Goal: Information Seeking & Learning: Find specific fact

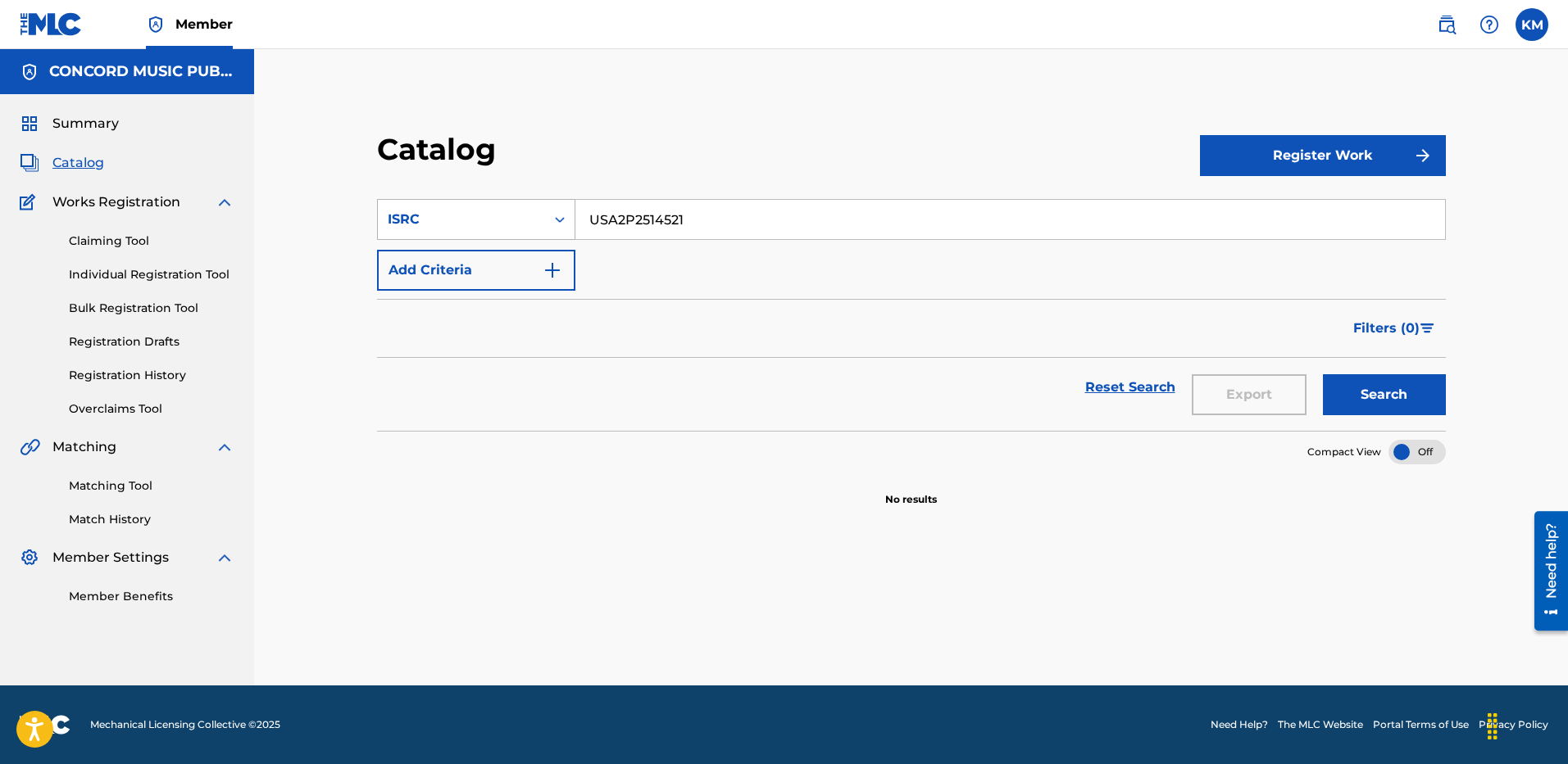
click at [557, 219] on icon "Search Form" at bounding box center [560, 219] width 10 height 6
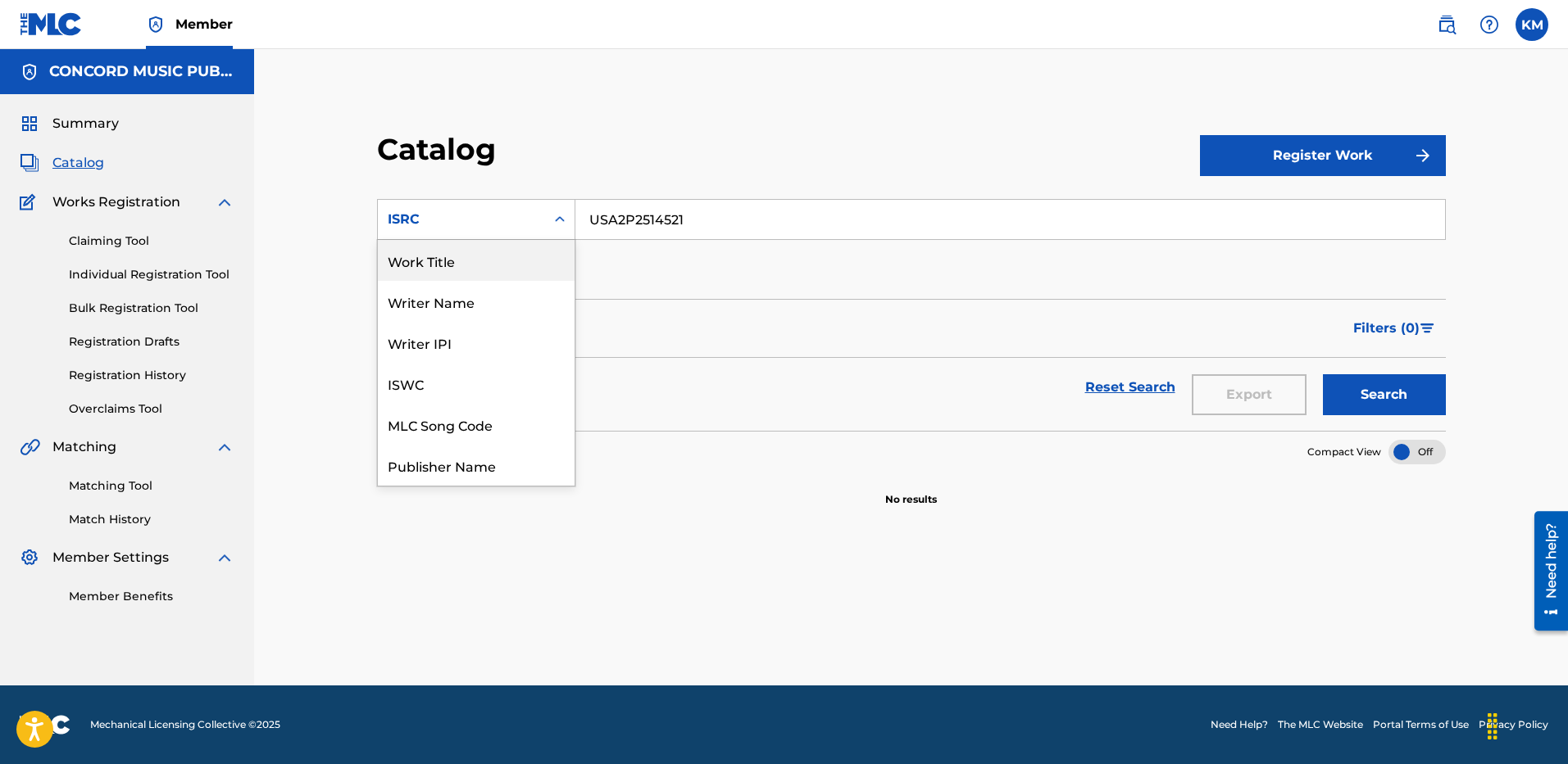
click at [535, 262] on div "Work Title" at bounding box center [476, 260] width 197 height 41
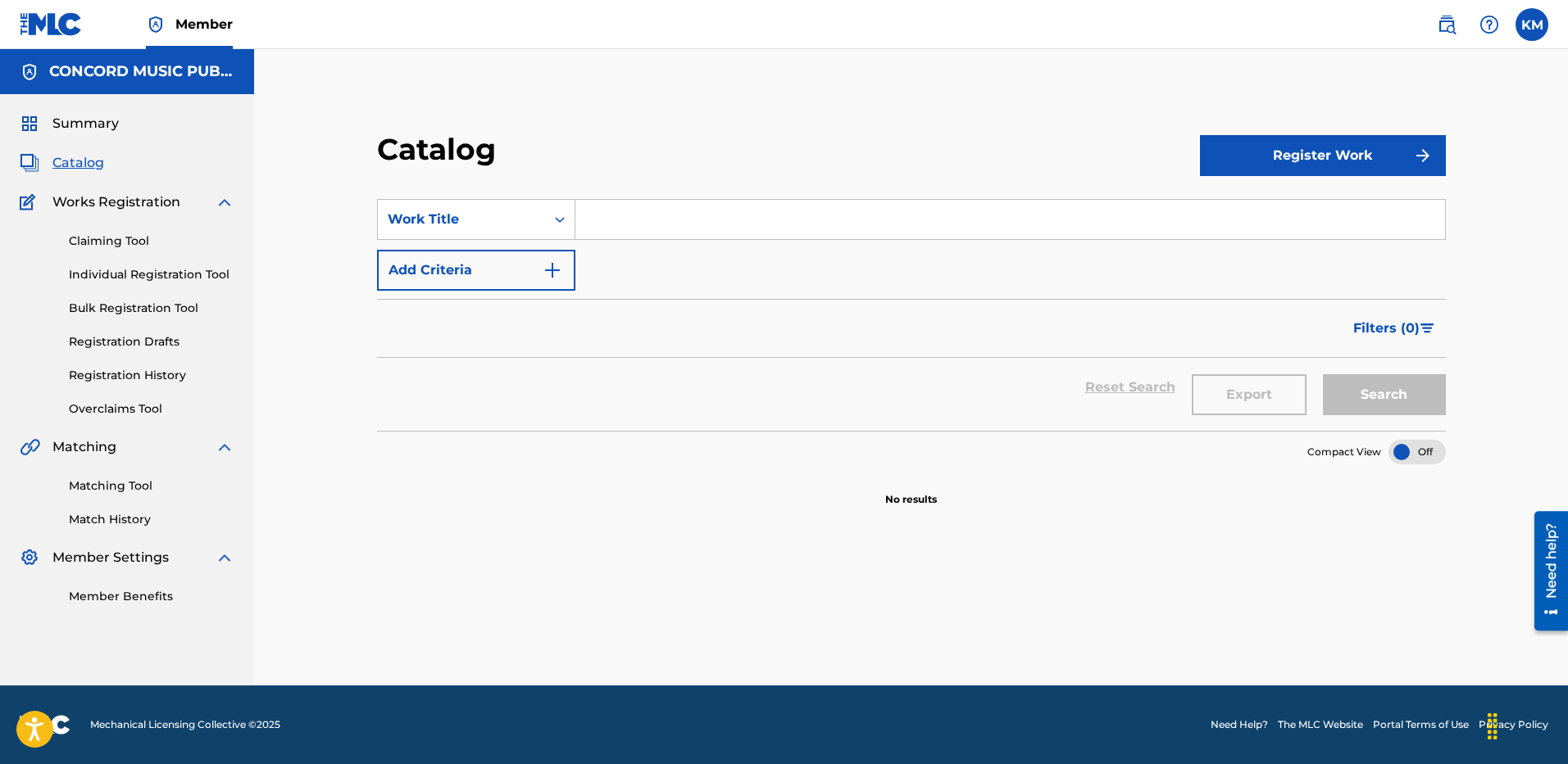
click at [607, 218] on input "Search Form" at bounding box center [1010, 219] width 869 height 39
paste input "Empanadas"
type input "Empanadas"
click at [553, 271] on img "Search Form" at bounding box center [552, 270] width 20 height 20
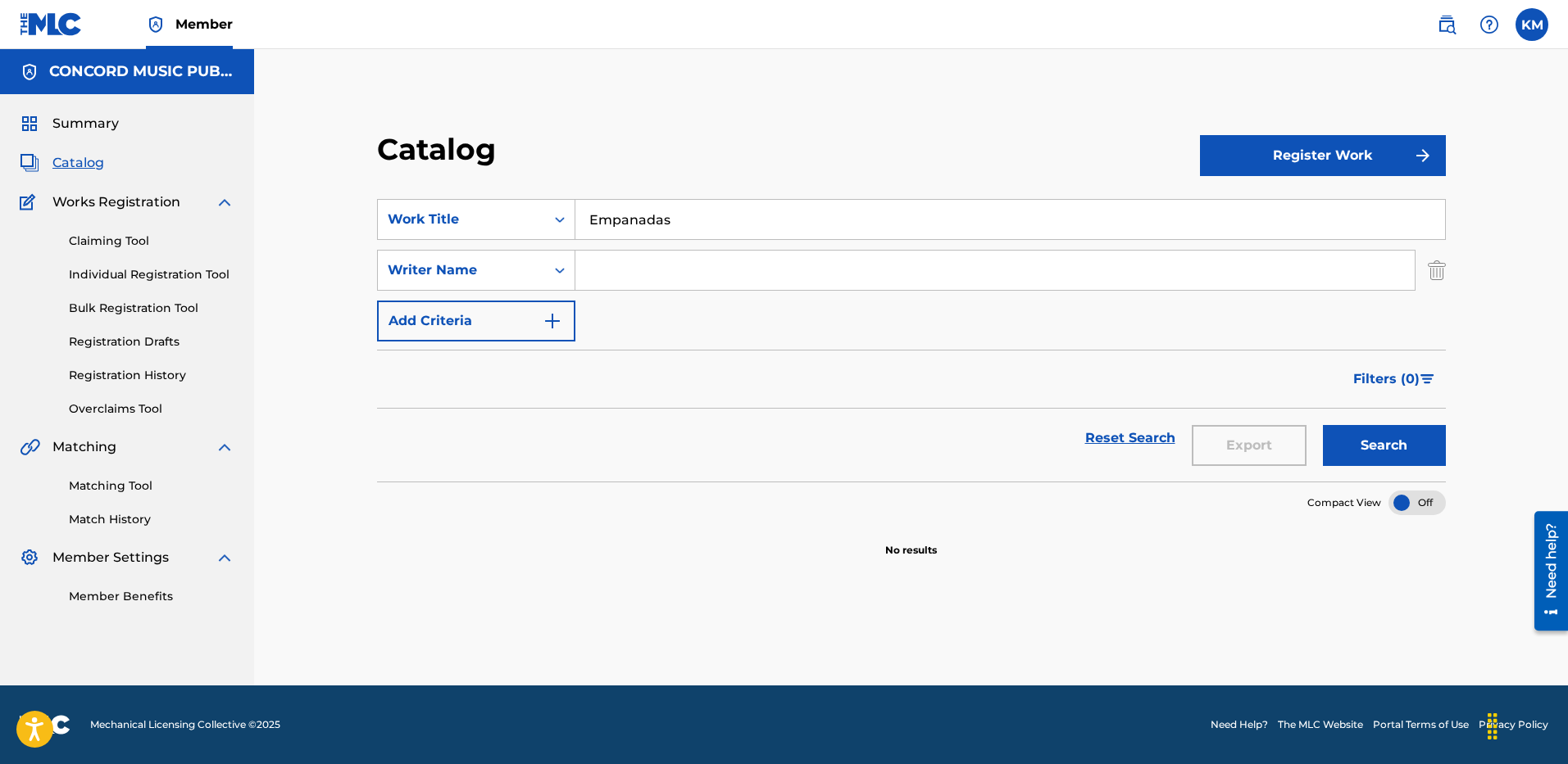
click at [645, 269] on input "Search Form" at bounding box center [994, 270] width 839 height 39
click at [1323, 425] on button "Search" at bounding box center [1385, 445] width 123 height 41
type input "T"
click at [1323, 425] on button "Search" at bounding box center [1385, 445] width 123 height 41
type input "G"
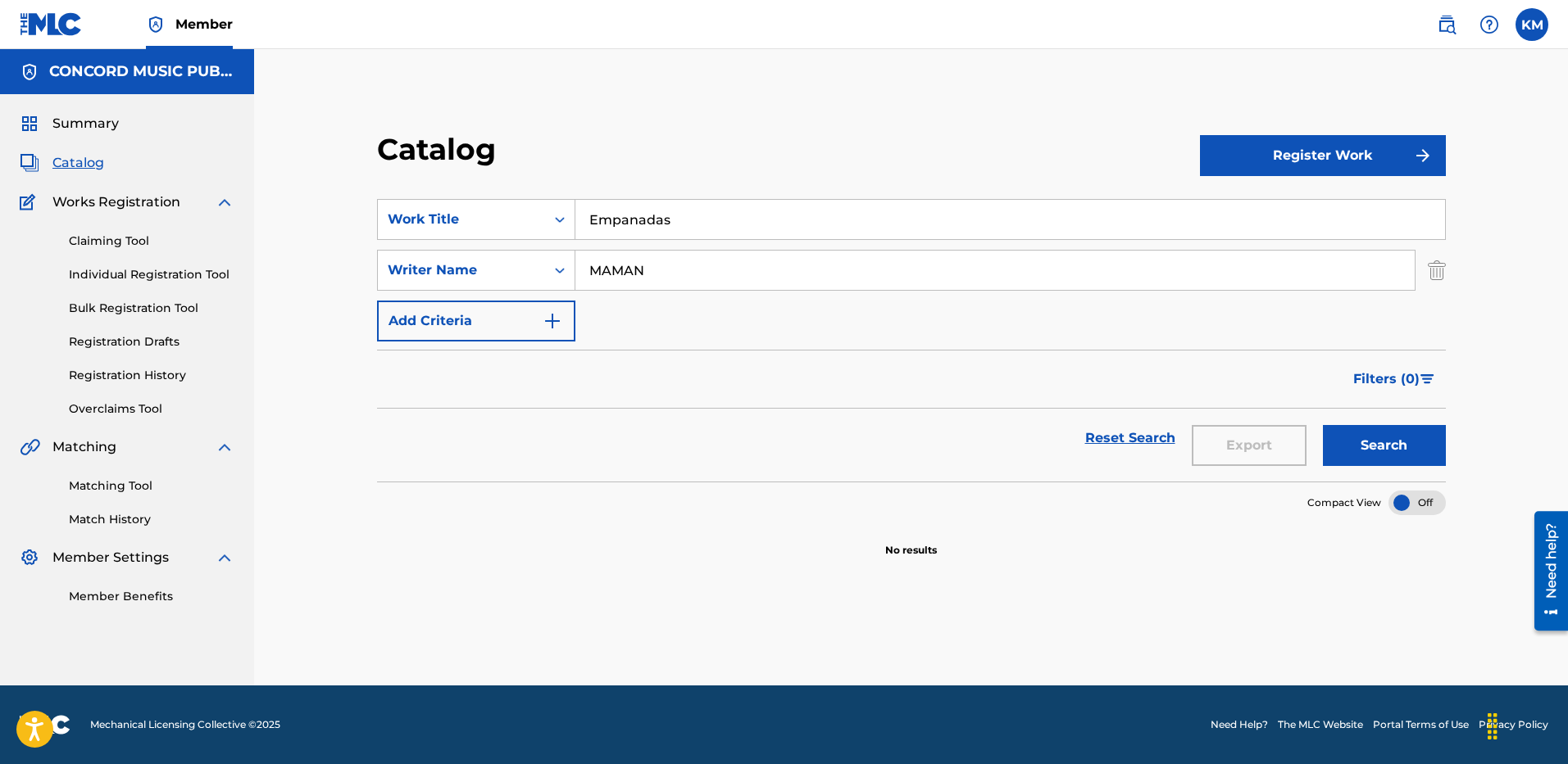
type input "MAMAN"
click at [1323, 425] on button "Search" at bounding box center [1385, 445] width 123 height 41
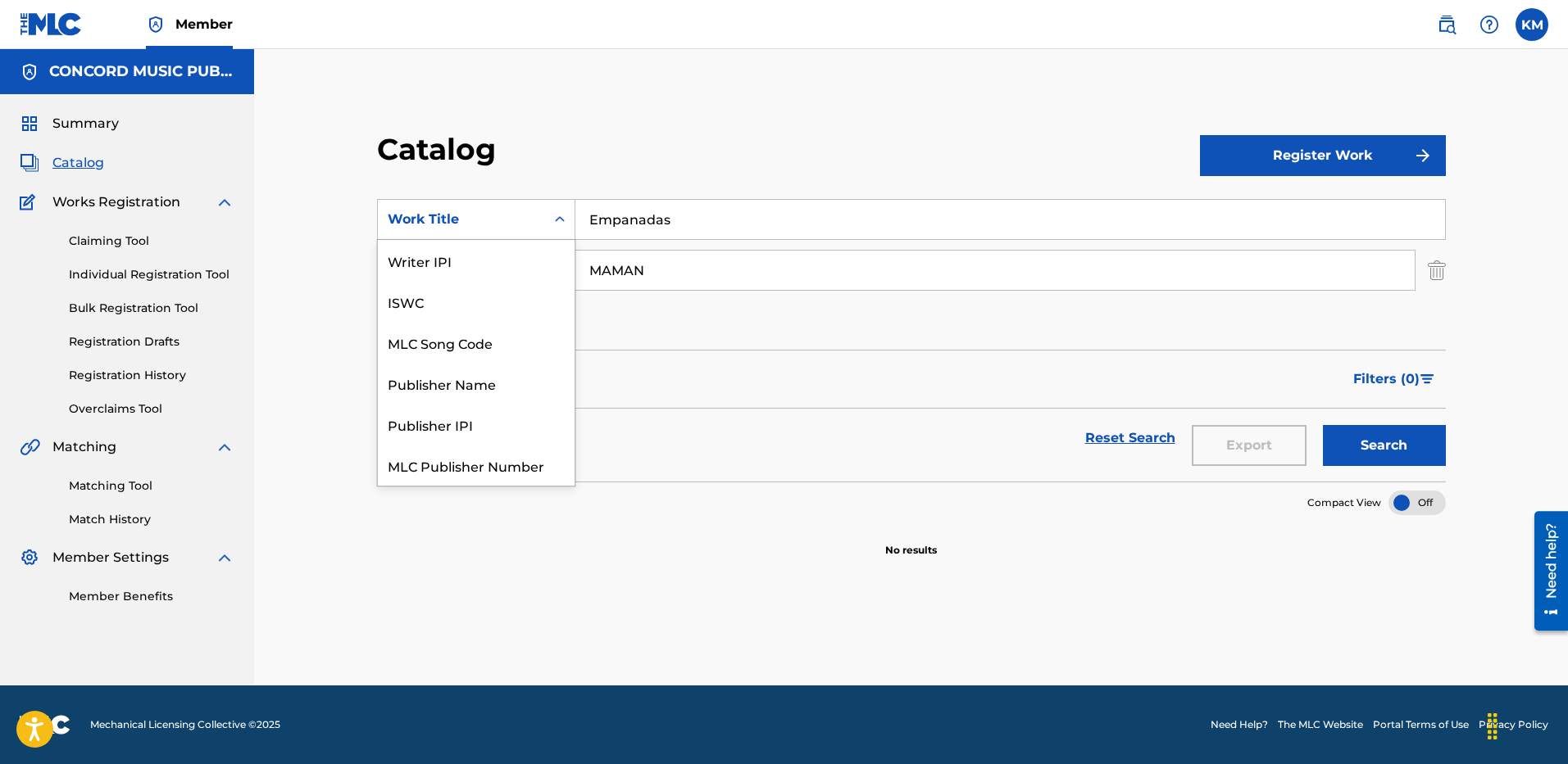
click at [560, 219] on icon "Search Form" at bounding box center [560, 219] width 16 height 16
click at [500, 403] on div "Artist" at bounding box center [476, 383] width 197 height 41
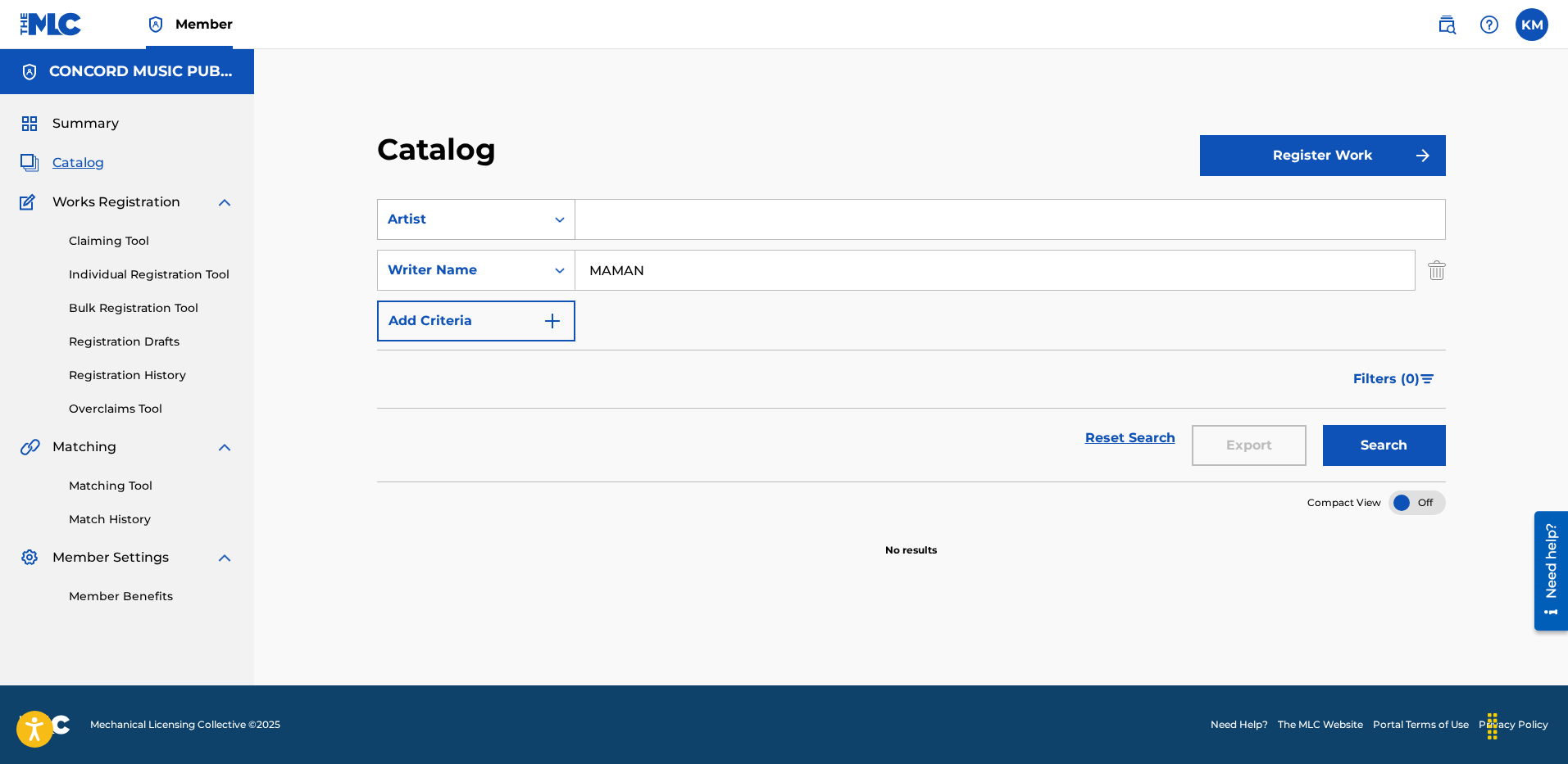
click at [553, 220] on icon "Search Form" at bounding box center [560, 219] width 16 height 16
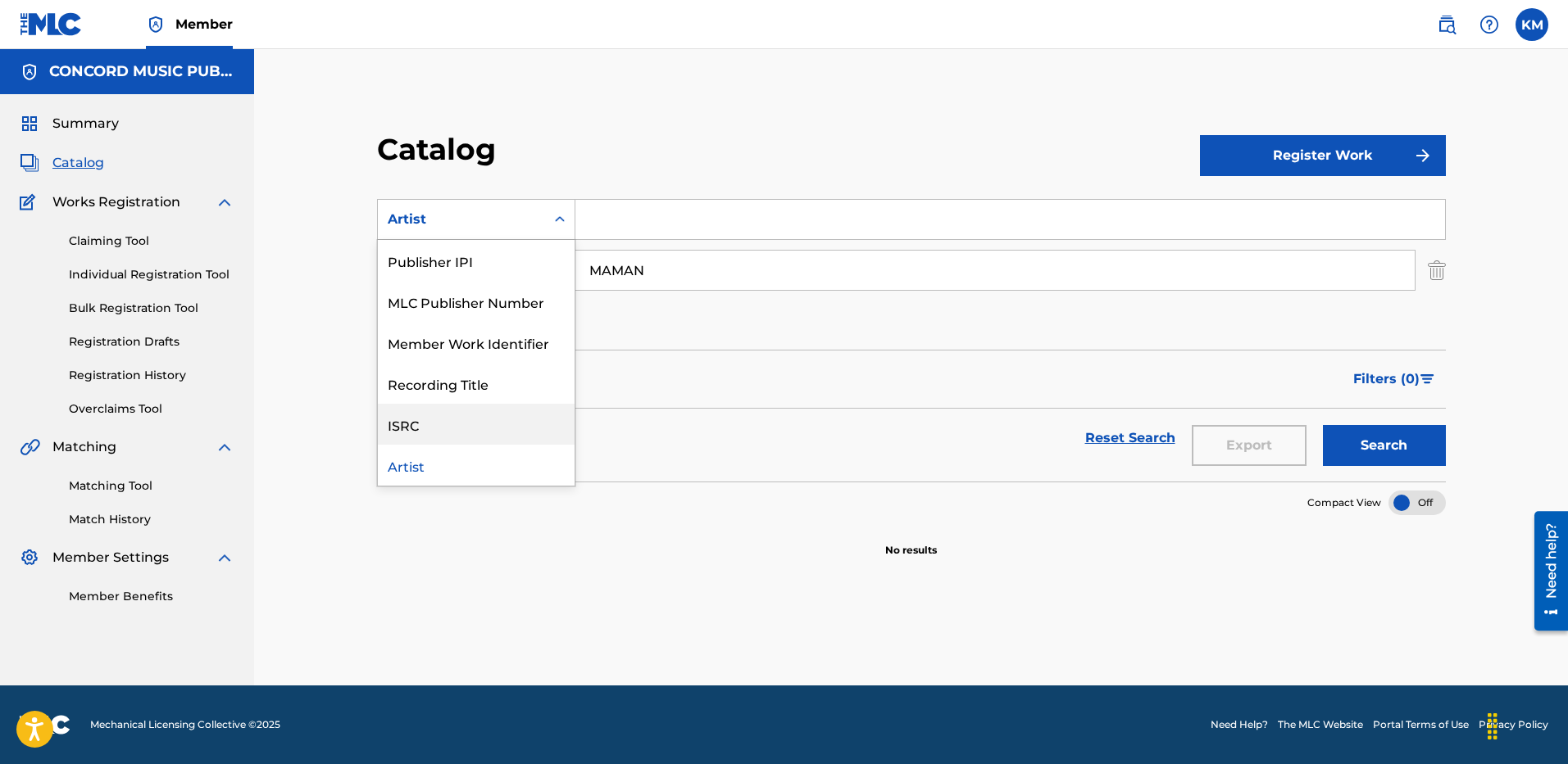
click at [477, 436] on div "ISRC" at bounding box center [476, 424] width 197 height 41
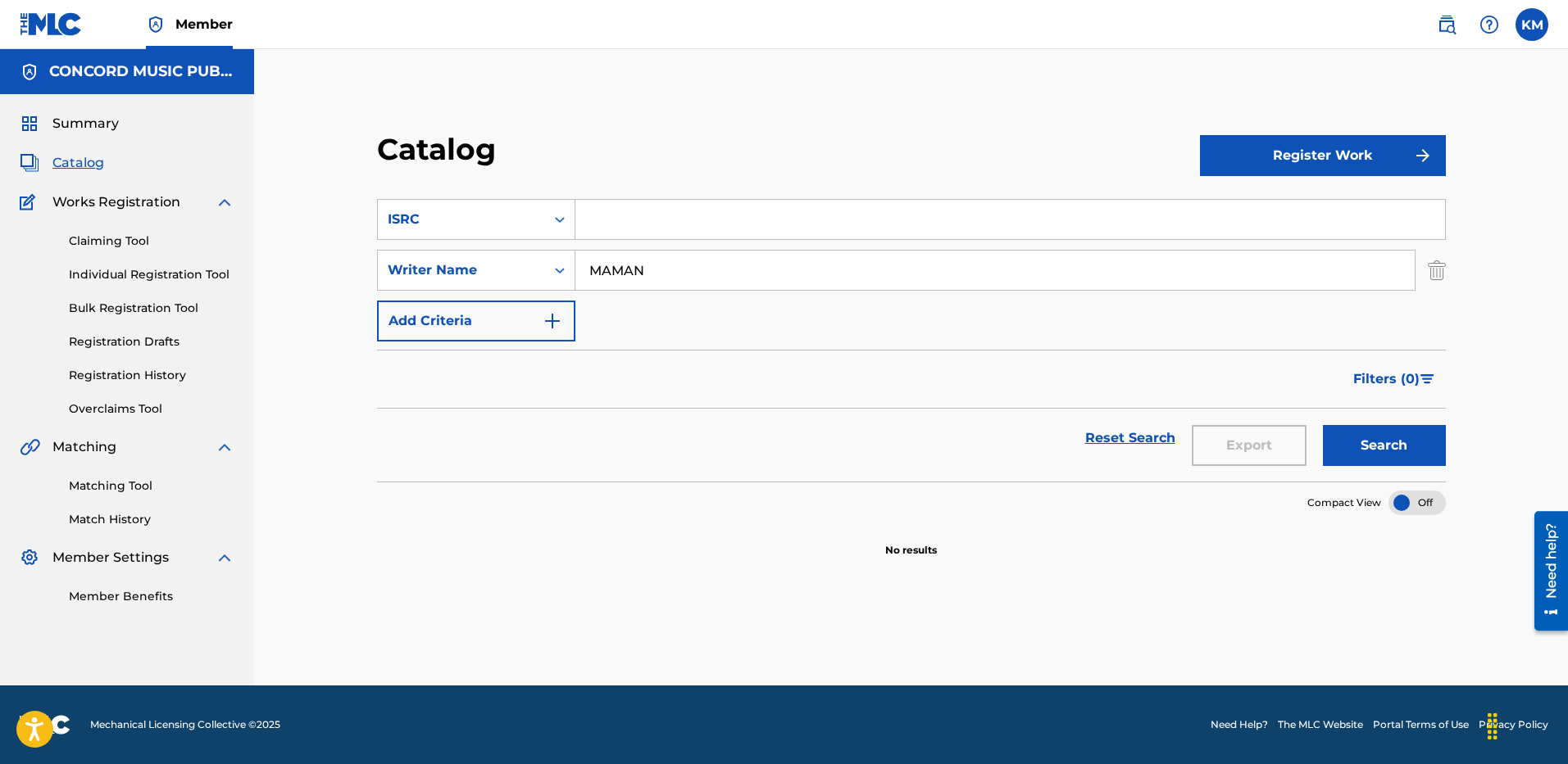
click at [631, 219] on input "Search Form" at bounding box center [1010, 219] width 869 height 39
paste input "USA2P2514525"
type input "USA2P2514525"
click at [1442, 261] on img "Search Form" at bounding box center [1437, 270] width 18 height 41
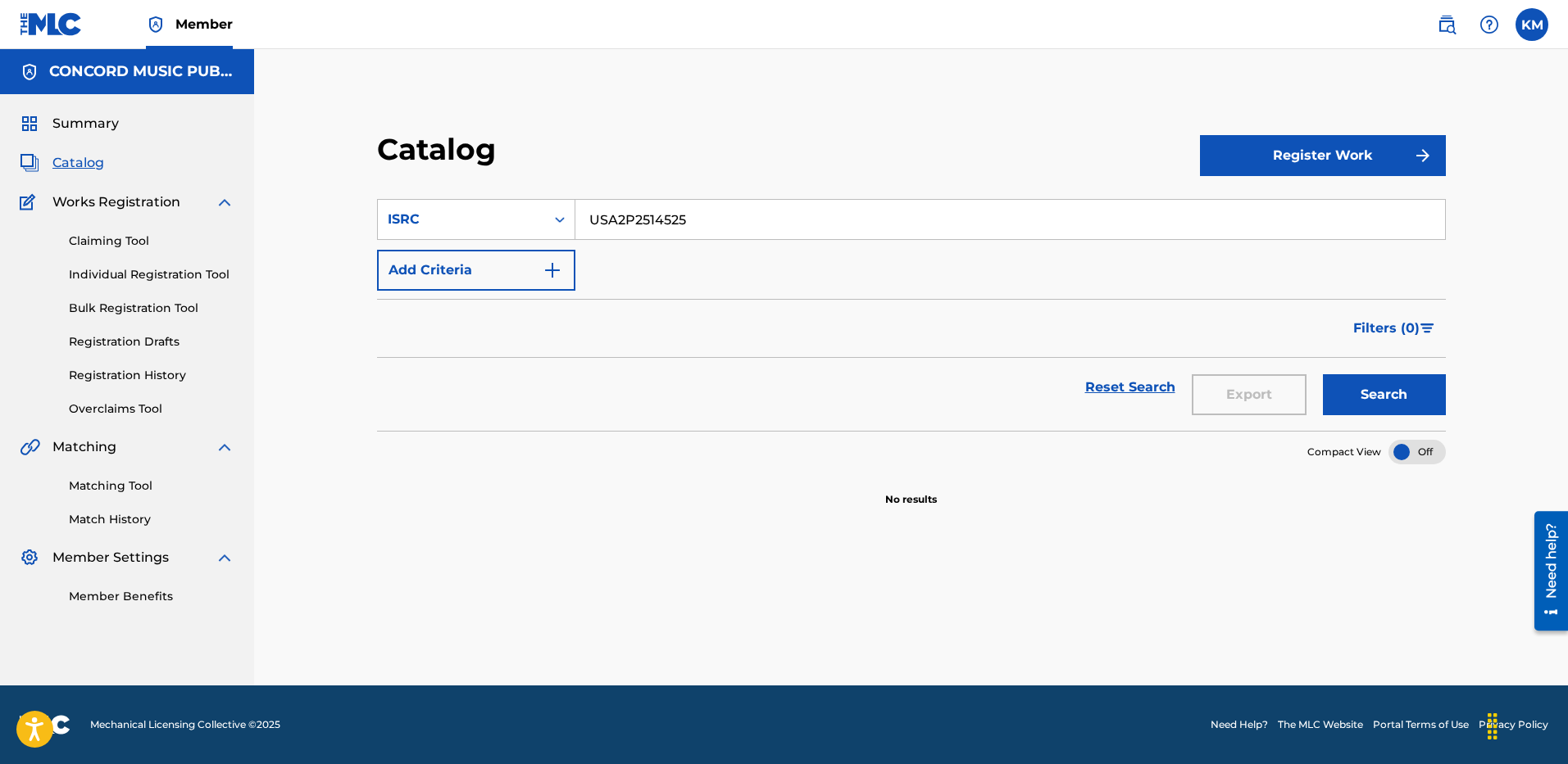
click at [1369, 391] on button "Search" at bounding box center [1385, 395] width 123 height 41
click at [557, 222] on icon "Search Form" at bounding box center [560, 219] width 16 height 16
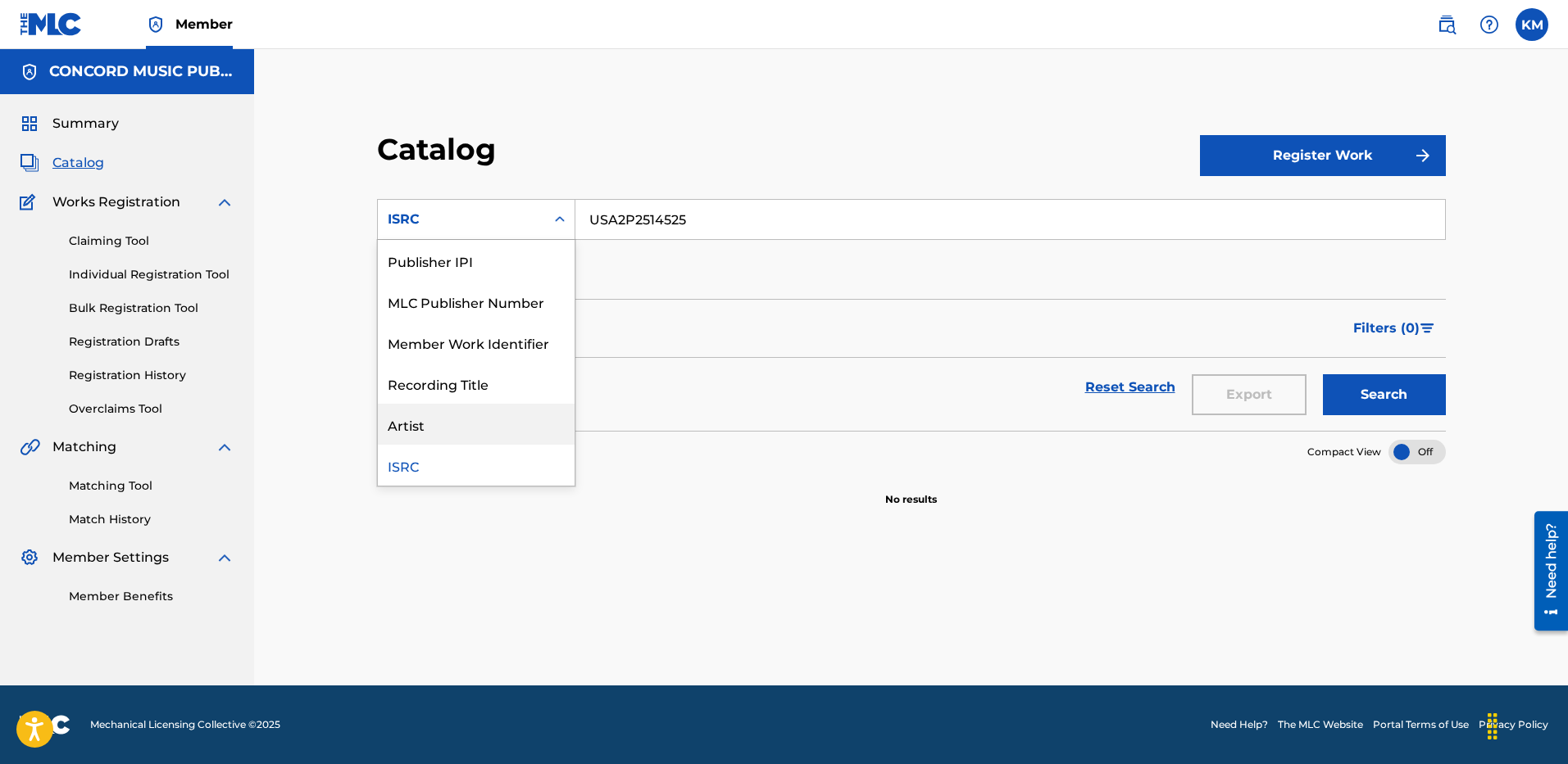
scroll to position [0, 0]
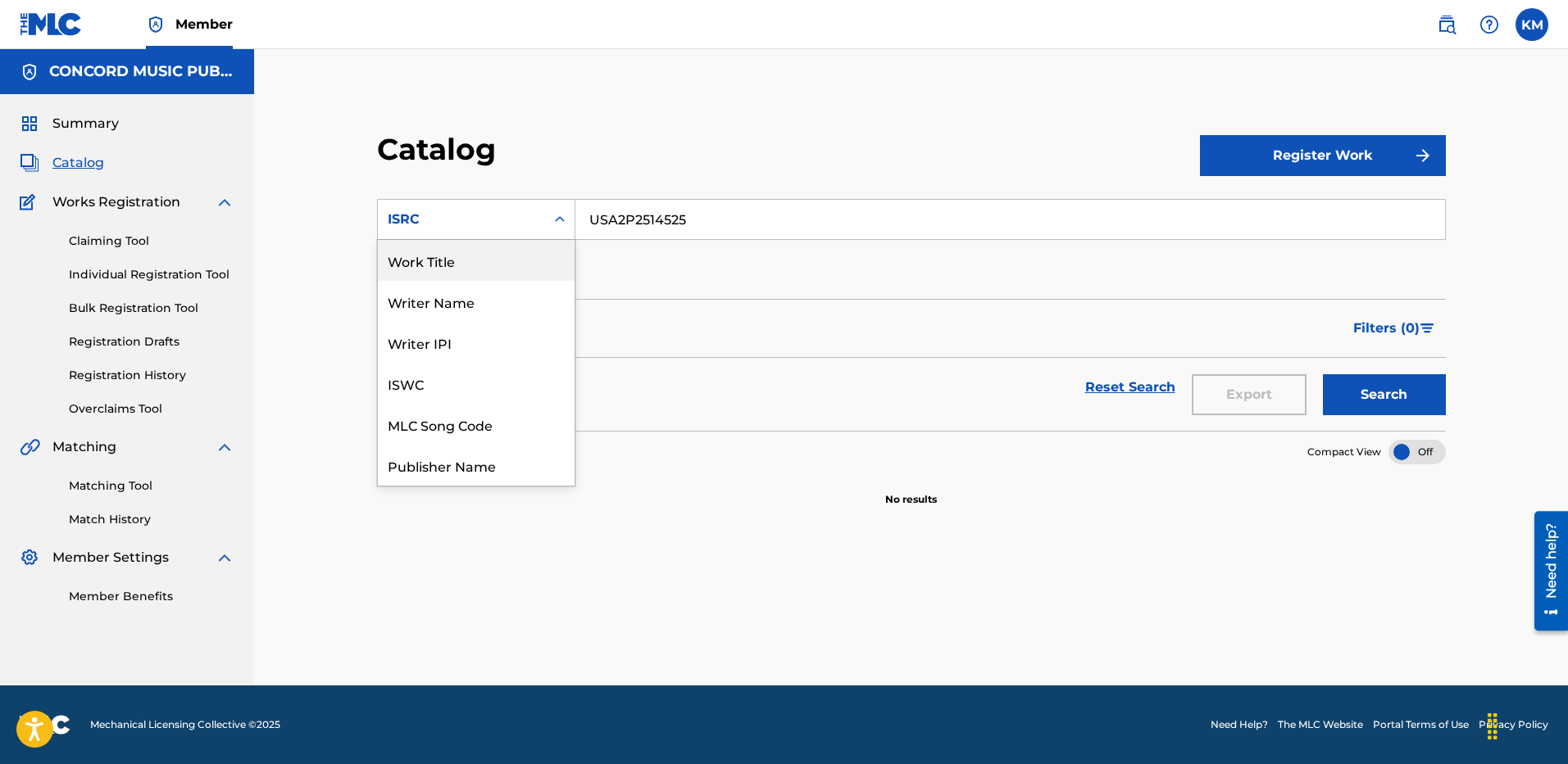
click at [515, 268] on div "Work Title" at bounding box center [476, 260] width 197 height 41
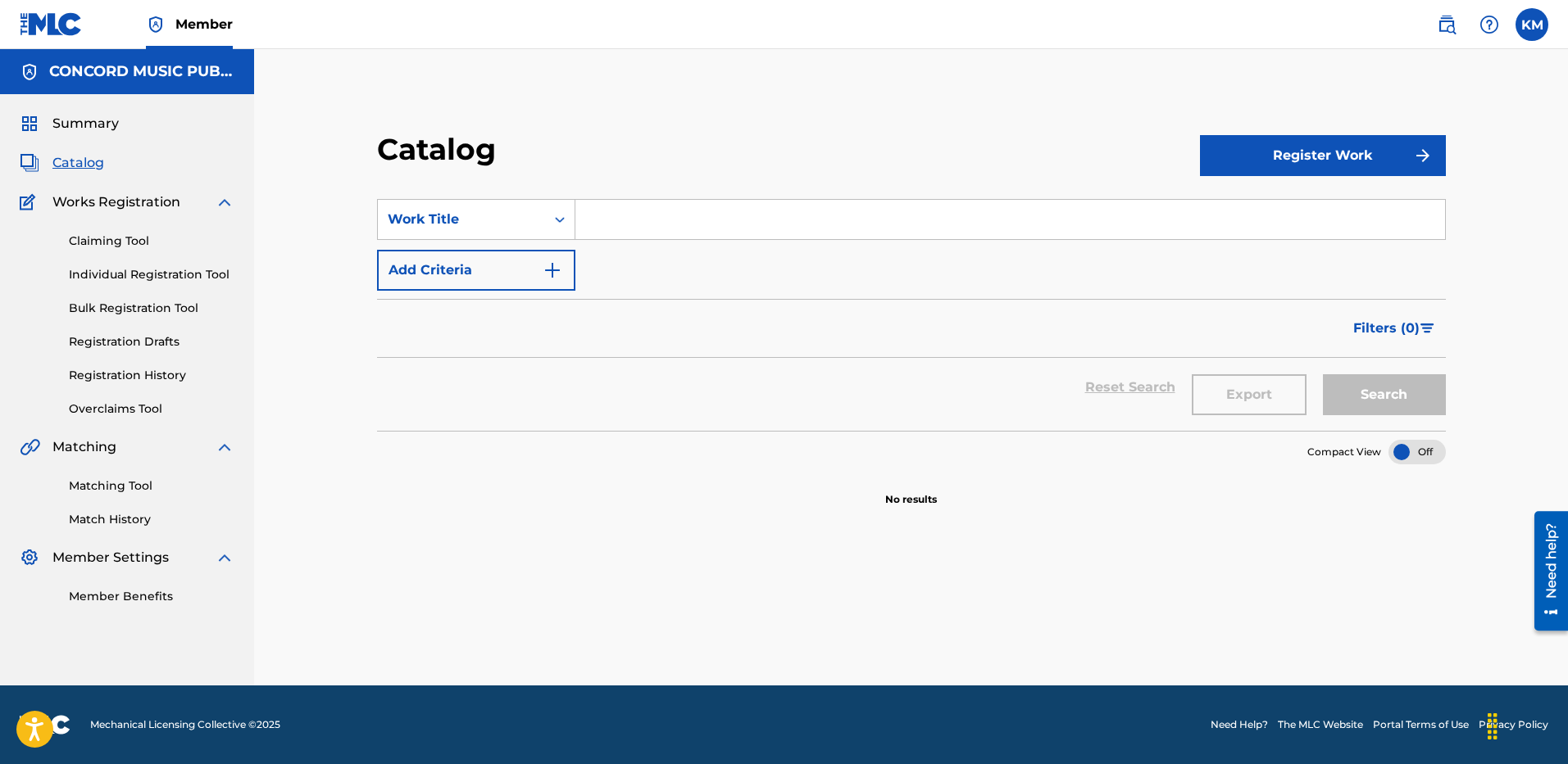
click at [600, 227] on input "Search Form" at bounding box center [1010, 219] width 869 height 39
paste input "Shangri La"
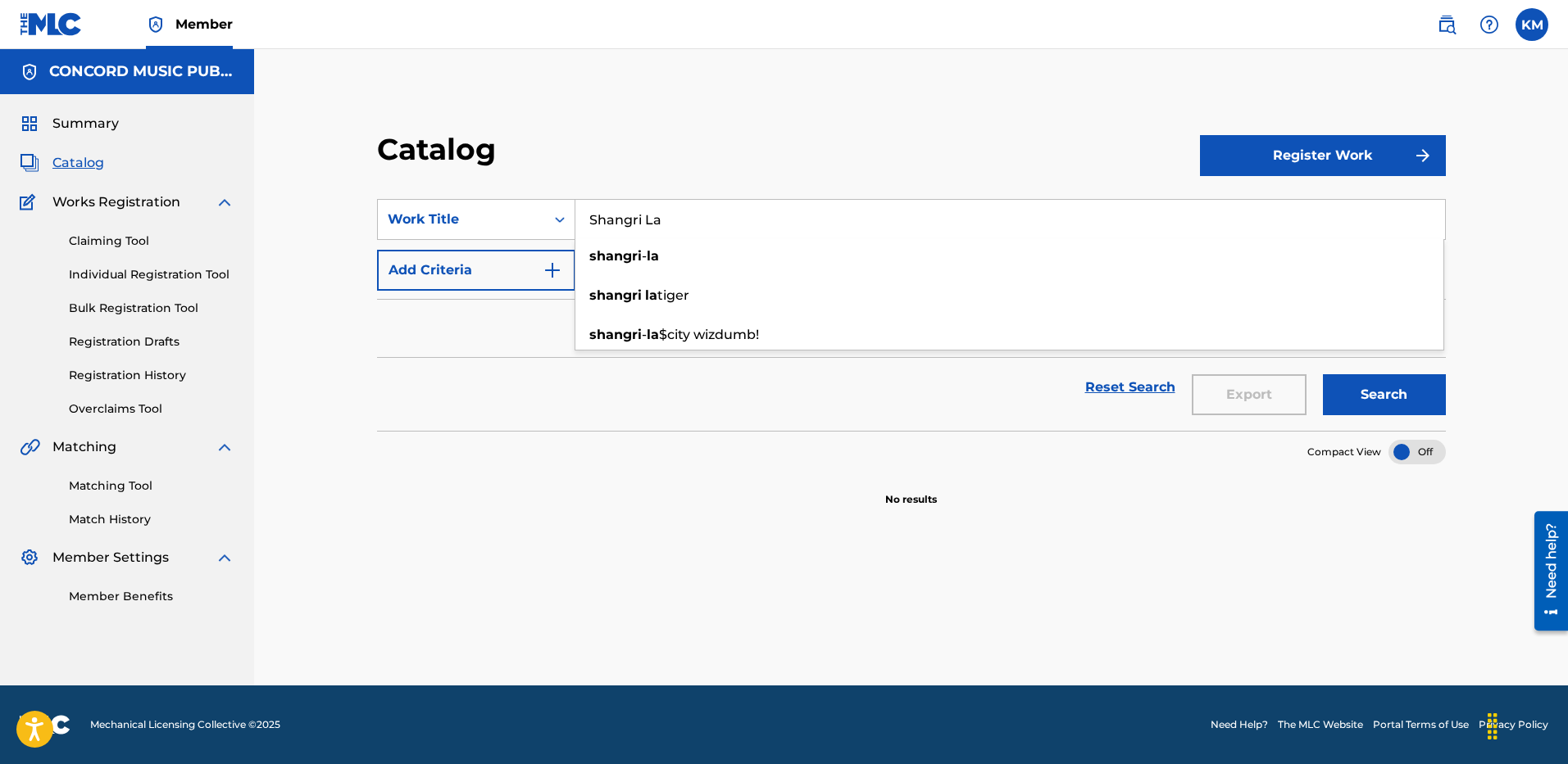
type input "Shangri La"
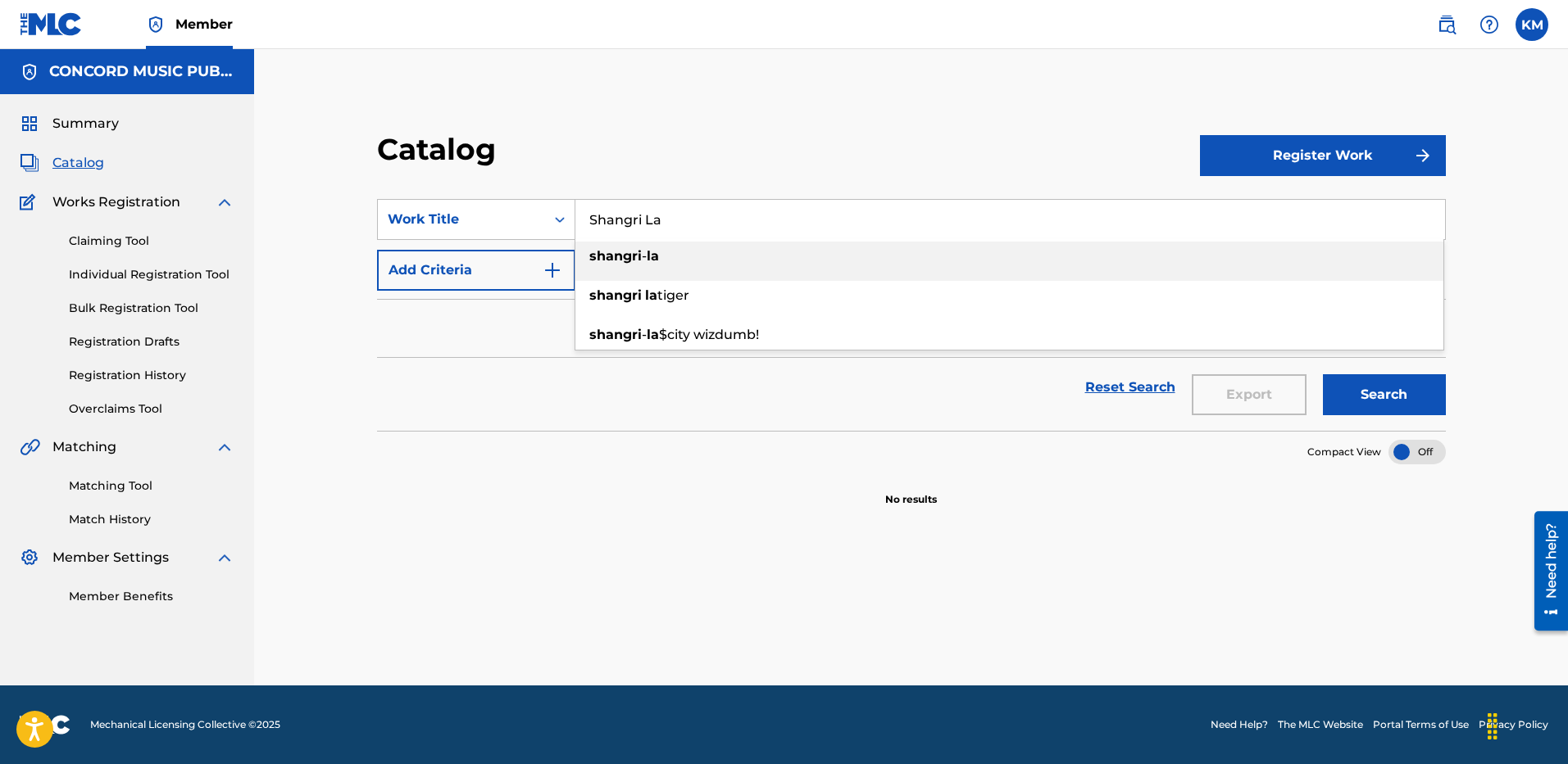
click at [565, 267] on button "Add Criteria" at bounding box center [476, 270] width 199 height 41
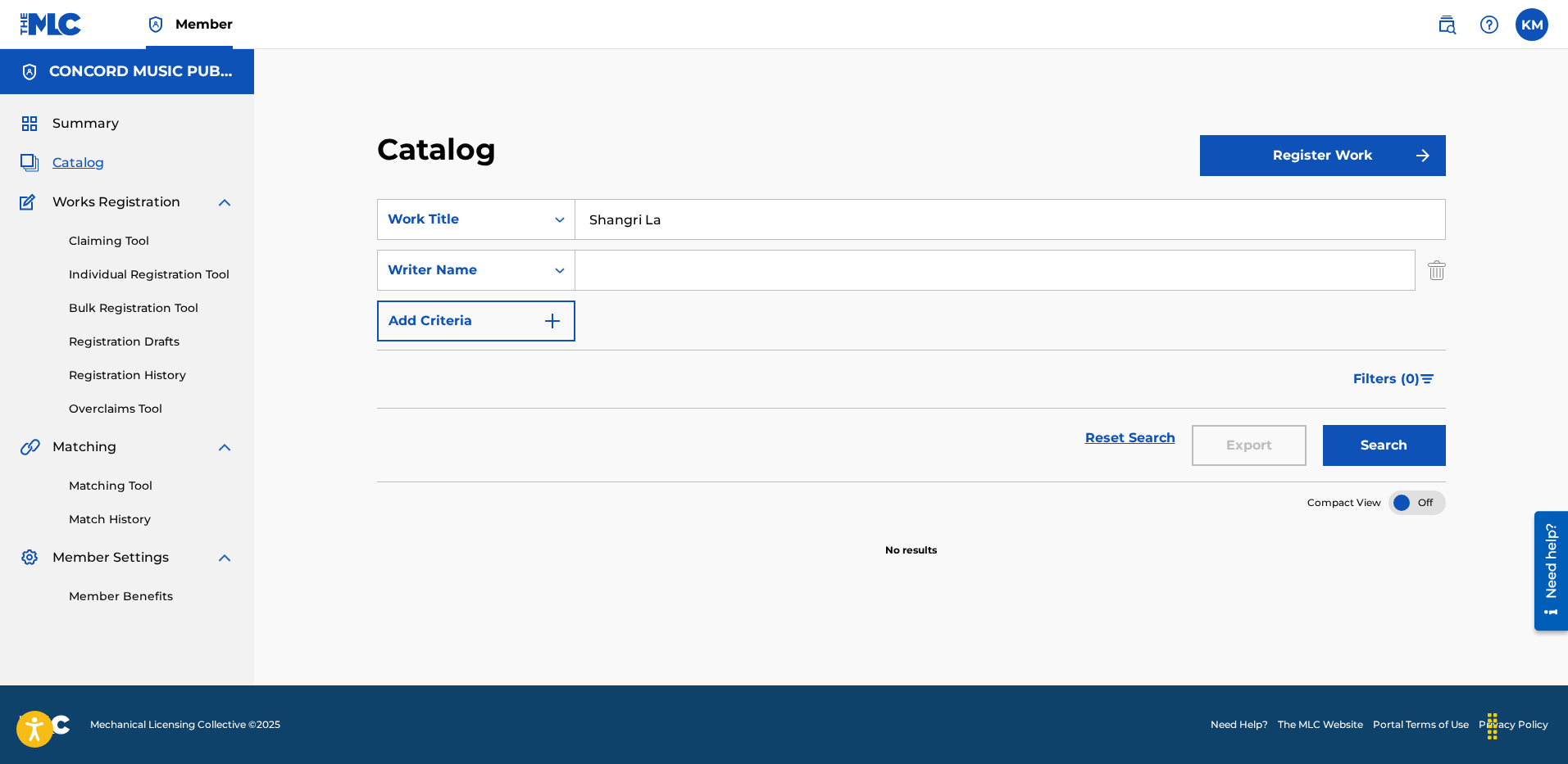
click at [626, 261] on input "Search Form" at bounding box center [994, 270] width 839 height 39
paste input "Shangri La"
drag, startPoint x: 664, startPoint y: 269, endPoint x: 451, endPoint y: 289, distance: 213.9
click at [451, 289] on div "SearchWithCriteria6a0c25f2-63e7-46d7-a961-13d42cf13062 Writer Name [PERSON_NAME]" at bounding box center [912, 270] width 1069 height 41
click at [1323, 425] on button "Search" at bounding box center [1385, 445] width 123 height 41
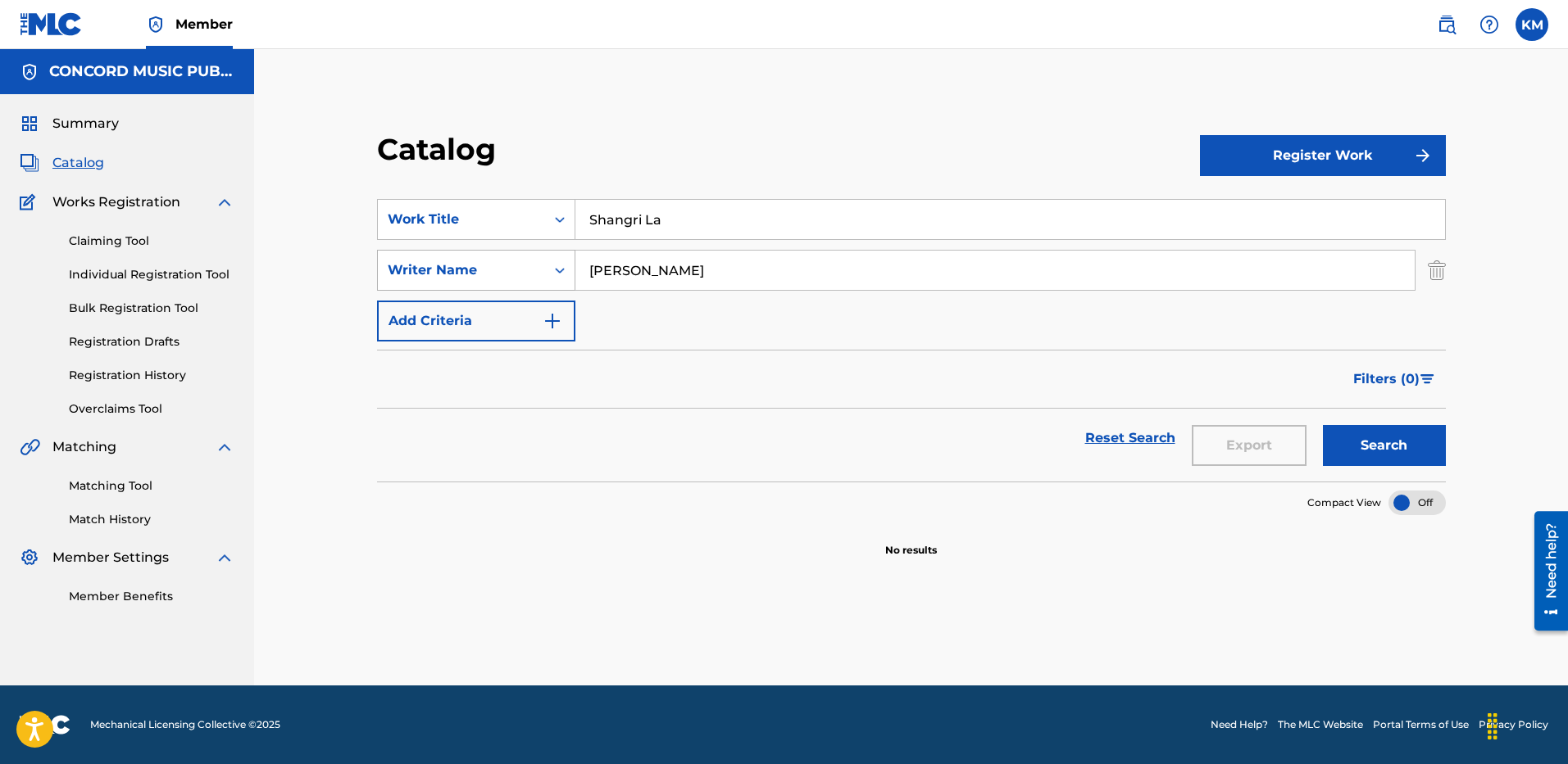
drag, startPoint x: 650, startPoint y: 274, endPoint x: 475, endPoint y: 274, distance: 175.0
click at [476, 274] on div "SearchWithCriteria6a0c25f2-63e7-46d7-a961-13d42cf13062 Writer Name [PERSON_NAME]" at bounding box center [912, 270] width 1069 height 41
click at [1323, 425] on button "Search" at bounding box center [1385, 445] width 123 height 41
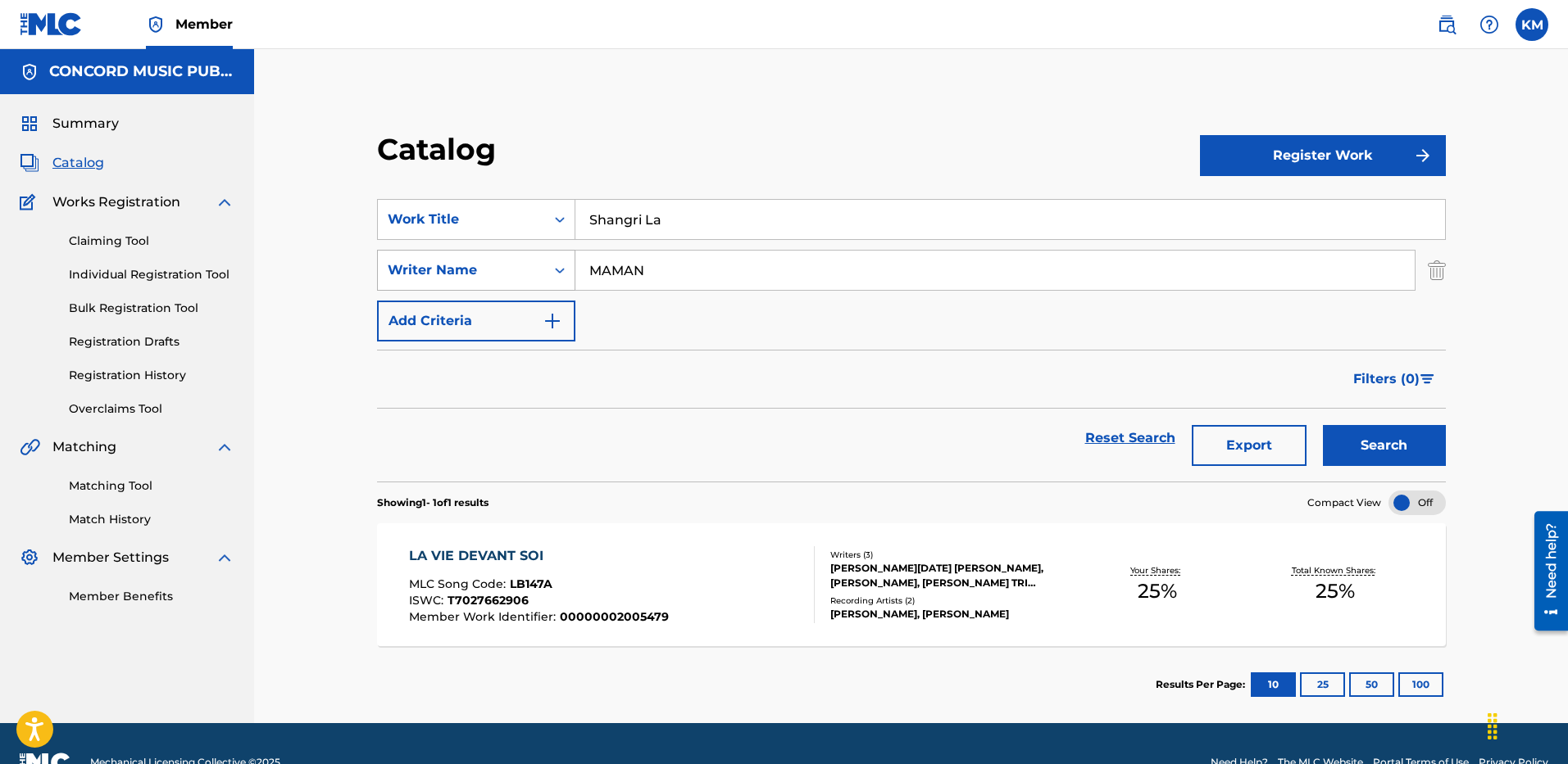
drag, startPoint x: 678, startPoint y: 274, endPoint x: 482, endPoint y: 285, distance: 196.3
click at [482, 285] on div "SearchWithCriteria6a0c25f2-63e7-46d7-a961-13d42cf13062 Writer Name MAMAN" at bounding box center [912, 270] width 1069 height 41
type input "[PERSON_NAME]"
drag, startPoint x: 1361, startPoint y: 425, endPoint x: 1353, endPoint y: 422, distance: 8.5
click at [1361, 426] on button "Search" at bounding box center [1385, 445] width 123 height 41
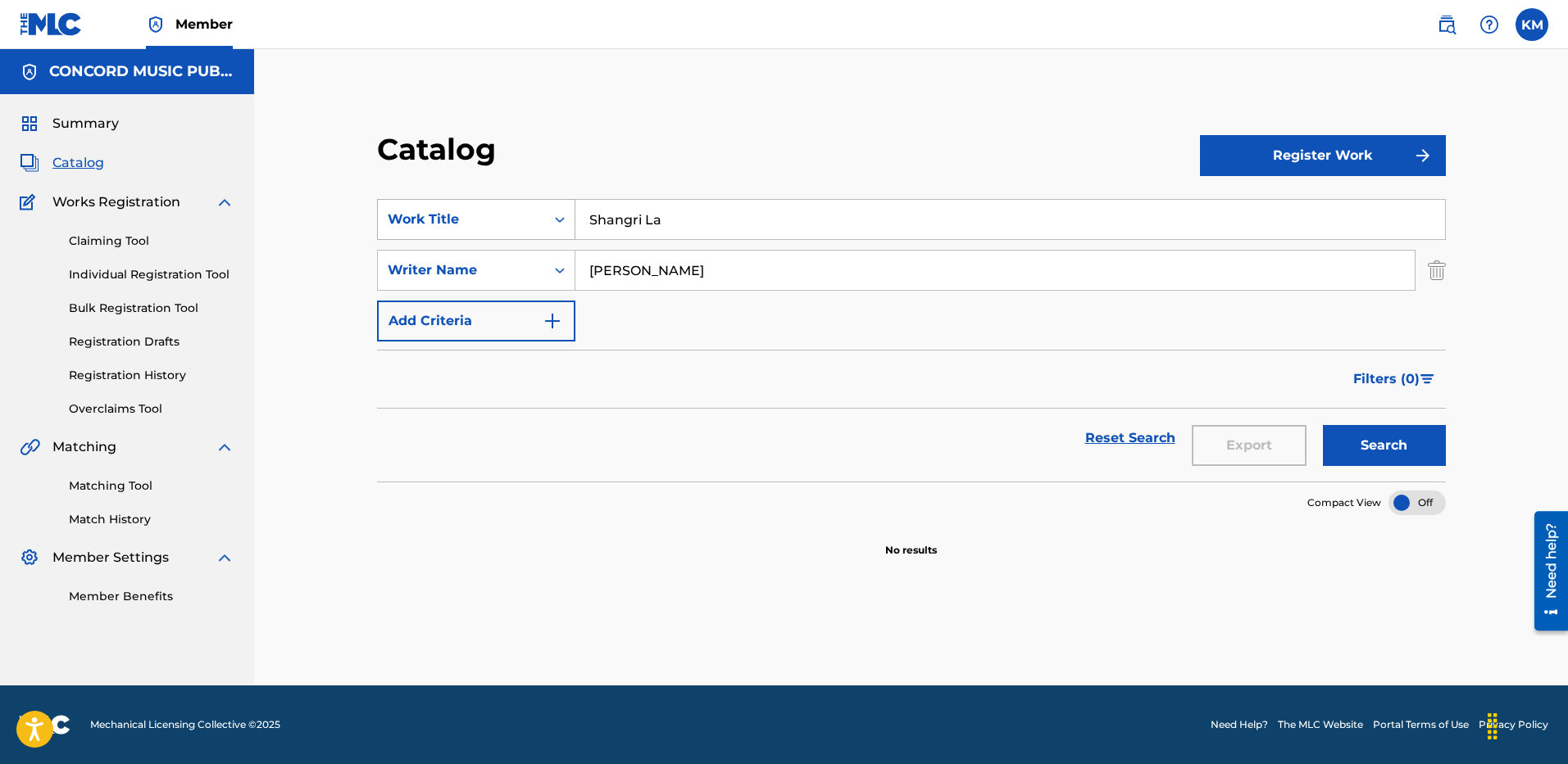
click at [554, 215] on icon "Search Form" at bounding box center [560, 219] width 16 height 16
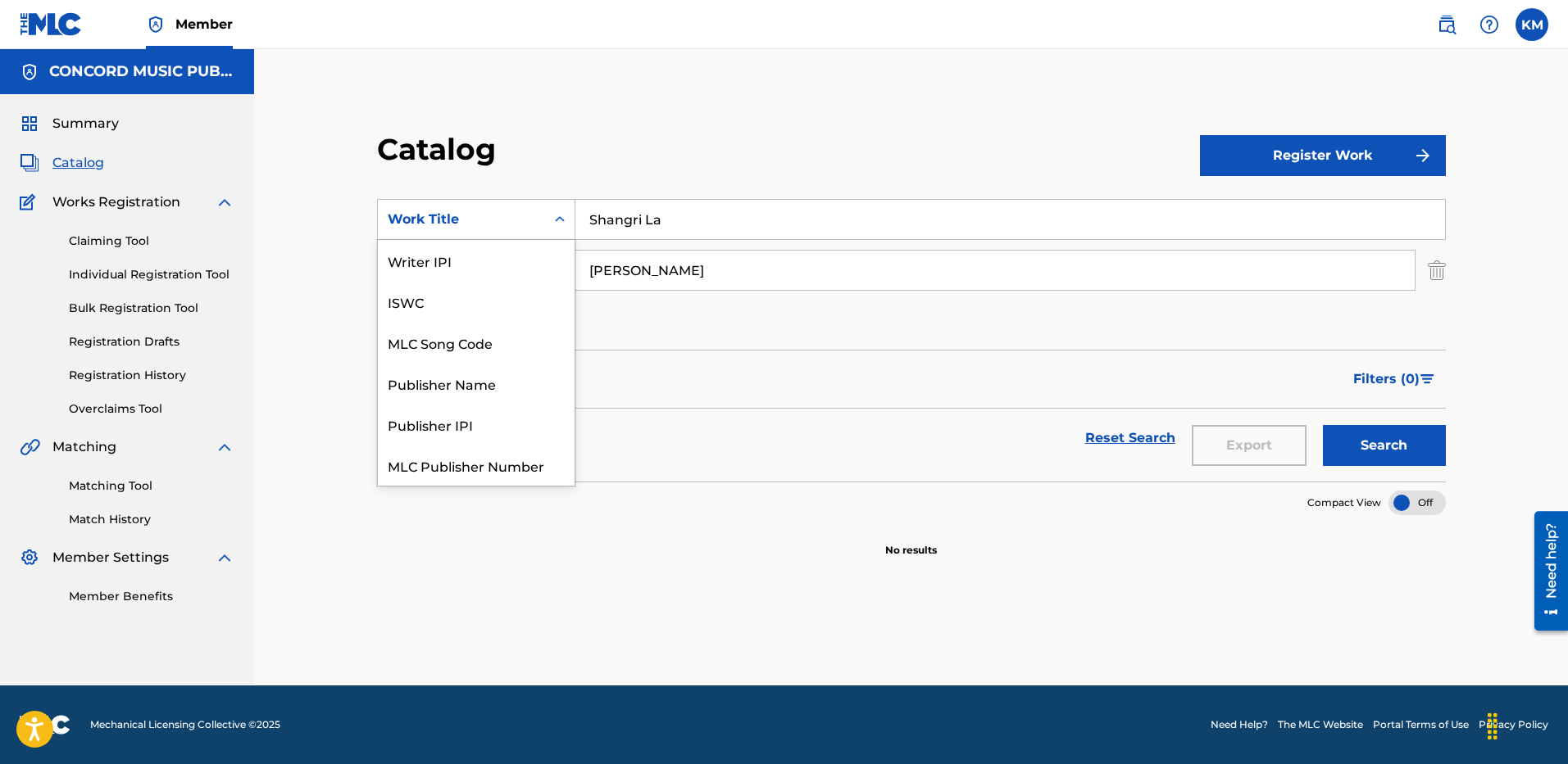
scroll to position [205, 0]
click at [499, 410] on div "ISRC" at bounding box center [476, 424] width 197 height 41
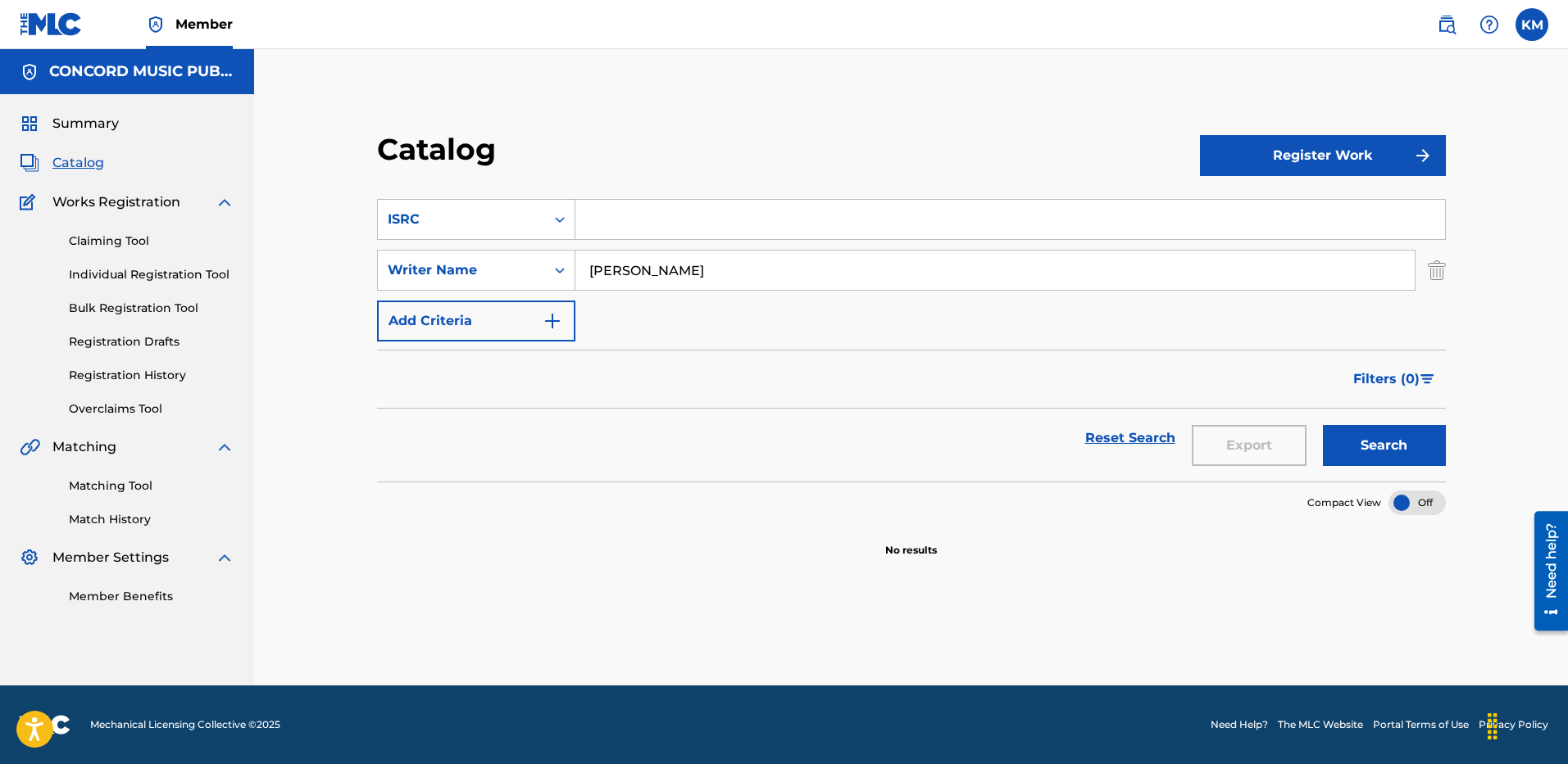
click at [1439, 277] on img "Search Form" at bounding box center [1437, 270] width 18 height 41
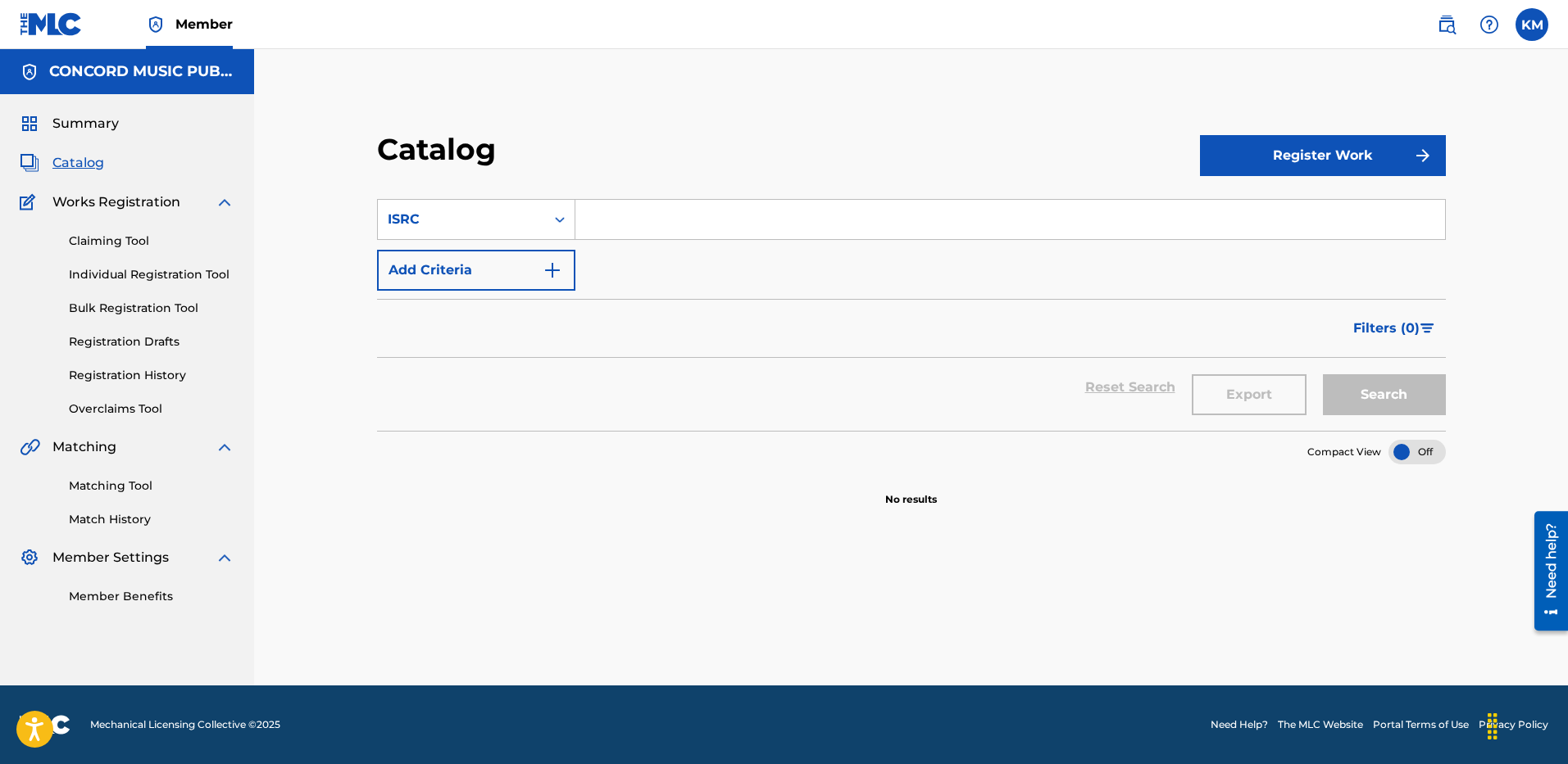
click at [668, 227] on input "Search Form" at bounding box center [1010, 219] width 869 height 39
paste input "USA2P2514528"
click at [1410, 403] on button "Search" at bounding box center [1385, 395] width 123 height 41
drag, startPoint x: 583, startPoint y: 219, endPoint x: 772, endPoint y: 212, distance: 189.1
click at [772, 212] on input "USA2P2514528" at bounding box center [1010, 219] width 869 height 39
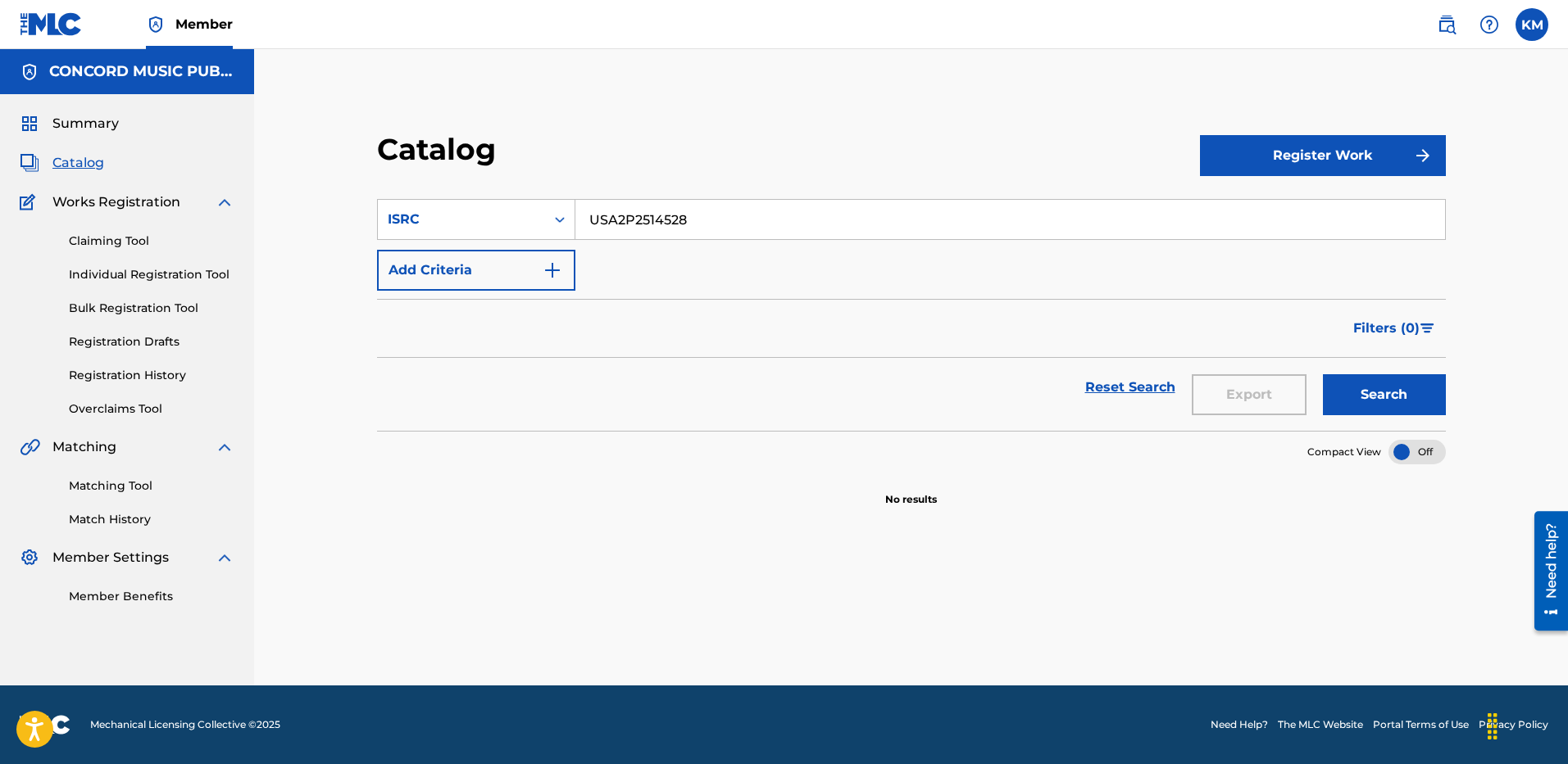
paste input "Gold Feet"
type input "Gold Feet"
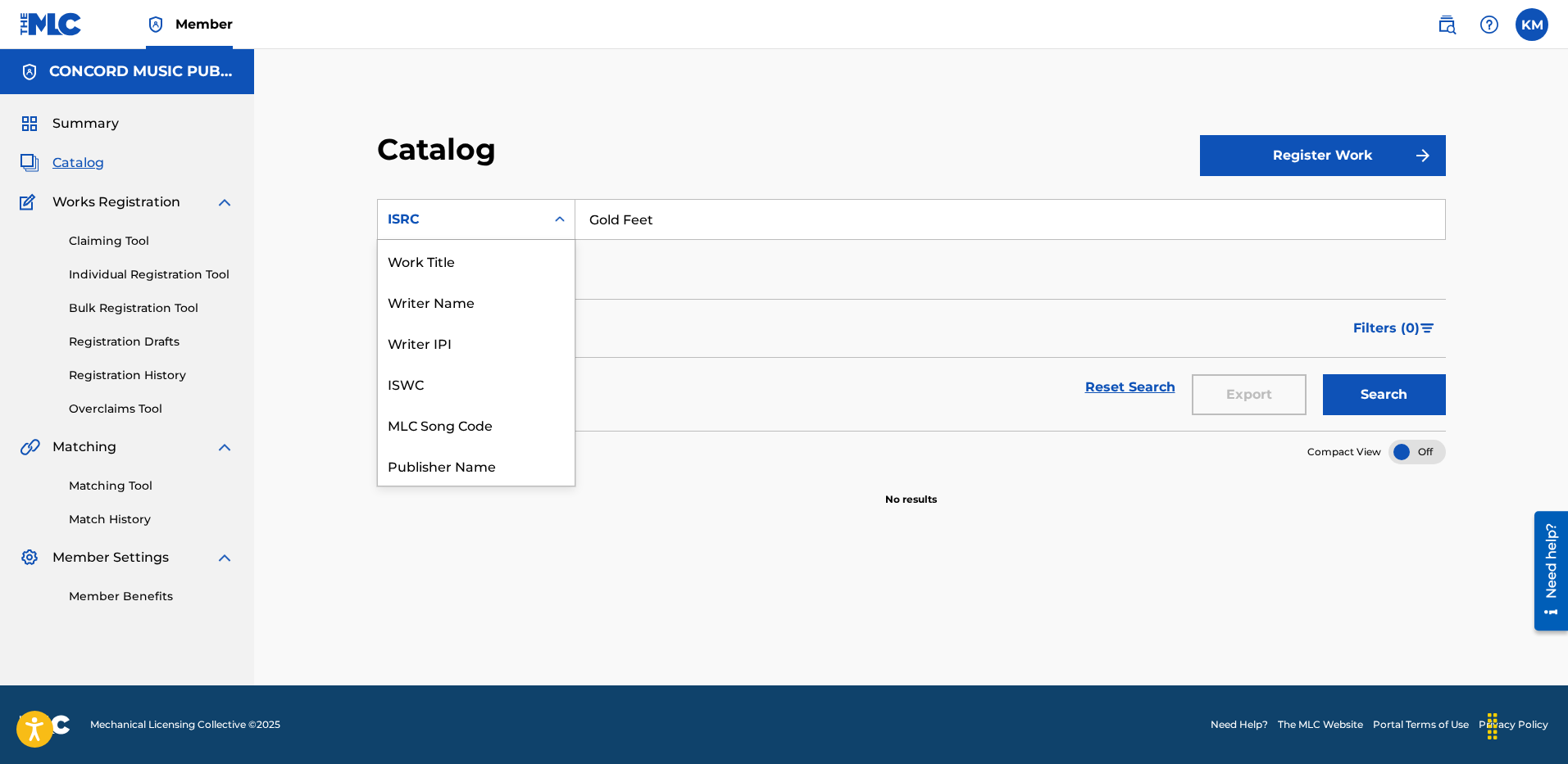
click at [562, 218] on icon "Search Form" at bounding box center [560, 219] width 10 height 6
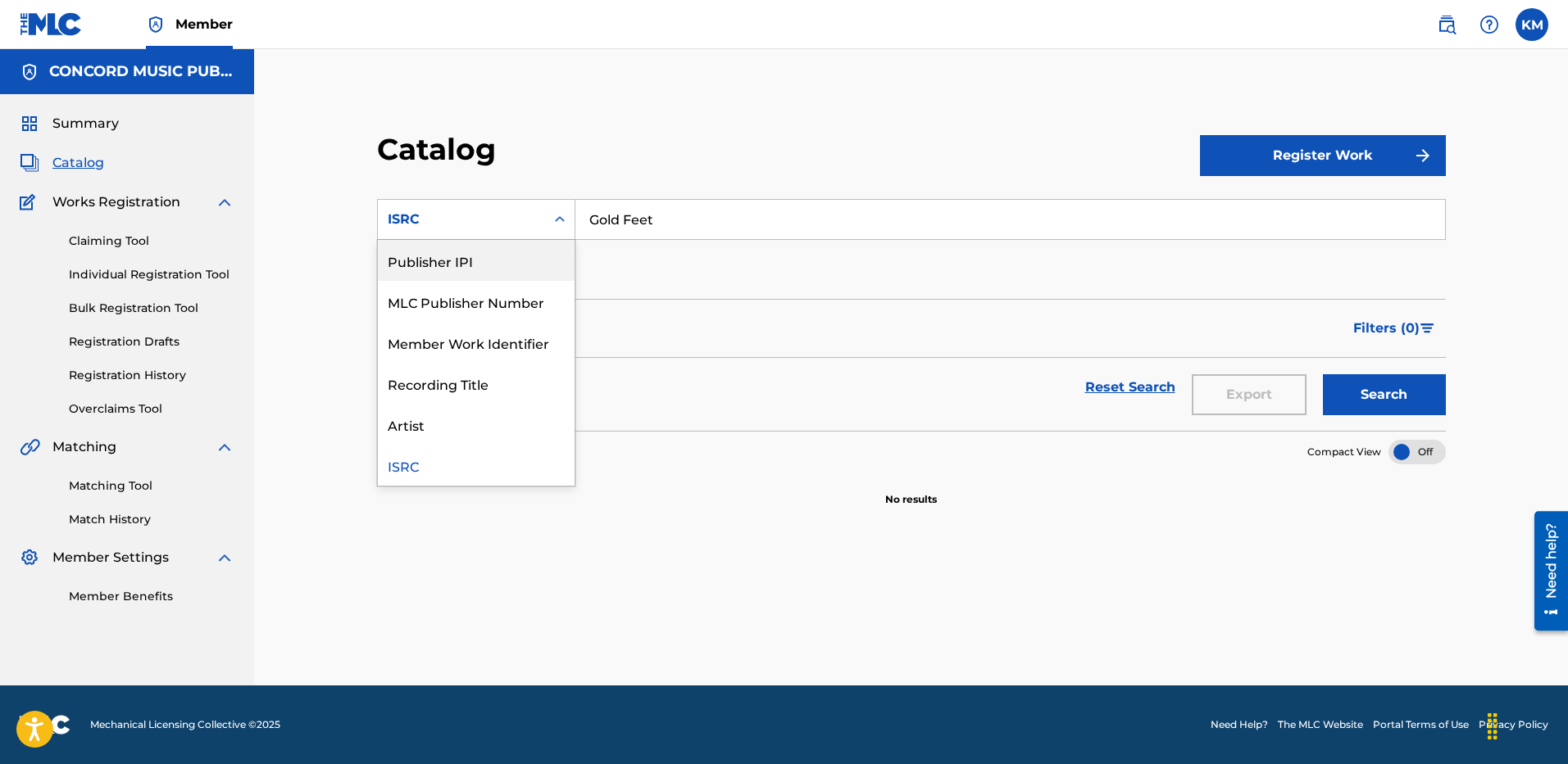
scroll to position [0, 0]
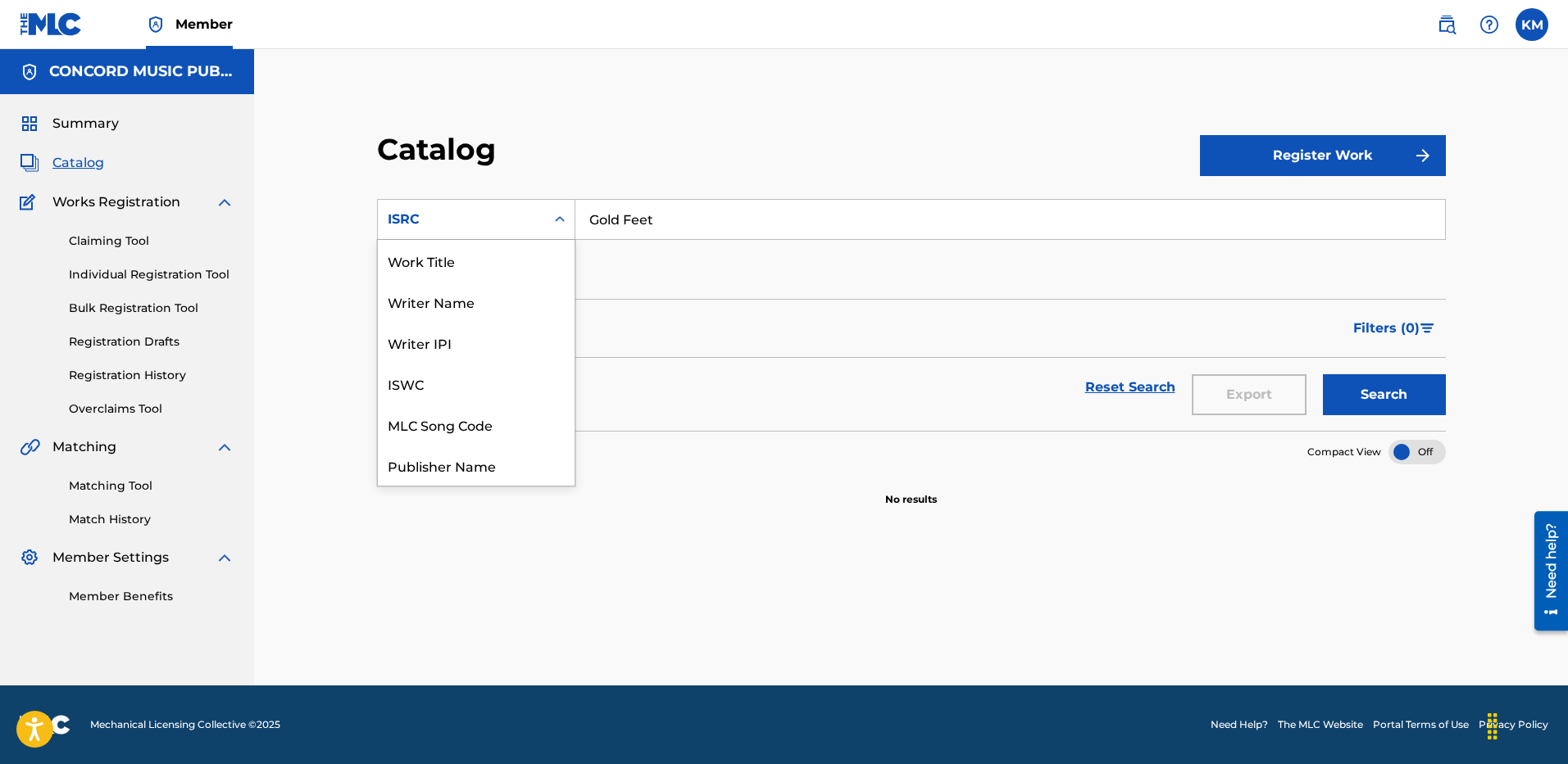
click at [519, 260] on div "Work Title" at bounding box center [476, 260] width 197 height 41
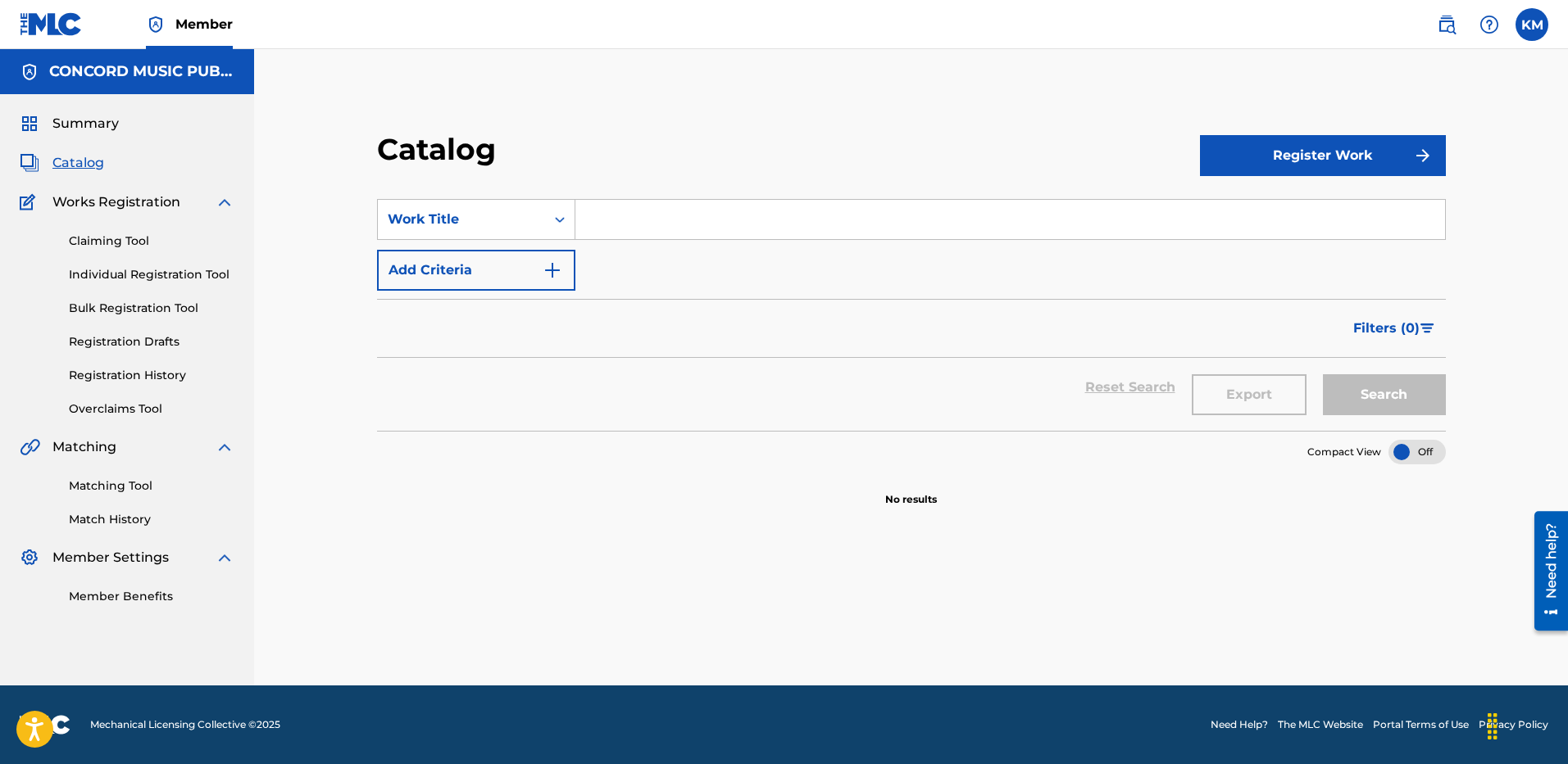
click at [591, 222] on input "Search Form" at bounding box center [1010, 219] width 869 height 39
paste input "Gold Feet"
type input "Gold Feet"
click at [561, 262] on img "Search Form" at bounding box center [552, 270] width 20 height 20
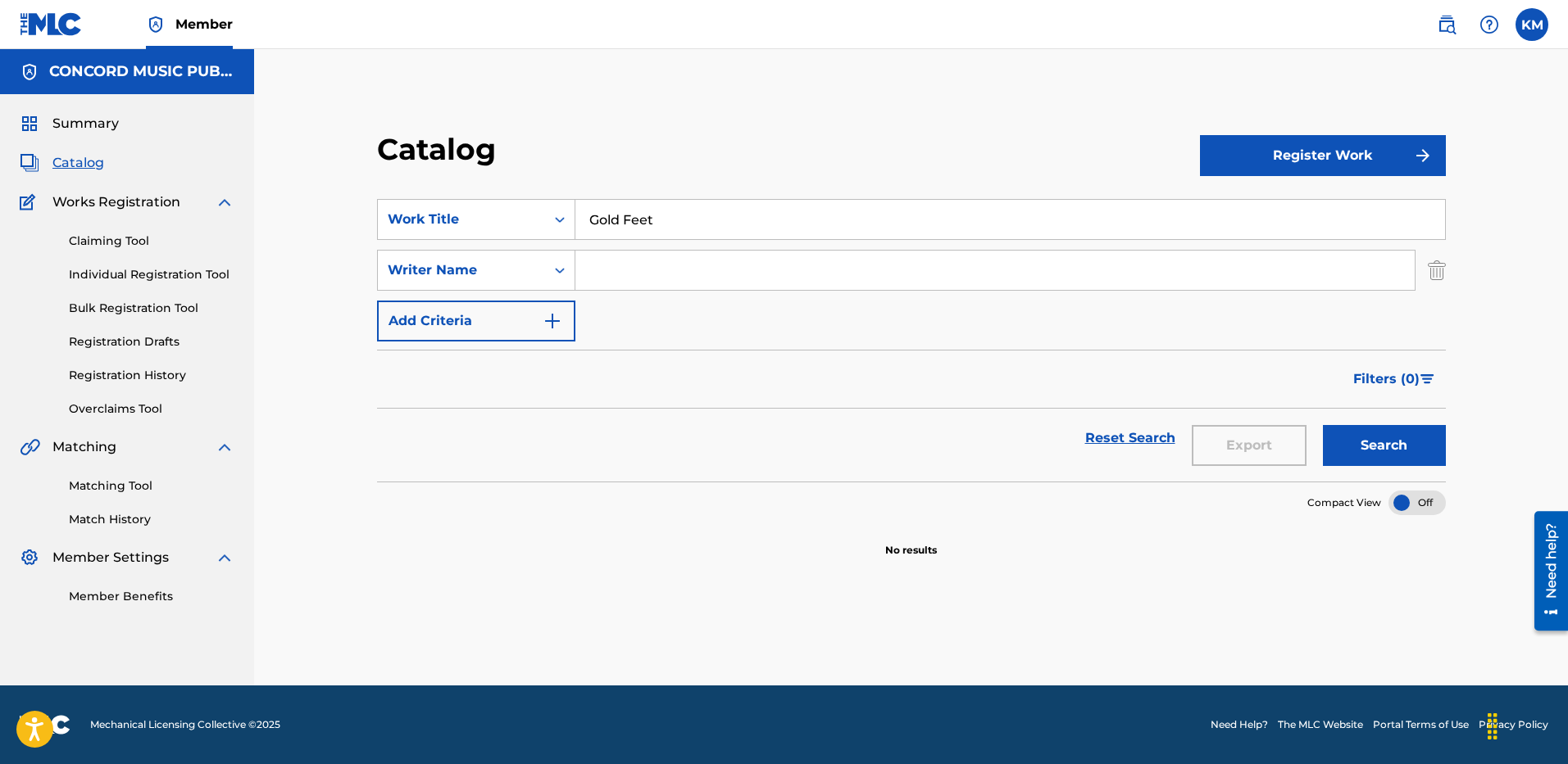
click at [607, 269] on input "Search Form" at bounding box center [994, 270] width 839 height 39
click at [1323, 425] on button "Search" at bounding box center [1385, 445] width 123 height 41
drag, startPoint x: 665, startPoint y: 281, endPoint x: 480, endPoint y: 274, distance: 185.1
click at [480, 274] on div "SearchWithCriteria6a0c25f2-63e7-46d7-a961-13d42cf13062 Writer Name ROUTE" at bounding box center [912, 270] width 1069 height 41
click at [1323, 425] on button "Search" at bounding box center [1385, 445] width 123 height 41
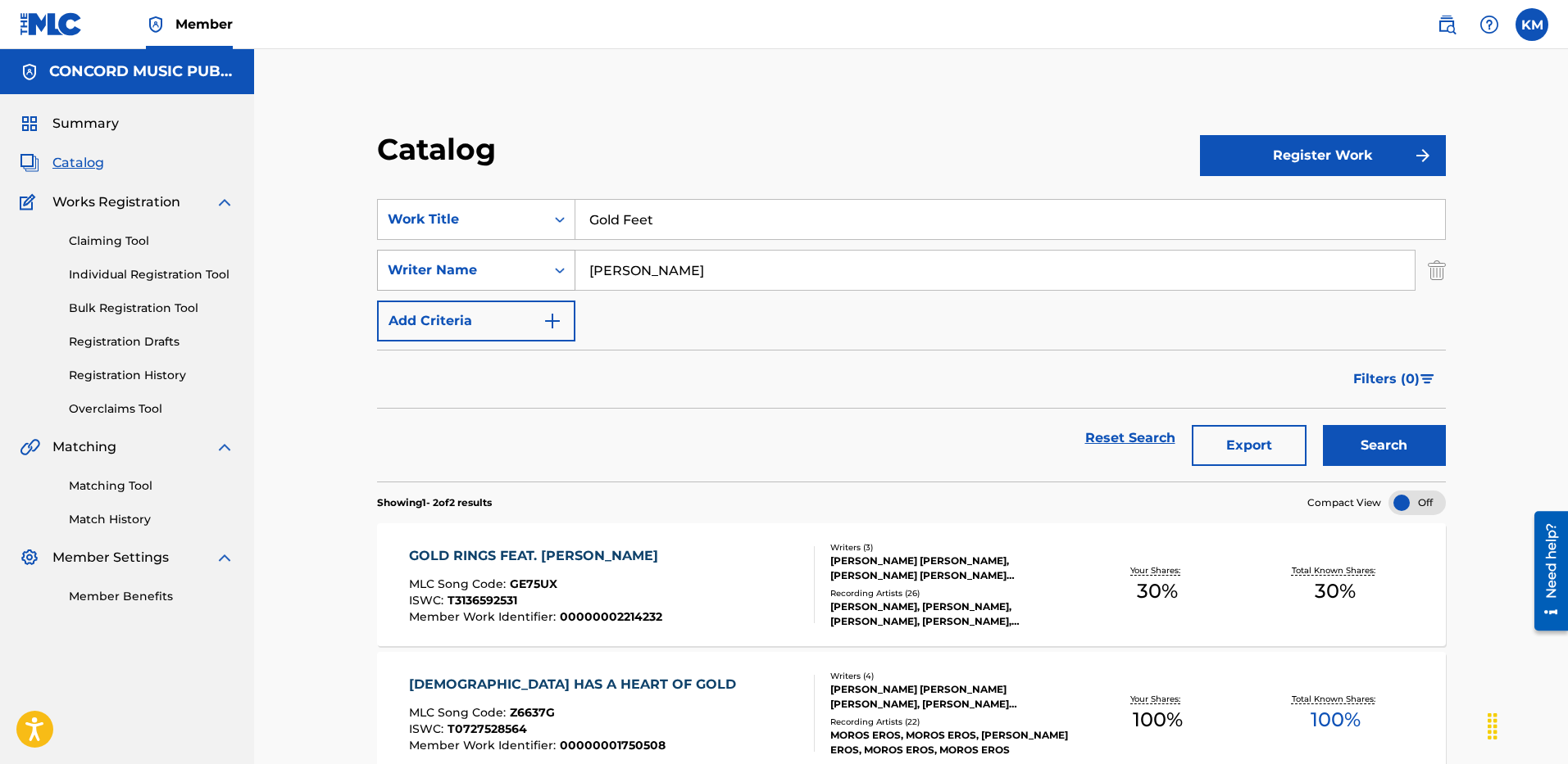
drag, startPoint x: 648, startPoint y: 269, endPoint x: 425, endPoint y: 270, distance: 223.0
click at [425, 270] on div "SearchWithCriteria6a0c25f2-63e7-46d7-a961-13d42cf13062 Writer Name [PERSON_NAME]" at bounding box center [912, 270] width 1069 height 41
type input "MAMAN"
click at [1323, 425] on button "Search" at bounding box center [1385, 445] width 123 height 41
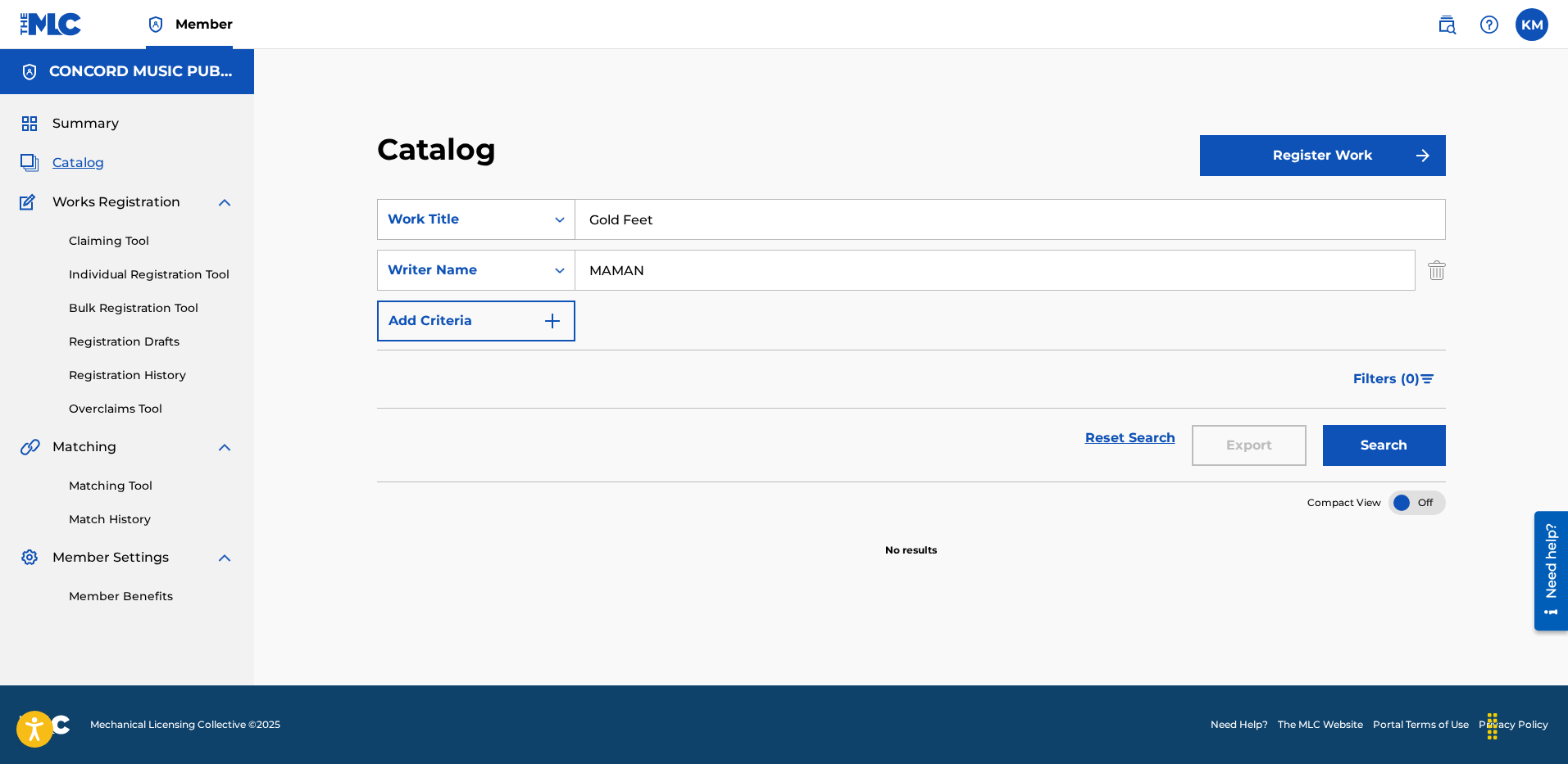
click at [554, 214] on icon "Search Form" at bounding box center [560, 219] width 16 height 16
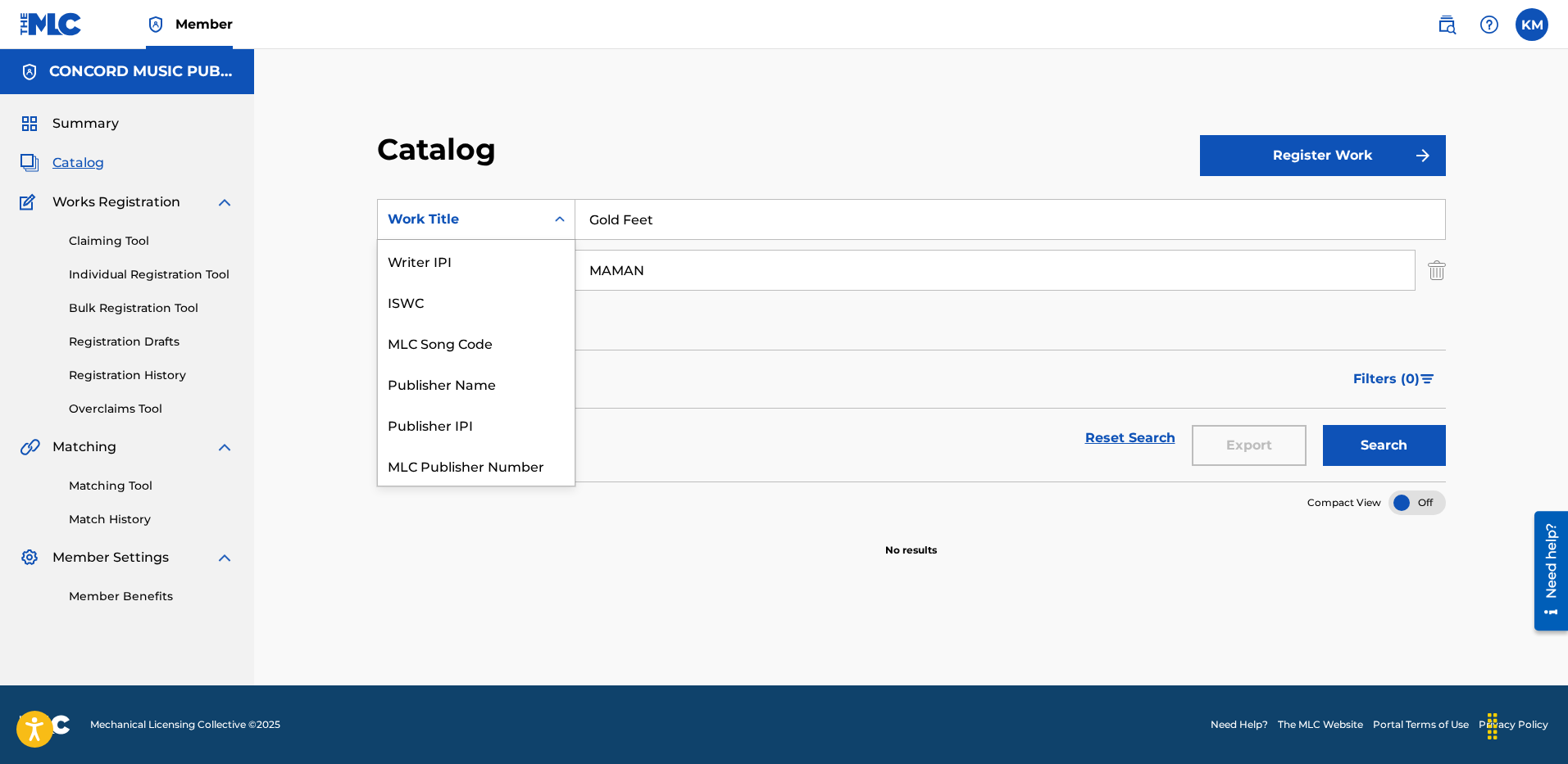
scroll to position [205, 0]
click at [475, 420] on div "ISRC" at bounding box center [476, 424] width 197 height 41
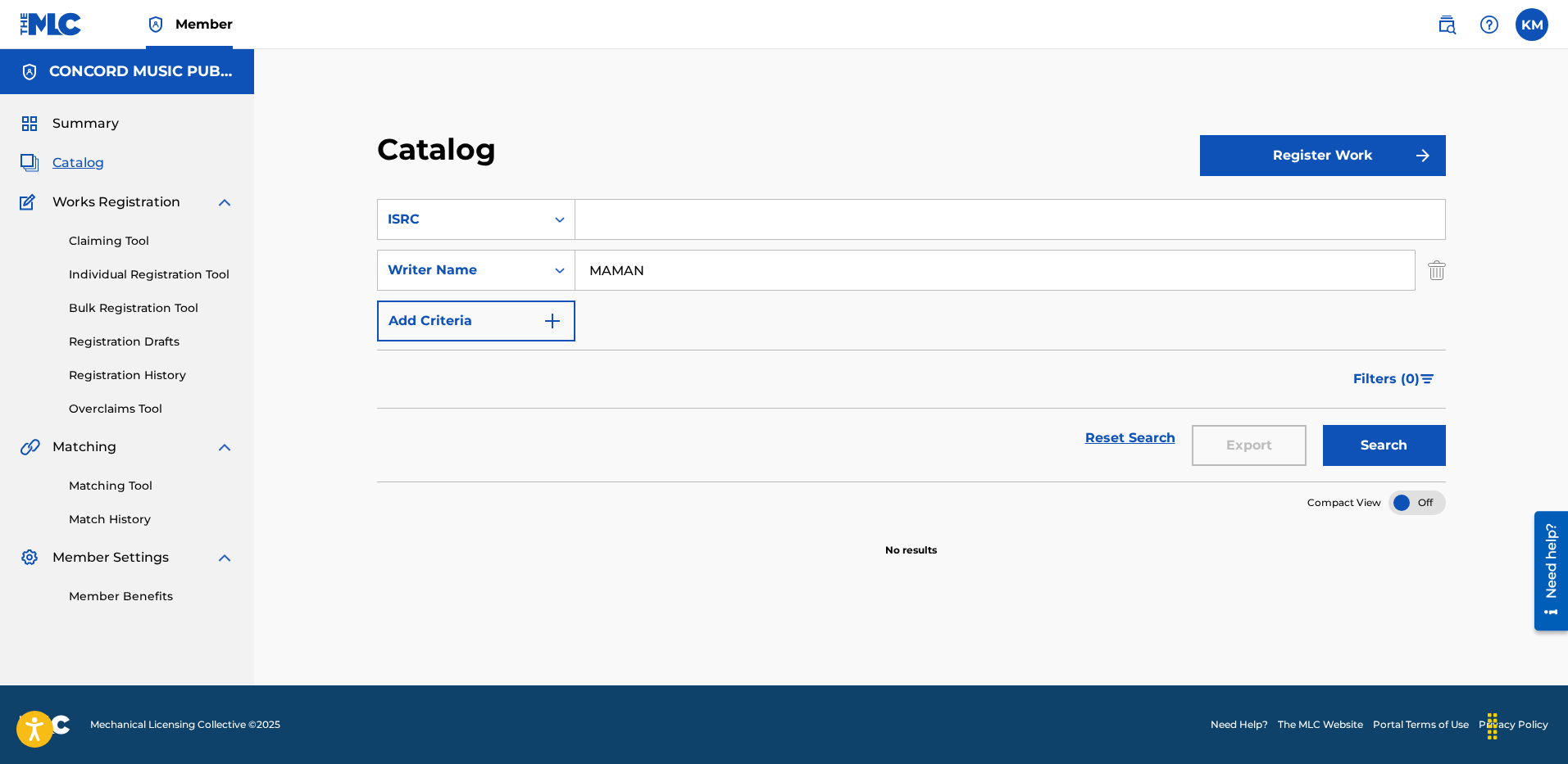
click at [632, 230] on input "Search Form" at bounding box center [1010, 219] width 869 height 39
paste input "USA2P2514524"
type input "USA2P2514524"
click at [1420, 274] on div "SearchWithCriteria6a0c25f2-63e7-46d7-a961-13d42cf13062 Writer Name MAMAN" at bounding box center [912, 270] width 1069 height 41
click at [1427, 272] on div "SearchWithCriteria6a0c25f2-63e7-46d7-a961-13d42cf13062 Writer Name MAMAN" at bounding box center [912, 270] width 1069 height 41
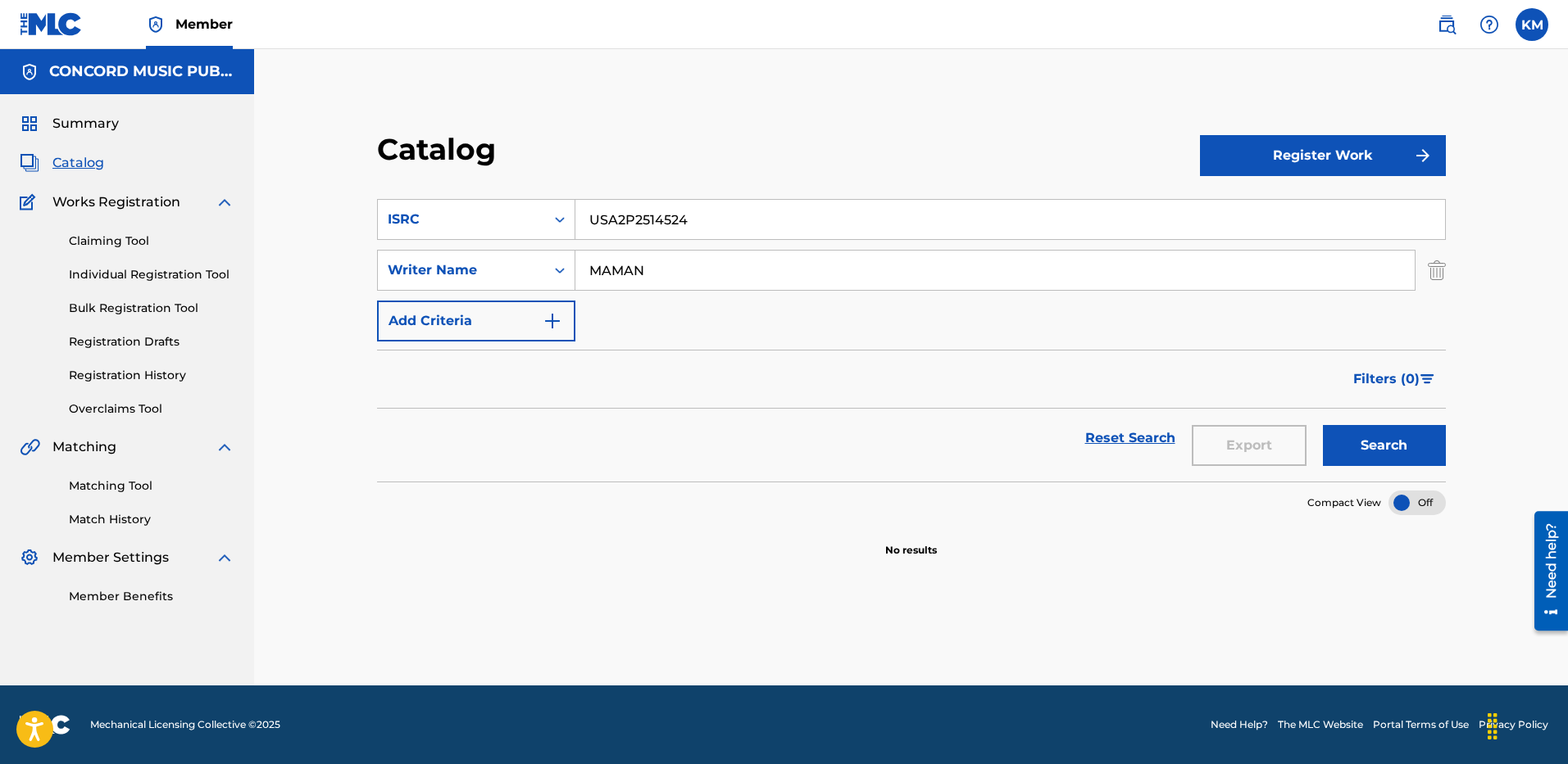
click at [1434, 274] on img "Search Form" at bounding box center [1437, 270] width 18 height 41
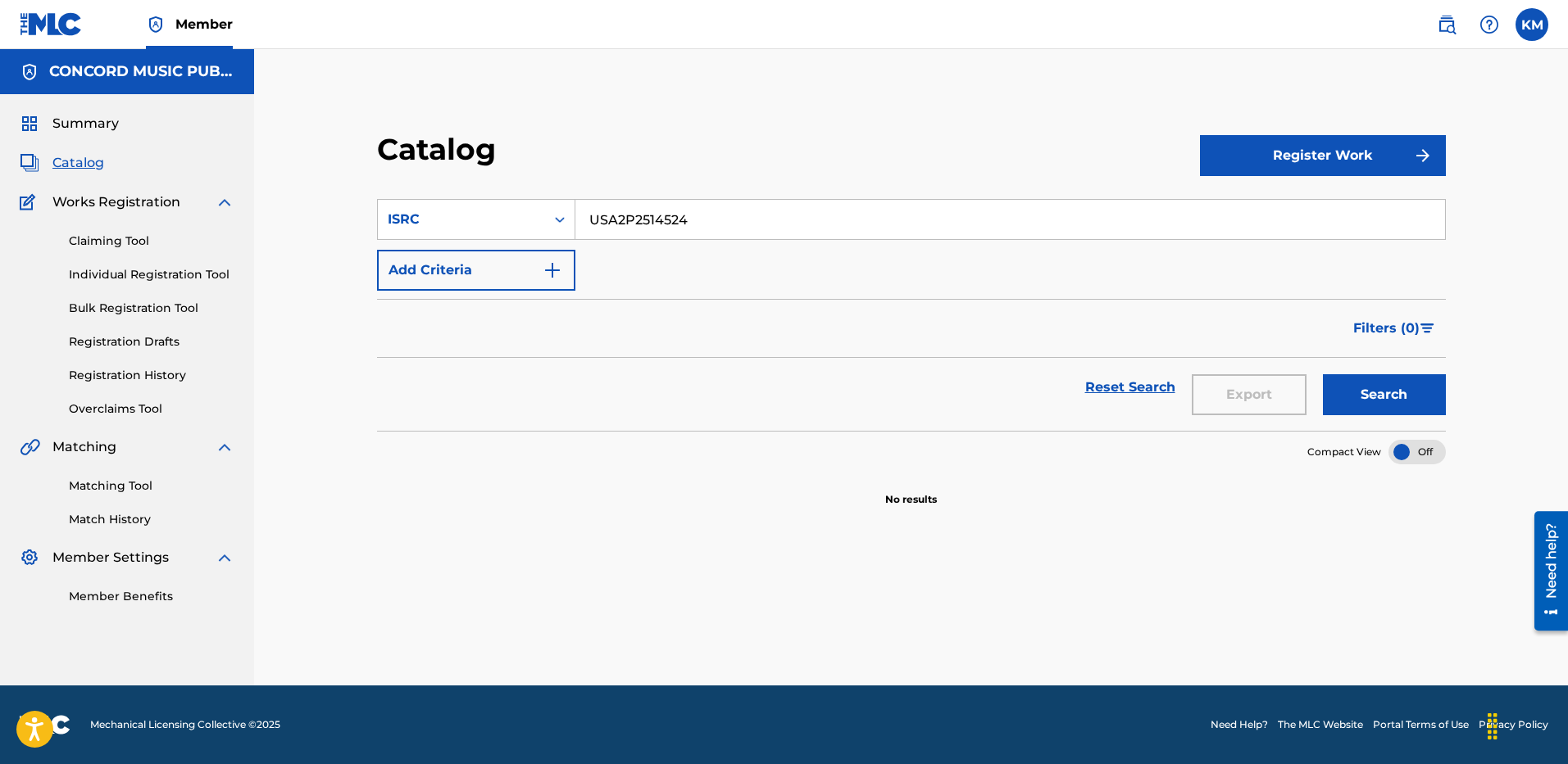
click at [1368, 382] on button "Search" at bounding box center [1385, 395] width 123 height 41
click at [562, 217] on icon "Search Form" at bounding box center [560, 219] width 16 height 16
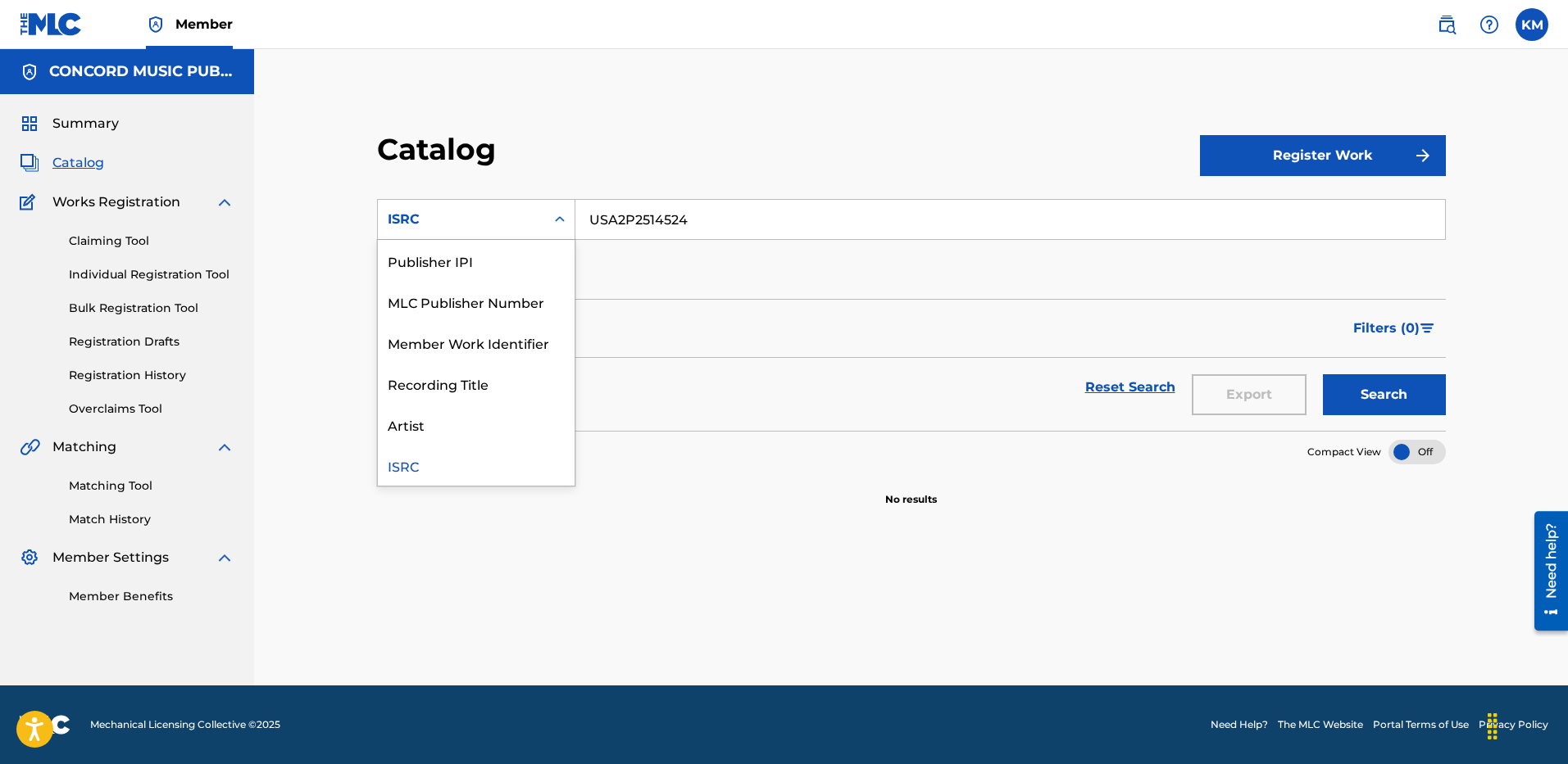
scroll to position [0, 0]
click at [547, 265] on div "Work Title" at bounding box center [476, 260] width 197 height 41
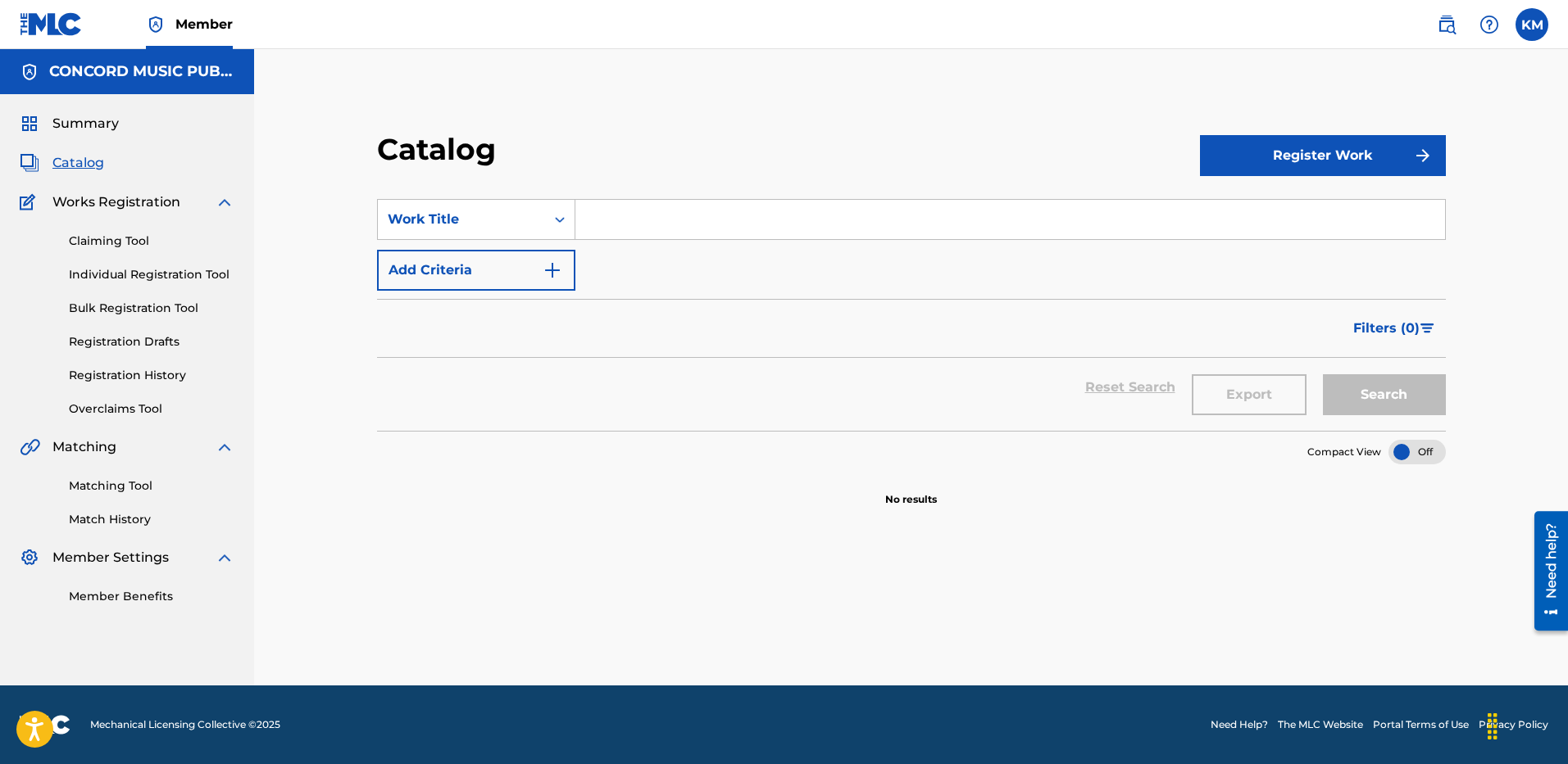
click at [594, 225] on input "Search Form" at bounding box center [1010, 219] width 869 height 39
paste input "I Still Love H.E.R."
type input "I Still Love H.E.R."
click at [551, 262] on img "Search Form" at bounding box center [552, 270] width 20 height 20
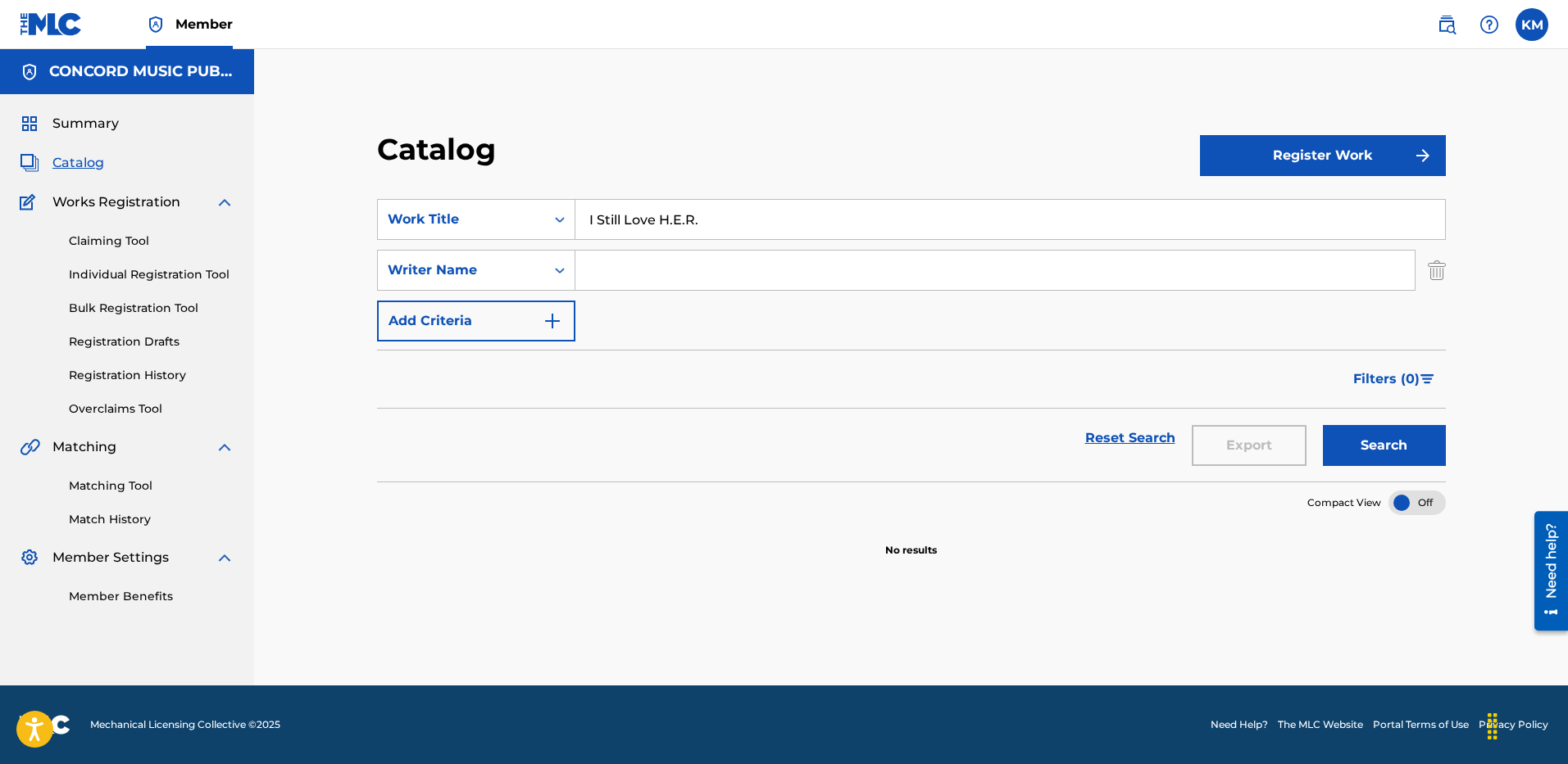
click at [659, 272] on input "Search Form" at bounding box center [994, 270] width 839 height 39
click at [1323, 425] on button "Search" at bounding box center [1385, 445] width 123 height 41
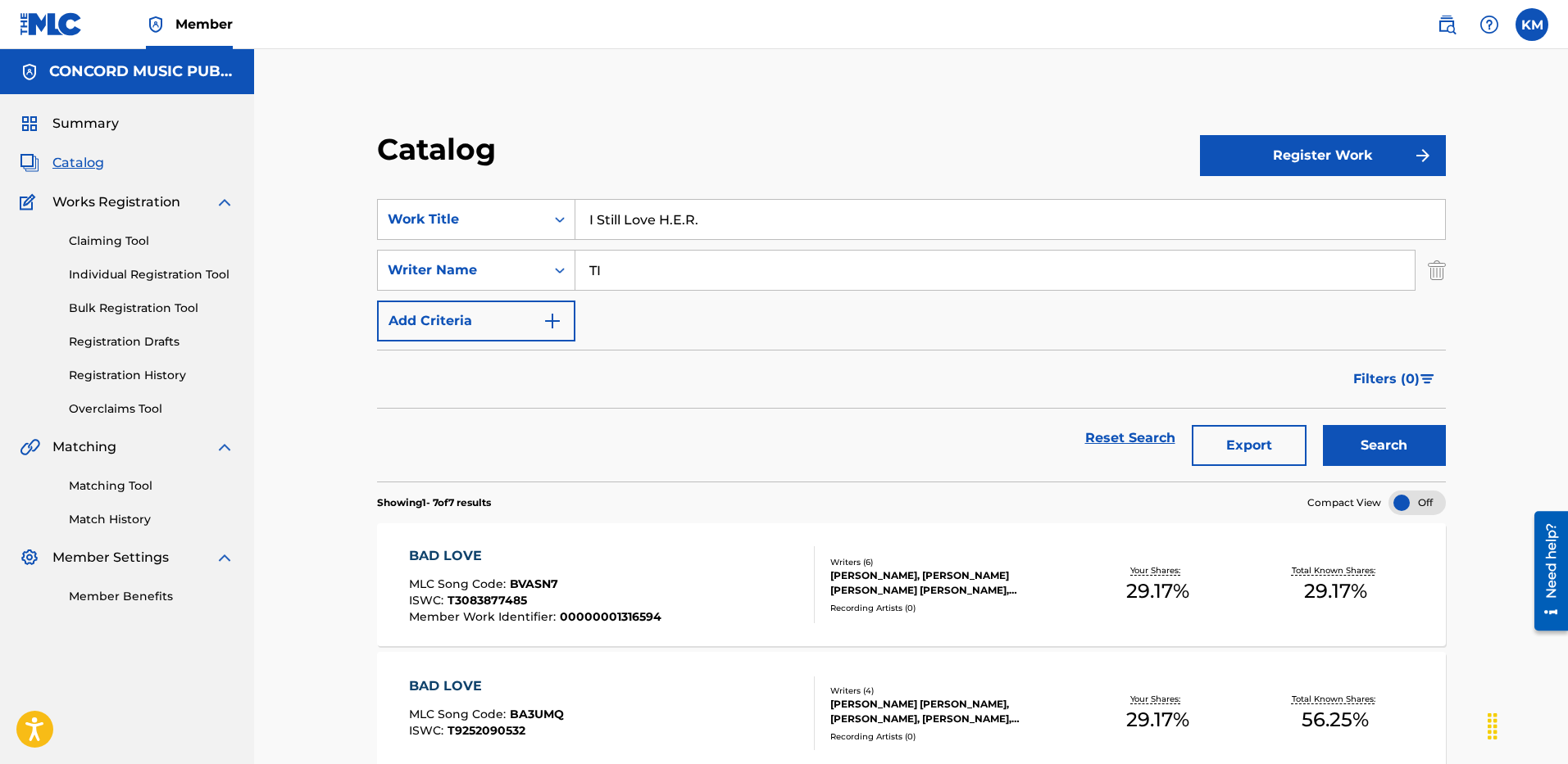
type input "T"
click at [1323, 425] on button "Search" at bounding box center [1385, 445] width 123 height 41
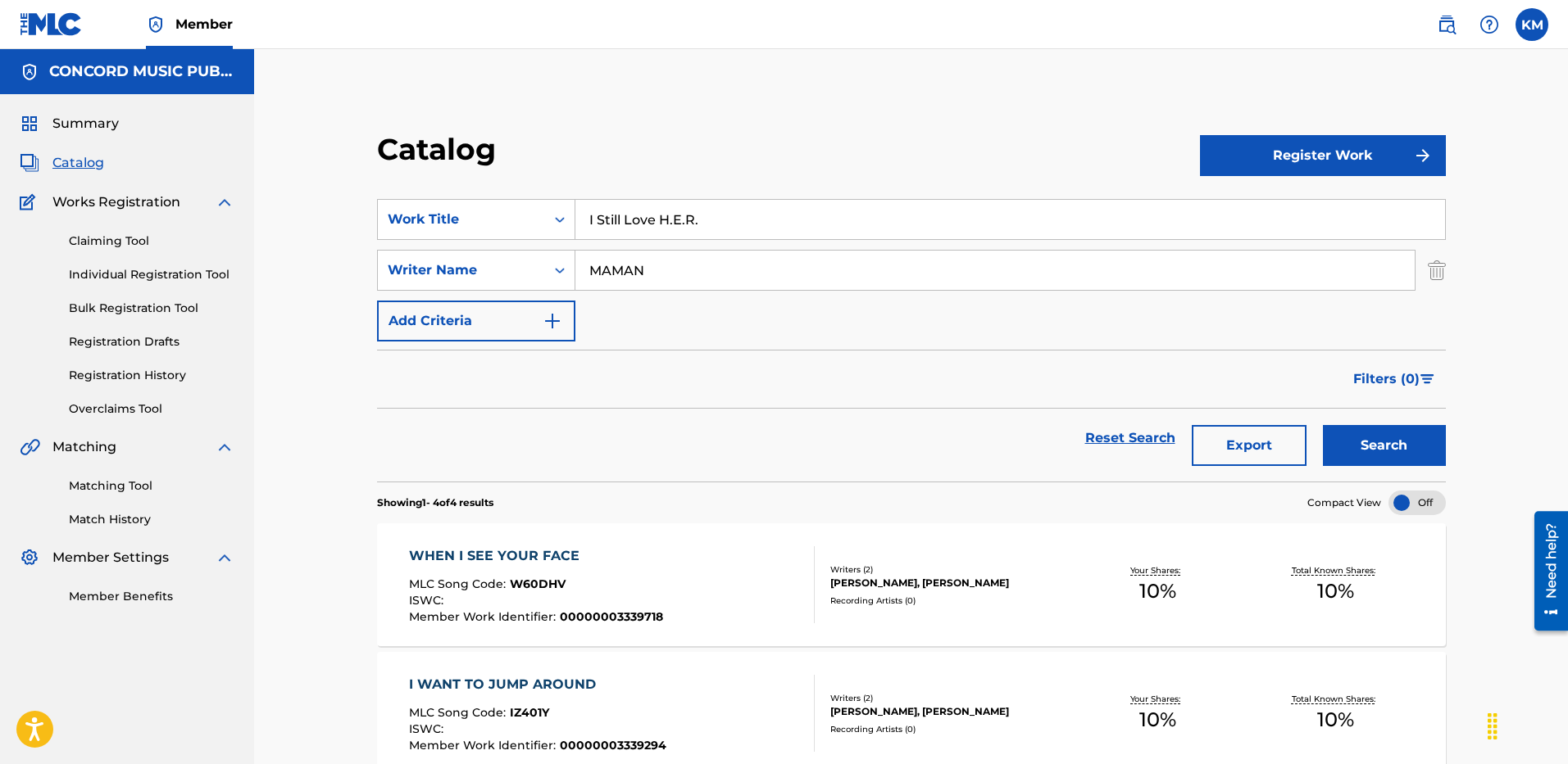
drag, startPoint x: 659, startPoint y: 266, endPoint x: 239, endPoint y: 288, distance: 420.6
click at [239, 288] on main "CONCORD MUSIC PUBLISHING LLC Summary Catalog Works Registration Claiming Tool I…" at bounding box center [784, 579] width 1568 height 1060
type input "[PERSON_NAME]"
click at [1323, 425] on button "Search" at bounding box center [1385, 445] width 123 height 41
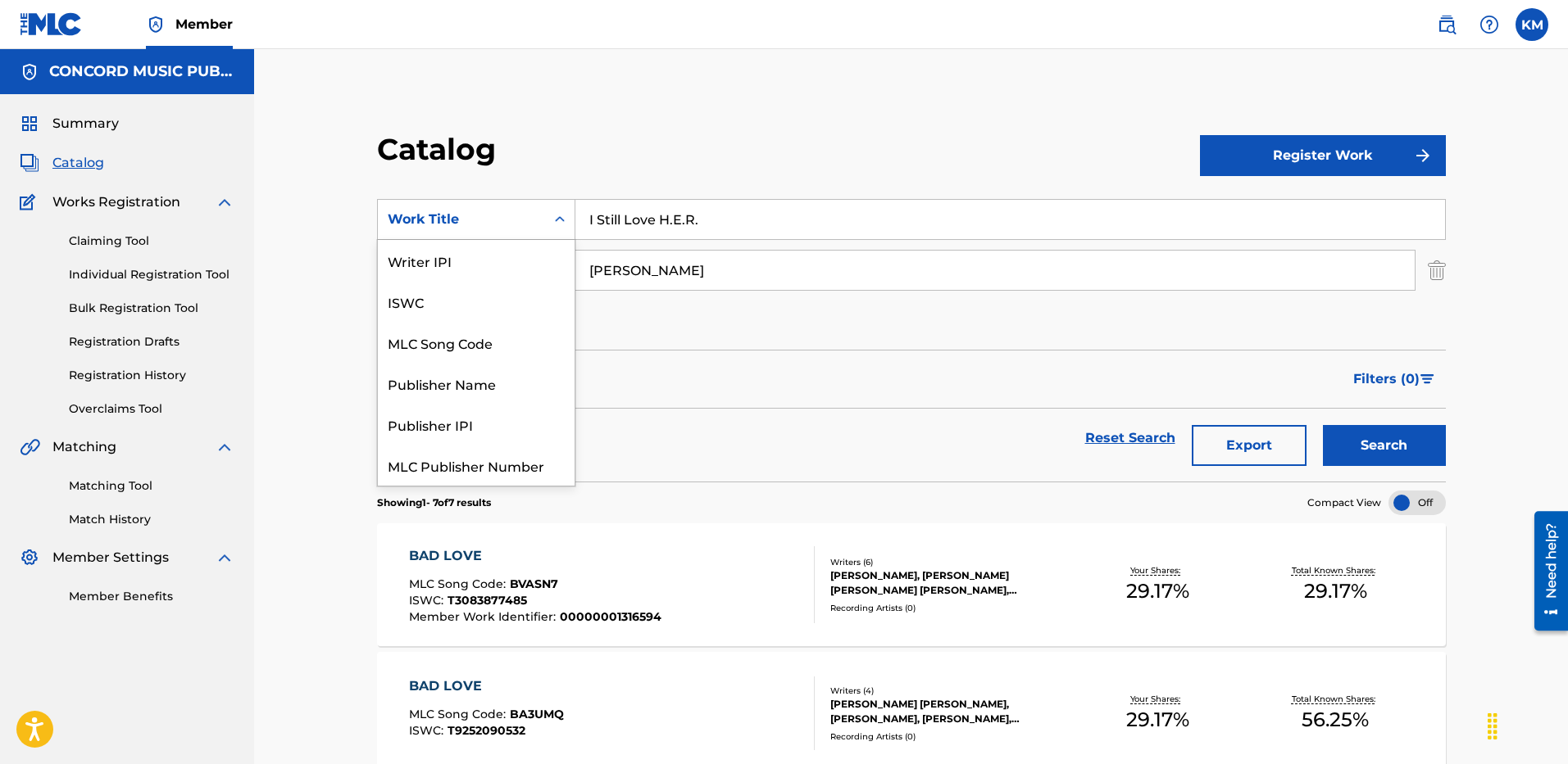
click at [562, 222] on icon "Search Form" at bounding box center [560, 219] width 16 height 16
click at [453, 419] on div "ISRC" at bounding box center [476, 424] width 197 height 41
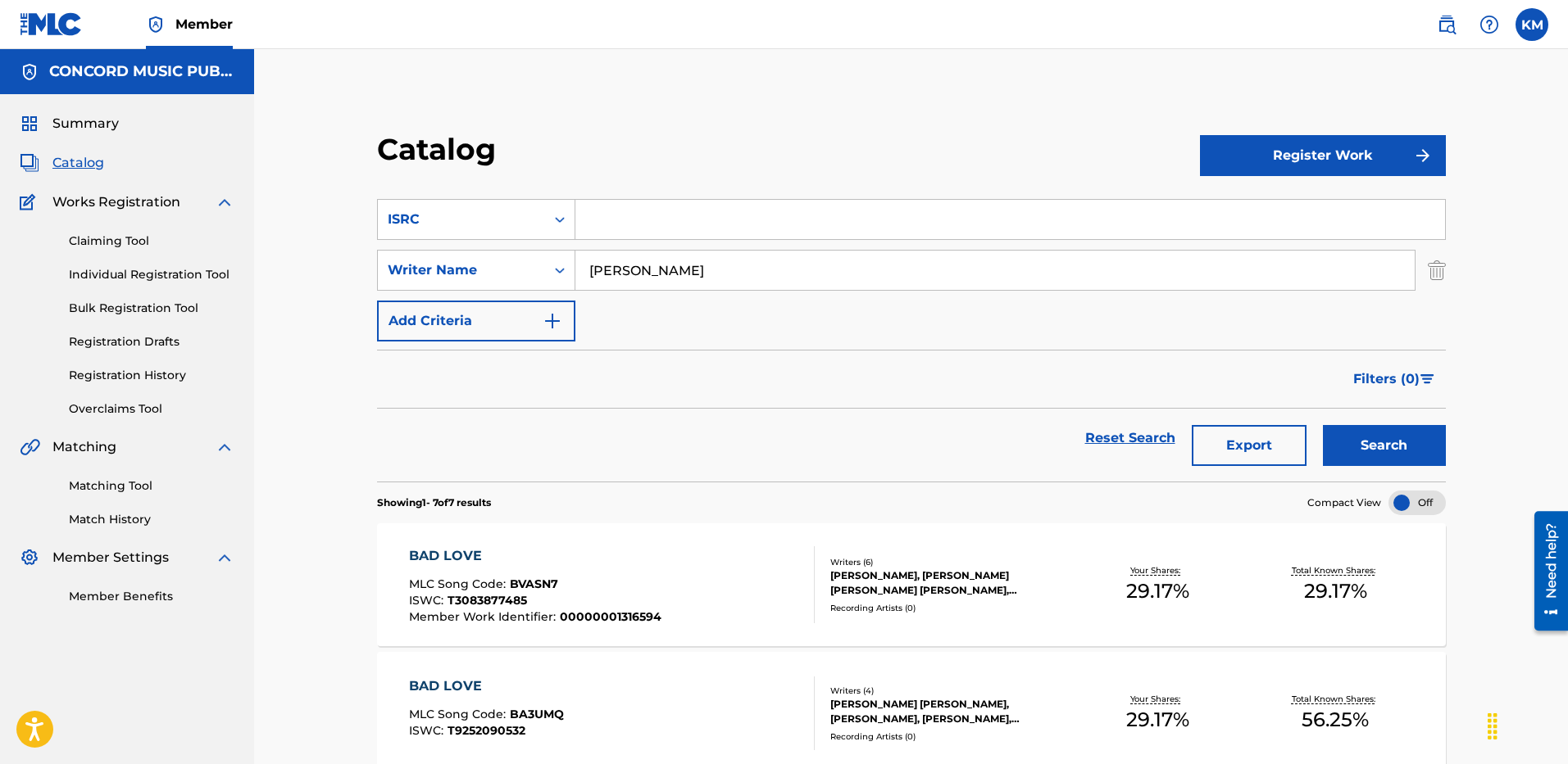
click at [623, 233] on input "Search Form" at bounding box center [1010, 219] width 869 height 39
paste input "USQX92503118"
type input "USQX92503118"
click at [1438, 275] on img "Search Form" at bounding box center [1437, 270] width 18 height 41
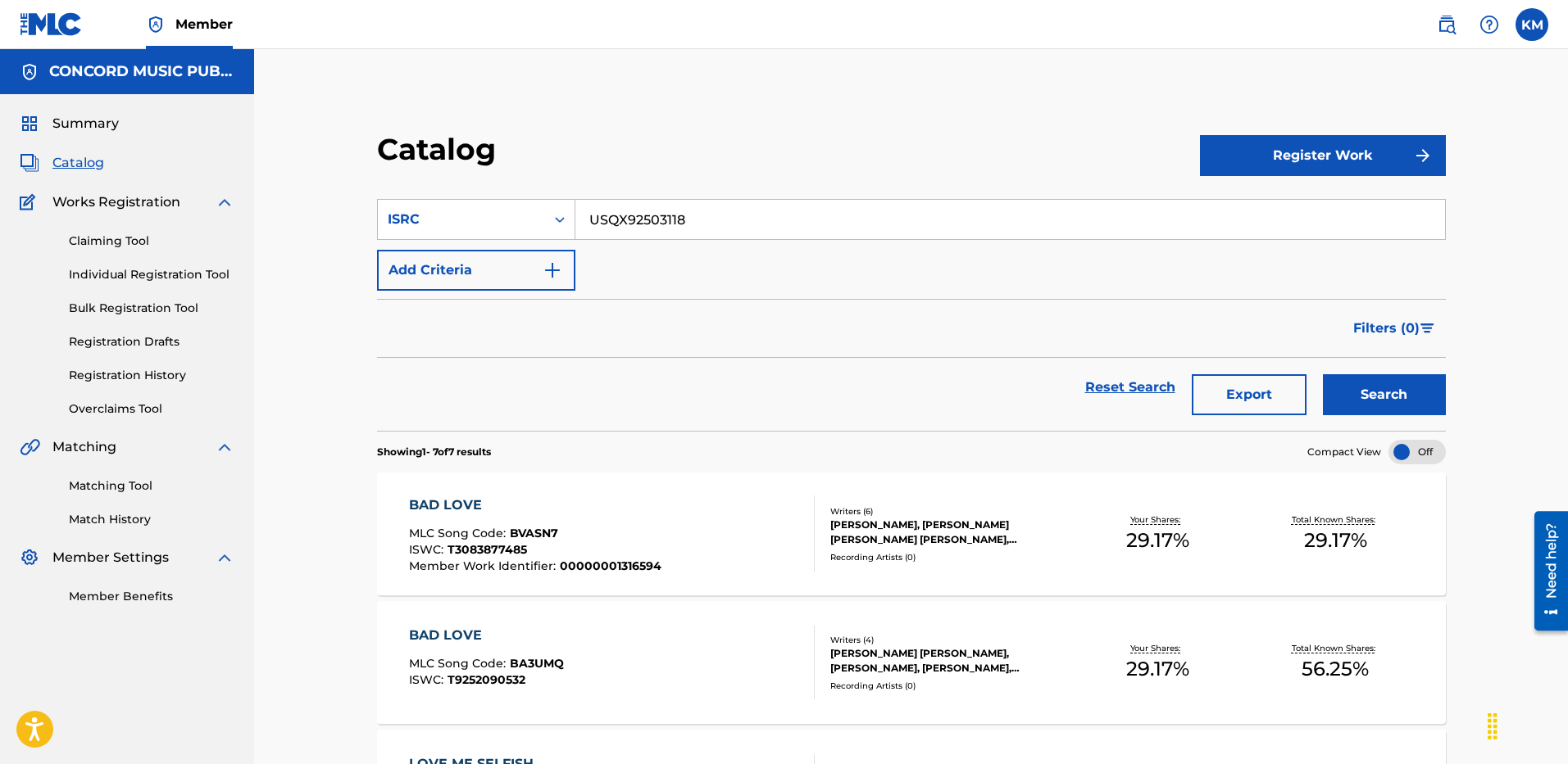
click at [1368, 380] on button "Search" at bounding box center [1385, 395] width 123 height 41
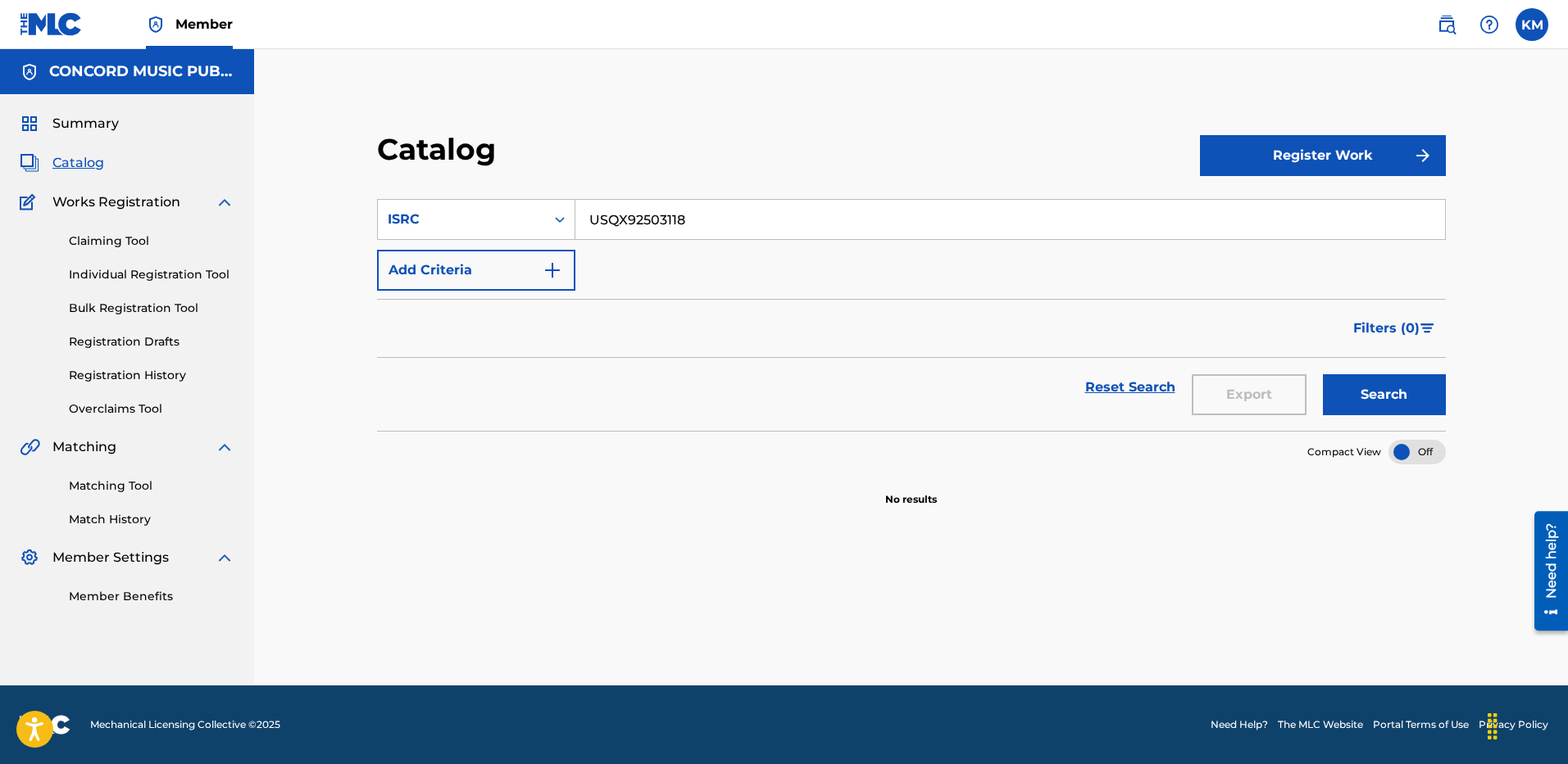
drag, startPoint x: 682, startPoint y: 217, endPoint x: 630, endPoint y: 217, distance: 52.0
click at [630, 217] on input "USQX92503118" at bounding box center [1010, 219] width 869 height 39
click at [568, 217] on div "Search Form" at bounding box center [560, 219] width 30 height 29
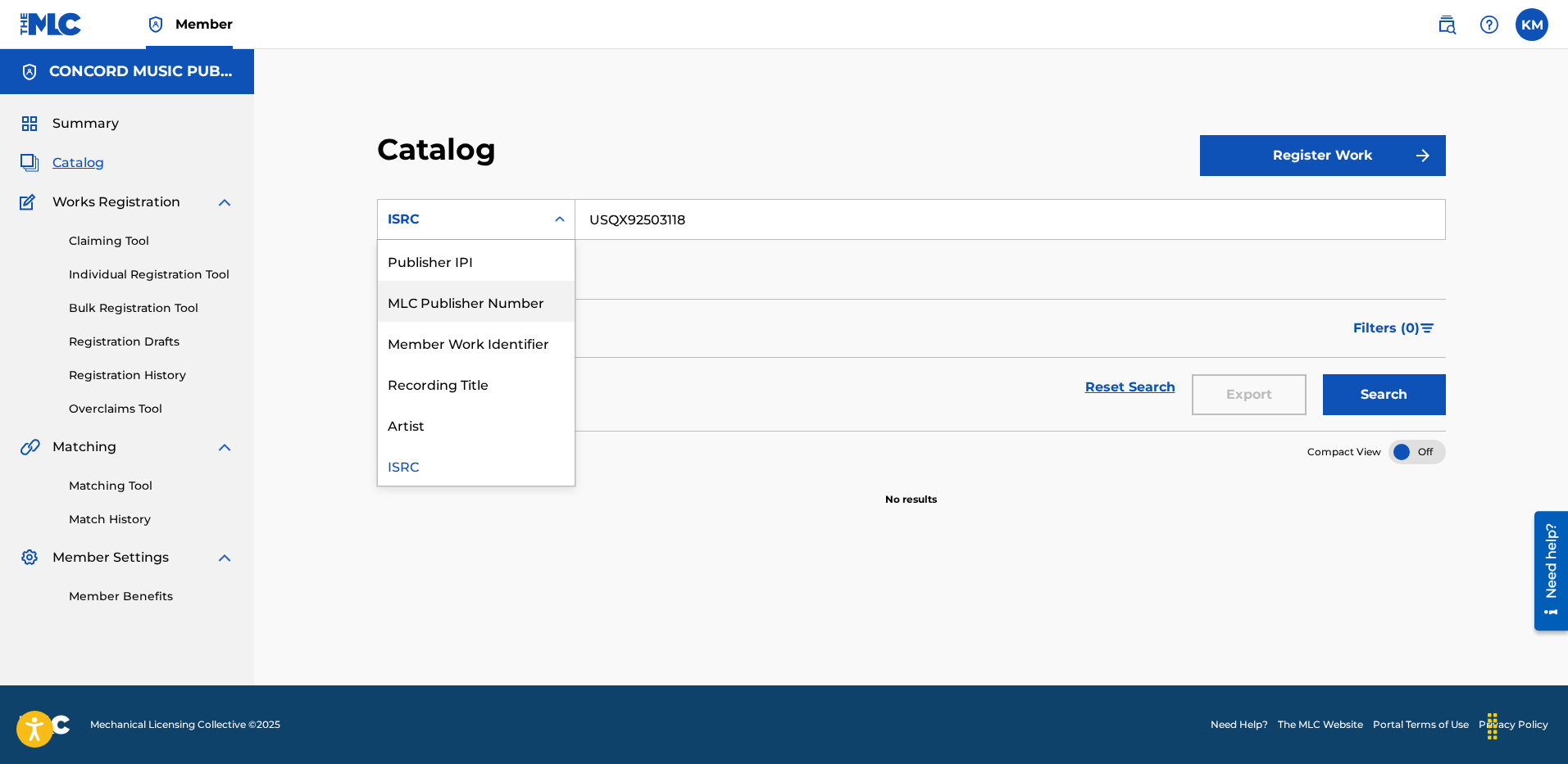
scroll to position [0, 0]
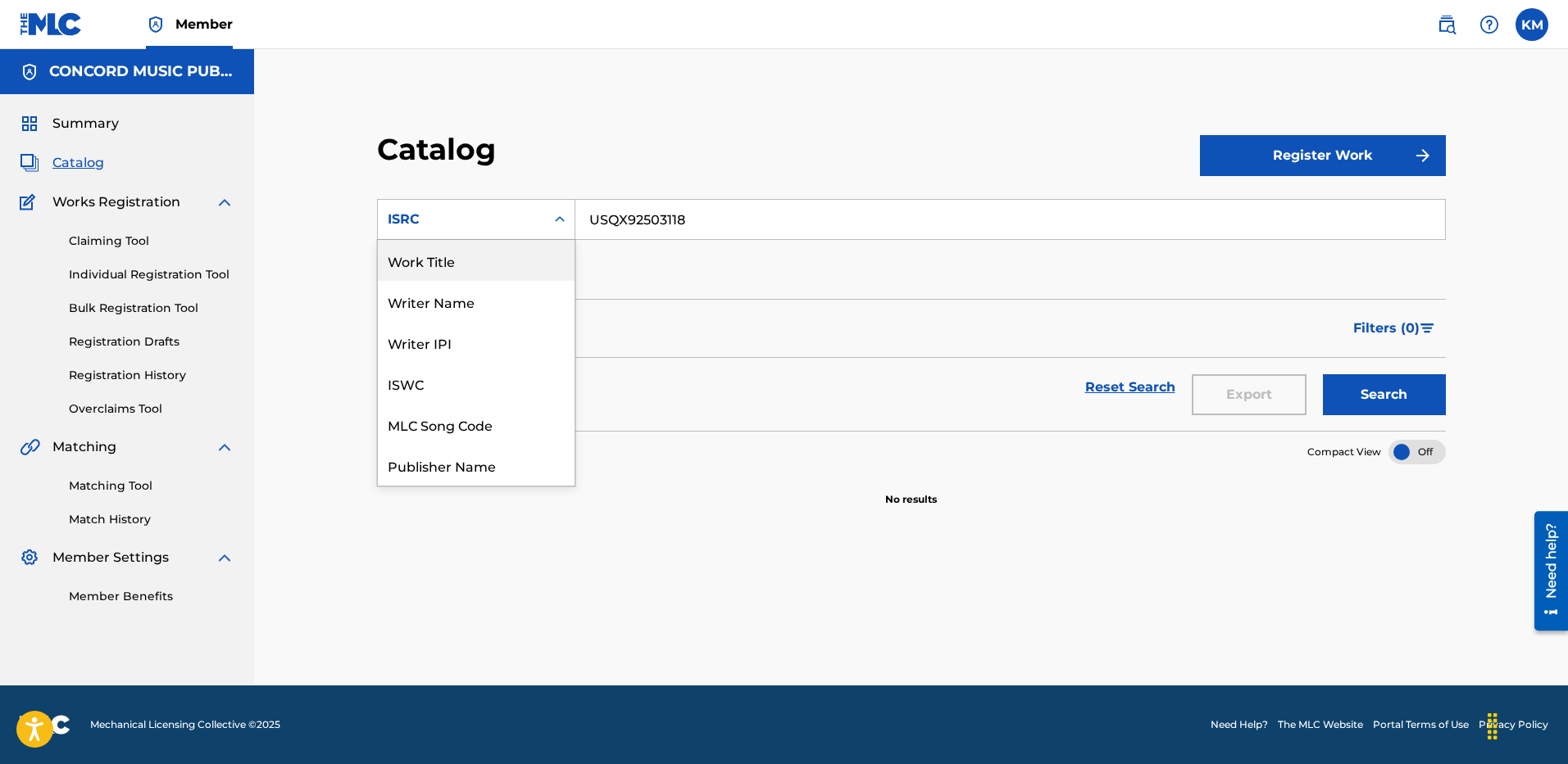
click at [498, 252] on div "Work Title" at bounding box center [476, 260] width 197 height 41
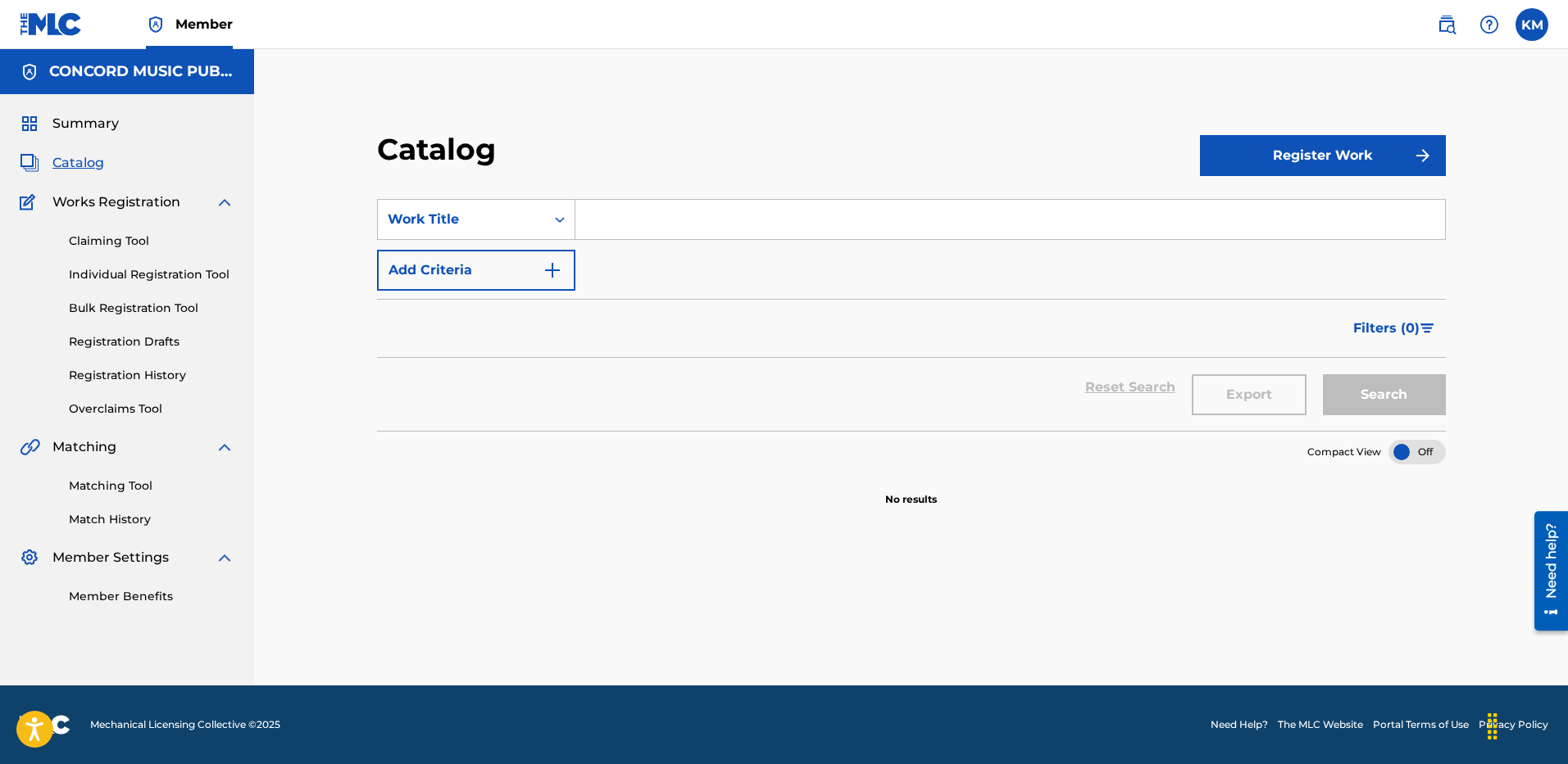
click at [607, 222] on input "Search Form" at bounding box center [1010, 219] width 869 height 39
paste input "Murph"
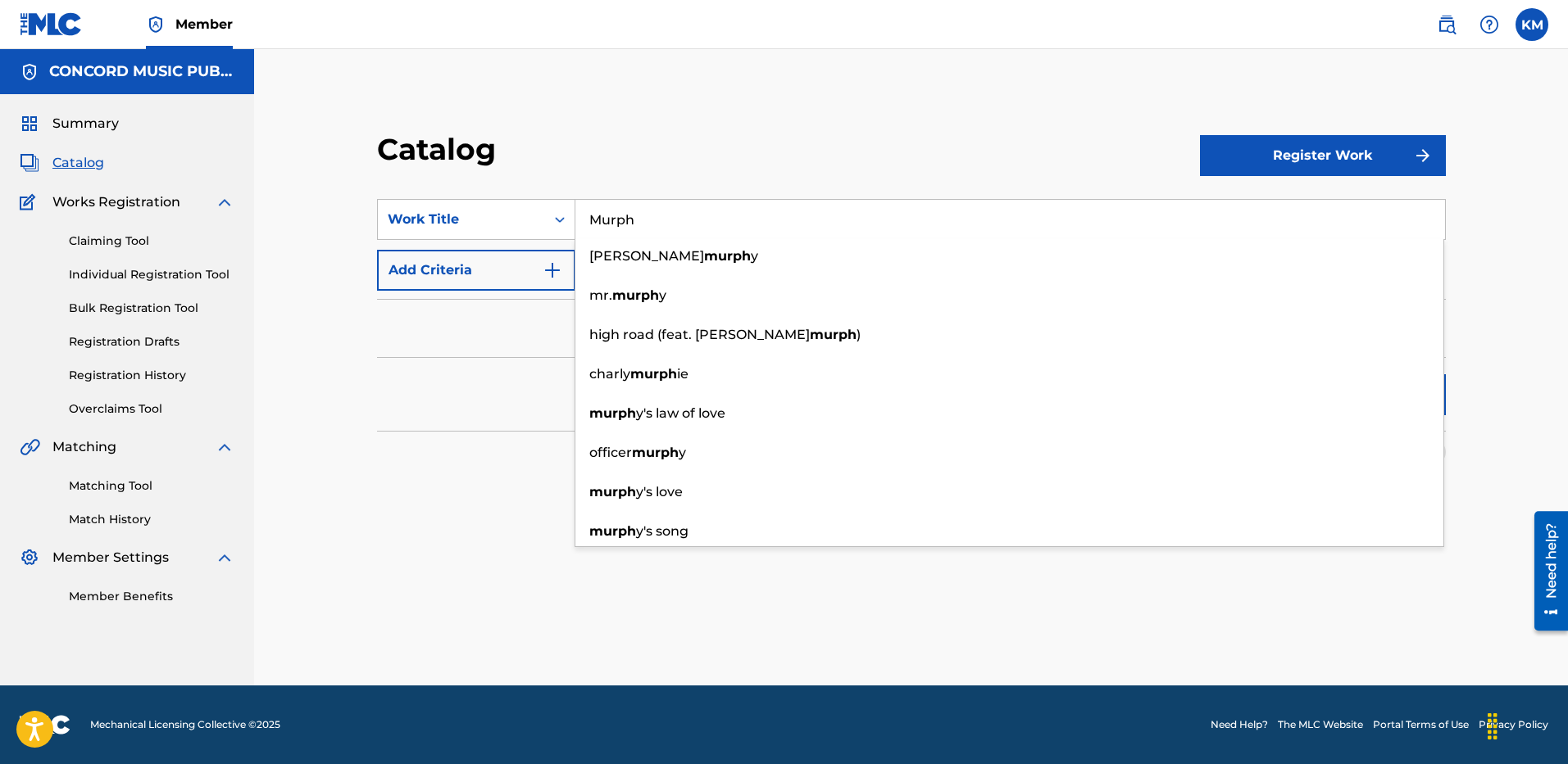
type input "Murph"
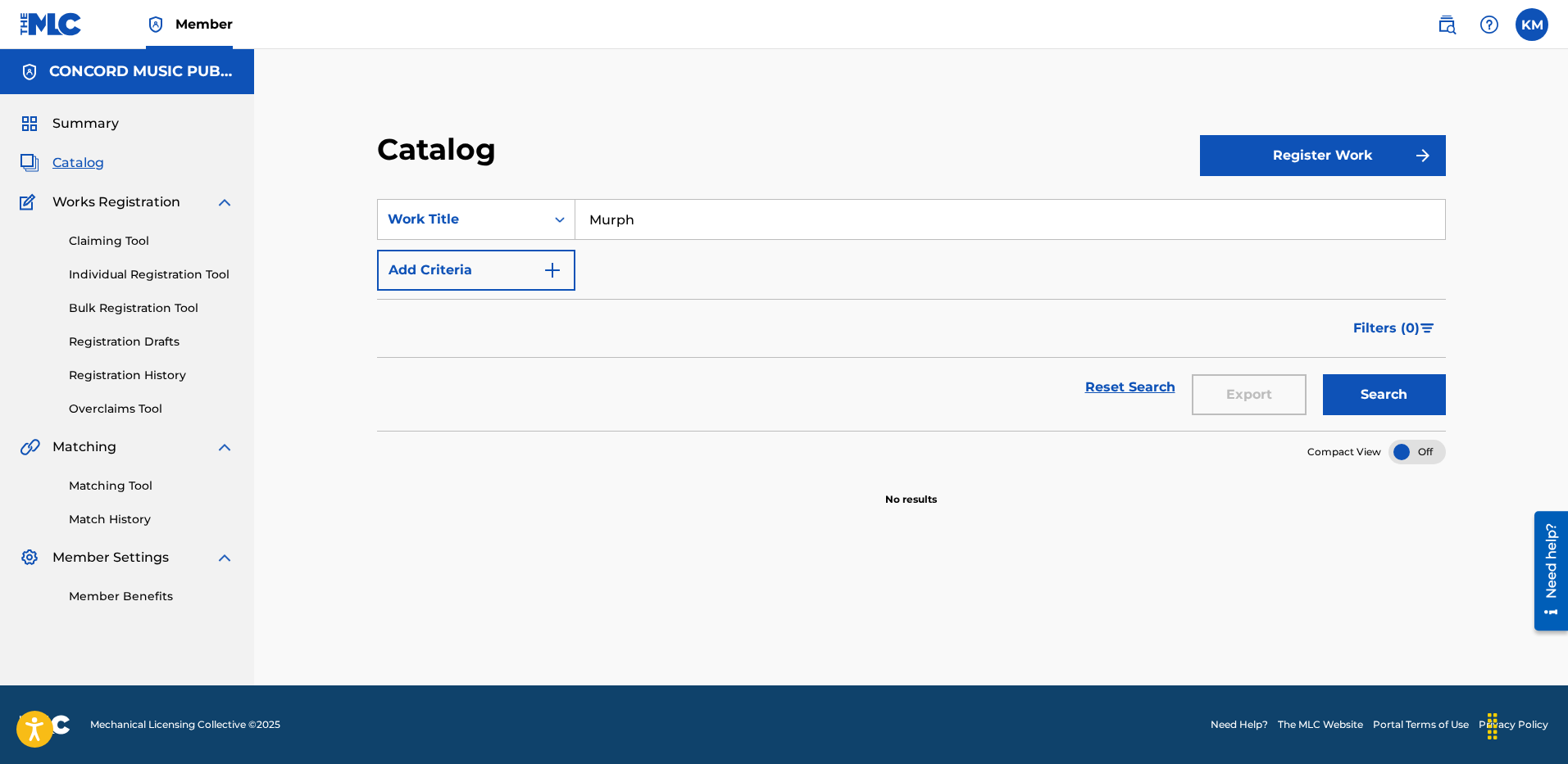
click at [550, 271] on img "Search Form" at bounding box center [552, 270] width 20 height 20
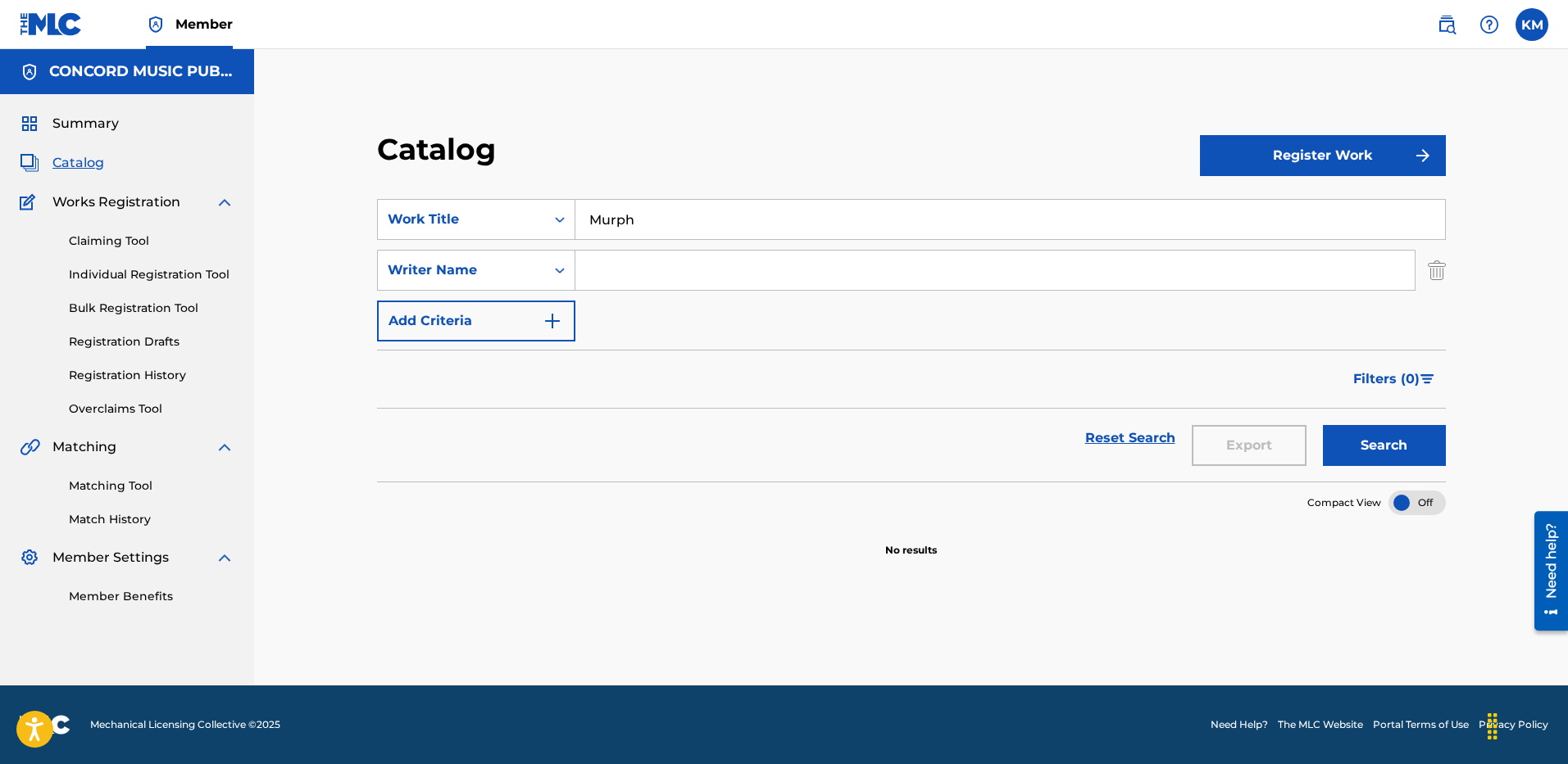
click at [627, 268] on input "Search Form" at bounding box center [994, 270] width 839 height 39
paste input "Murph"
type input "Murph"
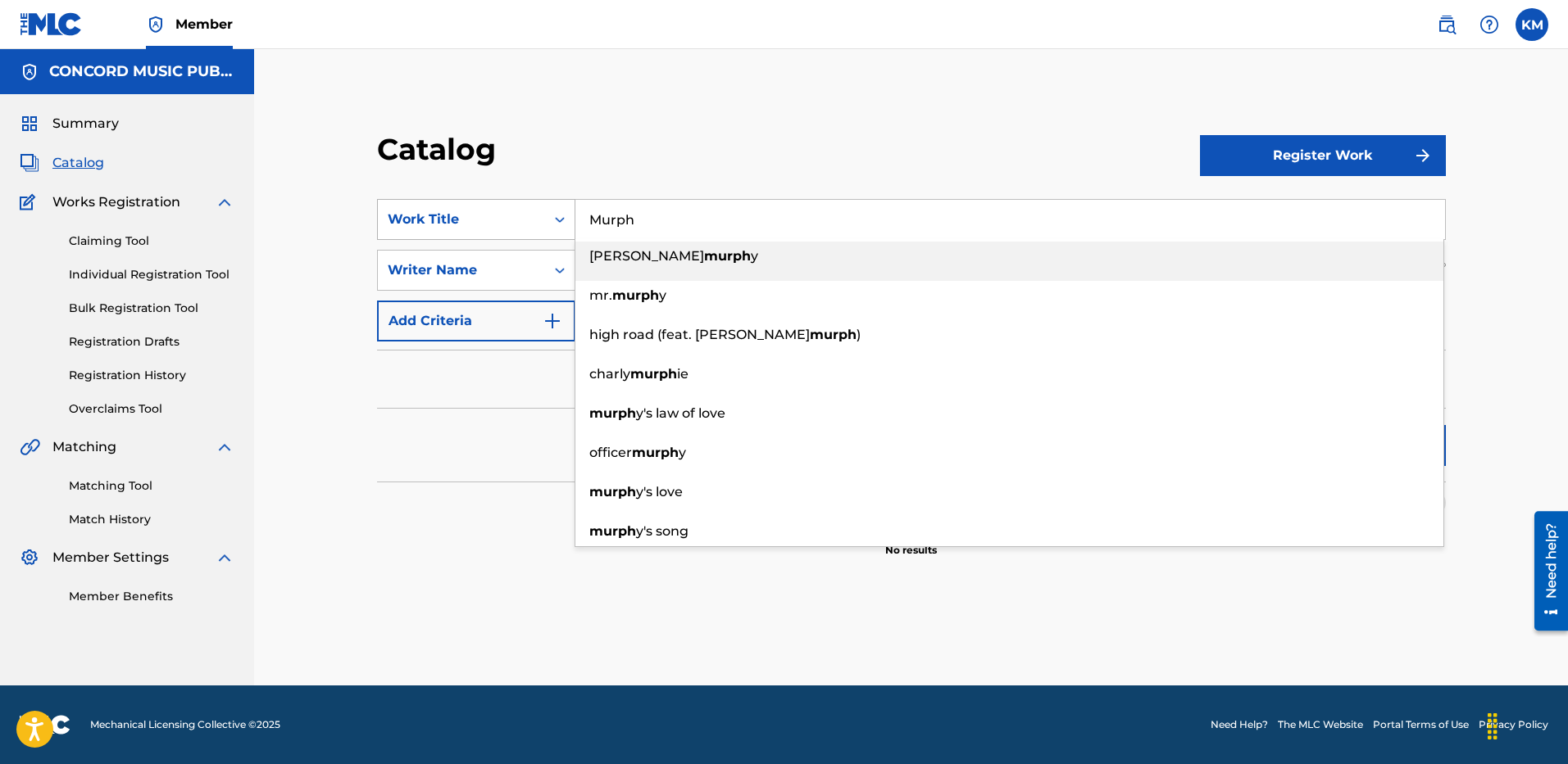
drag, startPoint x: 653, startPoint y: 207, endPoint x: 417, endPoint y: 218, distance: 236.3
click at [442, 230] on div "SearchWithCriteriacacf421e-b02c-44fe-a7a6-1d11098b949b Work Title [PERSON_NAME]…" at bounding box center [912, 219] width 1069 height 41
paste input "The Man That Came Back"
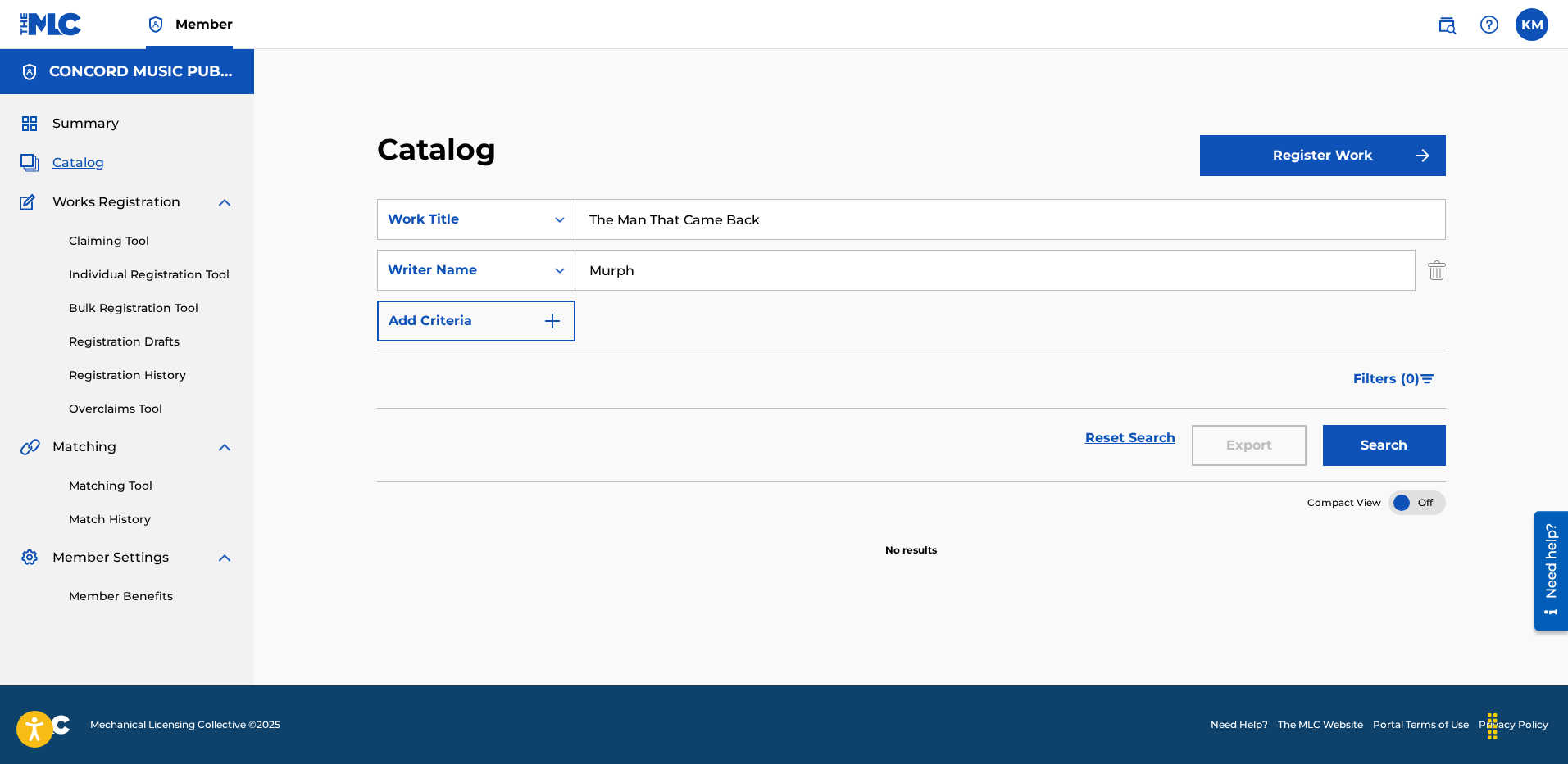
type input "The Man That Came Back"
click at [1369, 434] on button "Search" at bounding box center [1385, 445] width 123 height 41
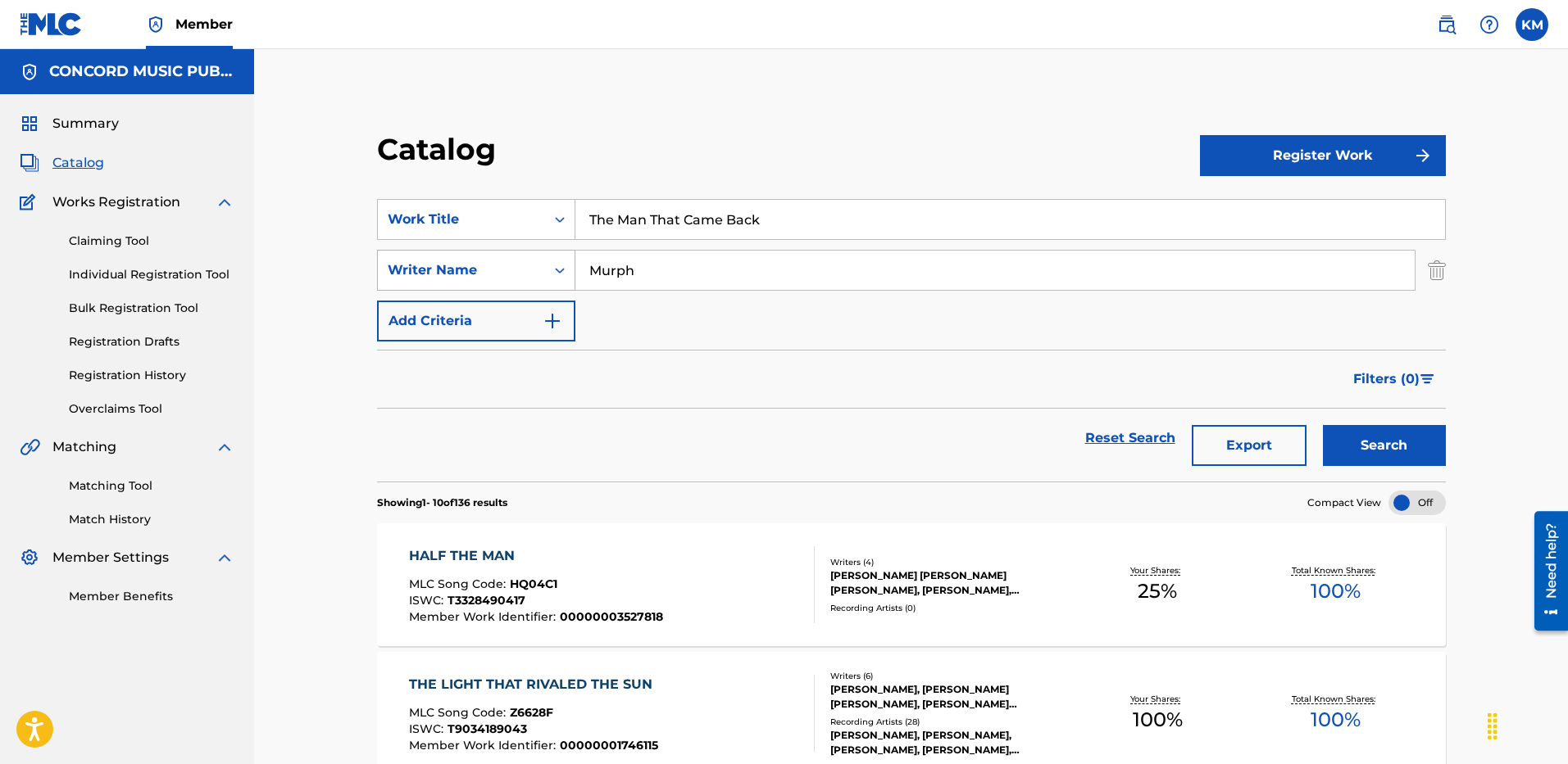
paste input "[PERSON_NAME]"
drag, startPoint x: 684, startPoint y: 263, endPoint x: 417, endPoint y: 265, distance: 267.0
click at [457, 266] on div "SearchWithCriteria6a0c25f2-63e7-46d7-a961-13d42cf13062 Writer Name [PERSON_NAME]" at bounding box center [912, 270] width 1069 height 41
click at [1347, 447] on button "Search" at bounding box center [1385, 445] width 123 height 41
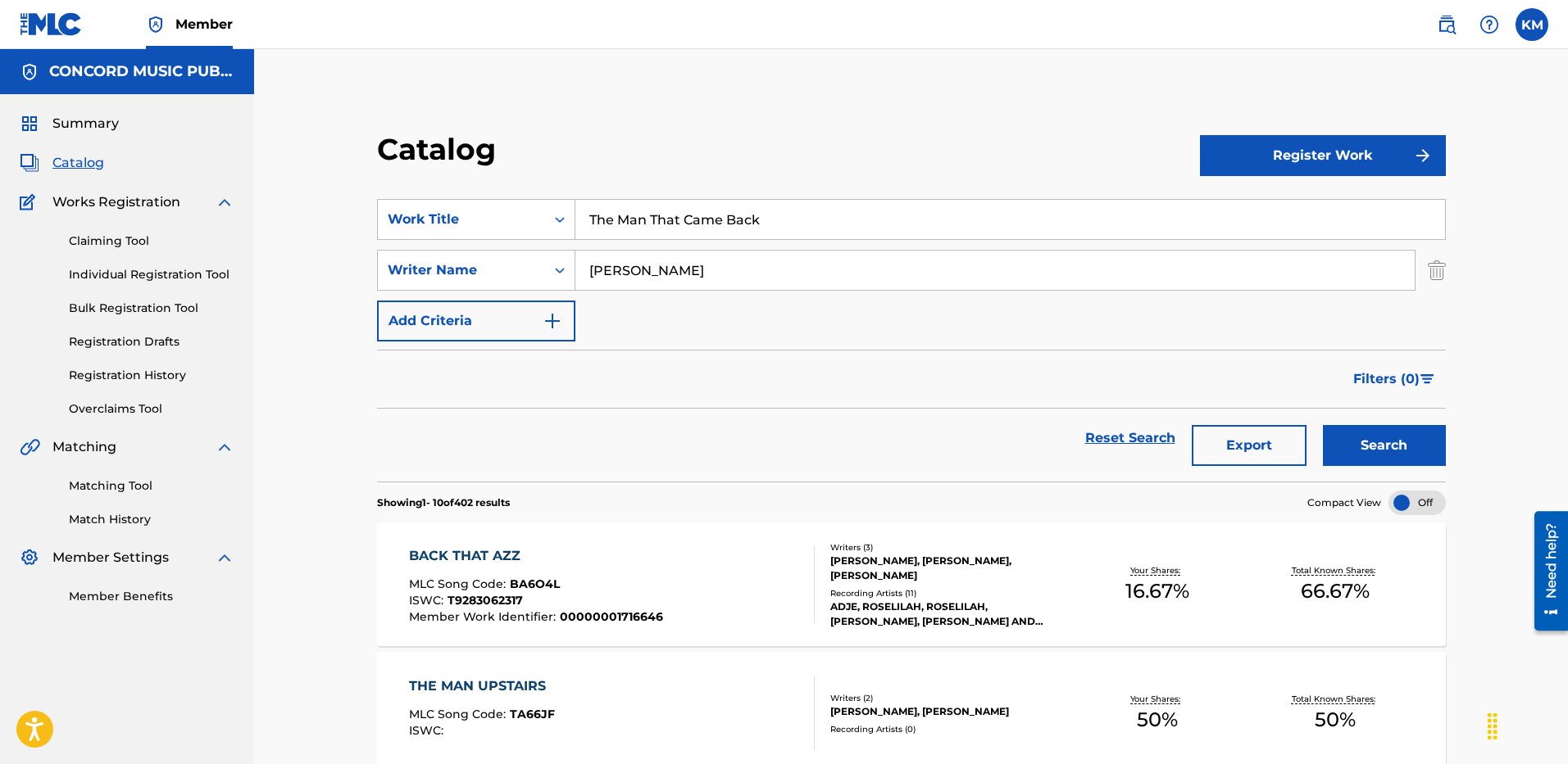
paste input "Karpine"
type input "[PERSON_NAME]"
click at [1370, 435] on button "Search" at bounding box center [1385, 445] width 123 height 41
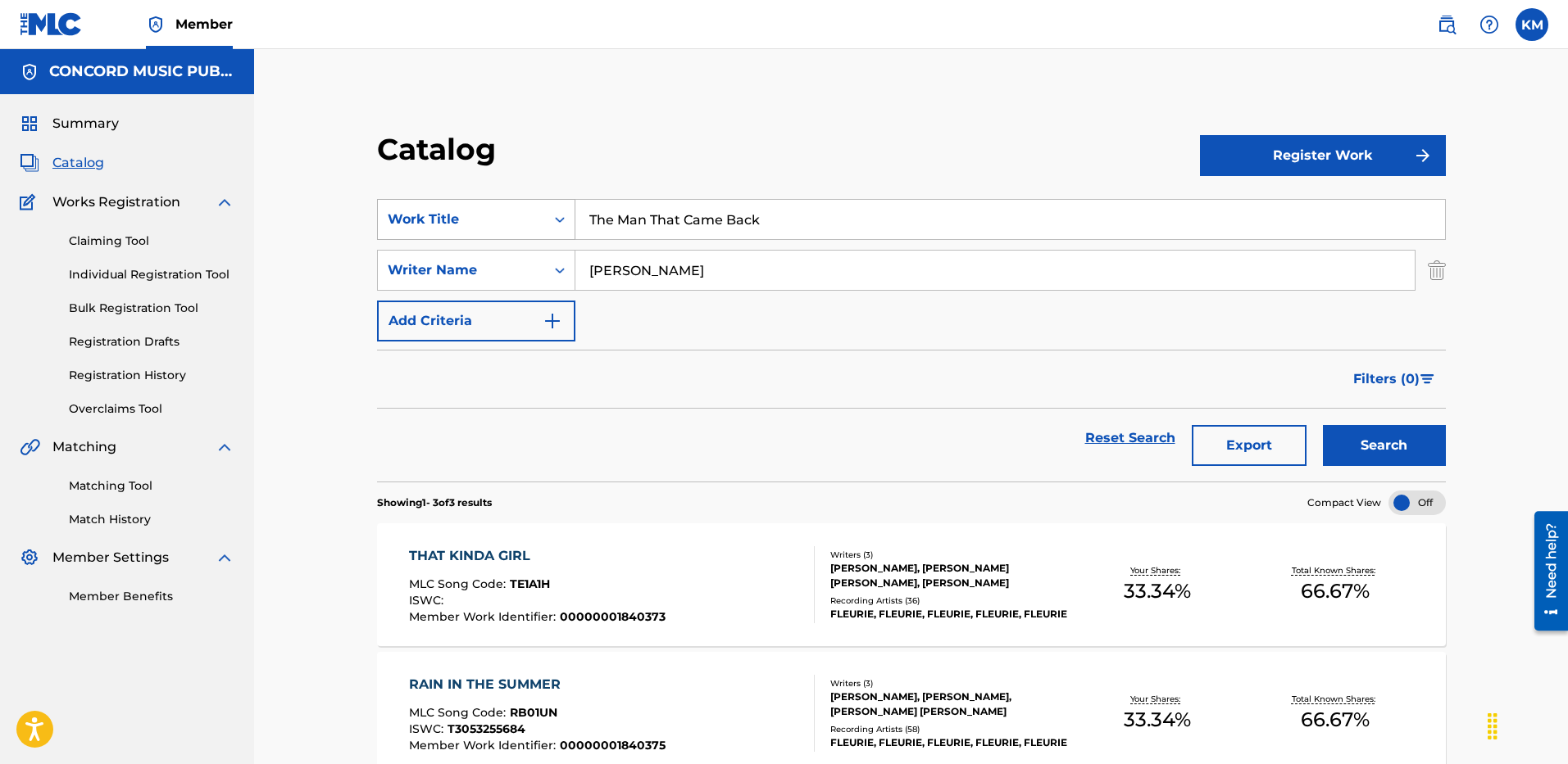
click at [568, 216] on div "Search Form" at bounding box center [560, 219] width 30 height 29
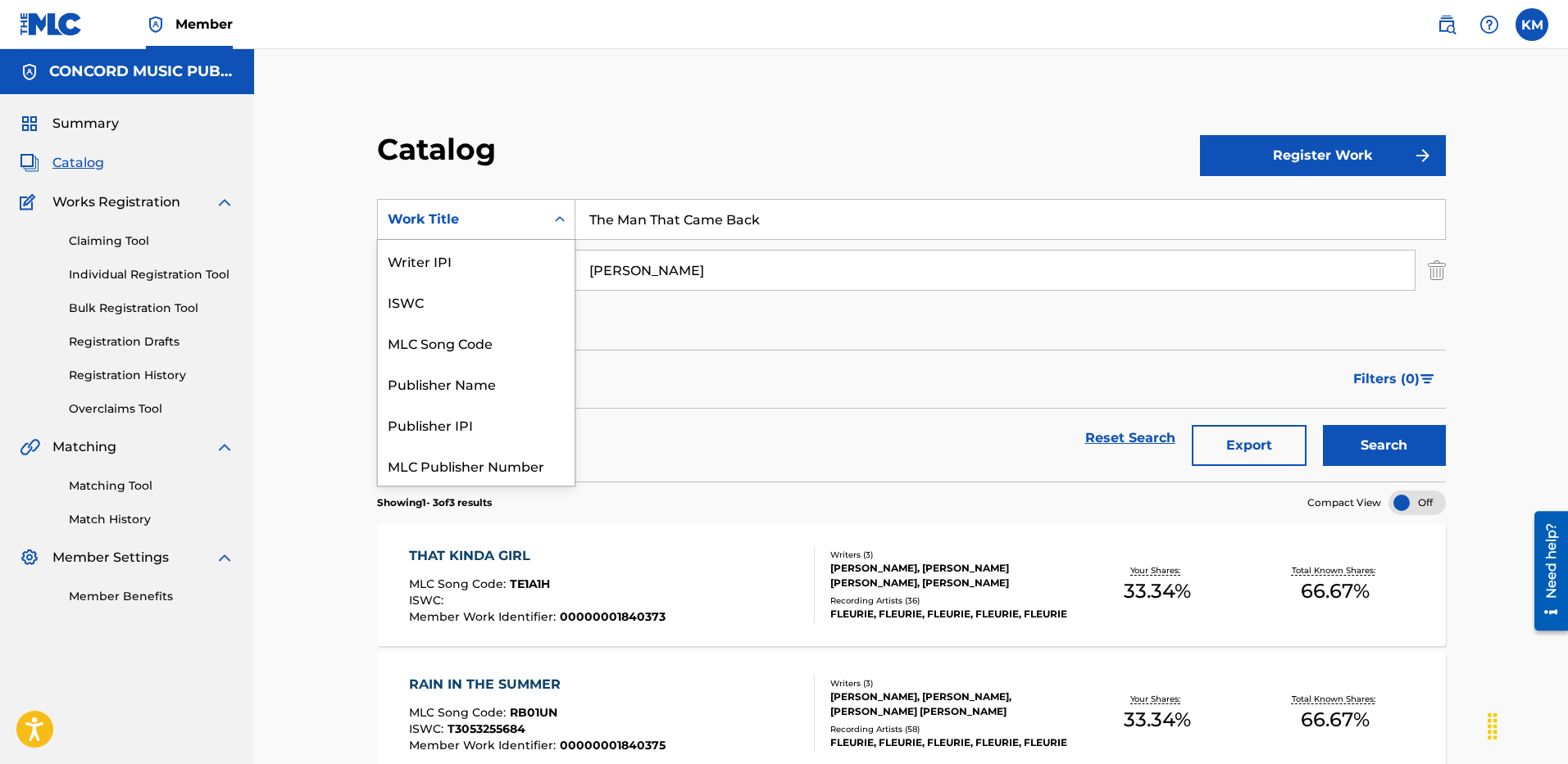
scroll to position [205, 0]
click at [489, 421] on div "ISRC" at bounding box center [476, 424] width 197 height 41
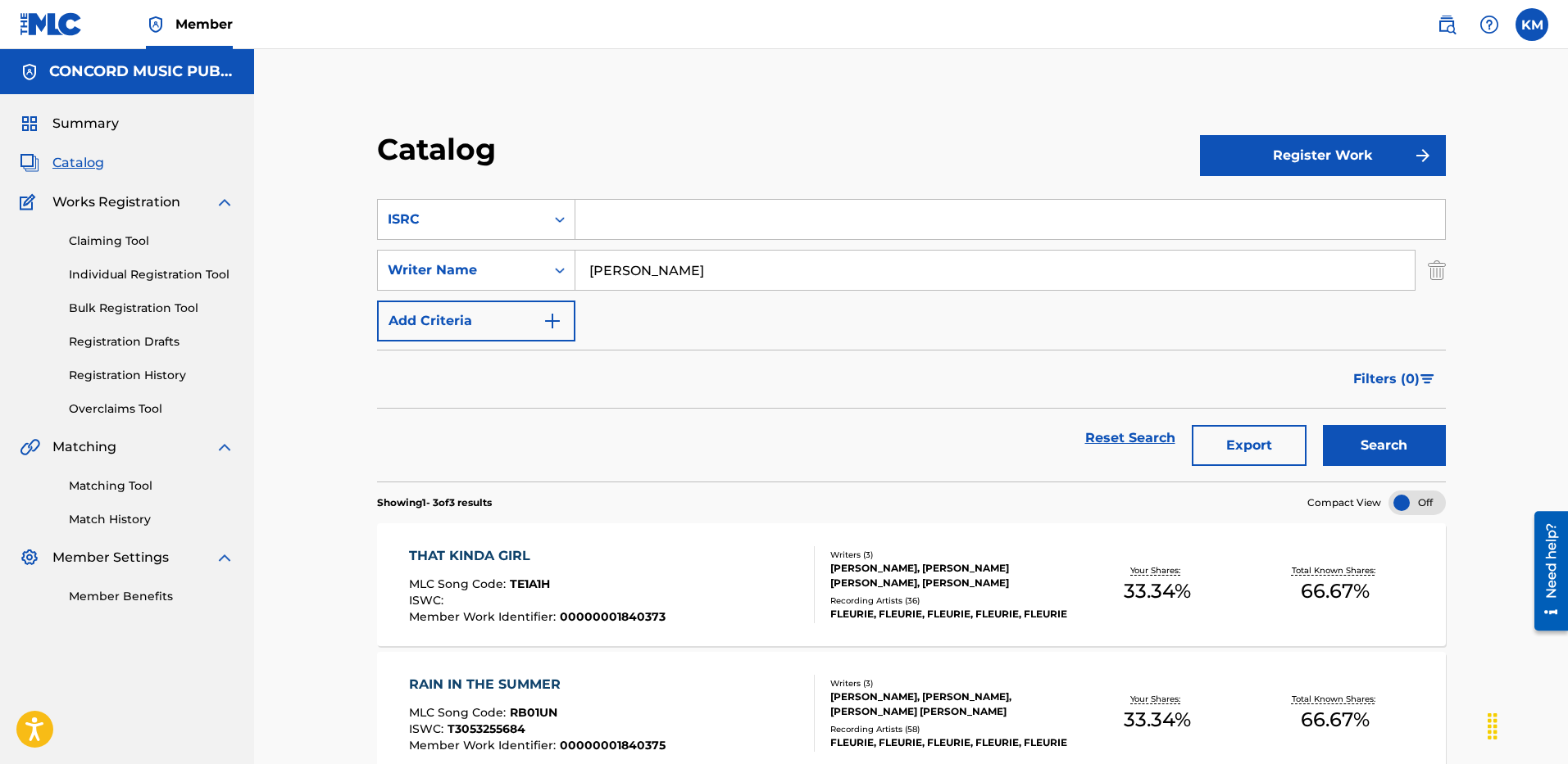
click at [600, 227] on input "Search Form" at bounding box center [1010, 219] width 869 height 39
paste input "USSM12503080"
type input "USSM12503080"
click at [1439, 279] on img "Search Form" at bounding box center [1437, 270] width 18 height 41
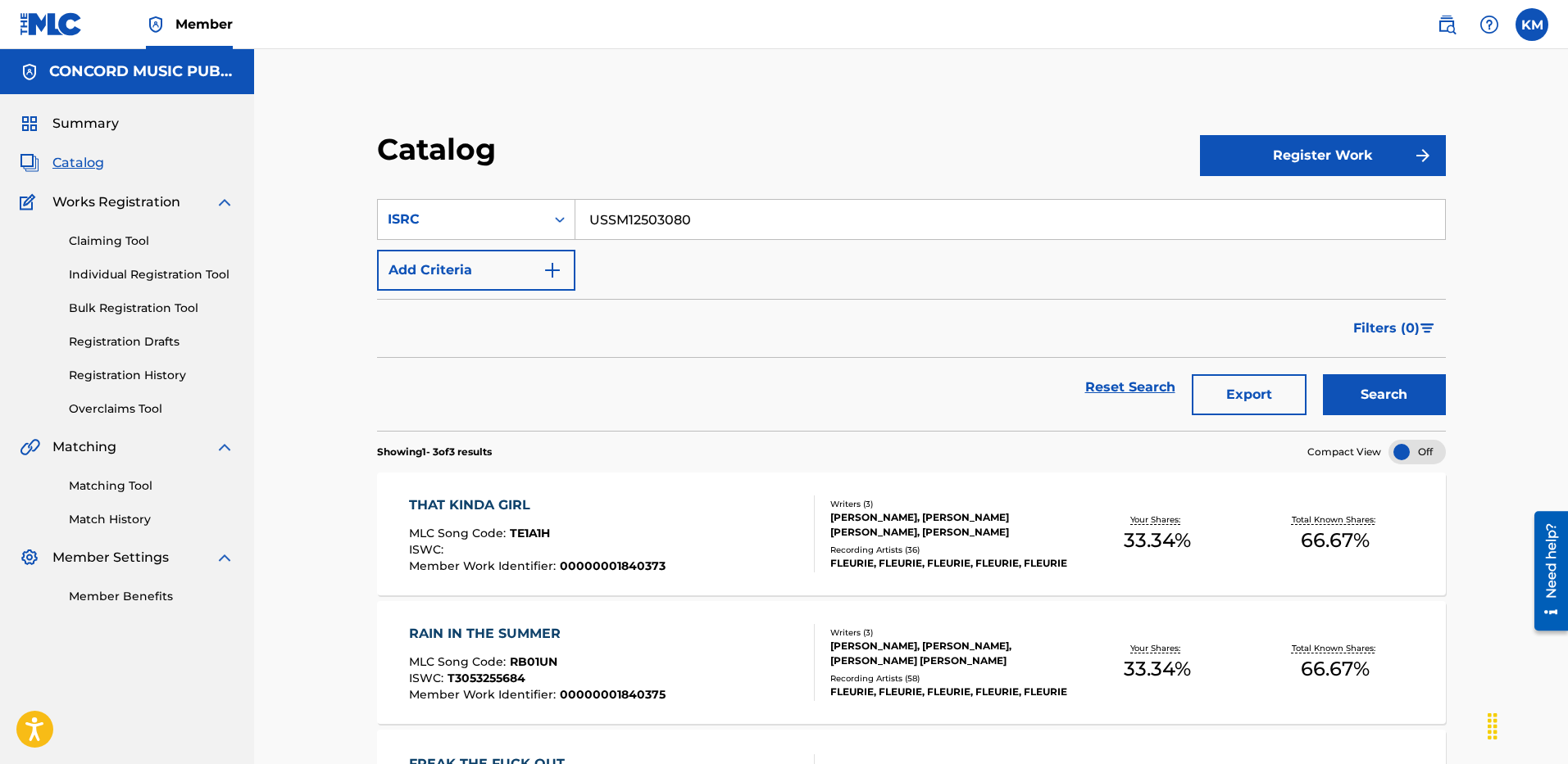
click at [556, 270] on img "Search Form" at bounding box center [552, 270] width 20 height 20
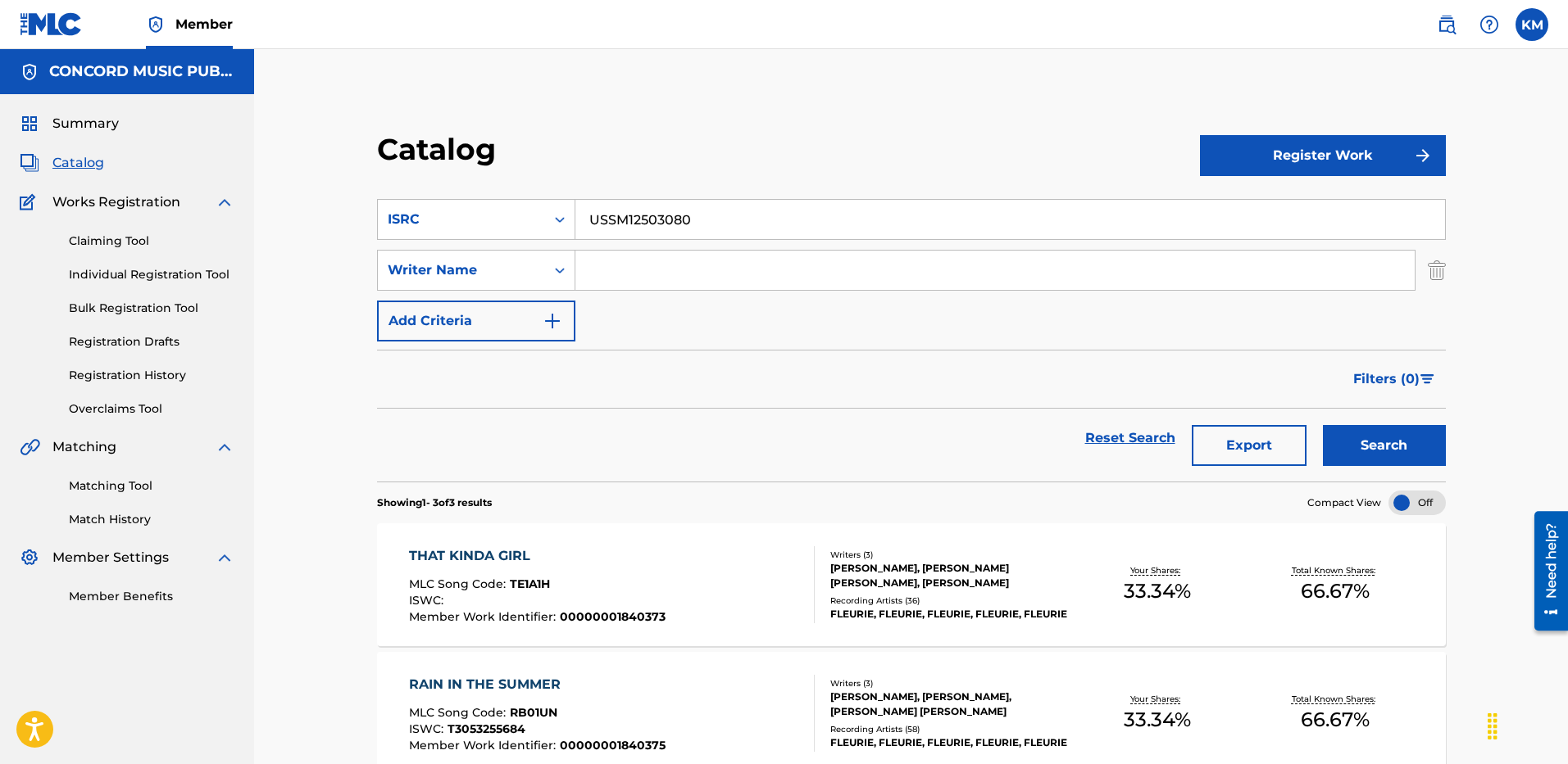
click at [641, 261] on input "Search Form" at bounding box center [994, 270] width 839 height 39
paste input "[PERSON_NAME]"
type input "[PERSON_NAME]"
drag, startPoint x: 726, startPoint y: 209, endPoint x: 466, endPoint y: 204, distance: 260.0
click at [466, 204] on div "SearchWithCriteria92c32f93-980a-417f-97af-fc0d7b65ccd3 ISRC USSM12503080" at bounding box center [912, 219] width 1069 height 41
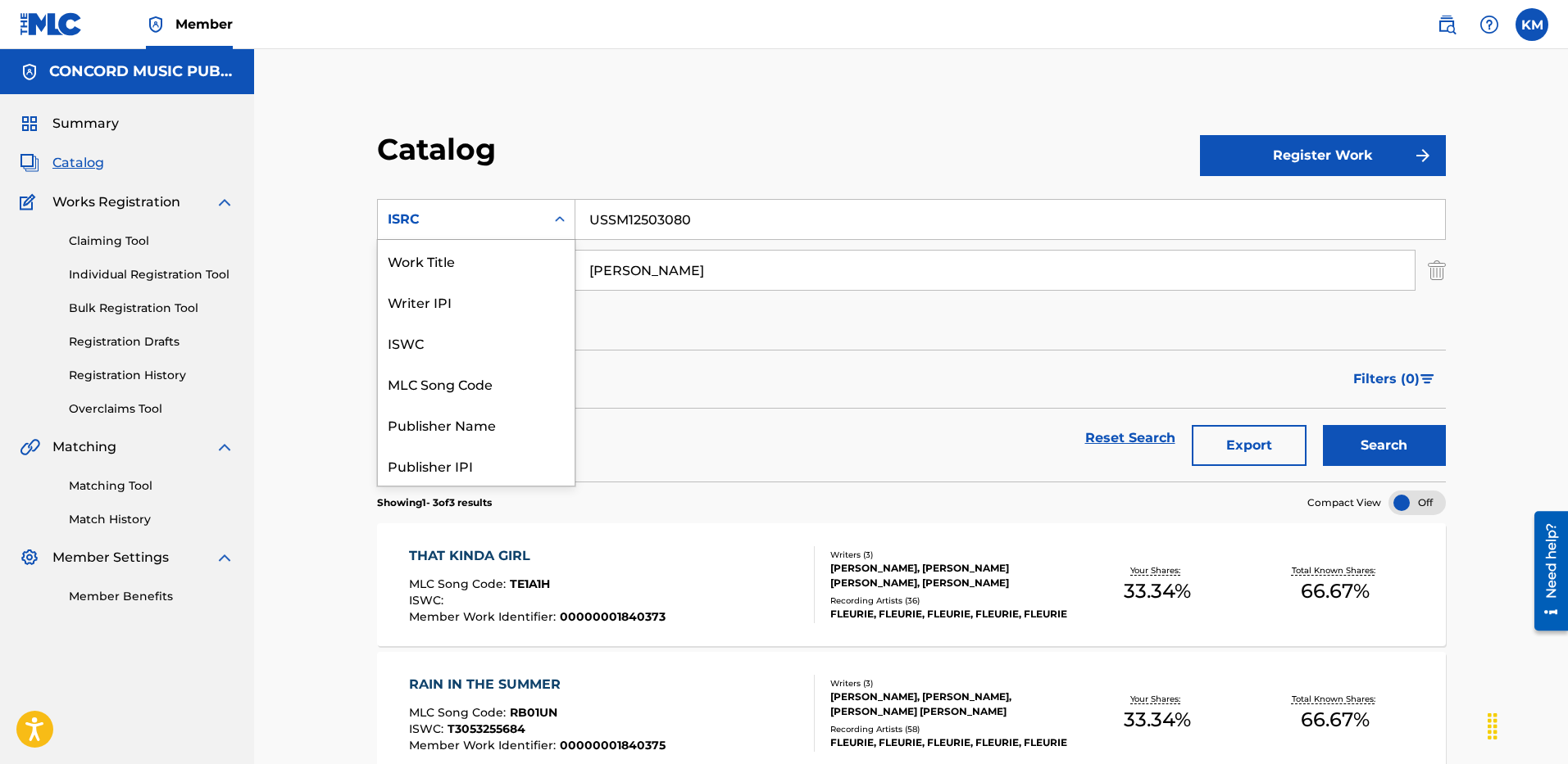
click at [560, 219] on icon "Search Form" at bounding box center [560, 219] width 16 height 16
click at [523, 249] on div "Work Title" at bounding box center [476, 260] width 197 height 41
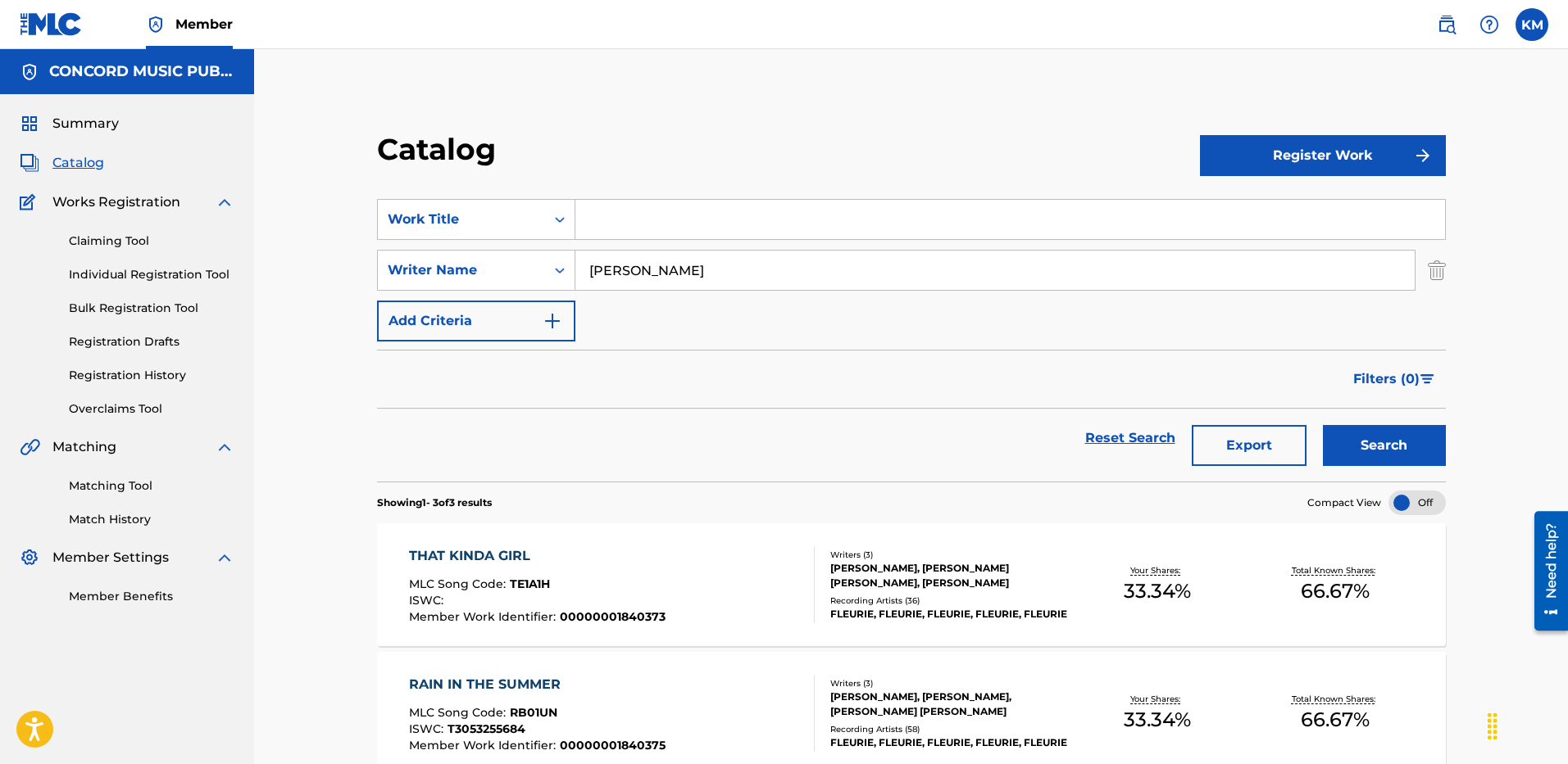
click at [586, 229] on input "Search Form" at bounding box center [1010, 219] width 869 height 39
paste input "NO COMMENTS"
type input "NO COMMENTS"
click at [1392, 453] on button "Search" at bounding box center [1385, 445] width 123 height 41
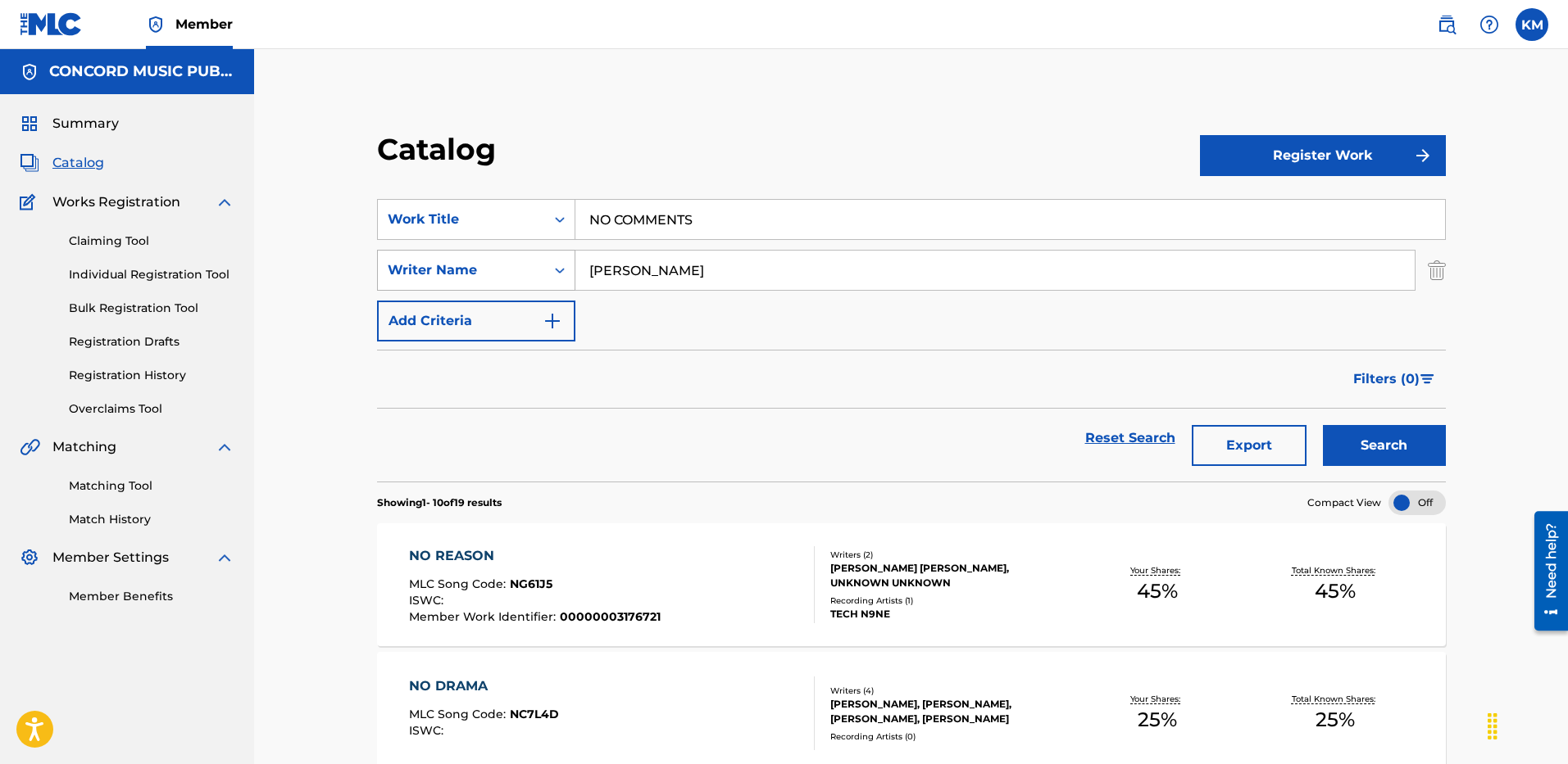
paste input "Sweet"
drag, startPoint x: 674, startPoint y: 273, endPoint x: 519, endPoint y: 268, distance: 155.1
click at [525, 268] on div "SearchWithCriteria6a0c25f2-63e7-46d7-a961-13d42cf13062 Writer Name [PERSON_NAME]" at bounding box center [912, 270] width 1069 height 41
click at [1380, 443] on button "Search" at bounding box center [1385, 445] width 123 height 41
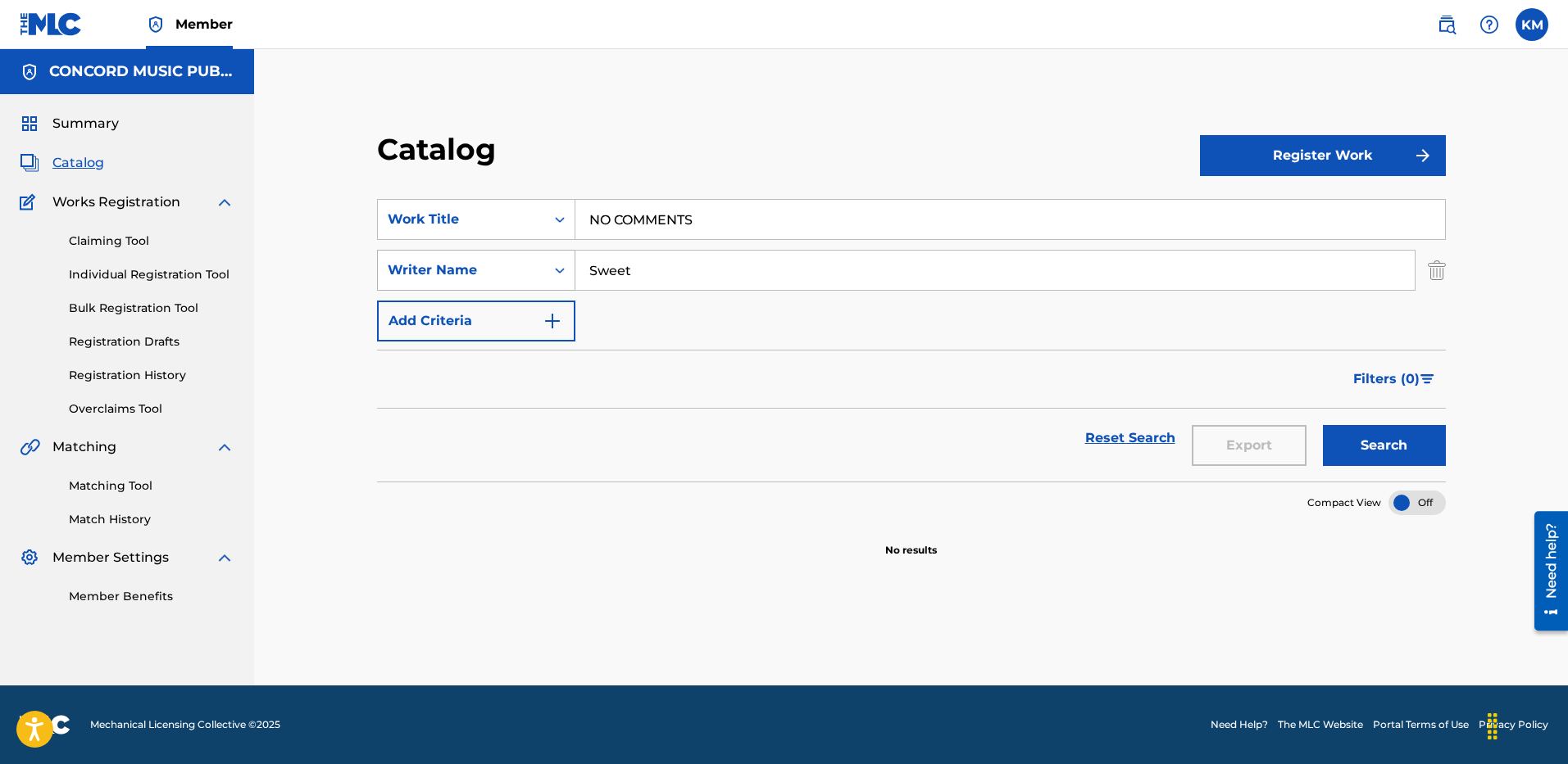
paste input "[PERSON_NAME]"
click at [1369, 445] on button "Search" at bounding box center [1385, 445] width 123 height 41
paste input "[PERSON_NAME]"
drag, startPoint x: 652, startPoint y: 268, endPoint x: 482, endPoint y: 271, distance: 170.0
click at [484, 270] on div "SearchWithCriteria6a0c25f2-63e7-46d7-a961-13d42cf13062 Writer Name [PERSON_NAME]" at bounding box center [912, 270] width 1069 height 41
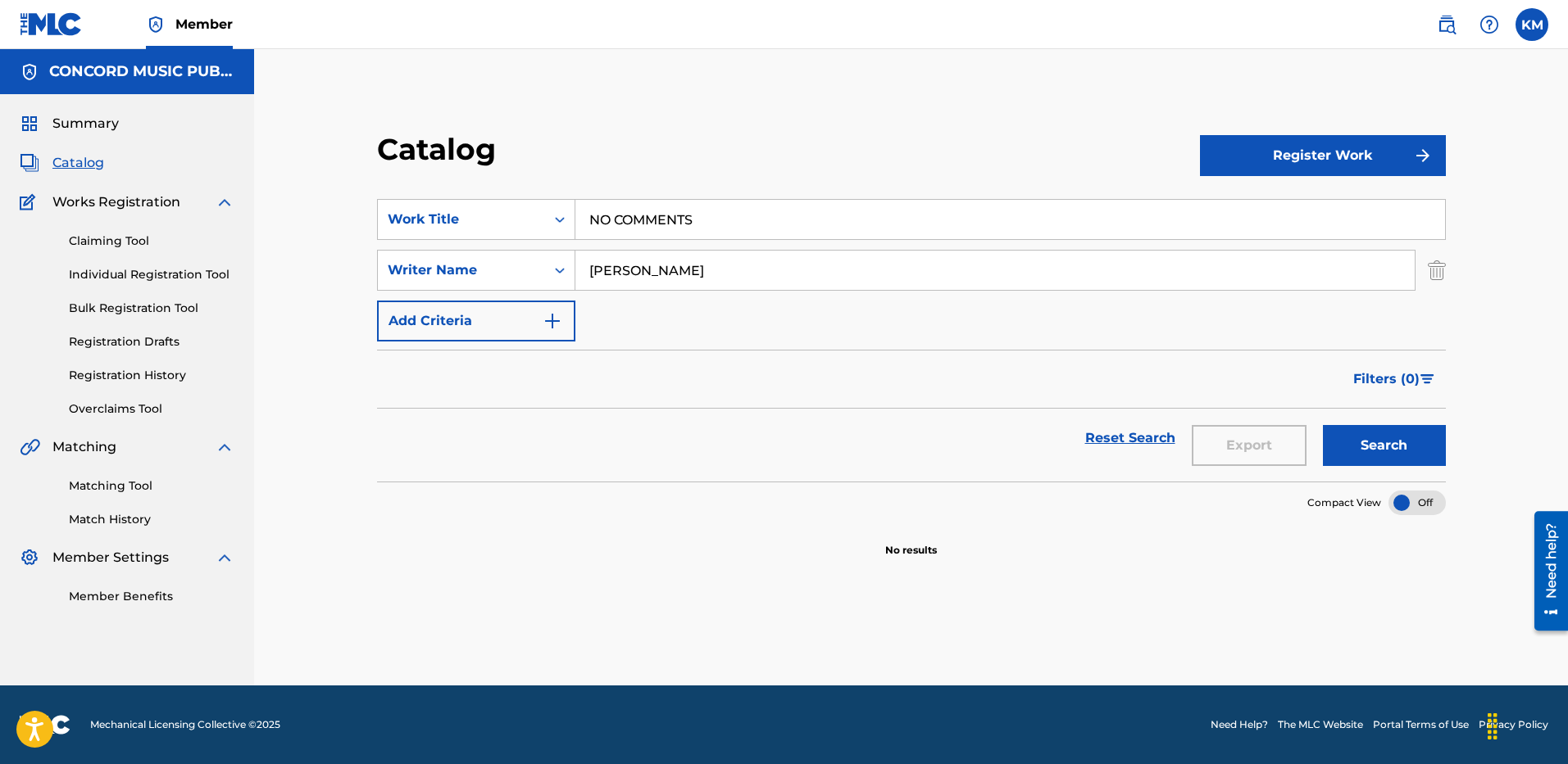
type input "[PERSON_NAME]"
click at [1353, 438] on button "Search" at bounding box center [1385, 445] width 123 height 41
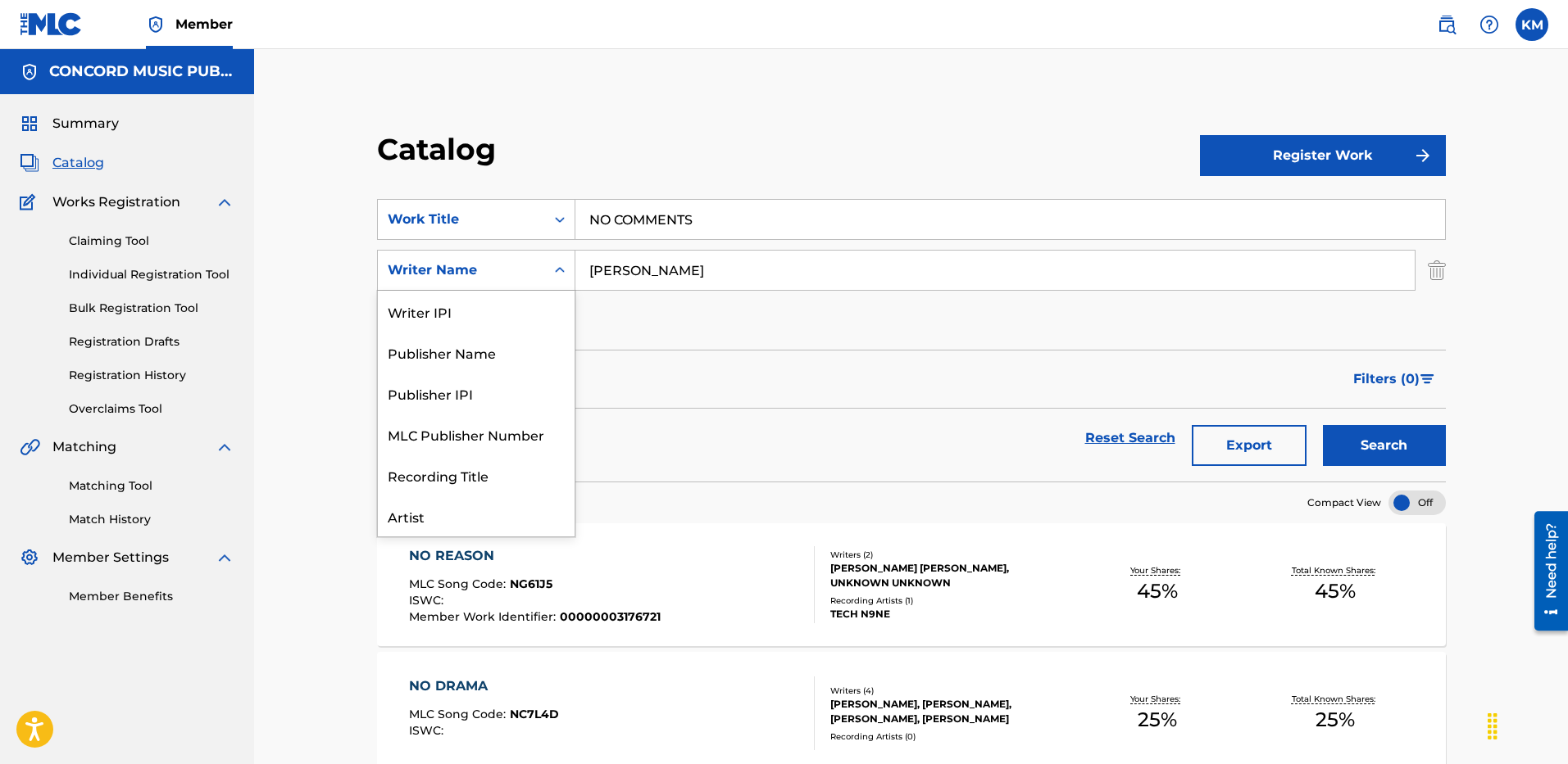
click at [562, 275] on icon "Search Form" at bounding box center [560, 270] width 16 height 16
click at [530, 434] on div "Artist" at bounding box center [476, 434] width 197 height 41
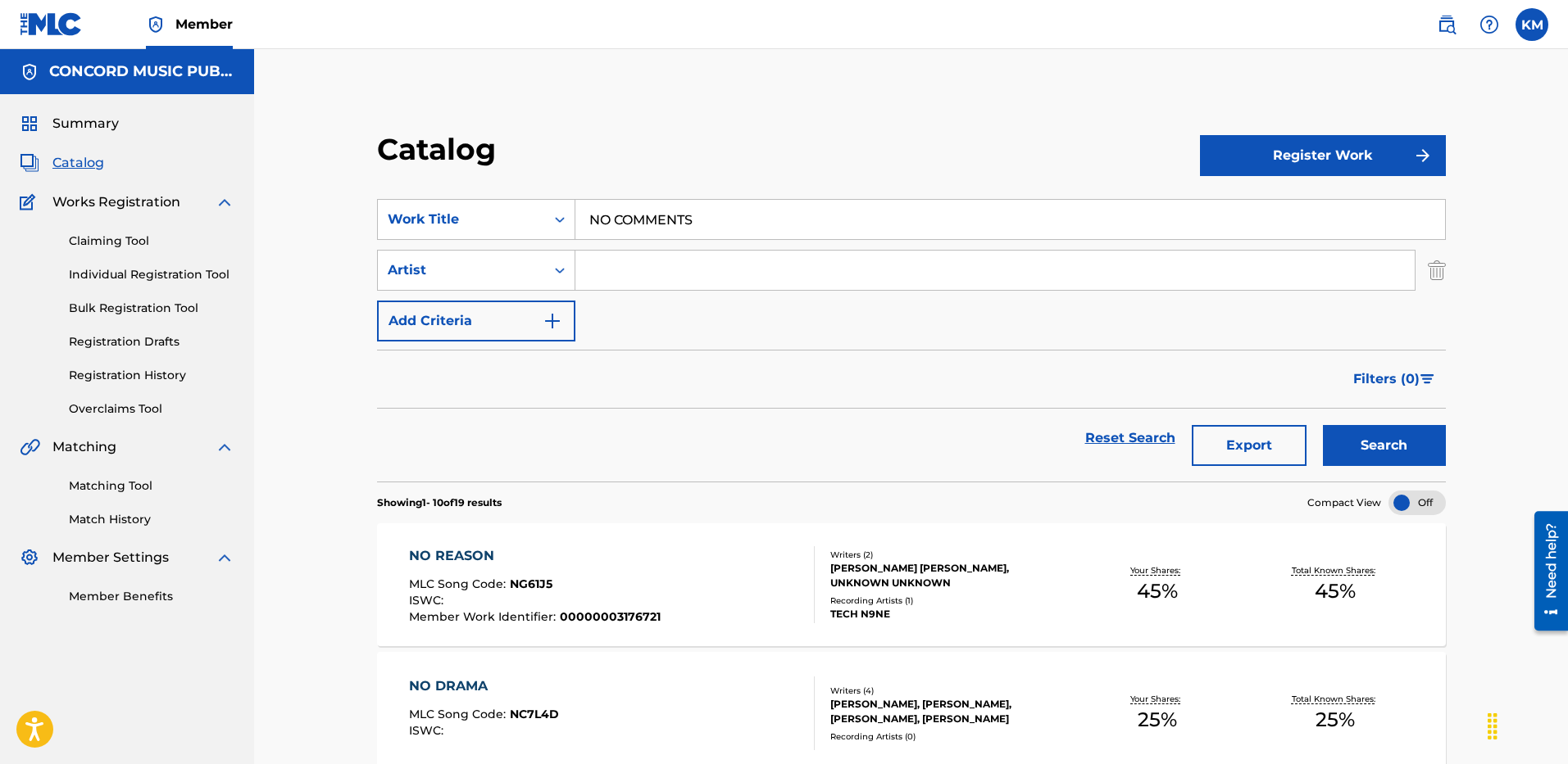
click at [632, 276] on input "Search Form" at bounding box center [994, 270] width 839 height 39
type input "[PERSON_NAME]"
click at [1323, 425] on button "Search" at bounding box center [1385, 445] width 123 height 41
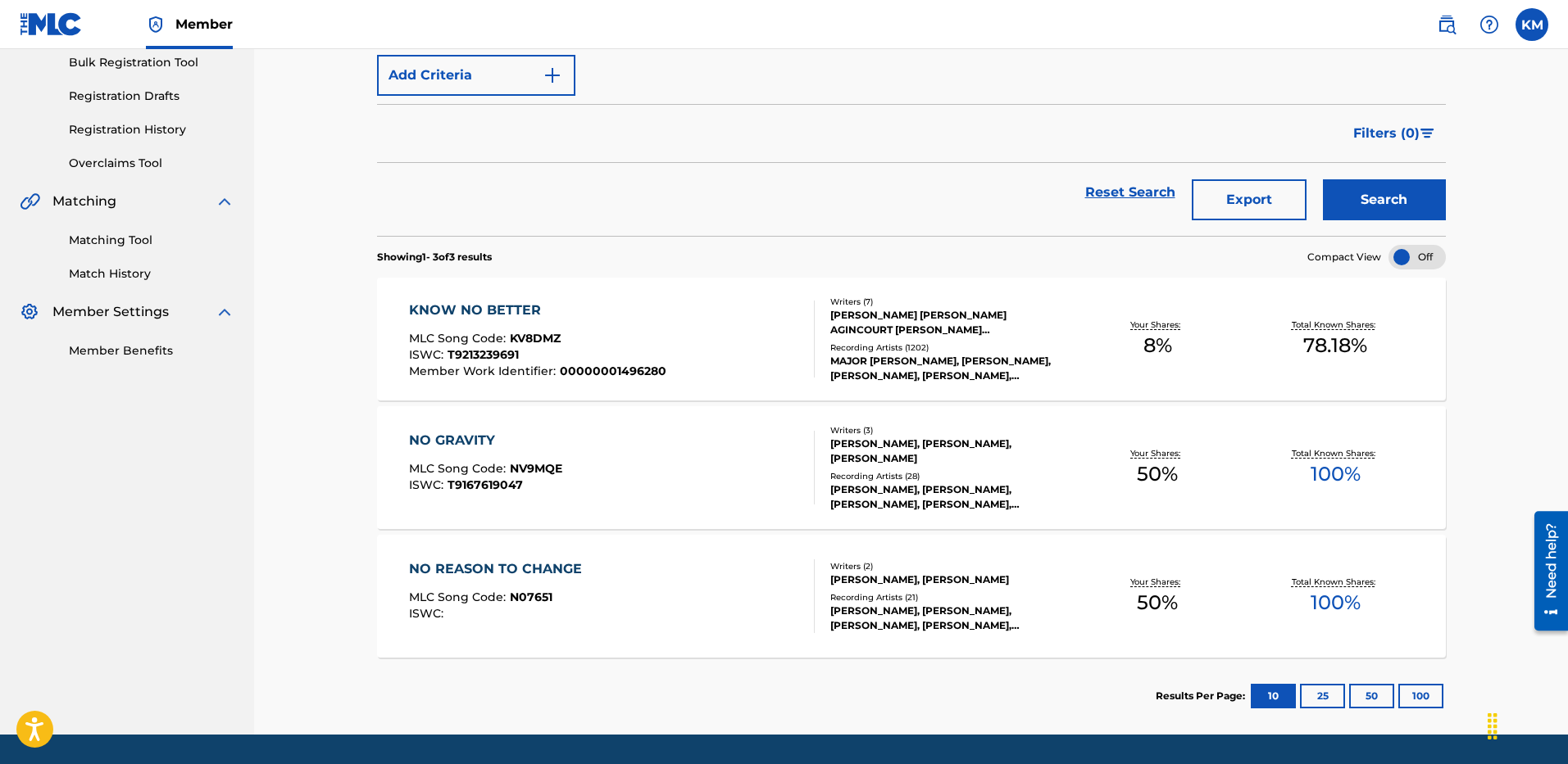
scroll to position [0, 0]
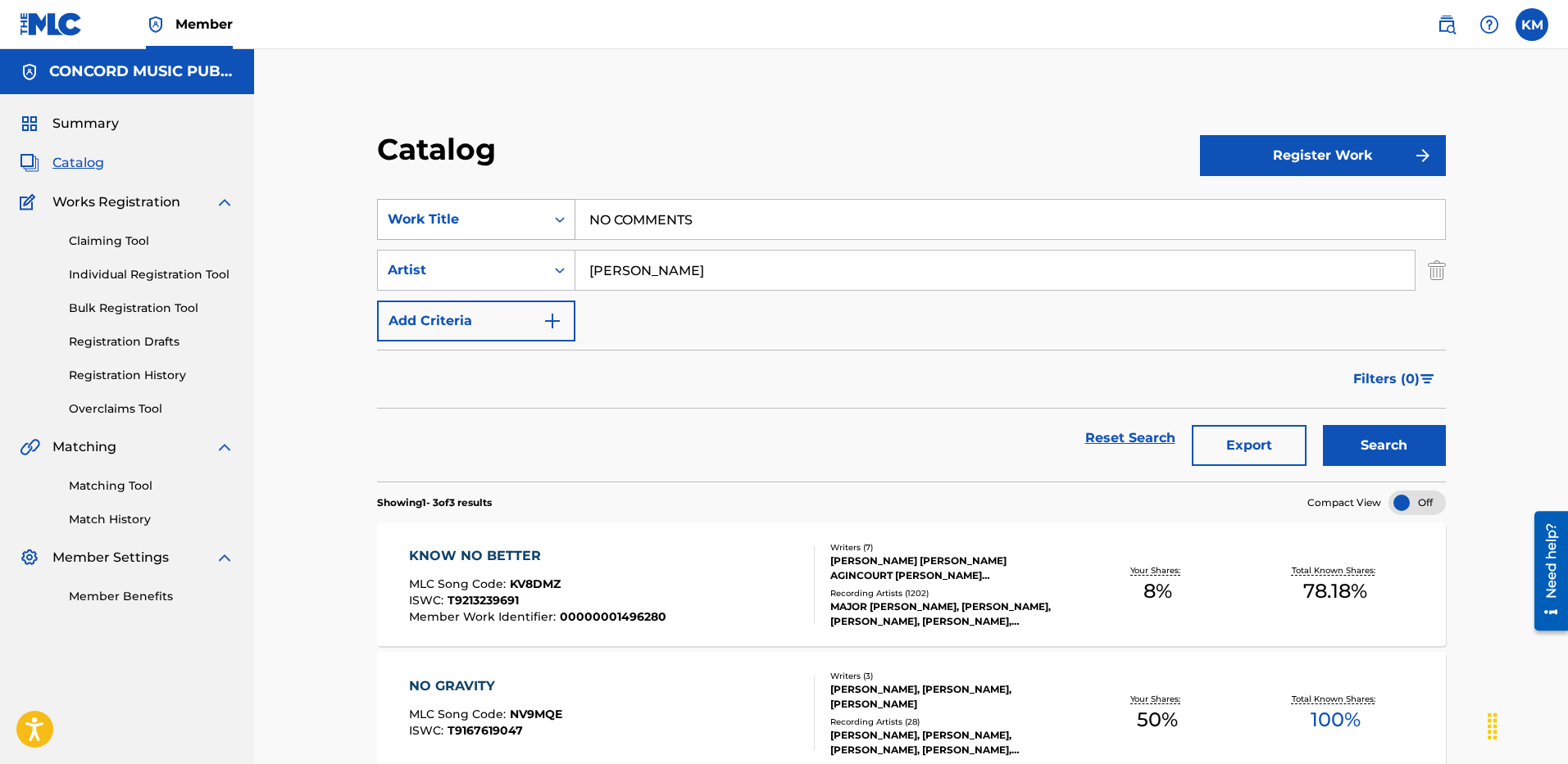
click at [562, 220] on icon "Search Form" at bounding box center [560, 219] width 10 height 6
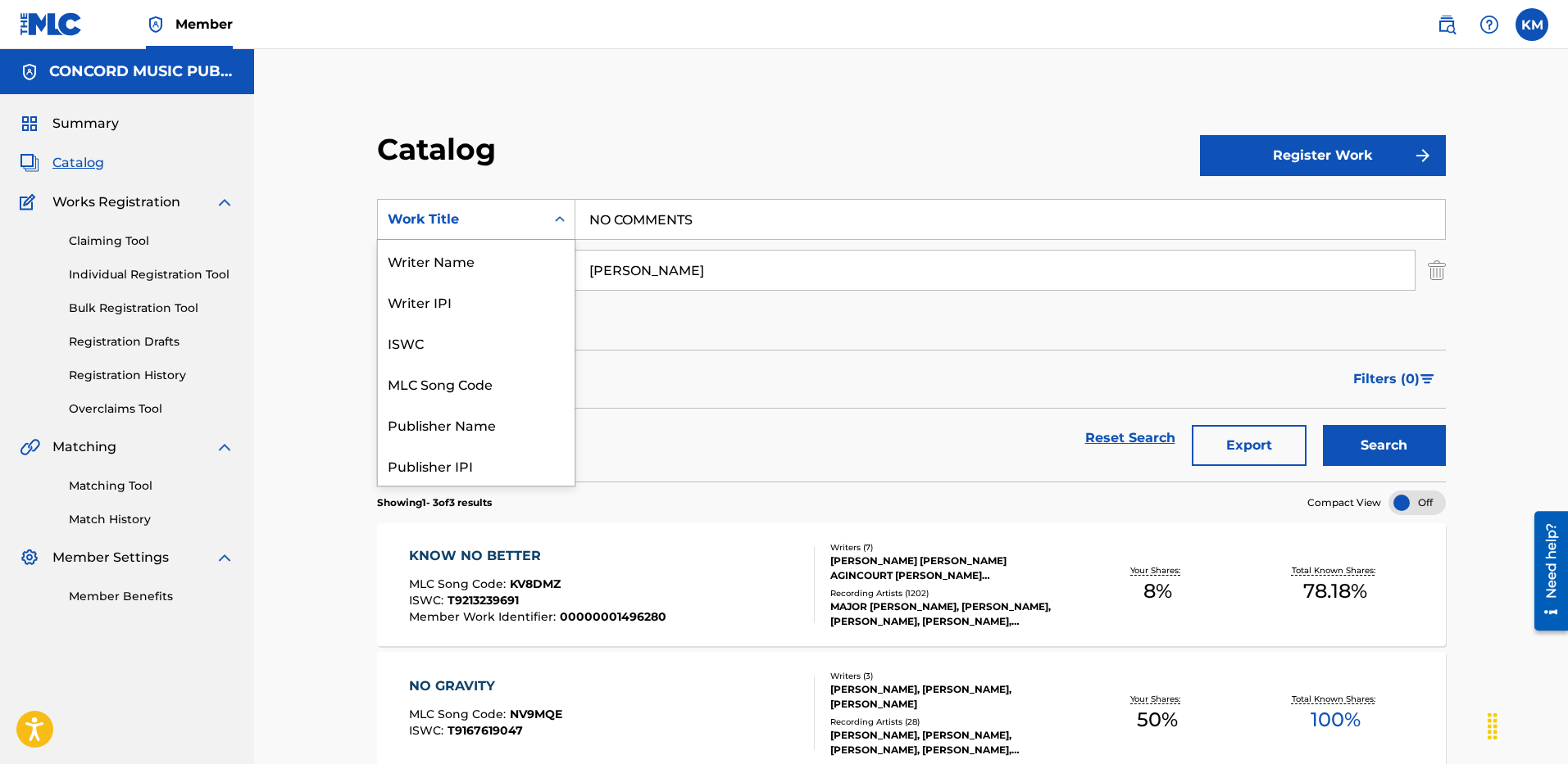
scroll to position [205, 0]
click at [510, 417] on div "ISRC" at bounding box center [476, 424] width 197 height 41
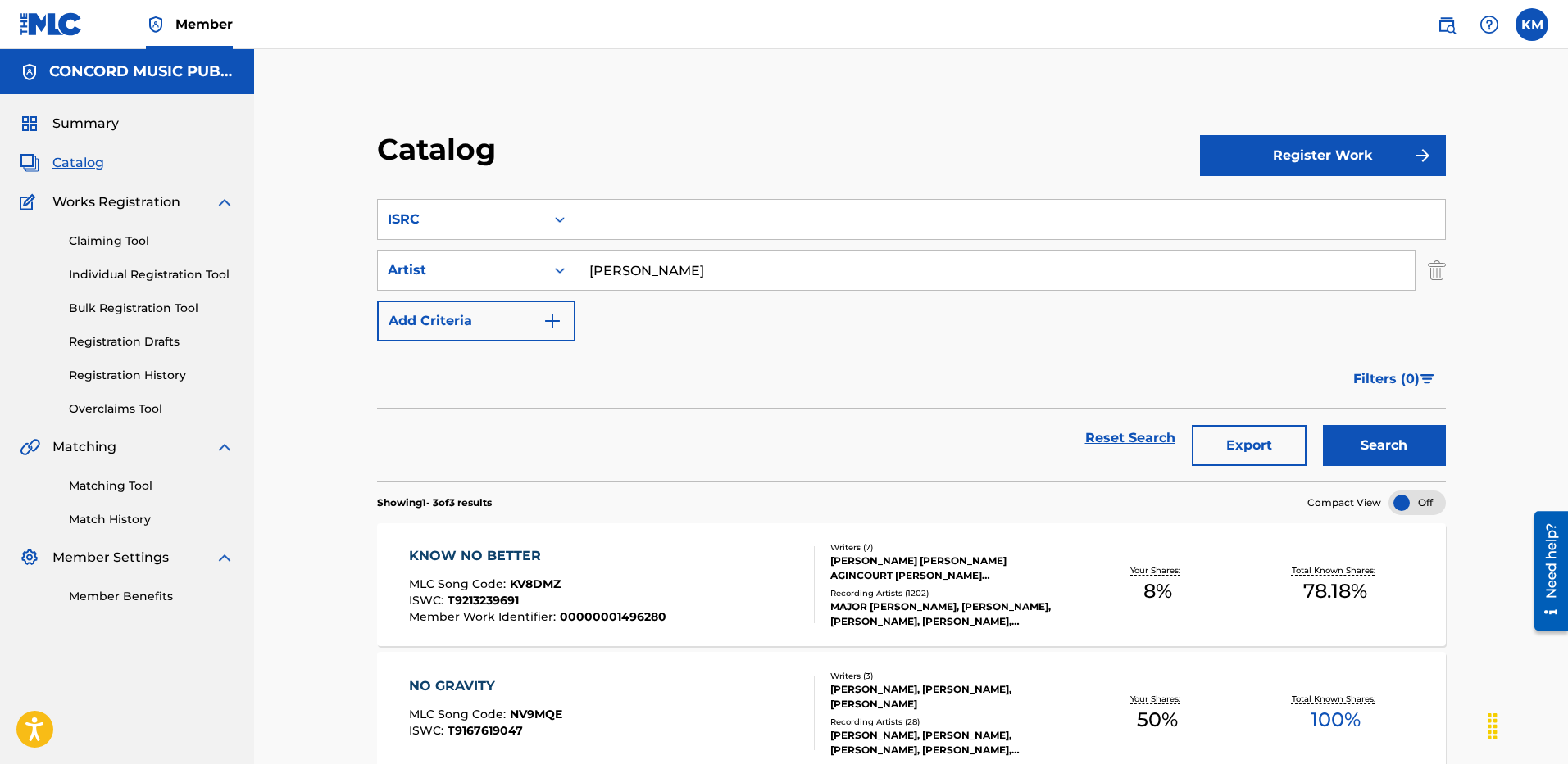
click at [631, 221] on input "Search Form" at bounding box center [1010, 219] width 869 height 39
paste input "USA2P2514526"
type input "USA2P2514526"
click at [1436, 274] on img "Search Form" at bounding box center [1437, 270] width 18 height 41
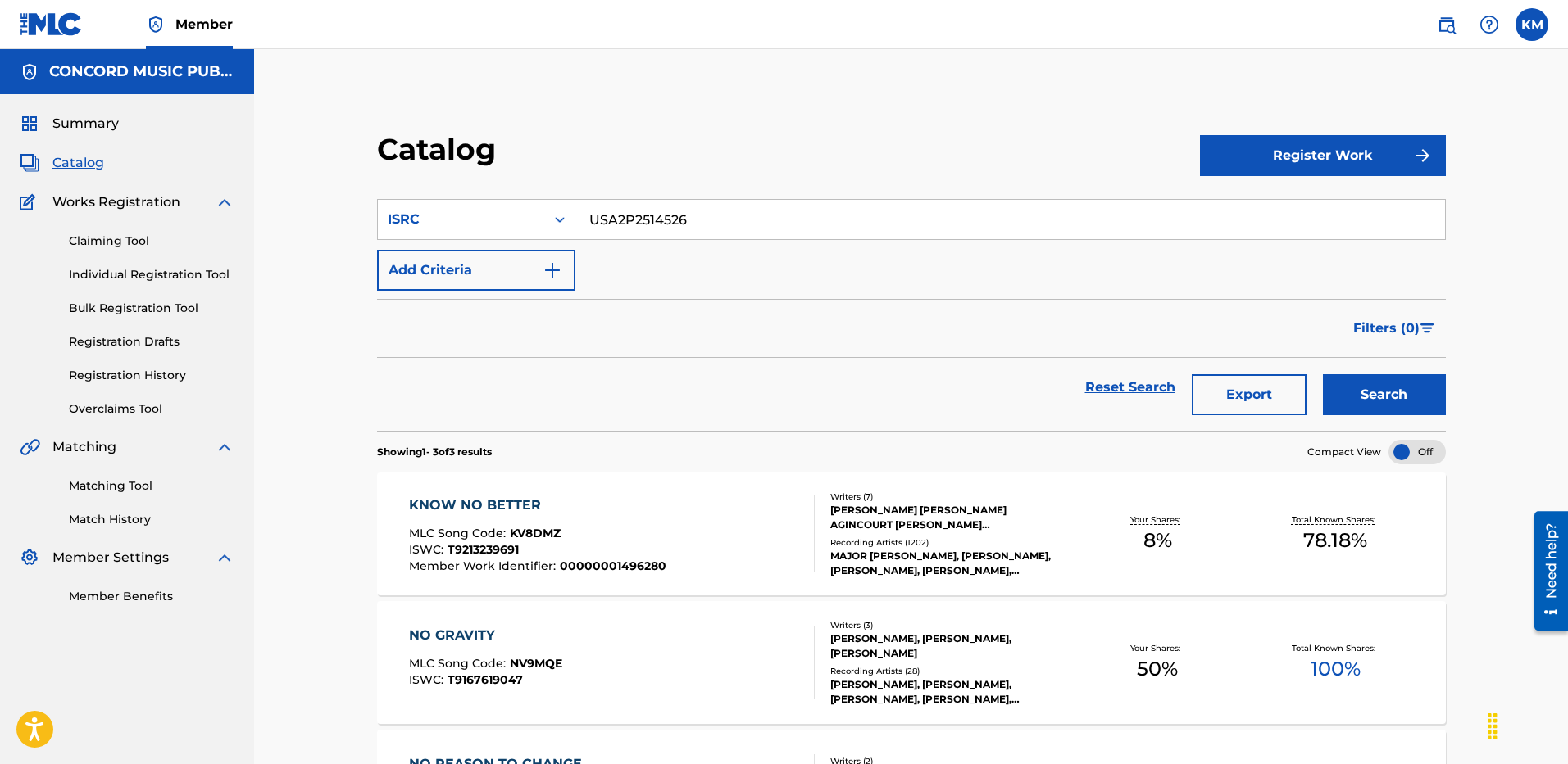
click at [1361, 408] on button "Search" at bounding box center [1385, 395] width 123 height 41
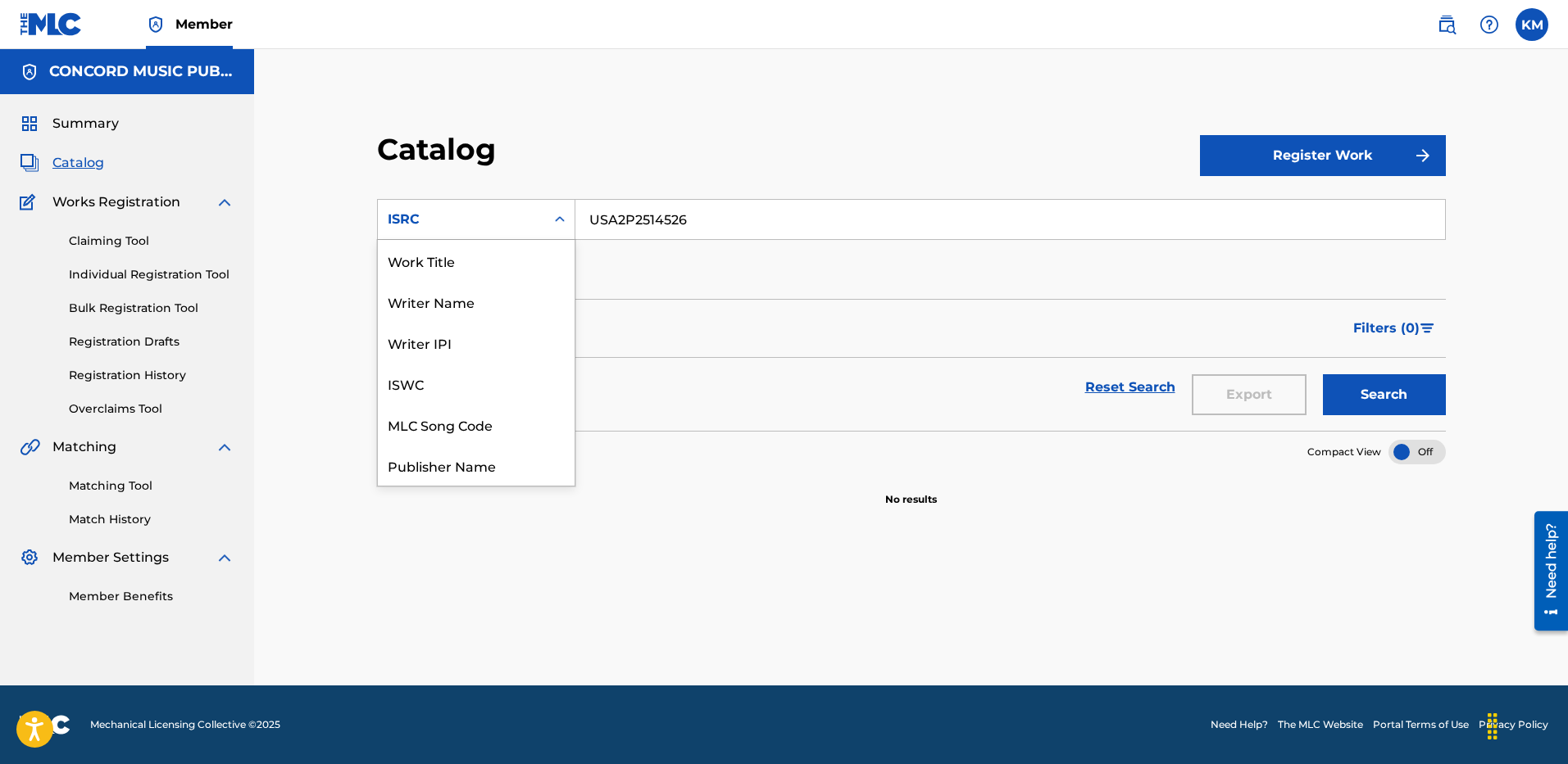
click at [564, 217] on icon "Search Form" at bounding box center [560, 219] width 16 height 16
click at [496, 249] on div "Work Title" at bounding box center [476, 260] width 197 height 41
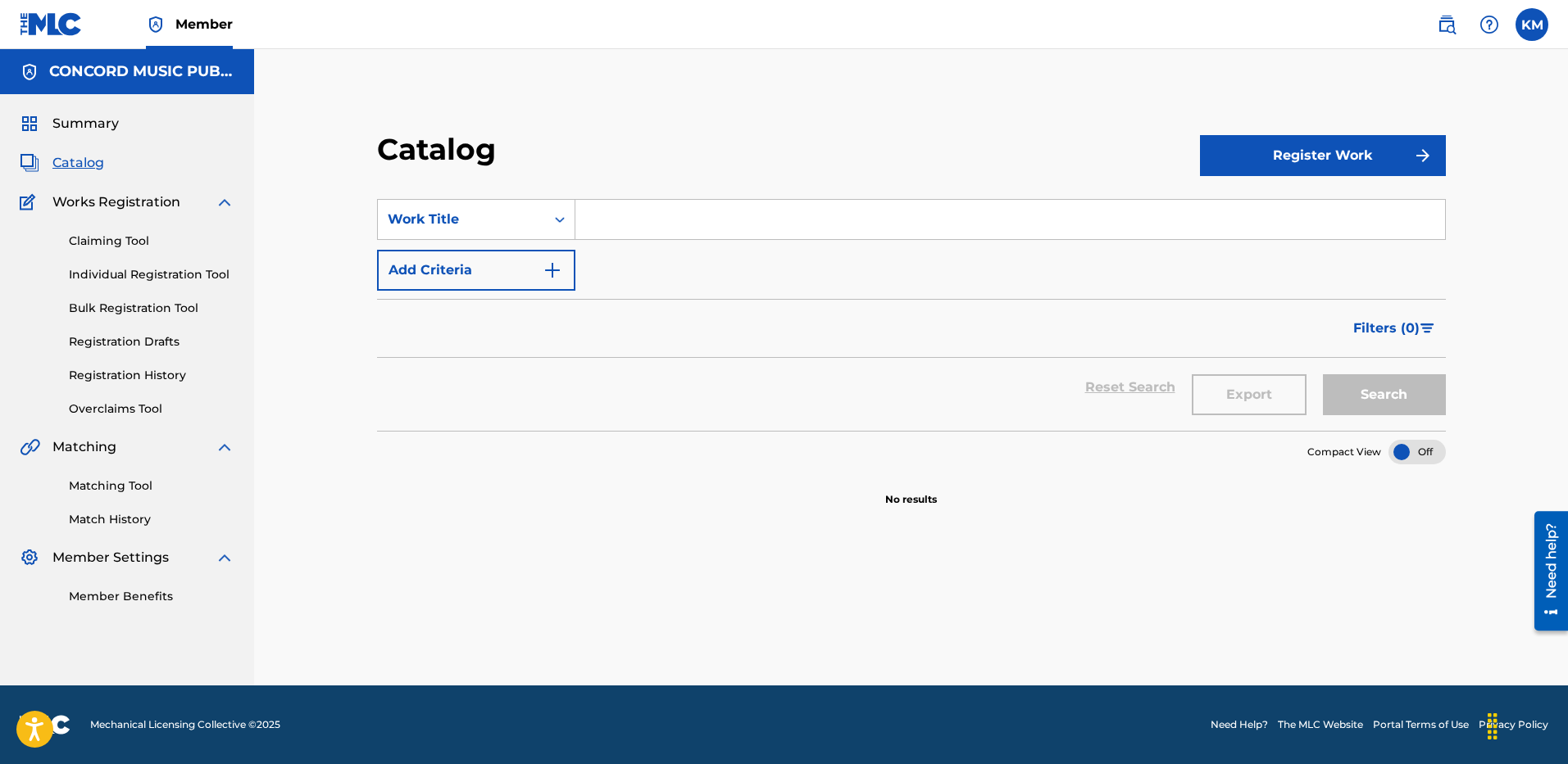
click at [600, 223] on input "Search Form" at bounding box center [1010, 219] width 869 height 39
paste input "Gas Station Sushi"
type input "Gas Station Sushi"
click at [555, 270] on img "Search Form" at bounding box center [552, 270] width 20 height 20
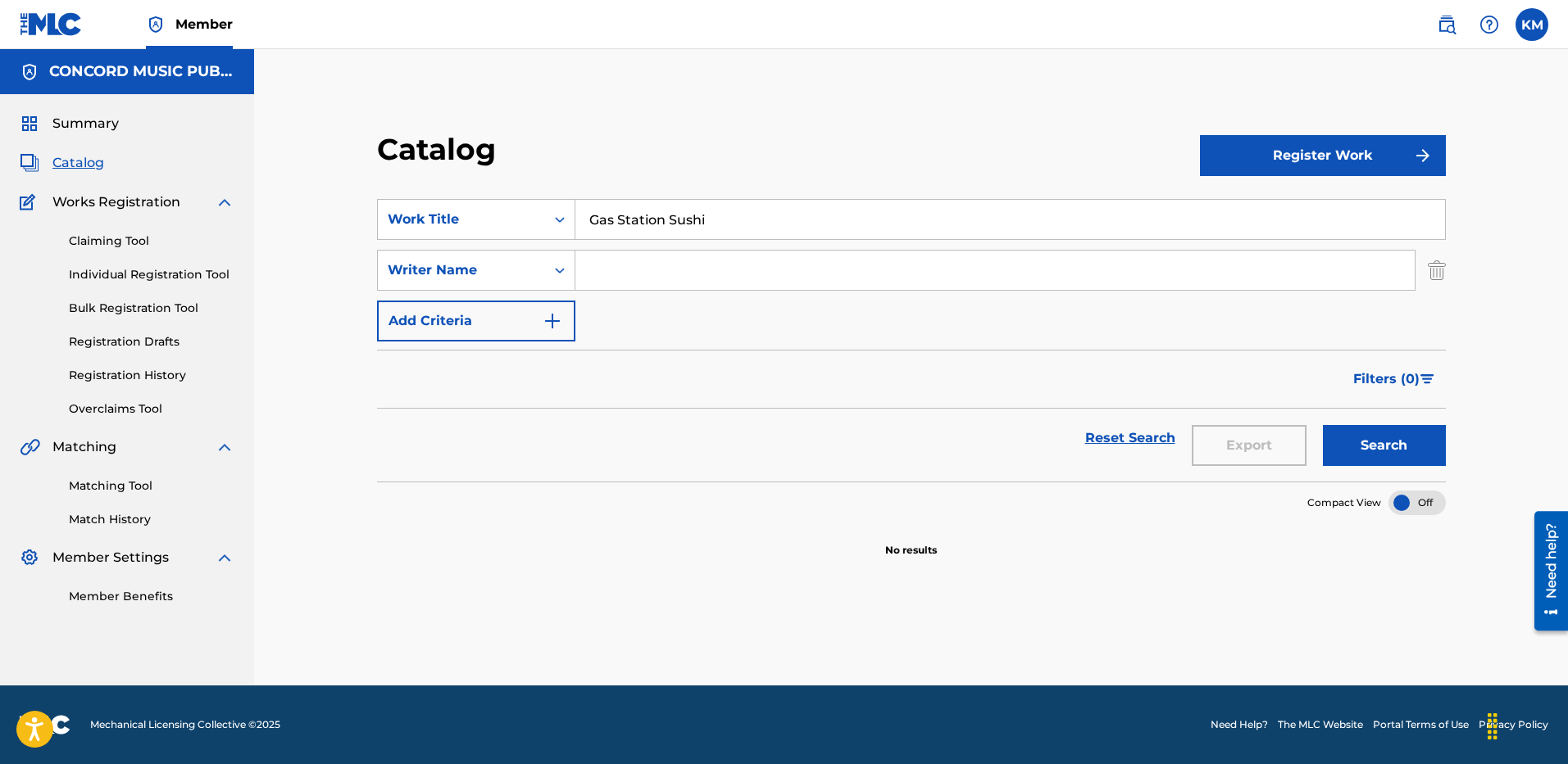
click at [653, 272] on input "Search Form" at bounding box center [994, 270] width 839 height 39
click at [1366, 437] on button "Search" at bounding box center [1385, 445] width 123 height 41
drag, startPoint x: 680, startPoint y: 274, endPoint x: 412, endPoint y: 289, distance: 268.4
click at [412, 289] on div "SearchWithCriteria6a0c25f2-63e7-46d7-a961-13d42cf13062 Writer Name [PERSON_NAME]" at bounding box center [912, 270] width 1069 height 41
type input "MAMAN"
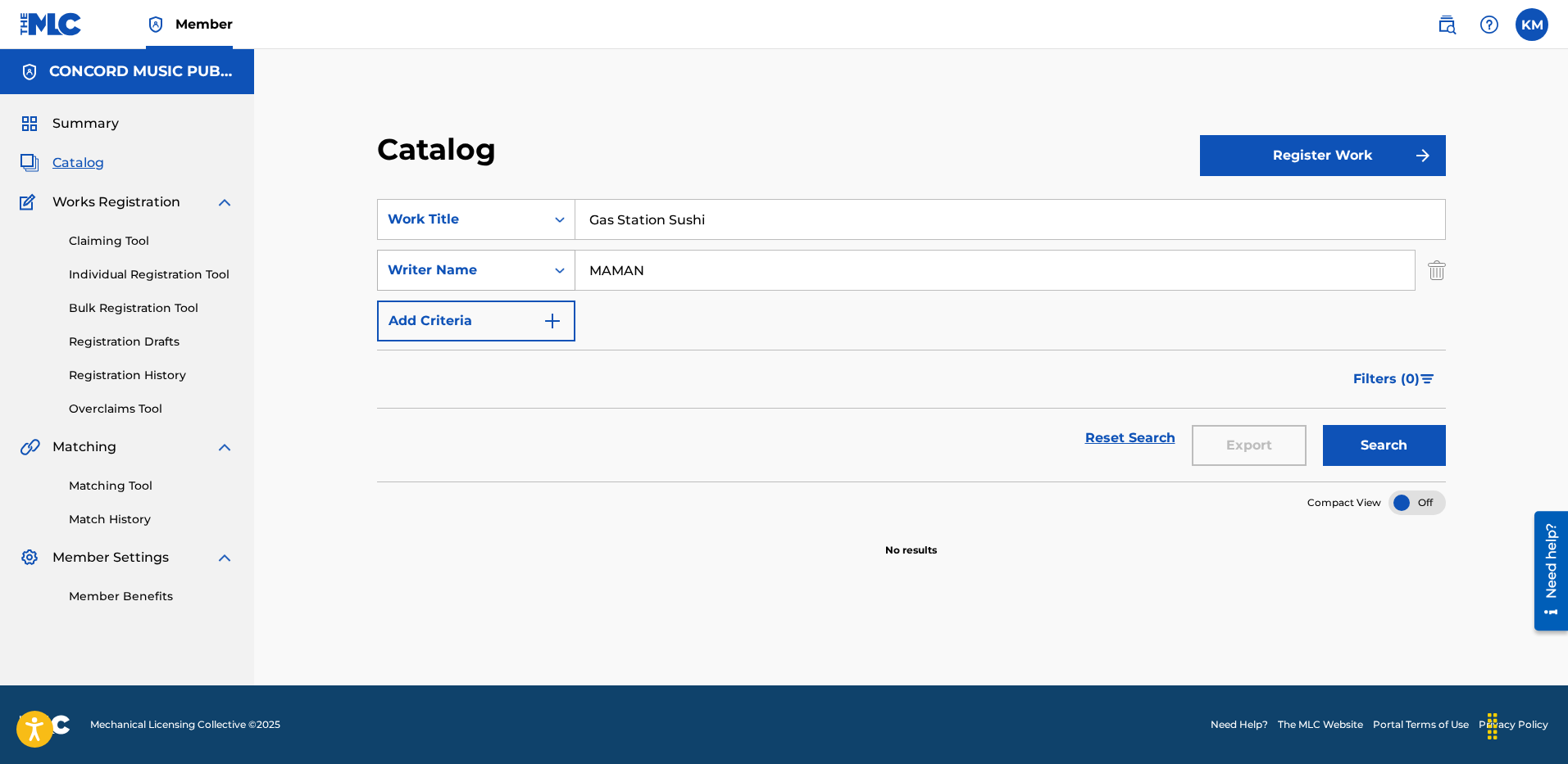
click at [1323, 425] on button "Search" at bounding box center [1385, 445] width 123 height 41
click at [1355, 439] on button "Search" at bounding box center [1385, 445] width 123 height 41
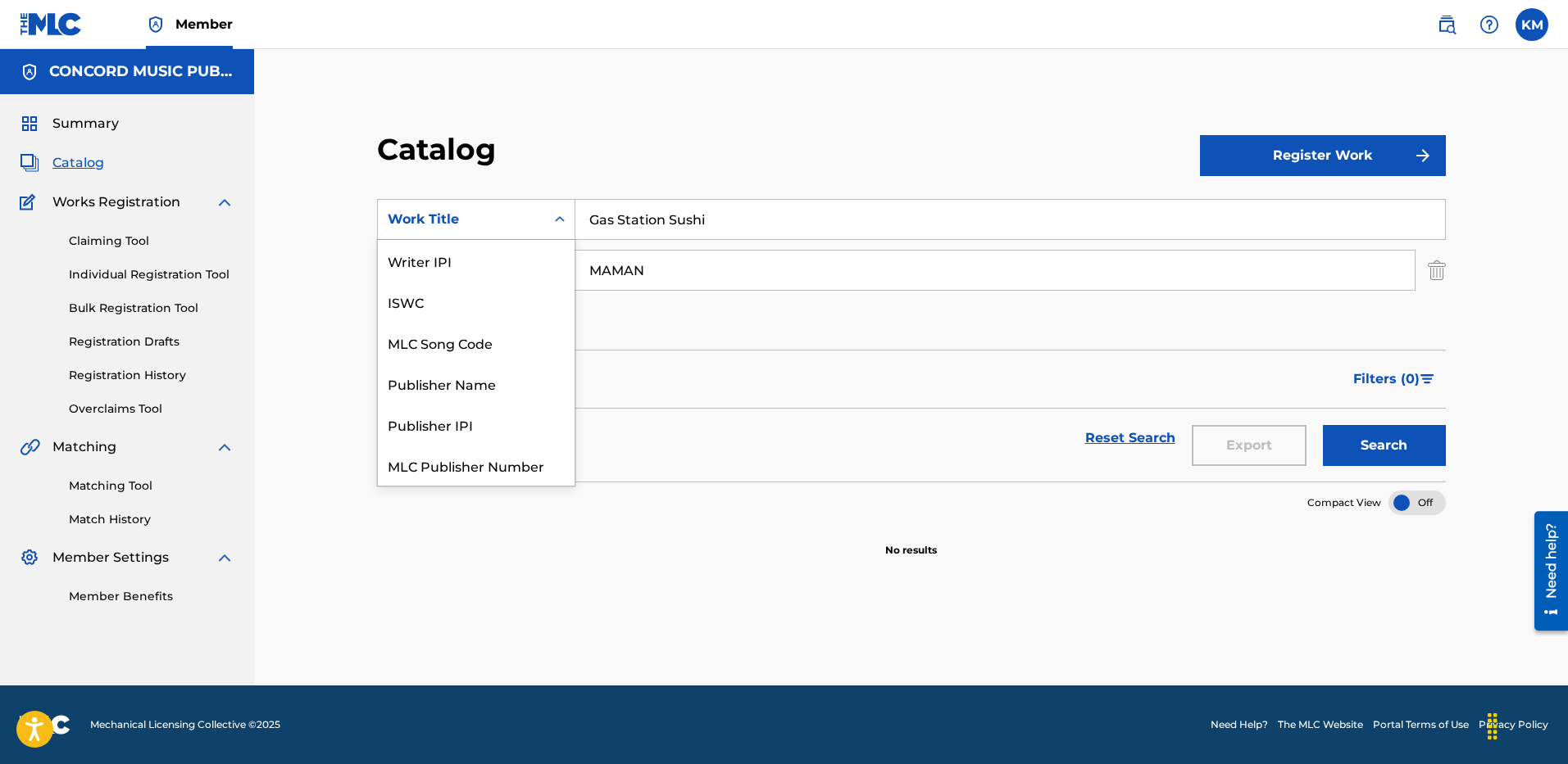
click at [551, 226] on div "Search Form" at bounding box center [560, 219] width 30 height 29
click at [506, 409] on div "ISRC" at bounding box center [476, 424] width 197 height 41
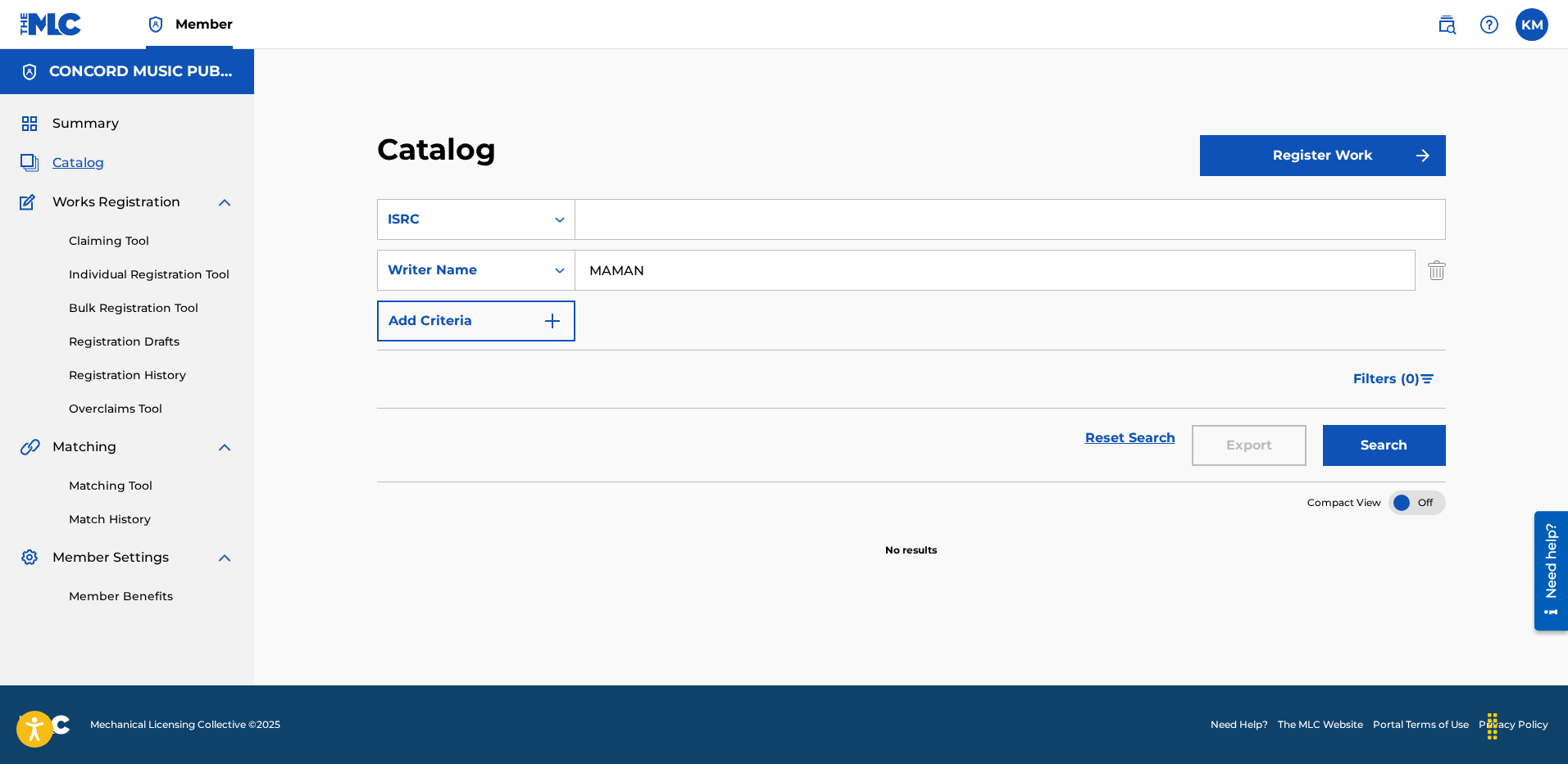
drag, startPoint x: 665, startPoint y: 228, endPoint x: 608, endPoint y: 218, distance: 57.9
click at [608, 218] on input "Search Form" at bounding box center [1010, 219] width 869 height 39
paste input "USA2P2514527"
type input "USA2P2514527"
click at [1334, 434] on button "Search" at bounding box center [1385, 445] width 123 height 41
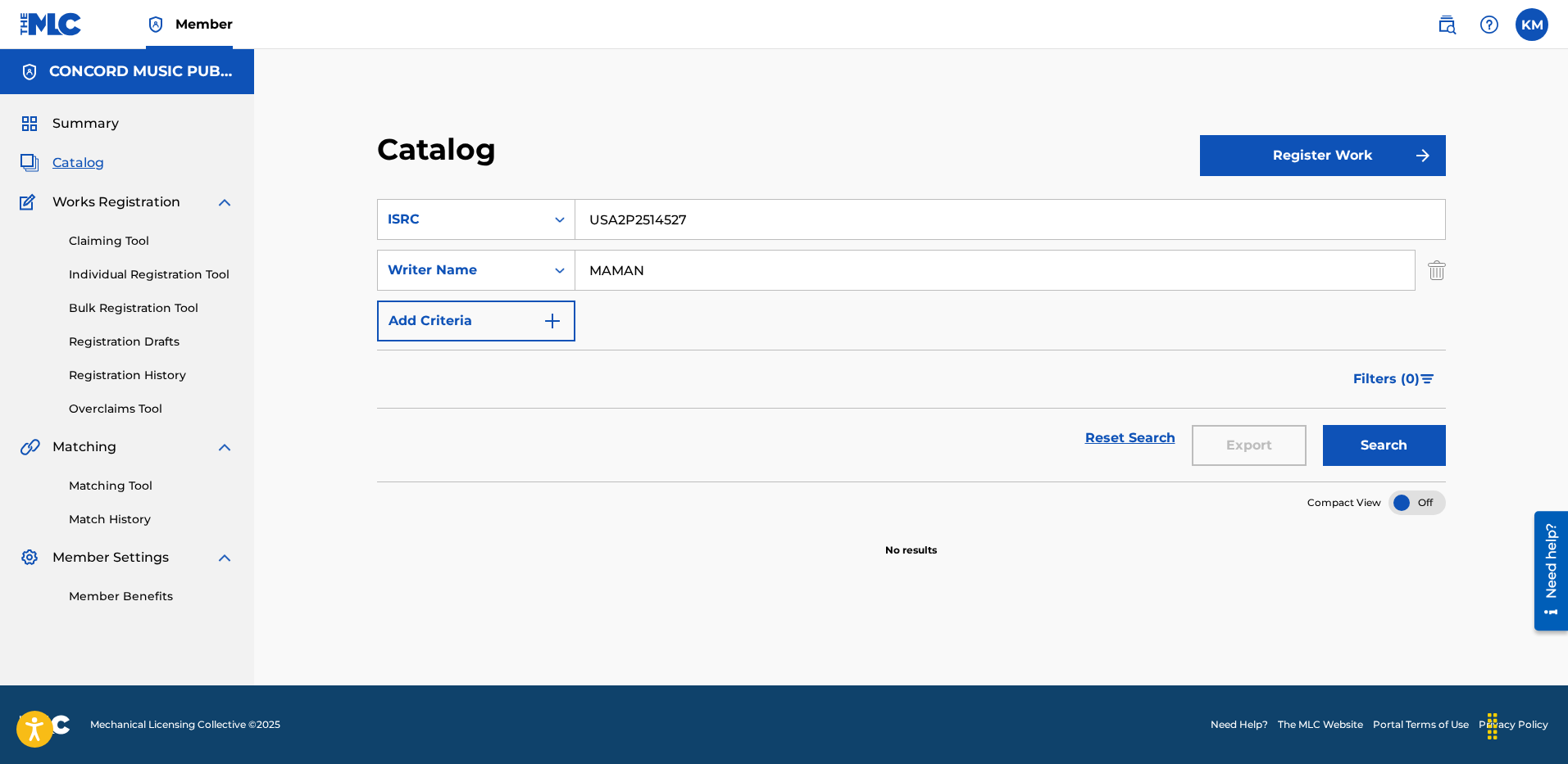
click at [1436, 275] on img "Search Form" at bounding box center [1437, 270] width 18 height 41
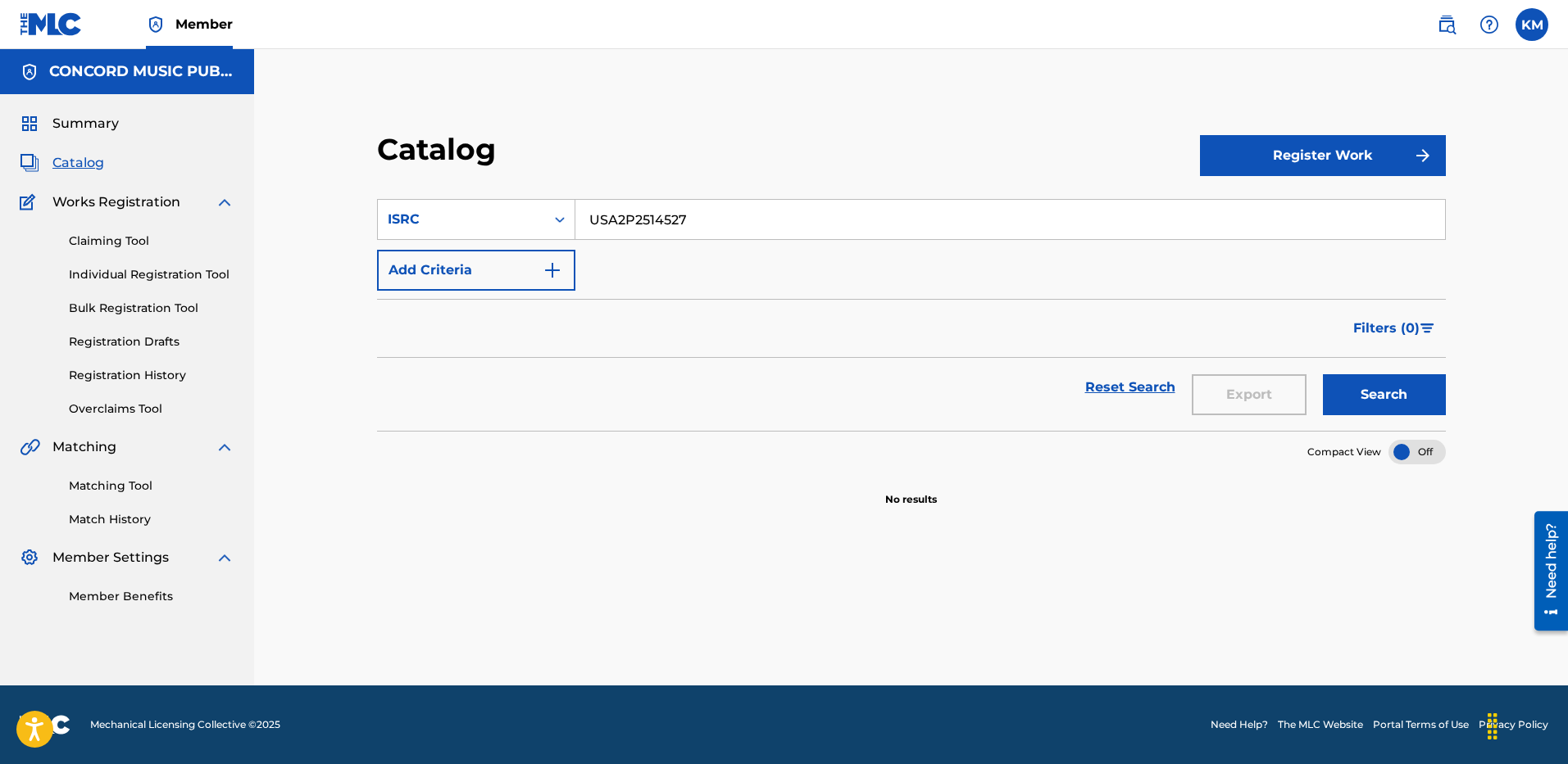
click at [1367, 398] on button "Search" at bounding box center [1385, 395] width 123 height 41
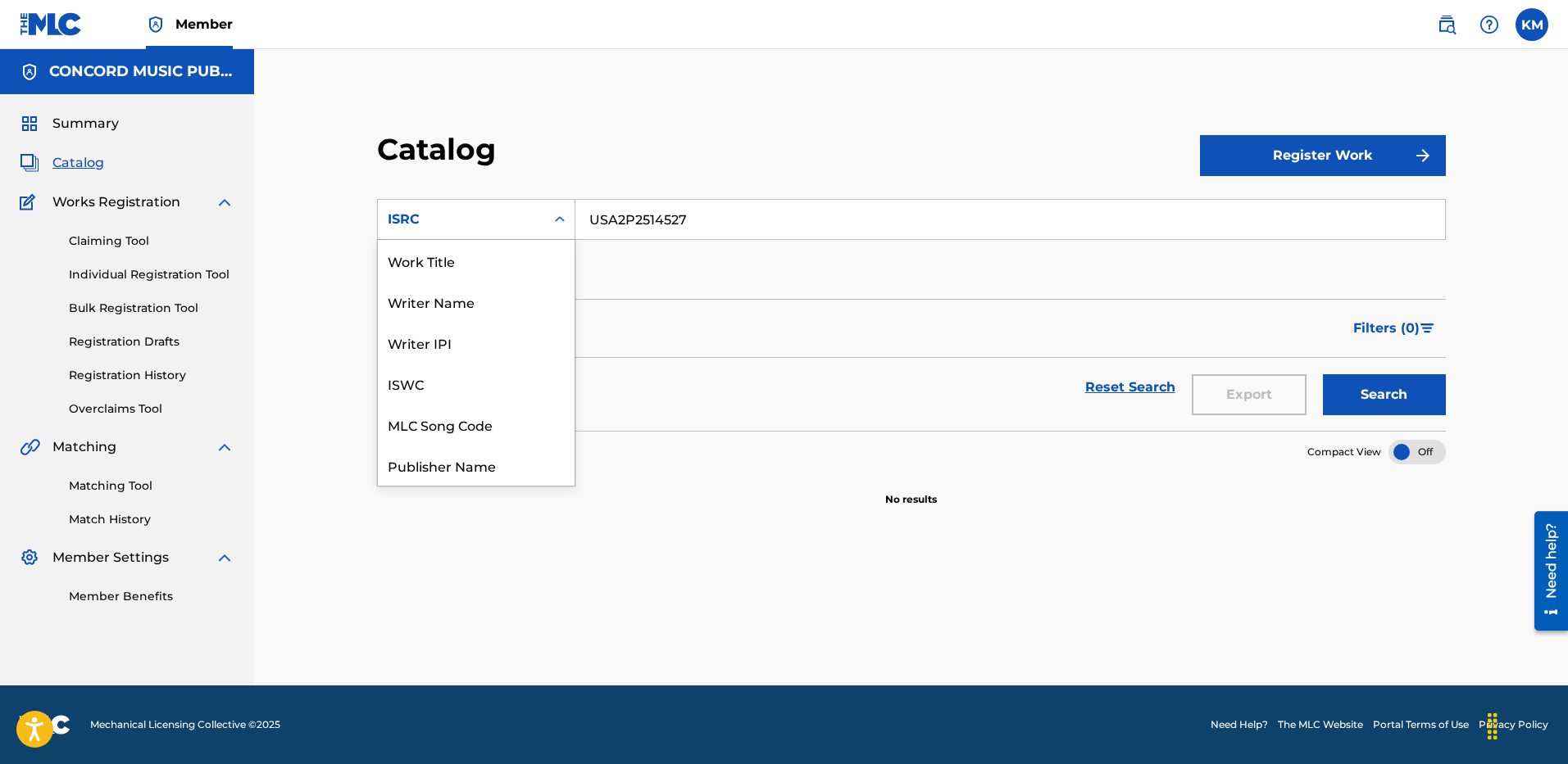
click at [557, 223] on icon "Search Form" at bounding box center [560, 219] width 16 height 16
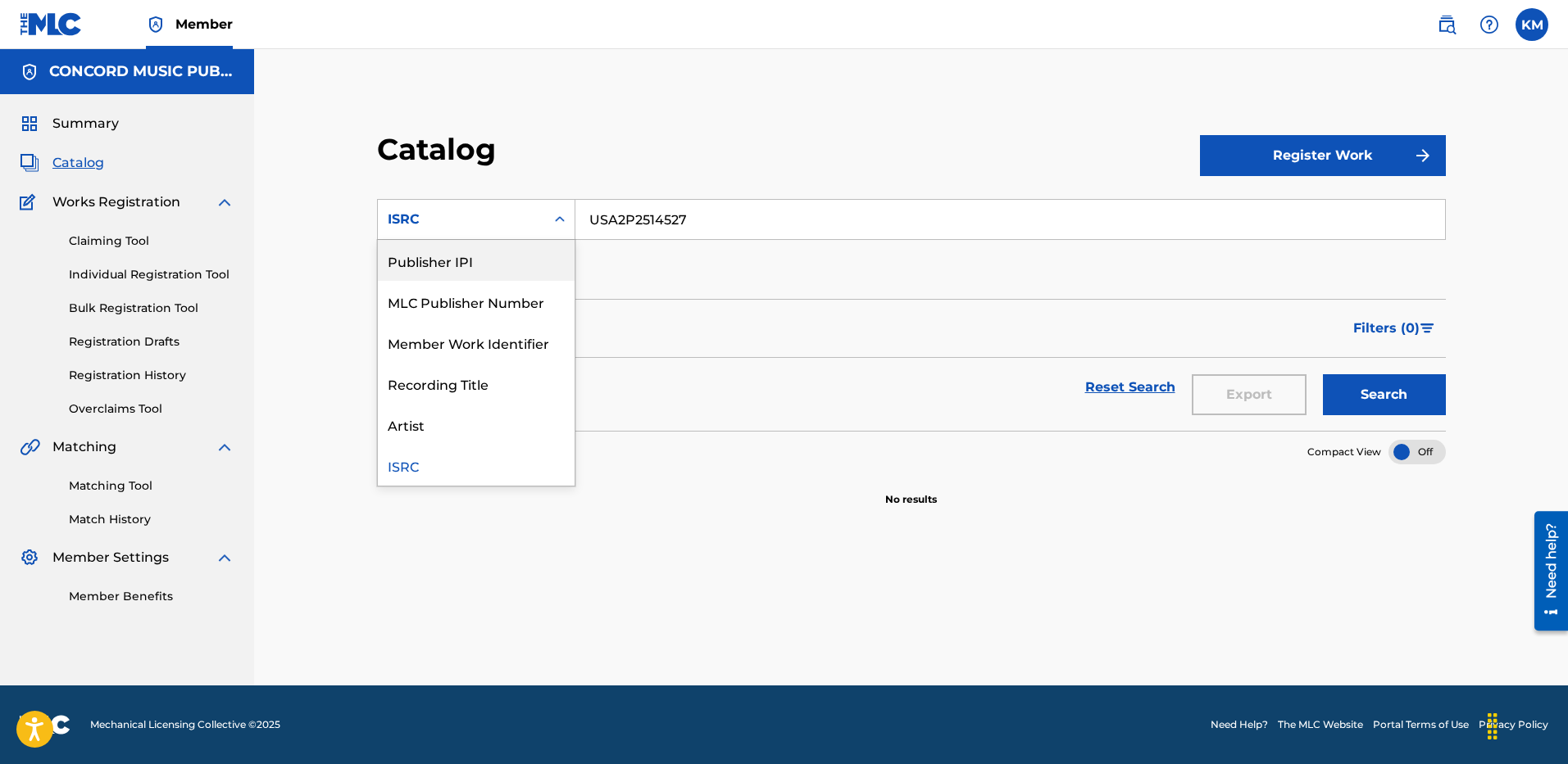
scroll to position [0, 0]
click at [532, 255] on div "Work Title" at bounding box center [476, 260] width 197 height 41
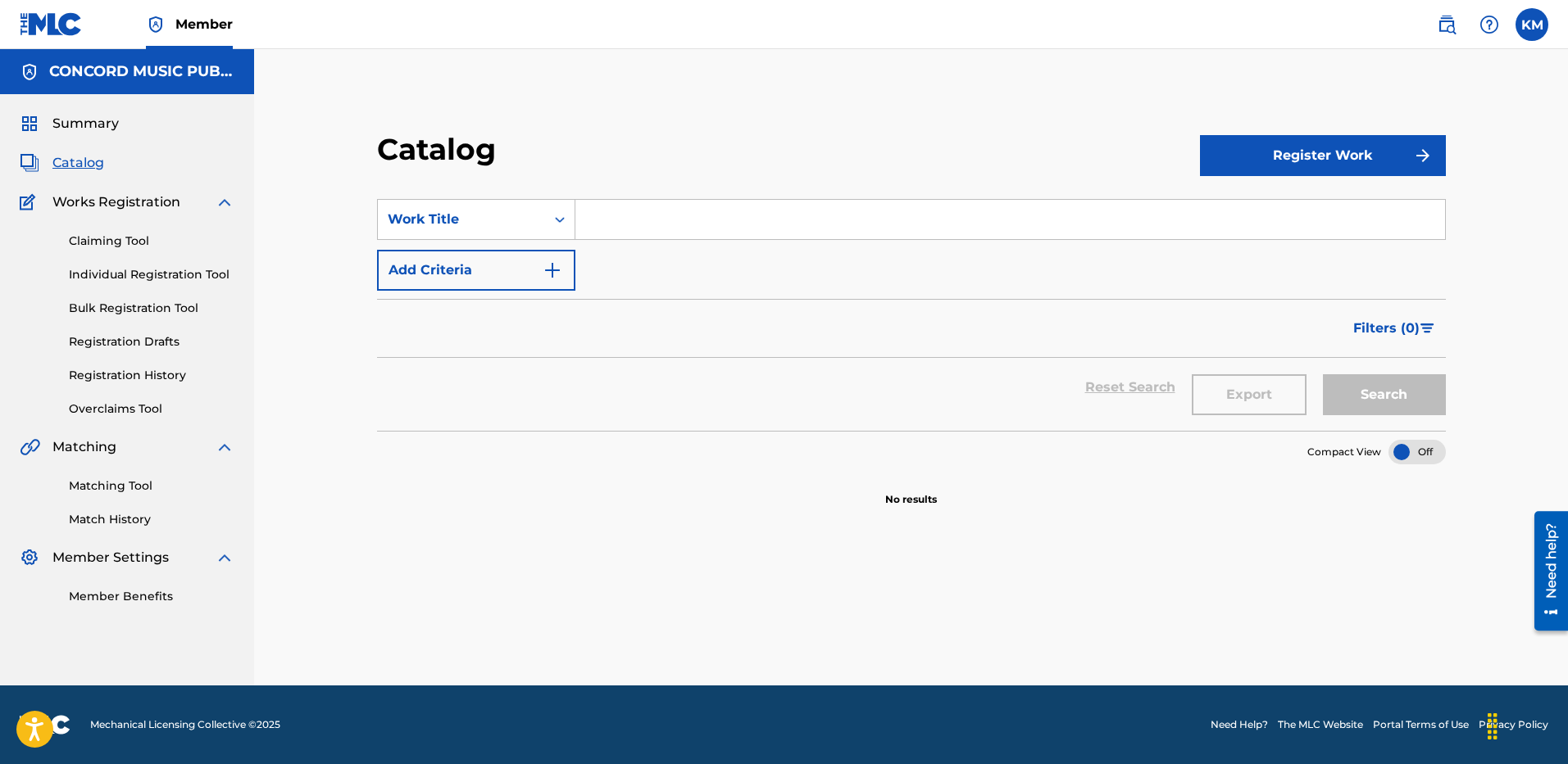
click at [615, 221] on input "Search Form" at bounding box center [1010, 219] width 869 height 39
paste input "Lavish Habits"
type input "Lavish Habits"
click at [548, 271] on img "Search Form" at bounding box center [552, 270] width 20 height 20
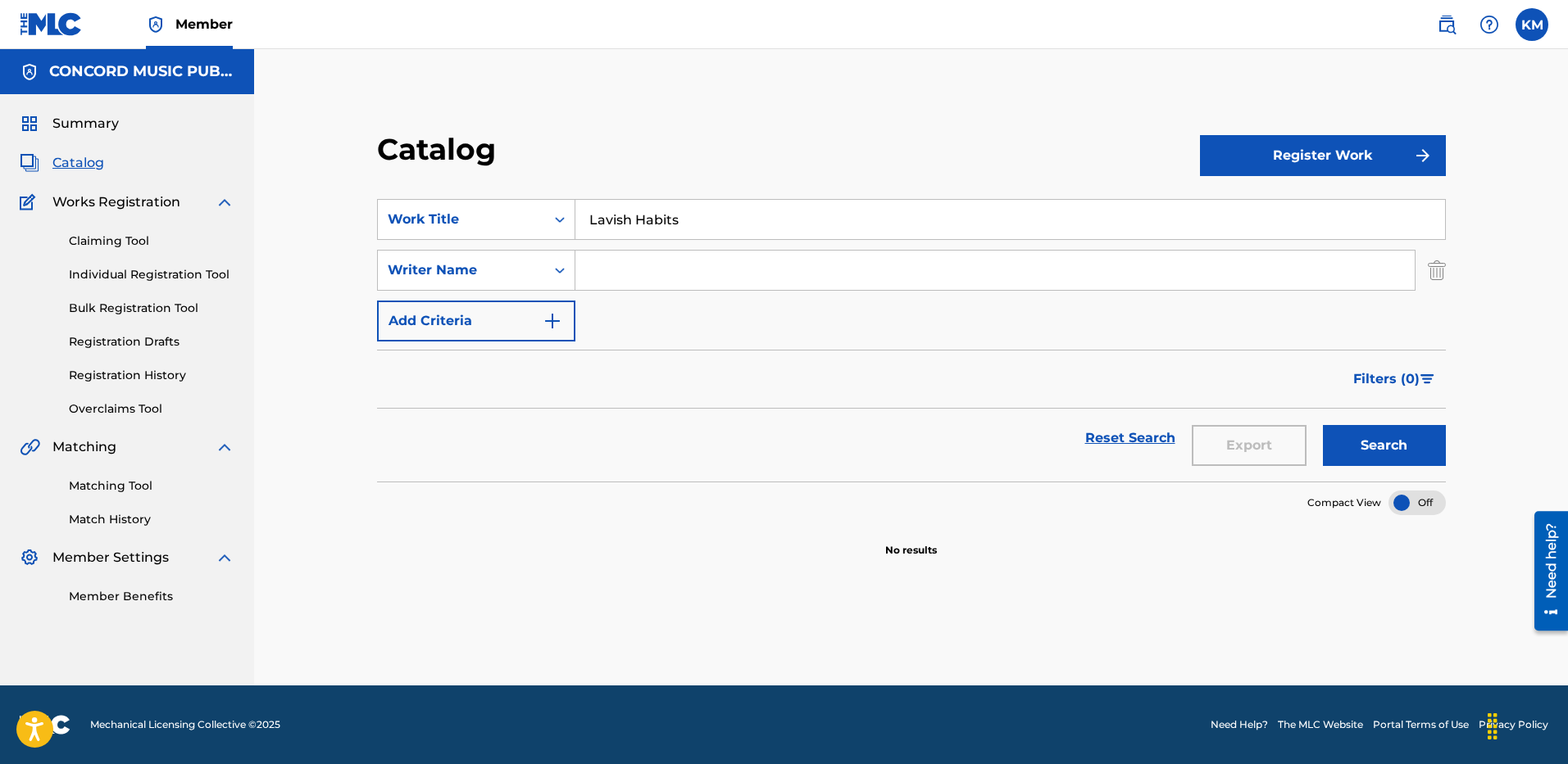
click at [608, 273] on input "Search Form" at bounding box center [994, 270] width 839 height 39
click at [1323, 425] on button "Search" at bounding box center [1385, 445] width 123 height 41
drag, startPoint x: 660, startPoint y: 270, endPoint x: 390, endPoint y: 291, distance: 270.8
click at [390, 291] on div "SearchWithCriteriae610be0c-e2a3-44bf-a01a-3076c4c2891f Work Title Lavish Habits…" at bounding box center [912, 271] width 1069 height 142
type input "MAMAN"
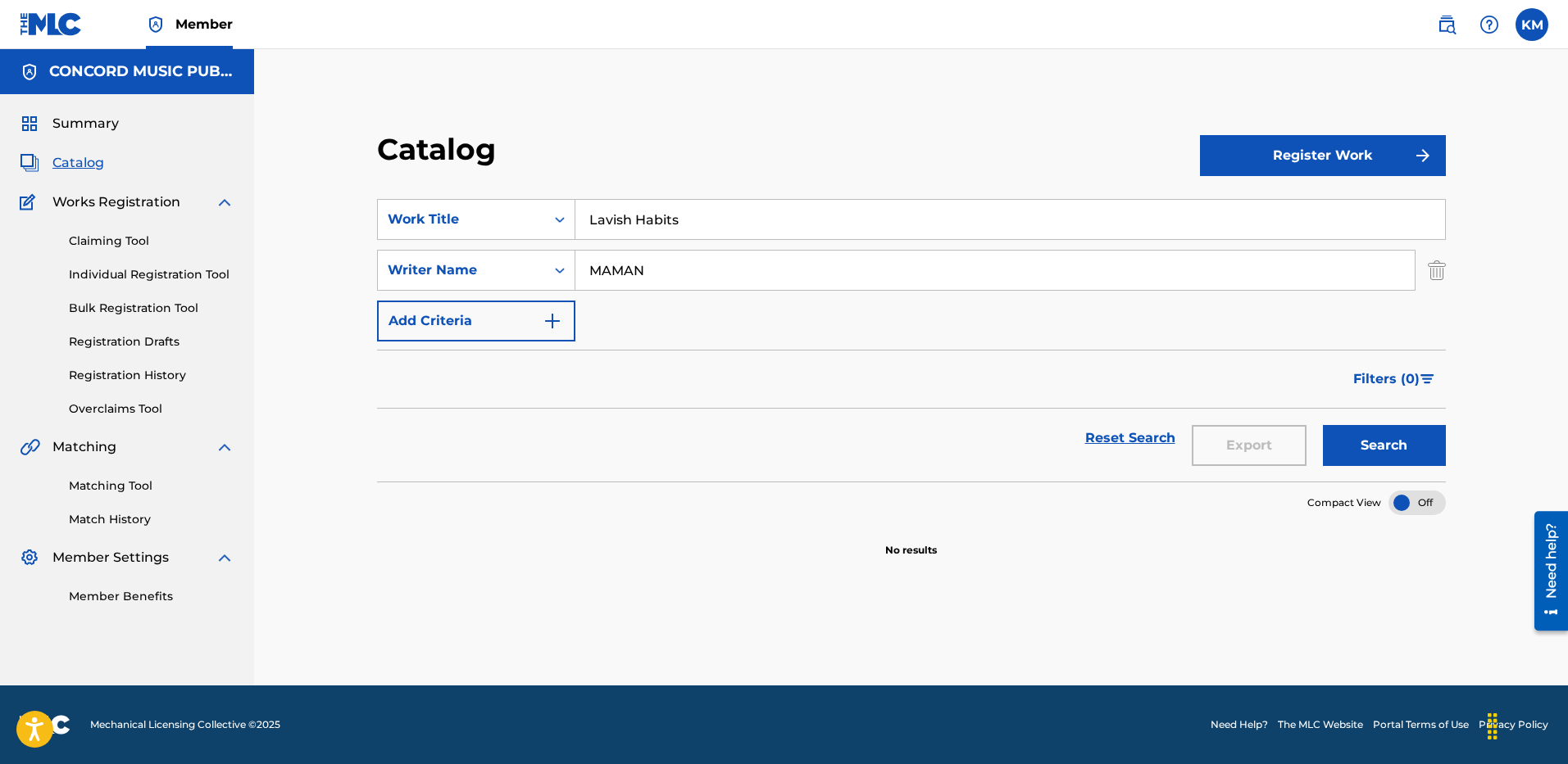
click at [1323, 425] on button "Search" at bounding box center [1385, 445] width 123 height 41
click at [561, 218] on icon "Search Form" at bounding box center [560, 219] width 16 height 16
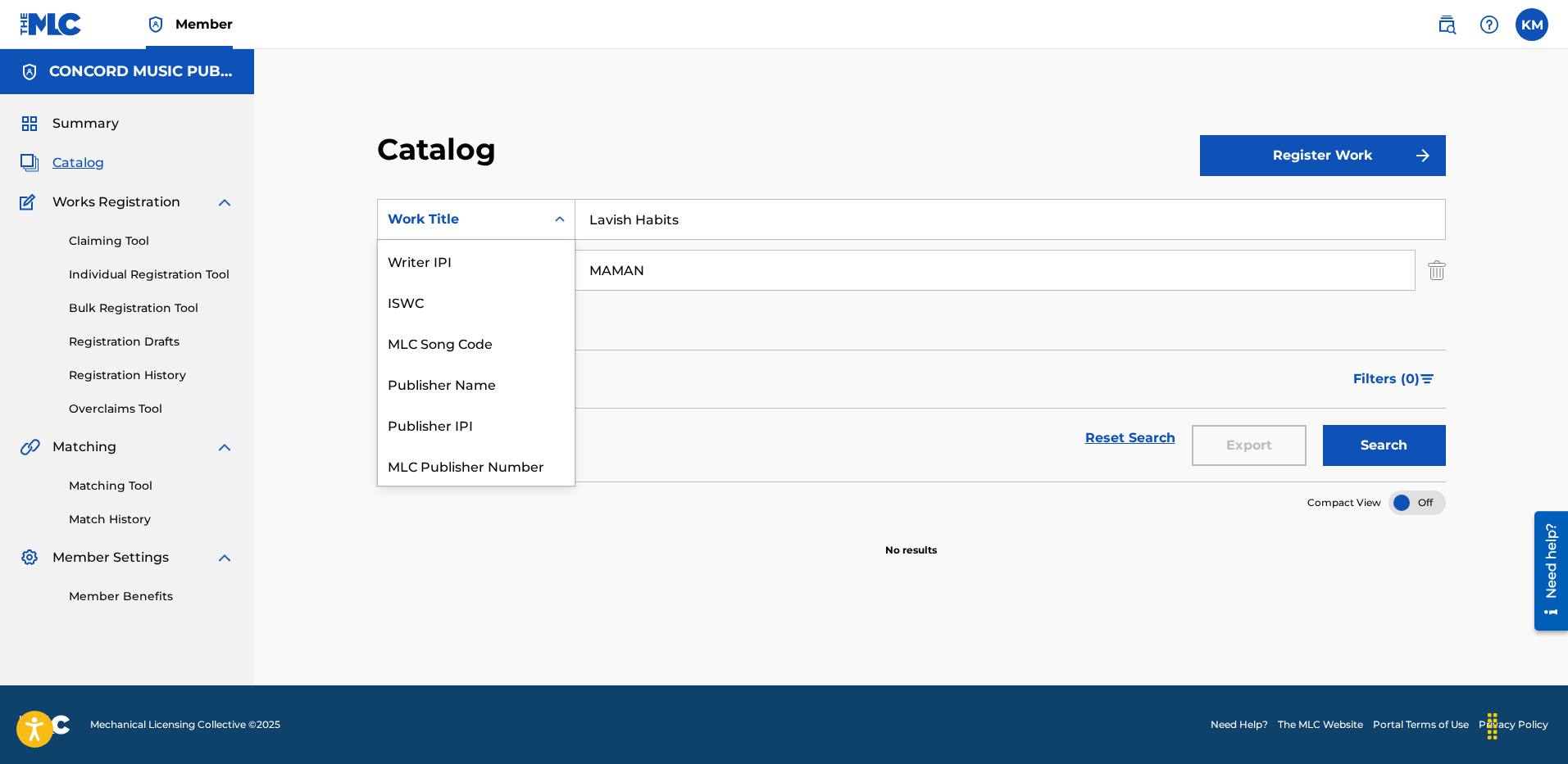
scroll to position [205, 0]
click at [504, 434] on div "ISRC" at bounding box center [476, 424] width 197 height 41
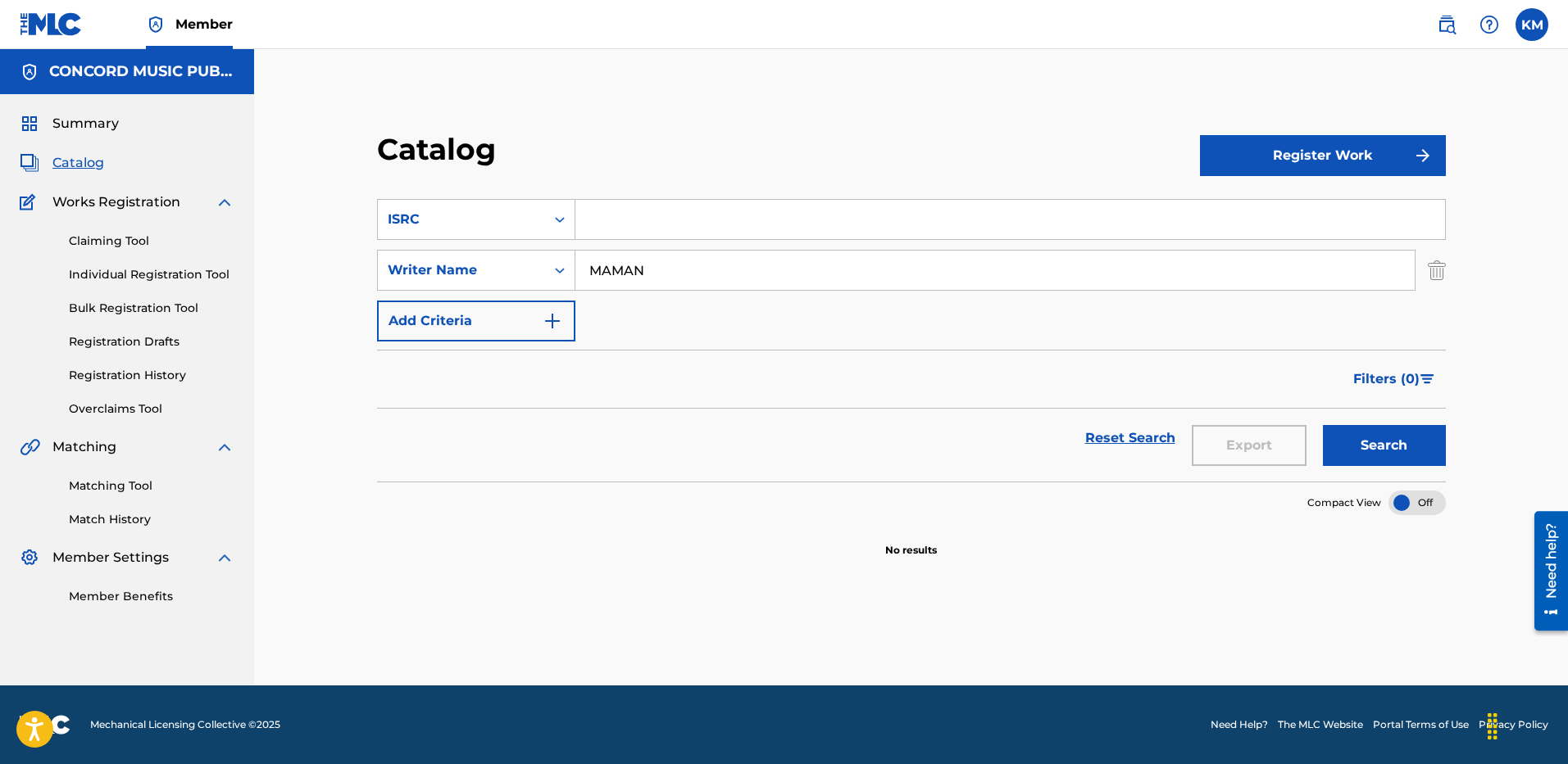
click at [614, 210] on input "Search Form" at bounding box center [1010, 219] width 869 height 39
paste input "USUG12504831"
type input "USUG12504831"
click at [1431, 271] on img "Search Form" at bounding box center [1437, 270] width 18 height 41
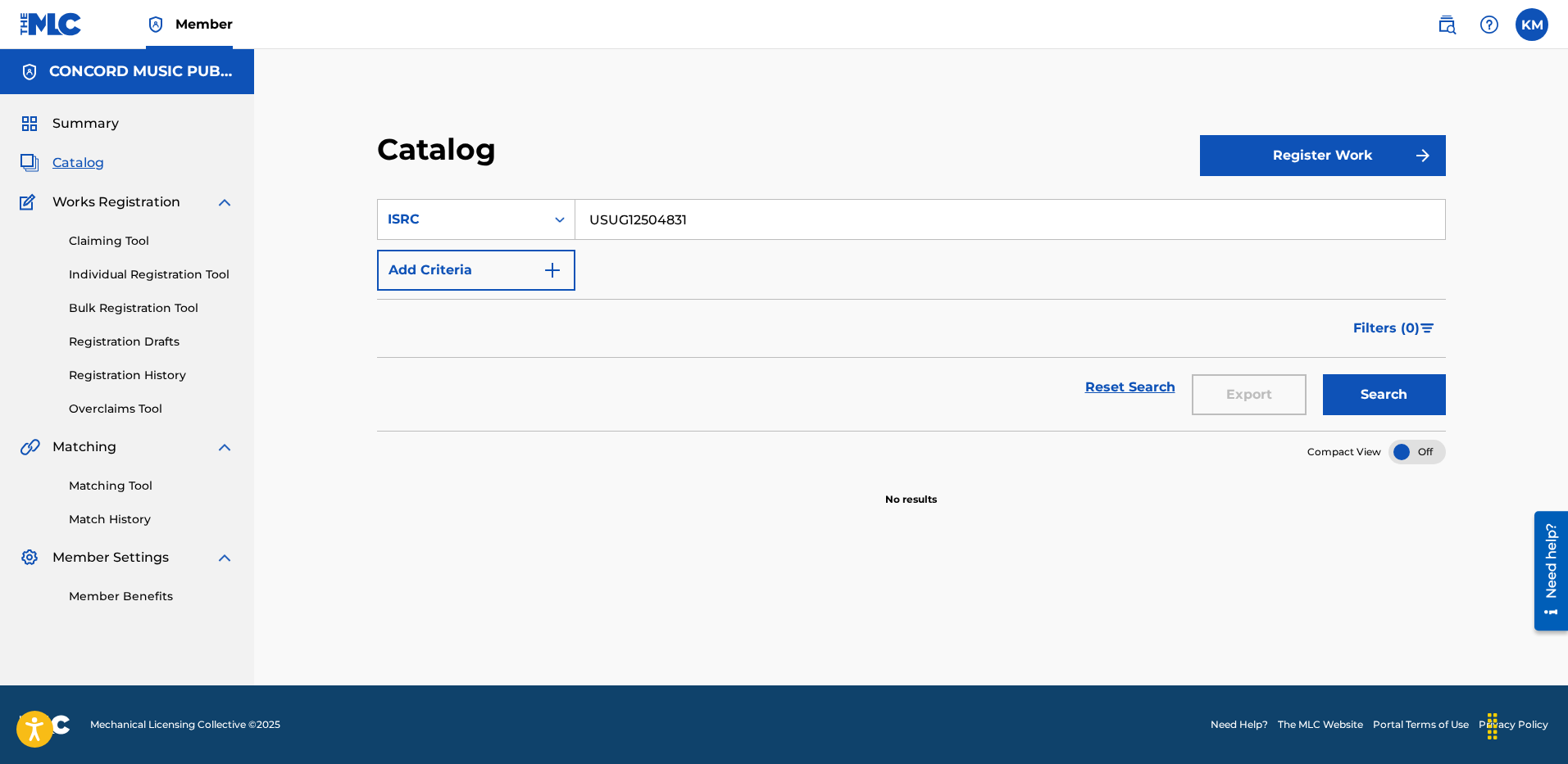
click at [1381, 400] on button "Search" at bounding box center [1385, 395] width 123 height 41
click at [552, 225] on icon "Search Form" at bounding box center [560, 219] width 16 height 16
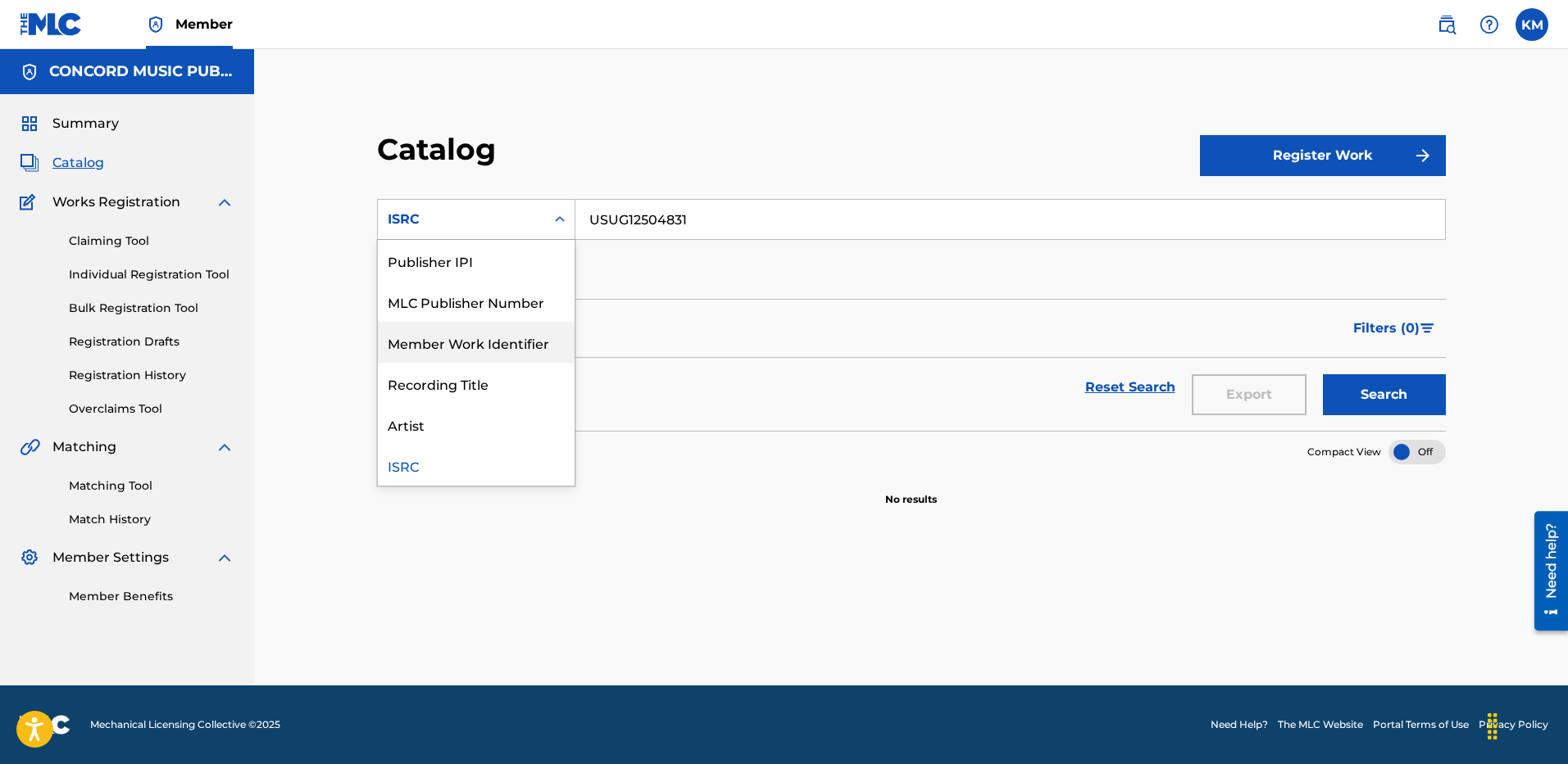
scroll to position [0, 0]
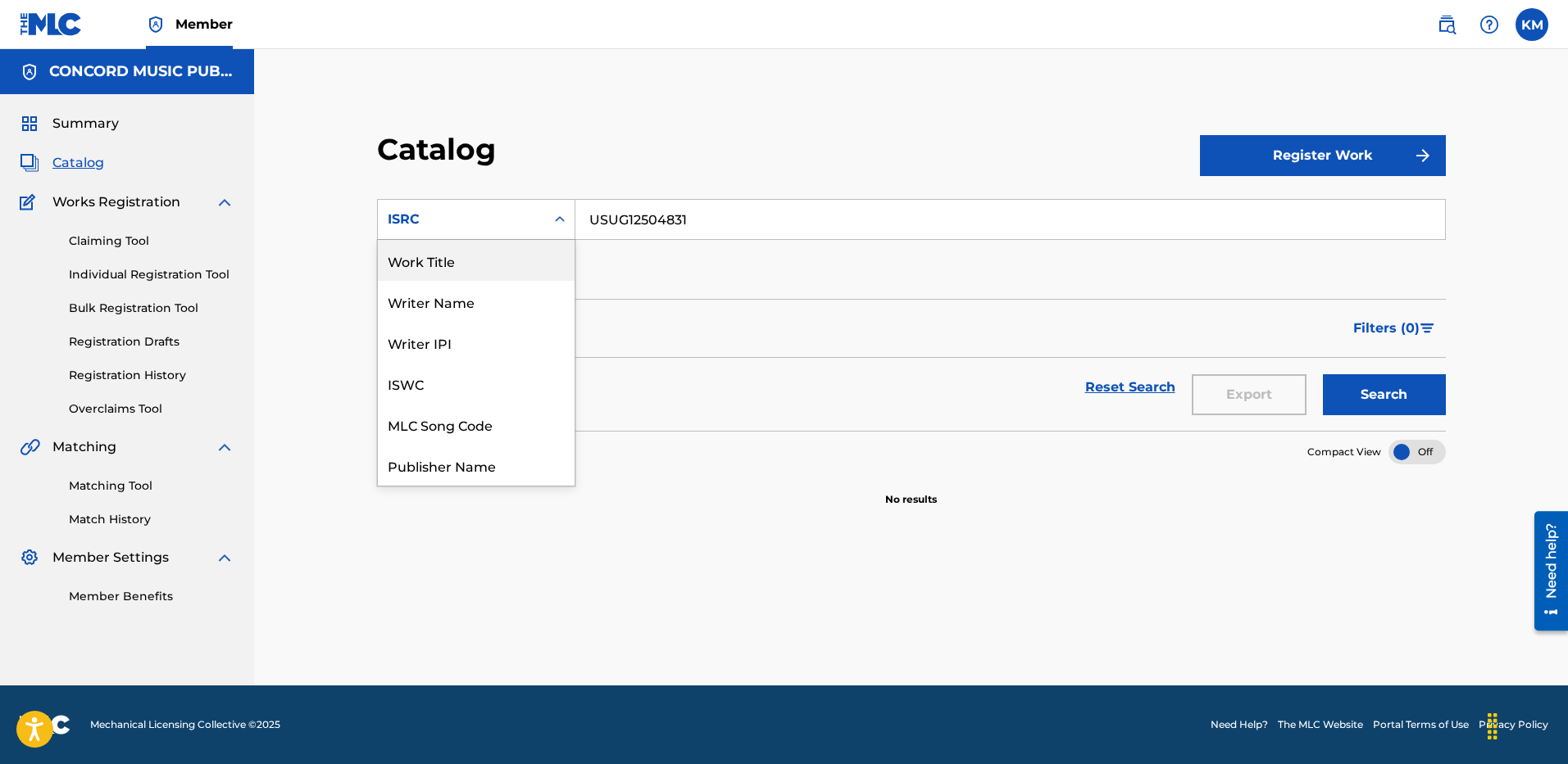
click at [458, 261] on div "Work Title" at bounding box center [476, 260] width 197 height 41
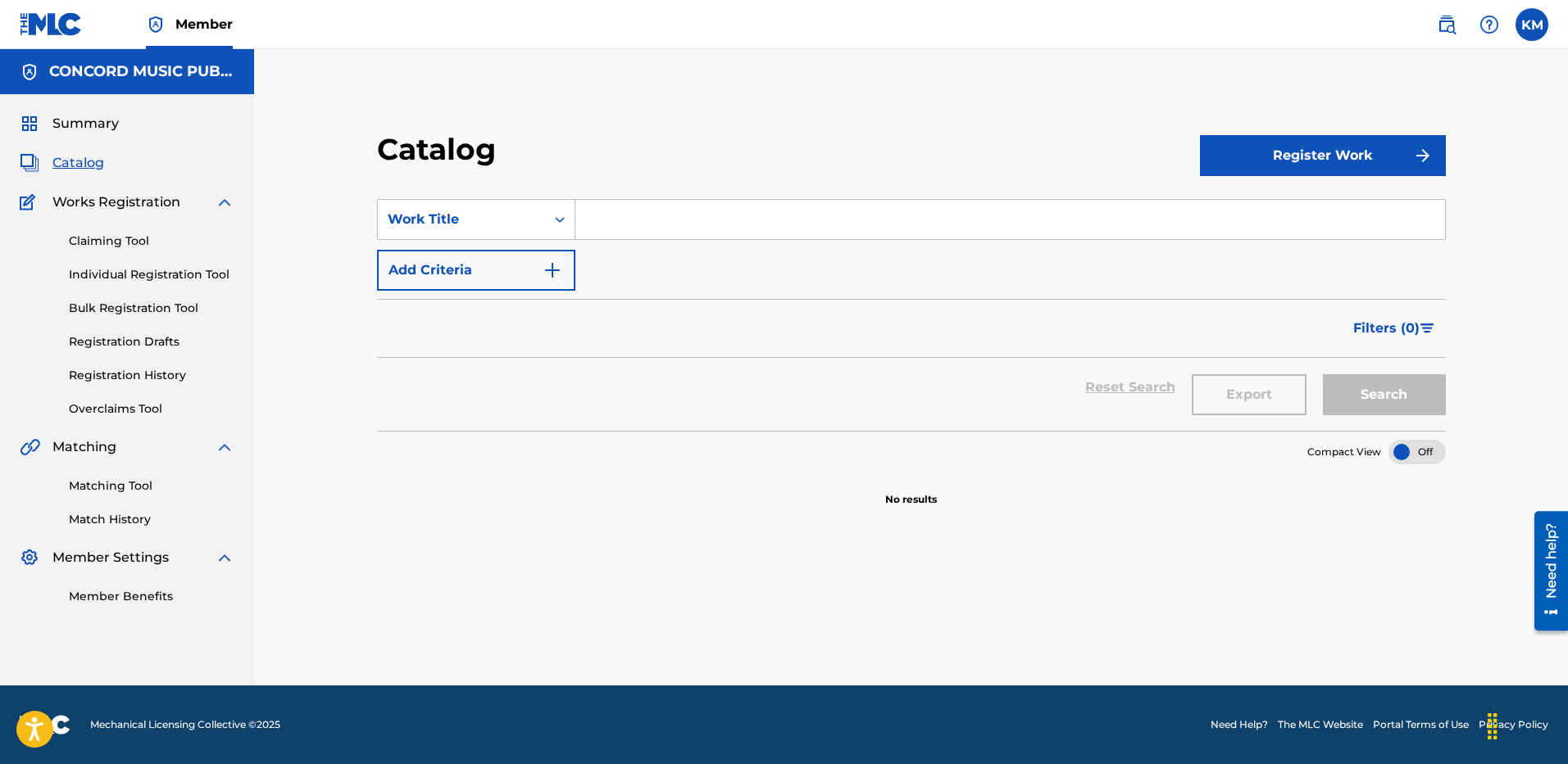
click at [623, 230] on input "Search Form" at bounding box center [1010, 219] width 869 height 39
paste input "No Time To Talk"
type input "No Time To Talk"
click at [556, 262] on img "Search Form" at bounding box center [552, 270] width 20 height 20
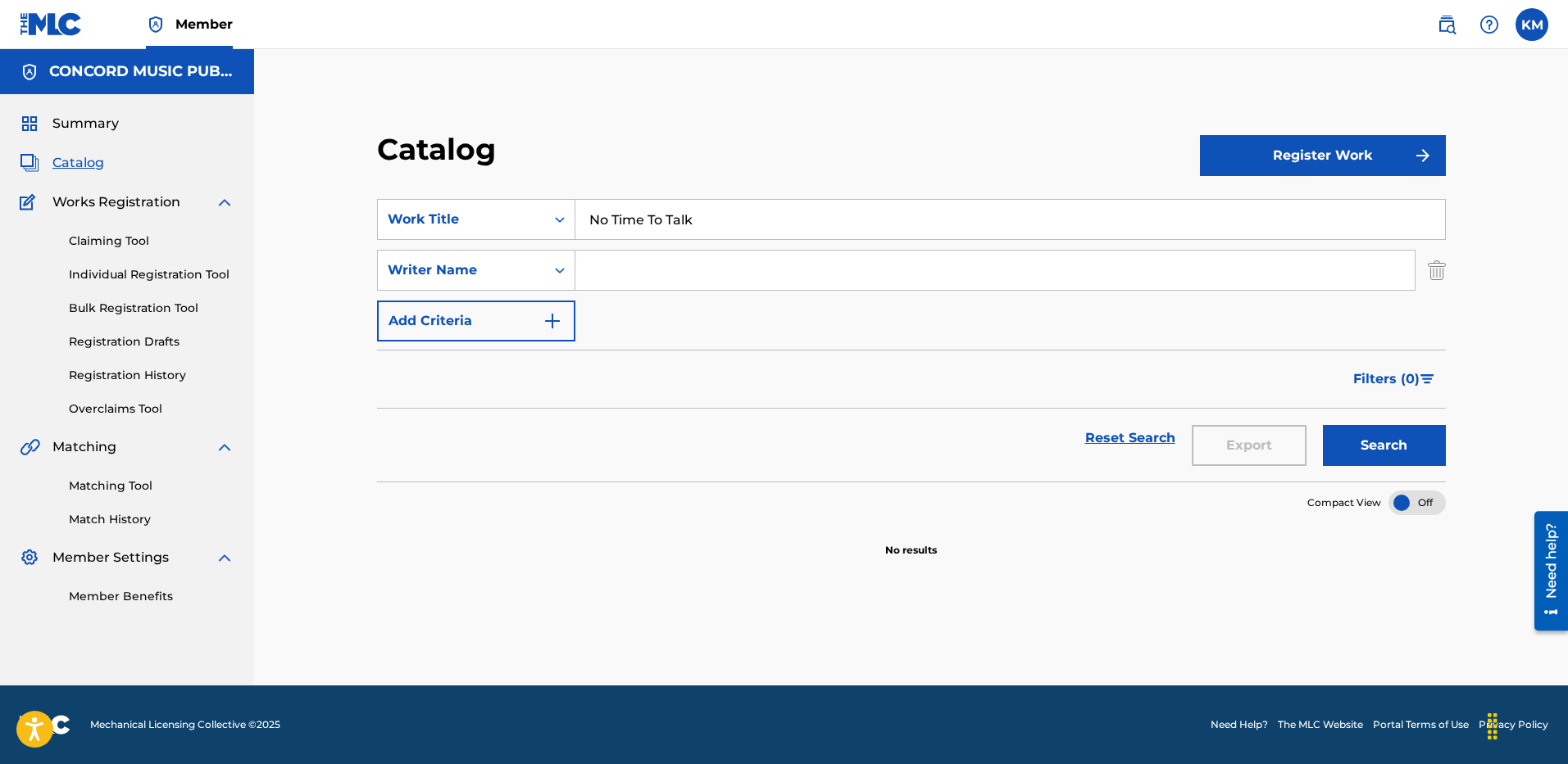
click at [615, 259] on input "Search Form" at bounding box center [994, 270] width 839 height 39
click at [1359, 445] on button "Search" at bounding box center [1385, 445] width 123 height 41
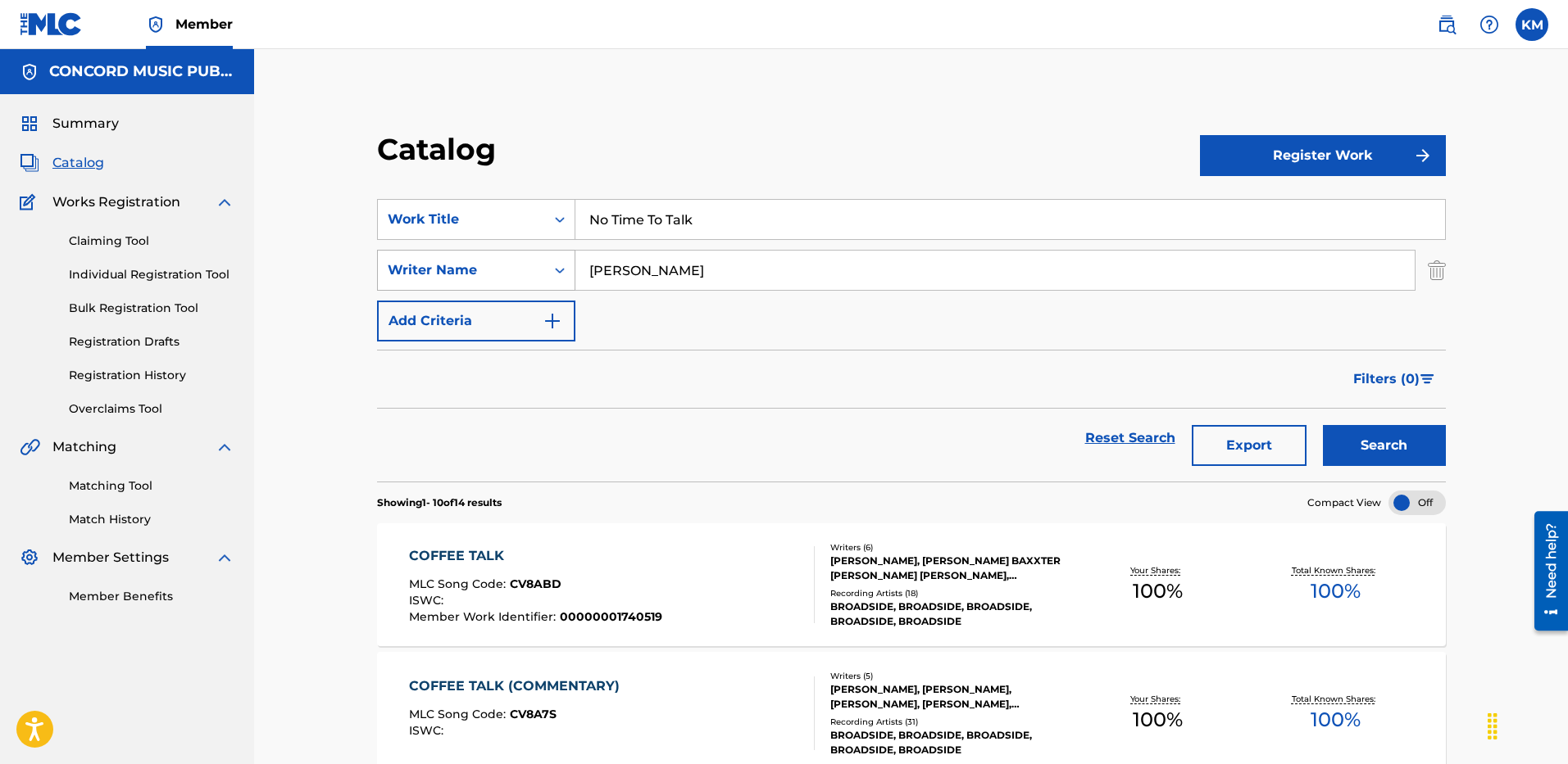
paste input "[PERSON_NAME]"
drag, startPoint x: 635, startPoint y: 262, endPoint x: 464, endPoint y: 264, distance: 171.0
click at [485, 259] on div "SearchWithCriteria6a0c25f2-63e7-46d7-a961-13d42cf13062 Writer Name [PERSON_NAME]" at bounding box center [912, 270] width 1069 height 41
click at [1348, 450] on button "Search" at bounding box center [1385, 445] width 123 height 41
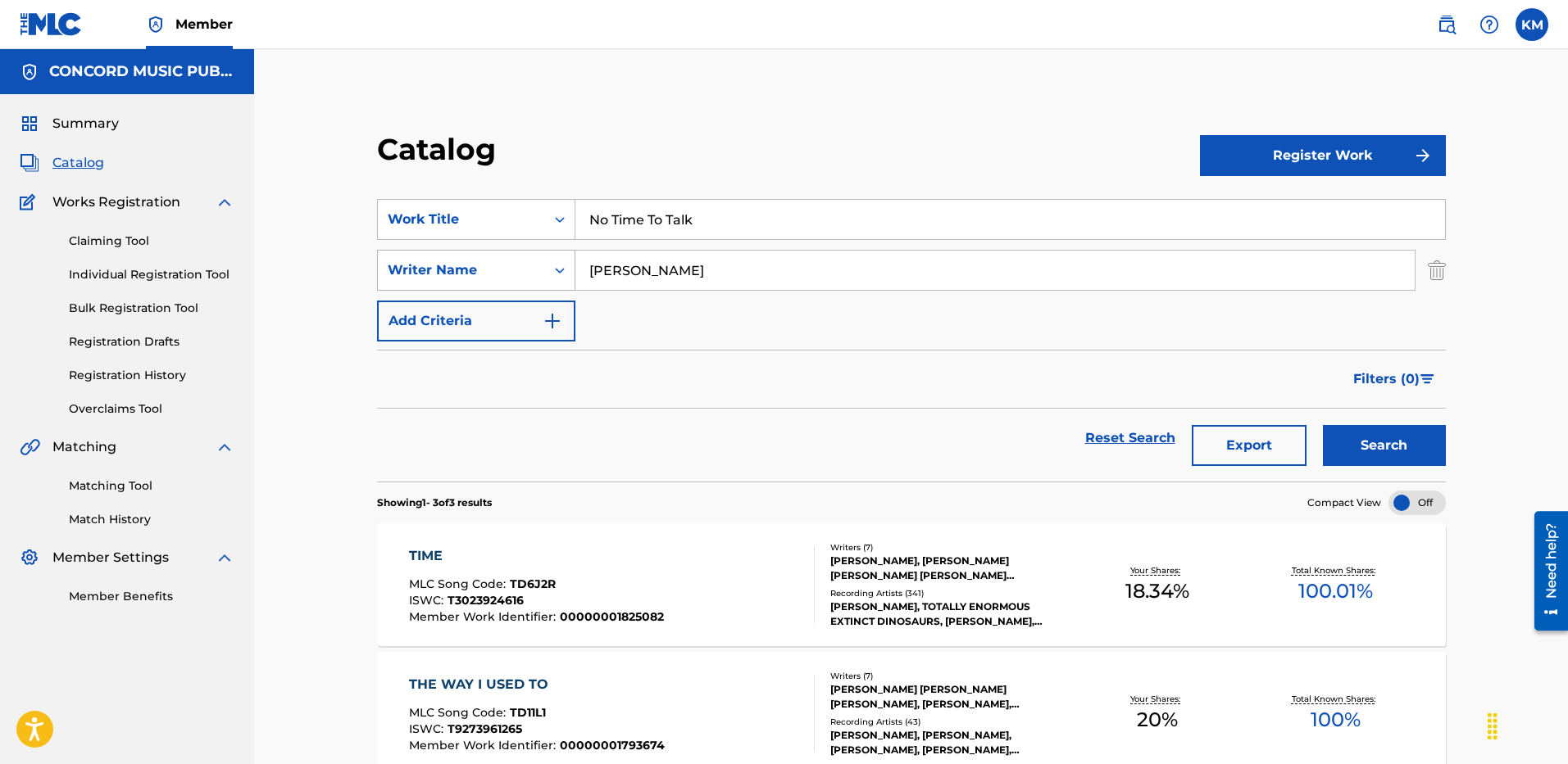
drag, startPoint x: 652, startPoint y: 265, endPoint x: 495, endPoint y: 256, distance: 157.3
click at [495, 256] on div "SearchWithCriteria6a0c25f2-63e7-46d7-a961-13d42cf13062 Writer Name [PERSON_NAME]" at bounding box center [912, 270] width 1069 height 41
type input "[PERSON_NAME]"
click at [1323, 425] on button "Search" at bounding box center [1385, 445] width 123 height 41
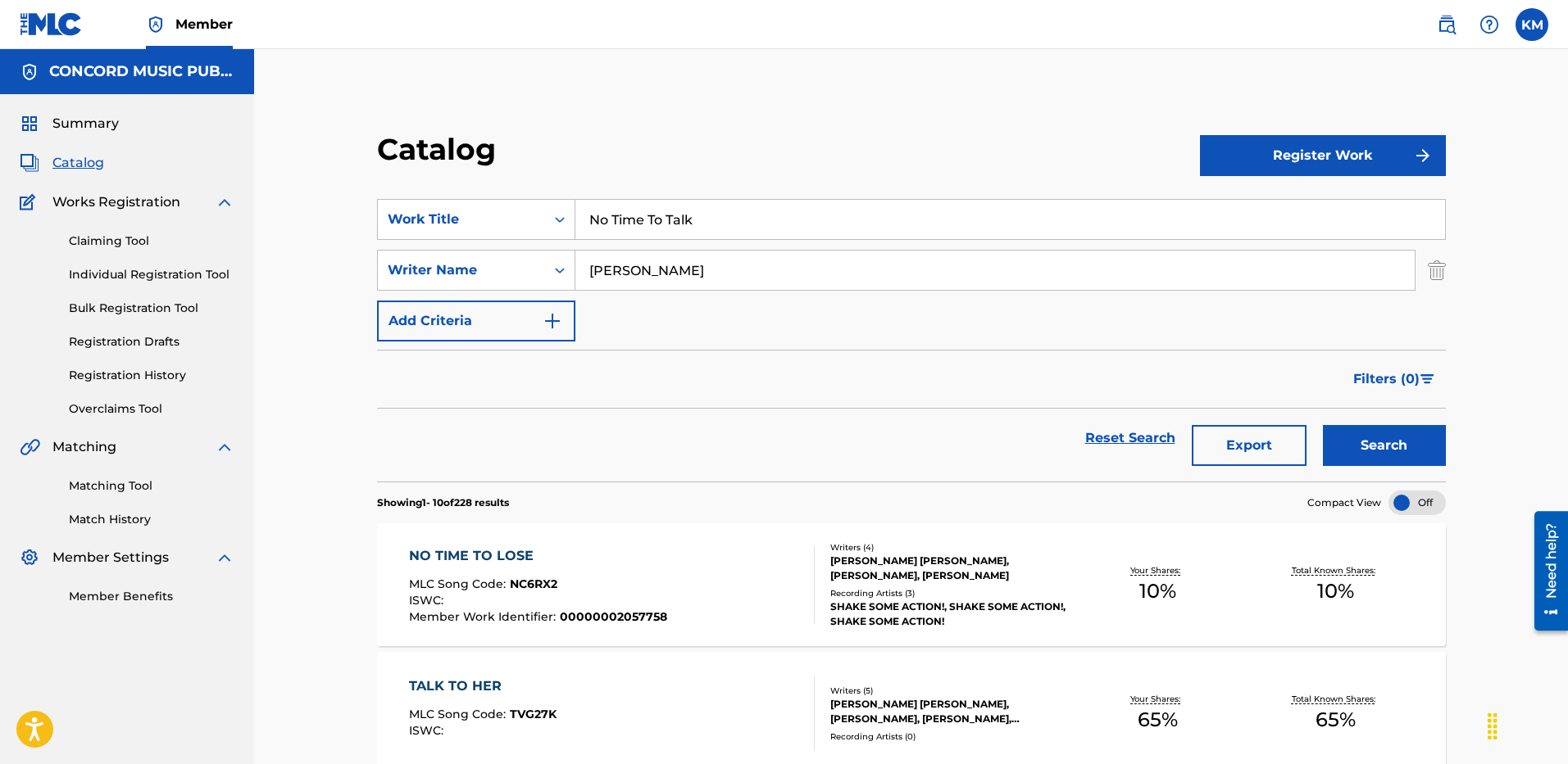
drag, startPoint x: 587, startPoint y: 214, endPoint x: 773, endPoint y: 219, distance: 186.1
click at [773, 219] on input "No Time To Talk" at bounding box center [1010, 219] width 869 height 39
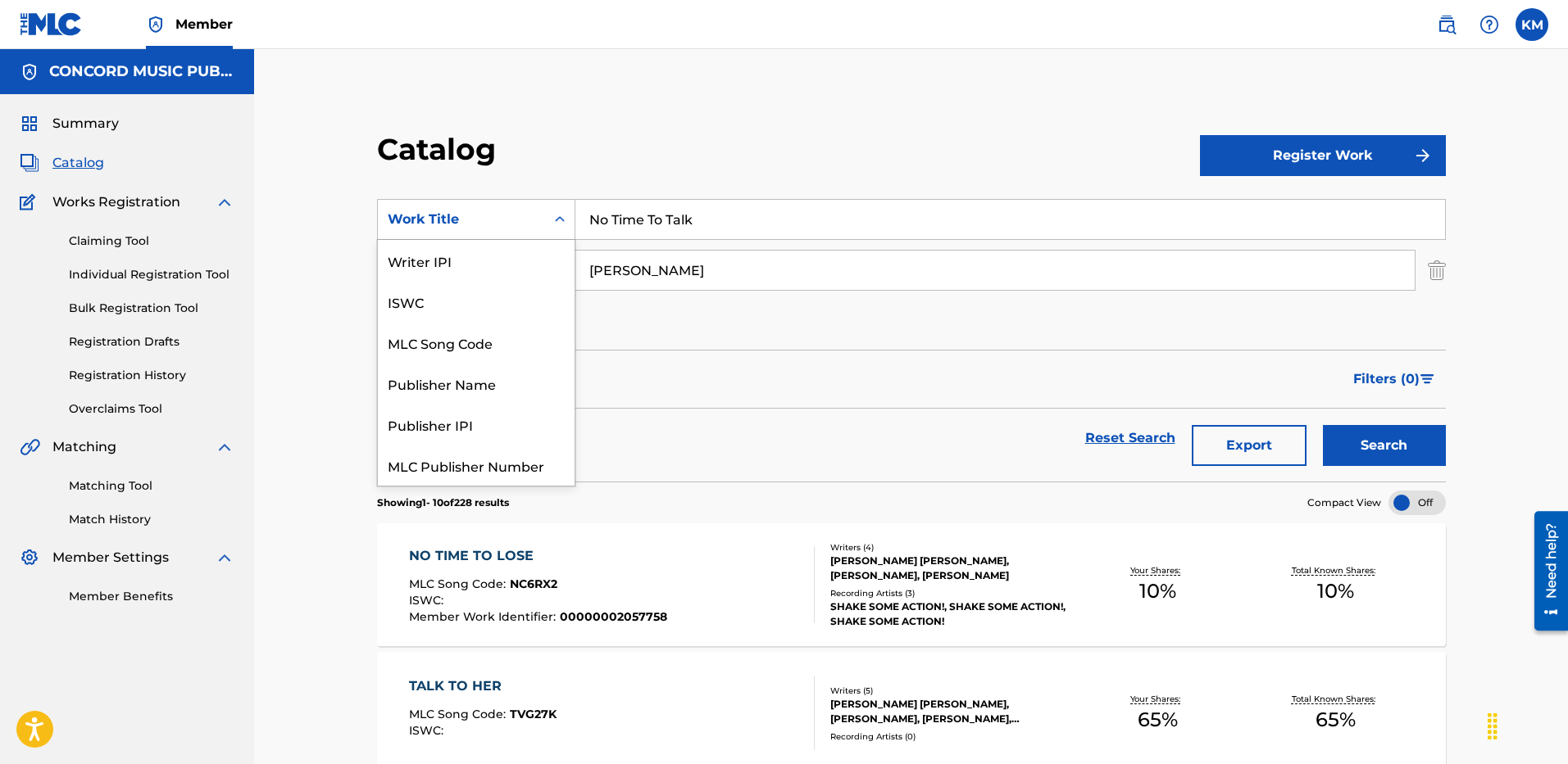
click at [562, 229] on div "Search Form" at bounding box center [560, 219] width 30 height 29
click at [521, 423] on div "ISRC" at bounding box center [476, 424] width 197 height 41
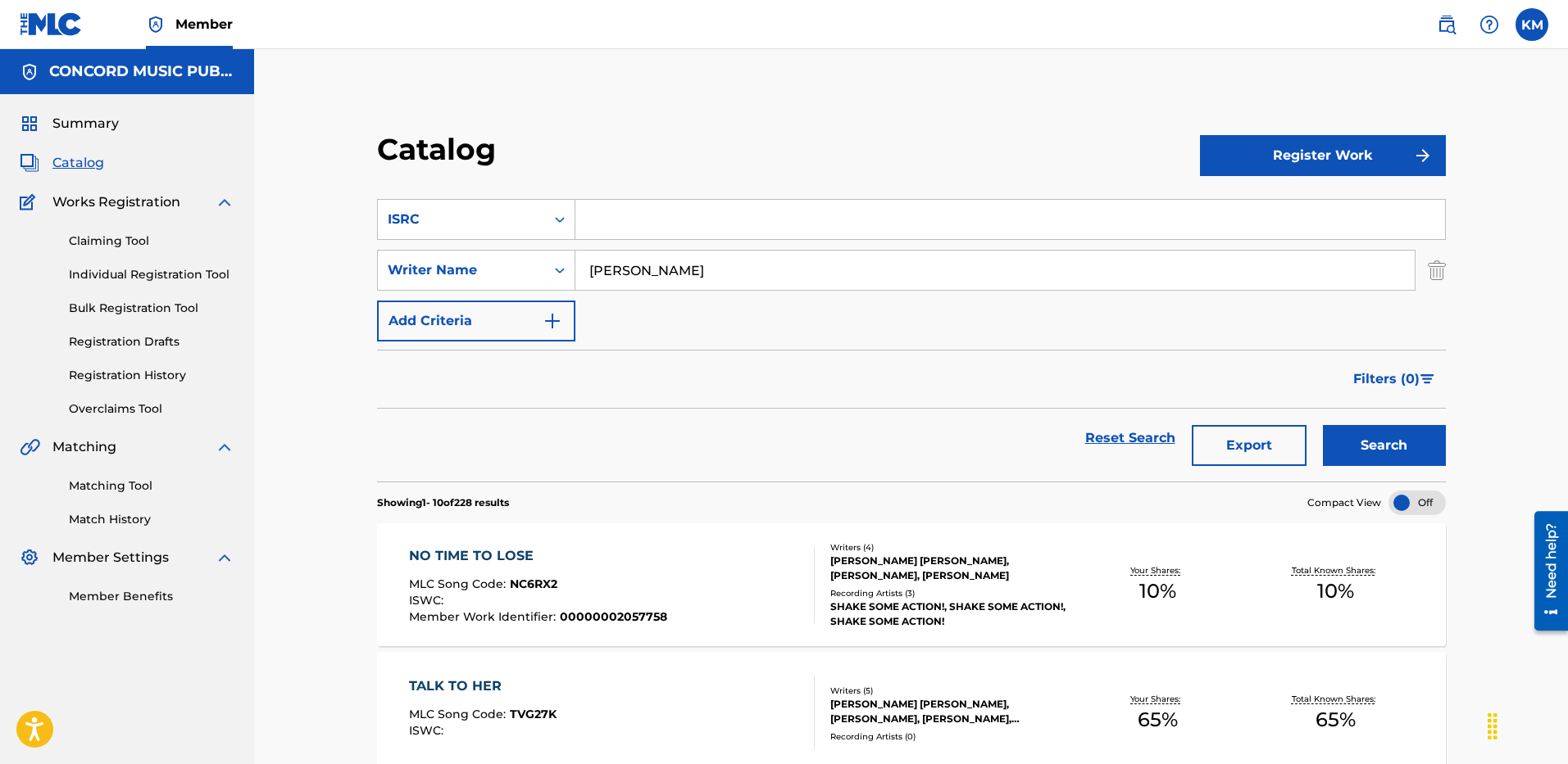
click at [644, 221] on input "Search Form" at bounding box center [1010, 219] width 869 height 39
paste input "USA2P2514529"
type input "USA2P2514529"
click at [1439, 271] on img "Search Form" at bounding box center [1437, 270] width 18 height 41
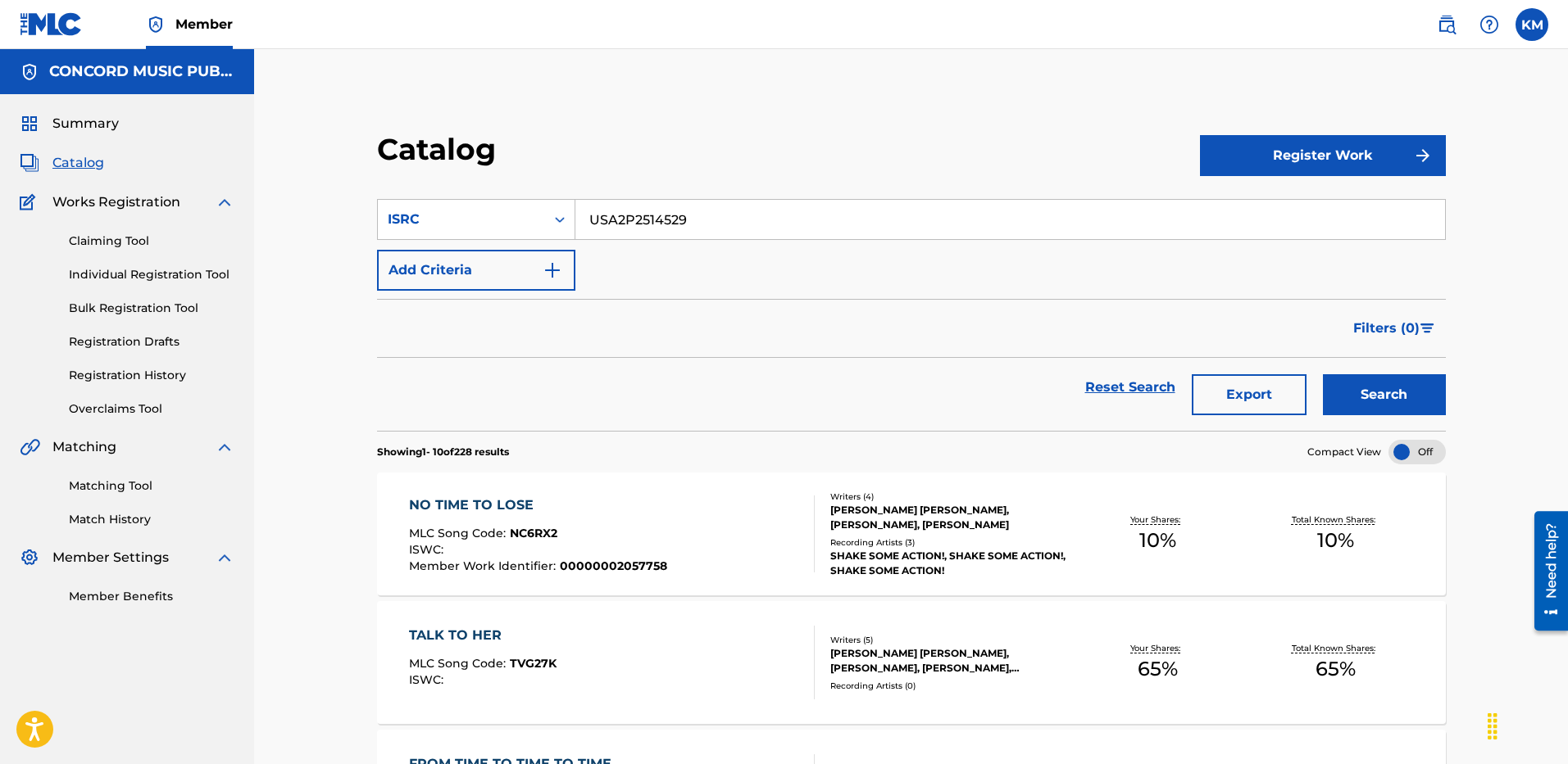
click at [1390, 389] on button "Search" at bounding box center [1385, 395] width 123 height 41
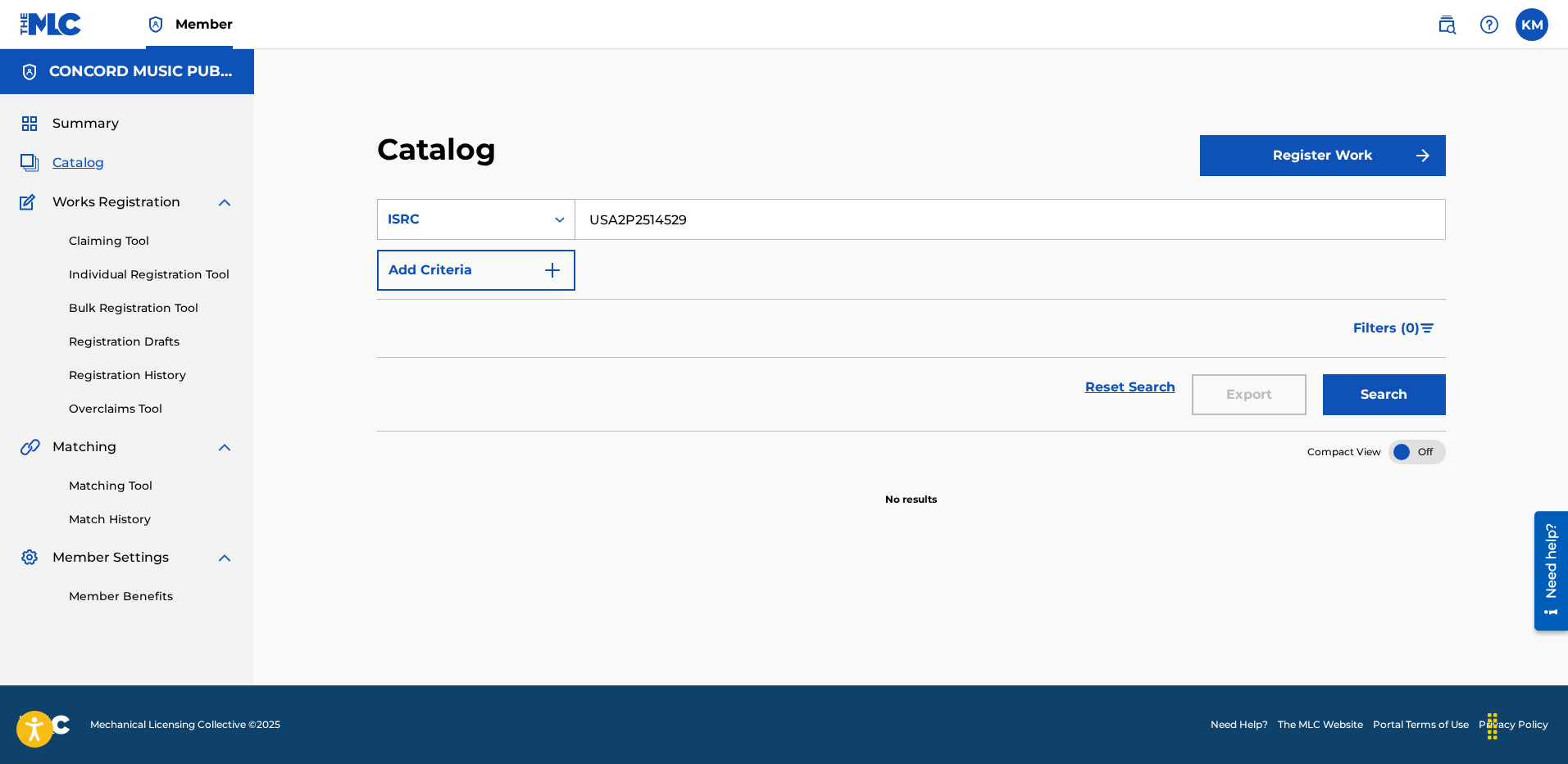
click at [561, 218] on icon "Search Form" at bounding box center [560, 219] width 16 height 16
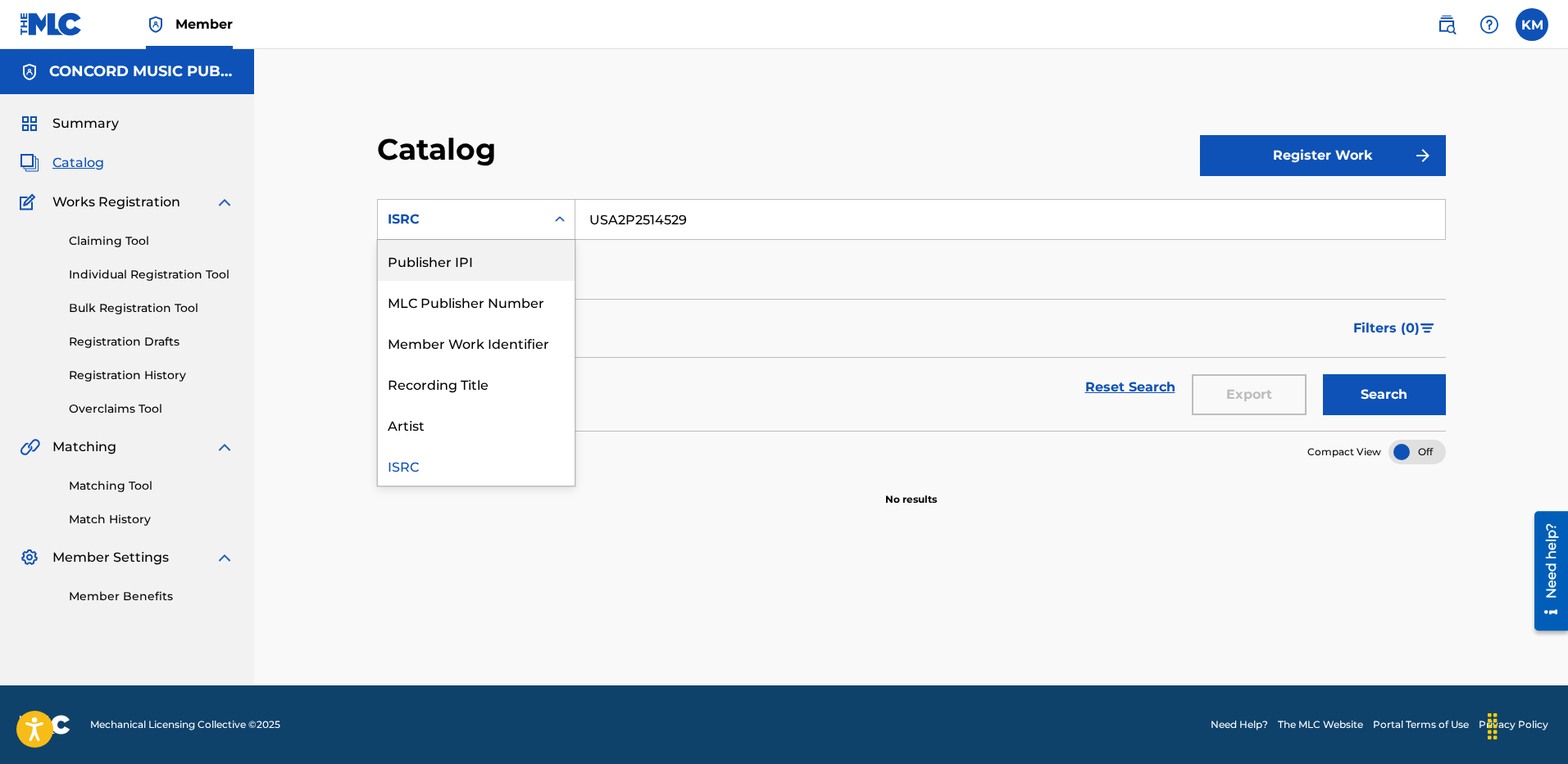
scroll to position [0, 0]
click at [541, 254] on div "Work Title" at bounding box center [476, 260] width 197 height 41
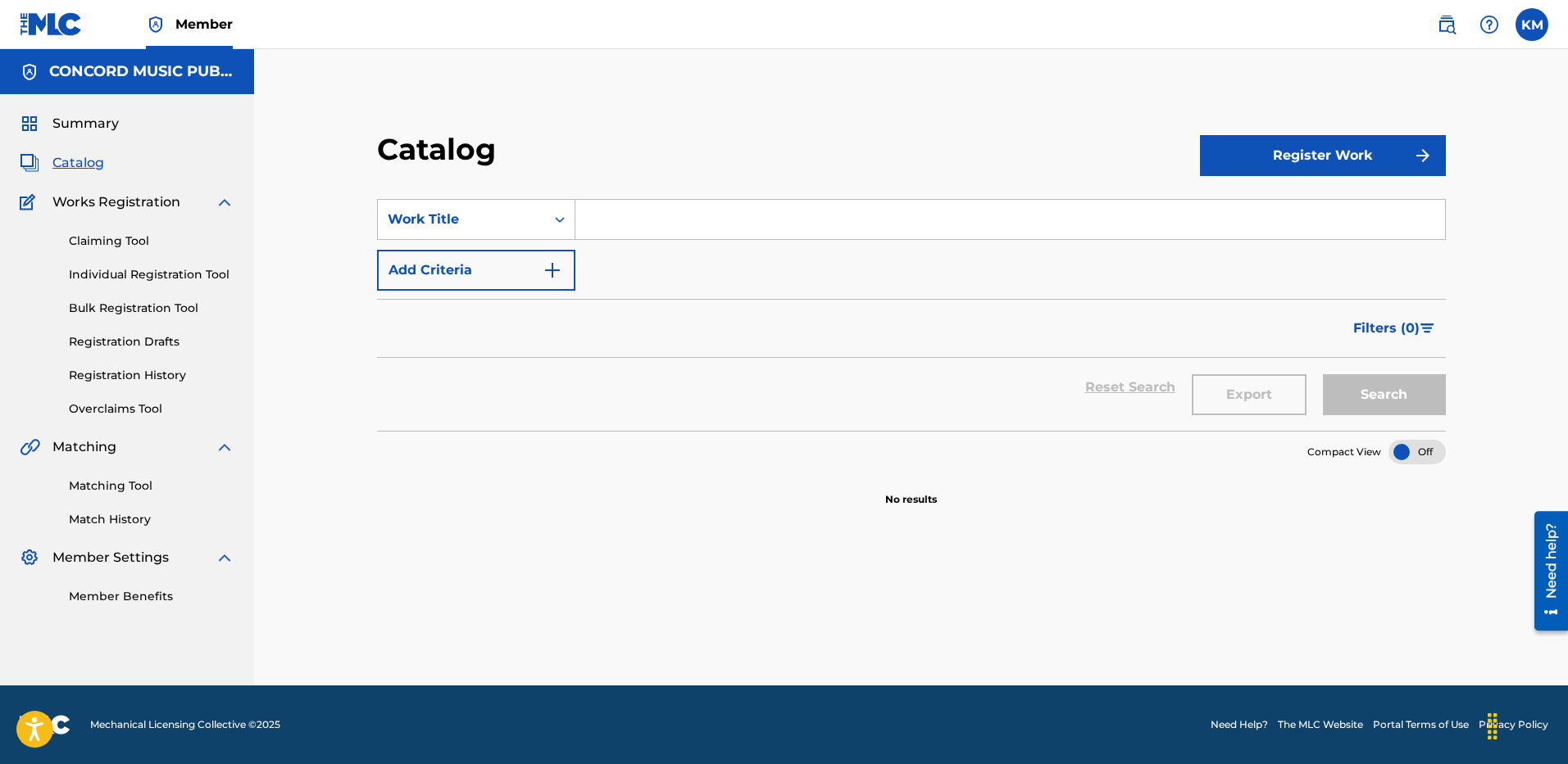
click at [616, 222] on input "Search Form" at bounding box center [1010, 219] width 869 height 39
paste input "[PERSON_NAME] Performed by [PERSON_NAME] Alchemist"
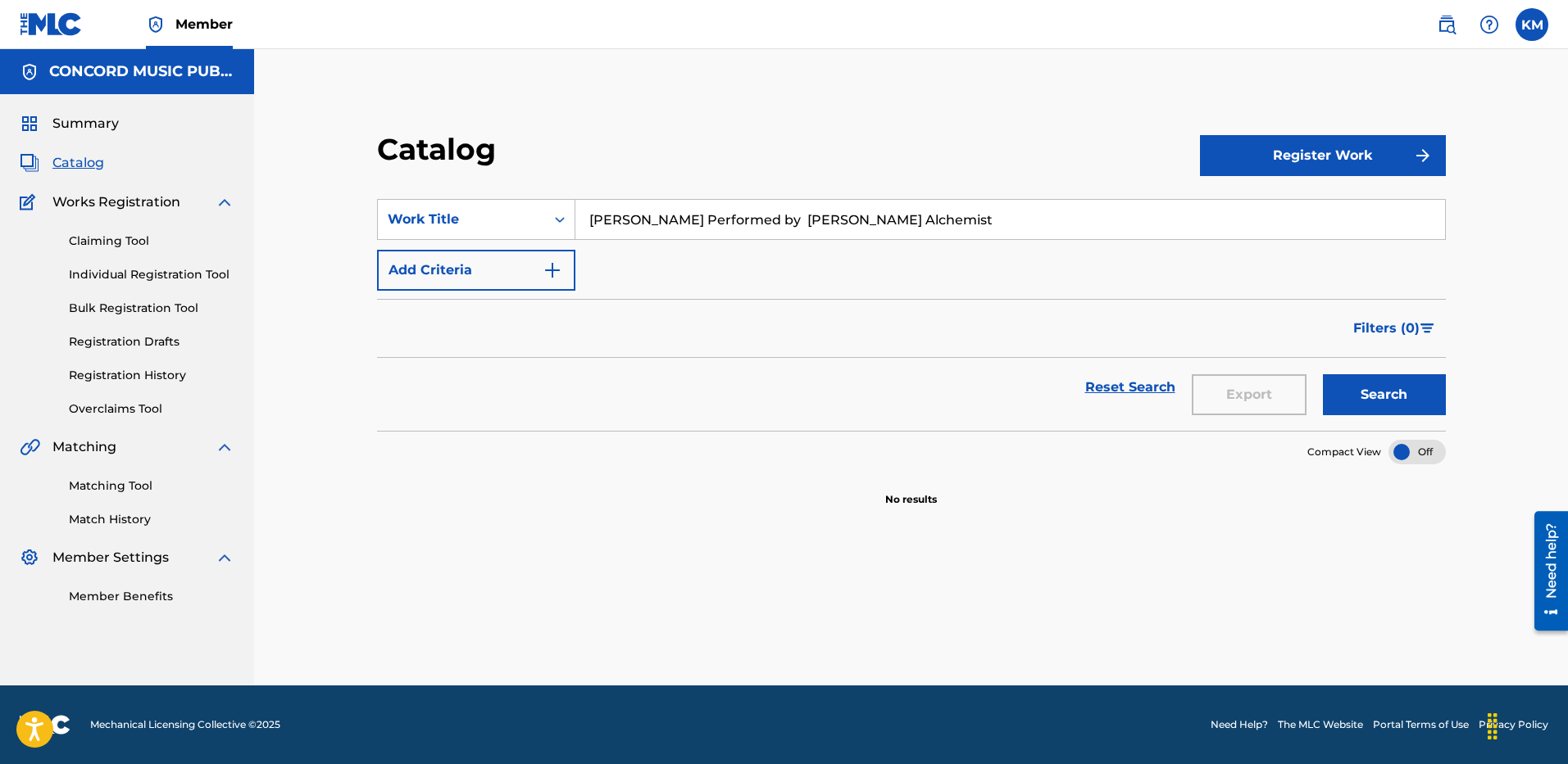
drag, startPoint x: 674, startPoint y: 219, endPoint x: 961, endPoint y: 215, distance: 287.0
click at [961, 215] on input "[PERSON_NAME] Performed by [PERSON_NAME] Alchemist" at bounding box center [1010, 219] width 869 height 39
type input "[PERSON_NAME]"
click at [559, 267] on img "Search Form" at bounding box center [552, 270] width 20 height 20
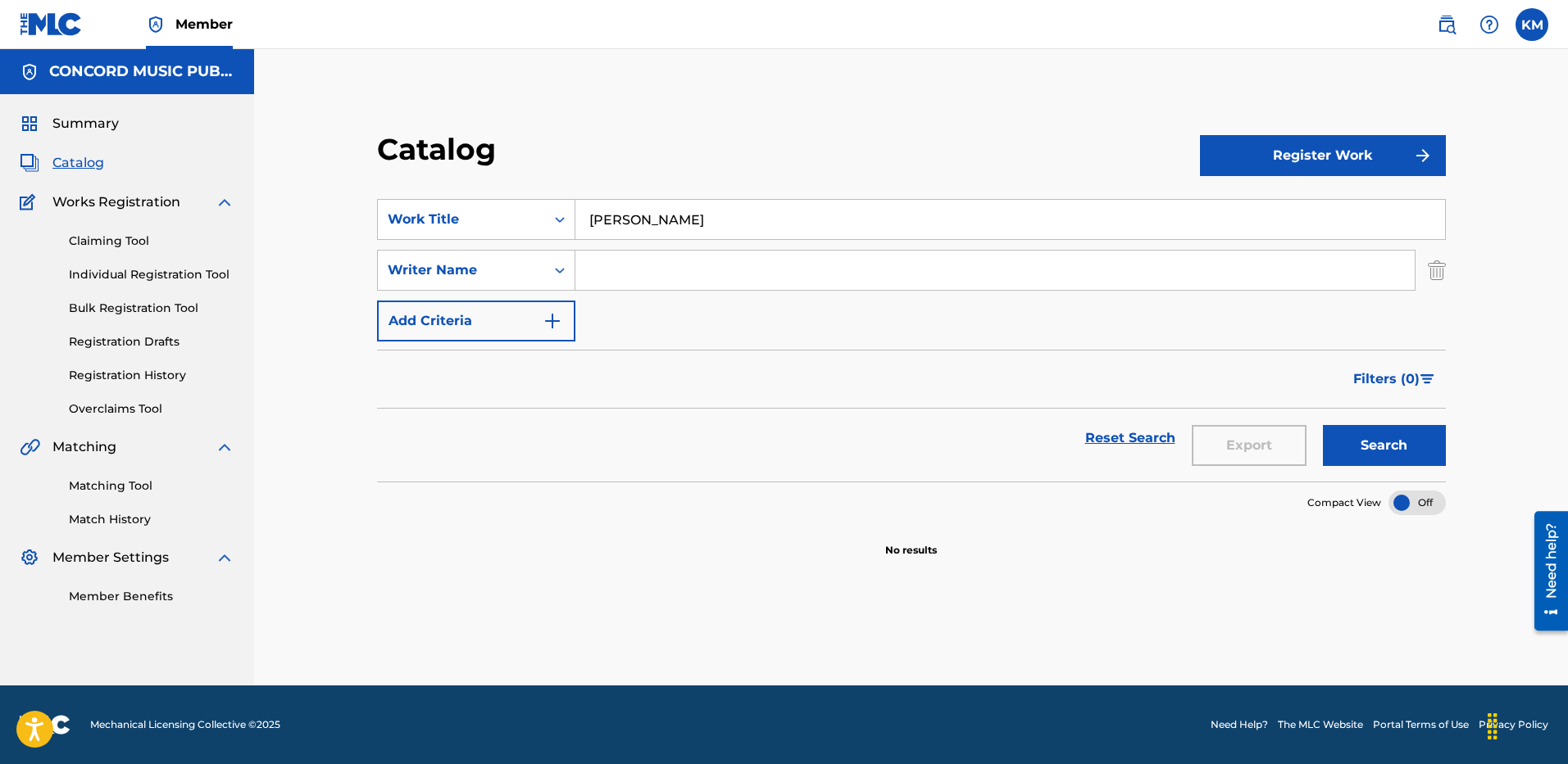
click at [649, 274] on input "Search Form" at bounding box center [994, 270] width 839 height 39
click at [1387, 433] on button "Search" at bounding box center [1385, 445] width 123 height 41
drag, startPoint x: 537, startPoint y: 268, endPoint x: 502, endPoint y: 268, distance: 35.0
click at [502, 268] on div "SearchWithCriteria6a0c25f2-63e7-46d7-a961-13d42cf13062 Writer Name [PERSON_NAME]" at bounding box center [912, 270] width 1069 height 41
type input "MAMAN"
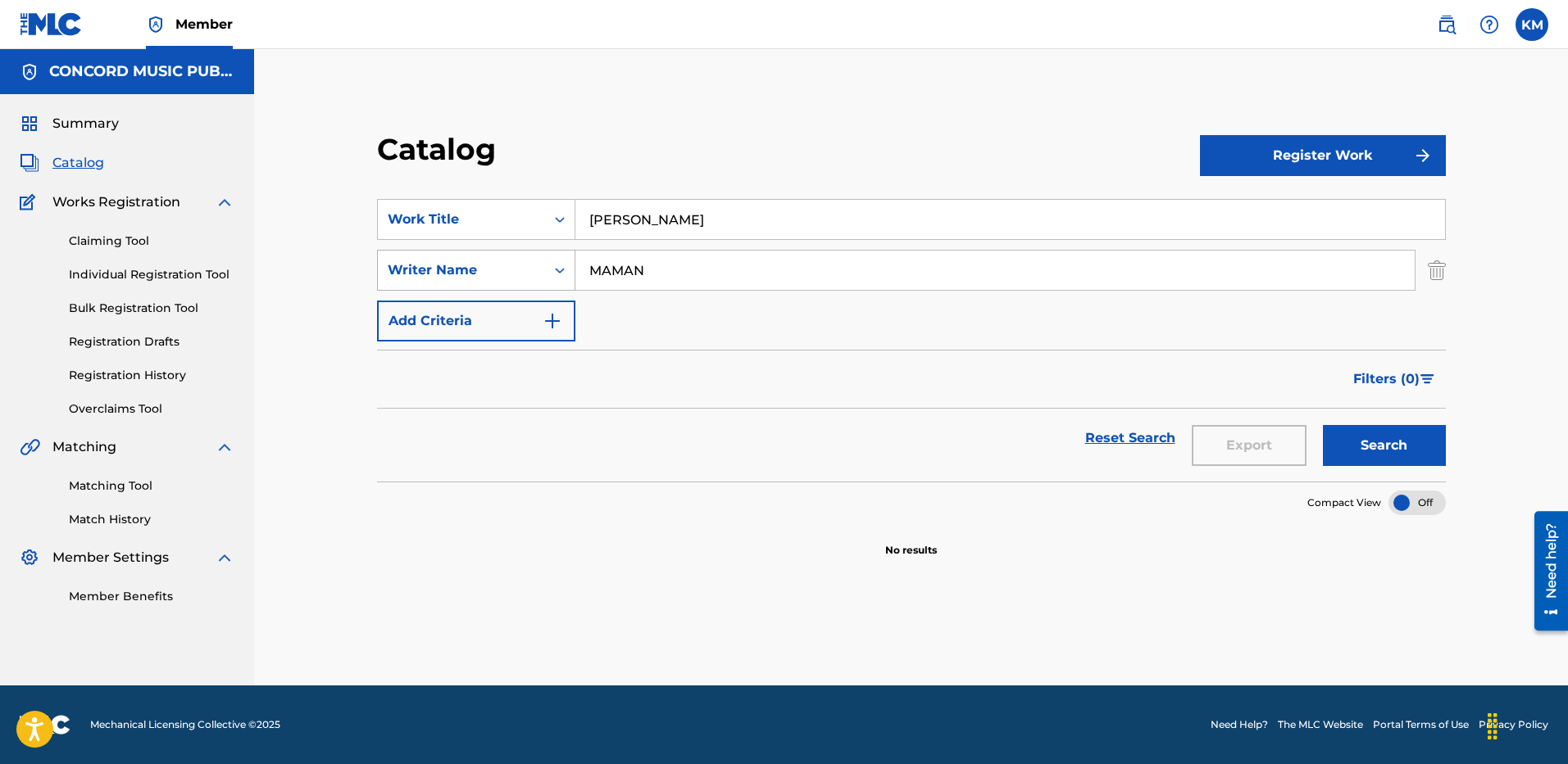
click at [1323, 425] on button "Search" at bounding box center [1385, 445] width 123 height 41
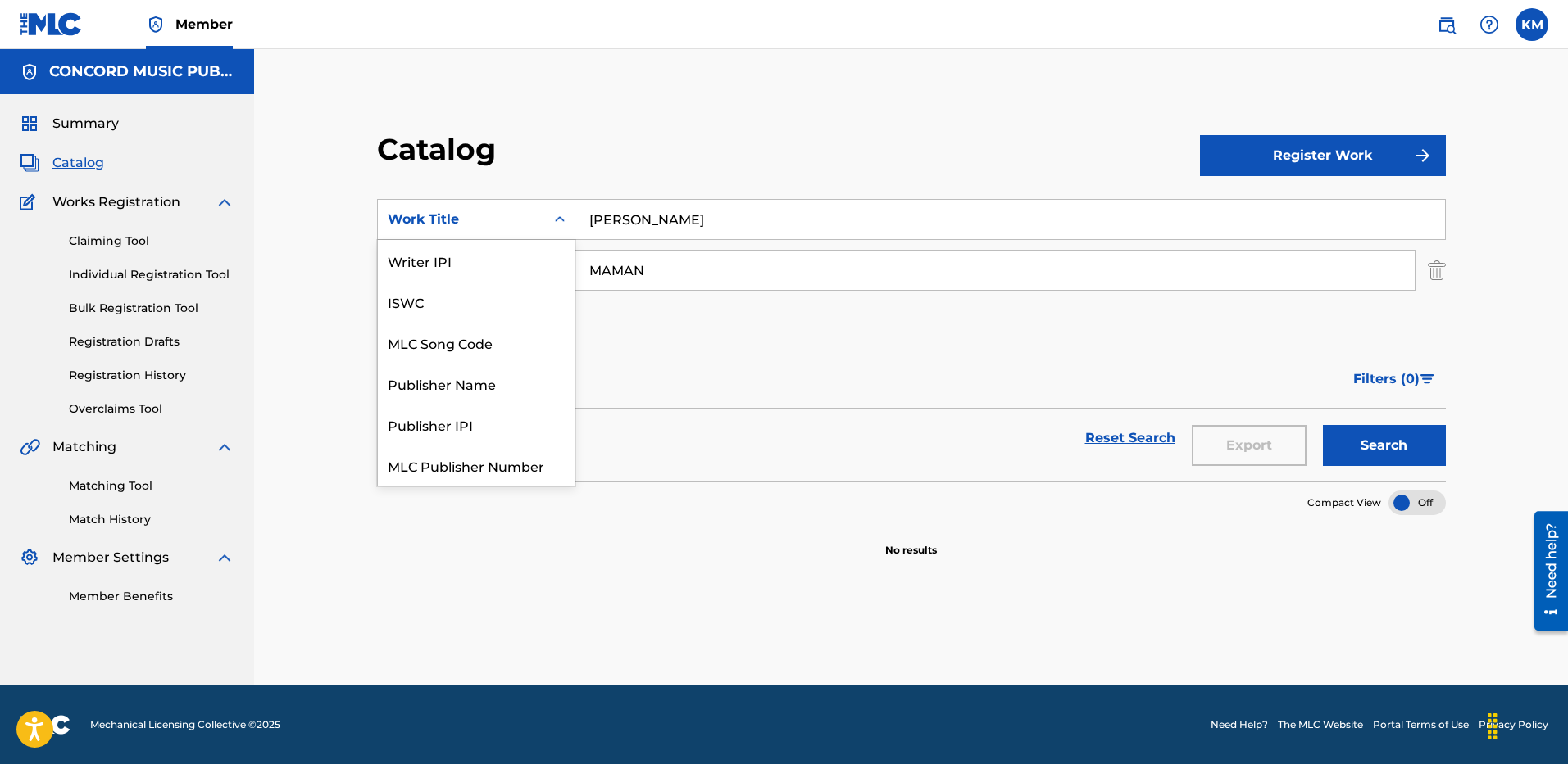
click at [553, 224] on icon "Search Form" at bounding box center [560, 219] width 16 height 16
click at [490, 417] on div "ISRC" at bounding box center [476, 424] width 197 height 41
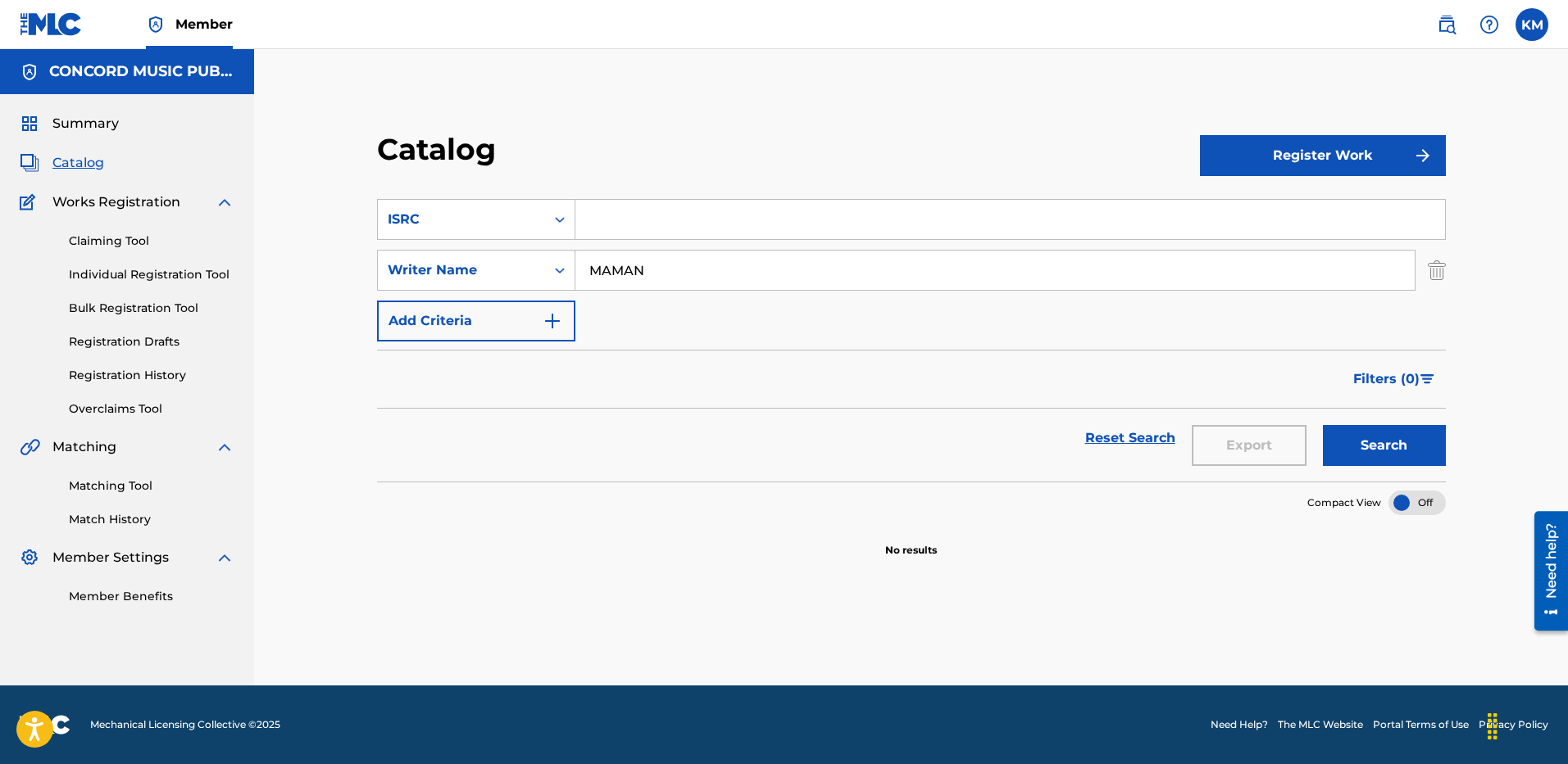
click at [623, 215] on input "Search Form" at bounding box center [1010, 219] width 869 height 39
paste input "USA2P2514530"
type input "USA2P2514530"
click at [1434, 272] on img "Search Form" at bounding box center [1437, 270] width 18 height 41
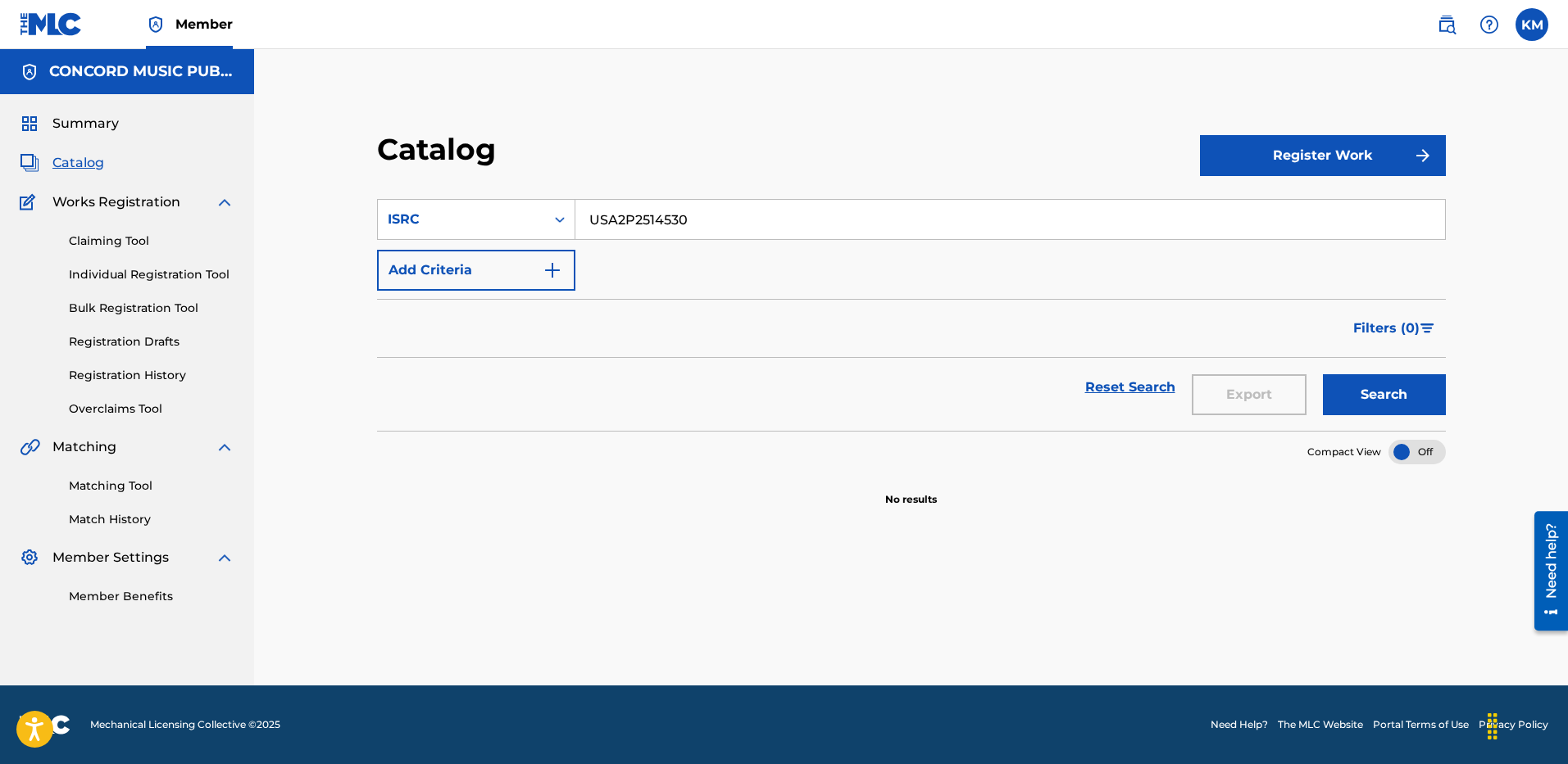
click at [1387, 393] on button "Search" at bounding box center [1385, 395] width 123 height 41
click at [565, 220] on icon "Search Form" at bounding box center [560, 219] width 16 height 16
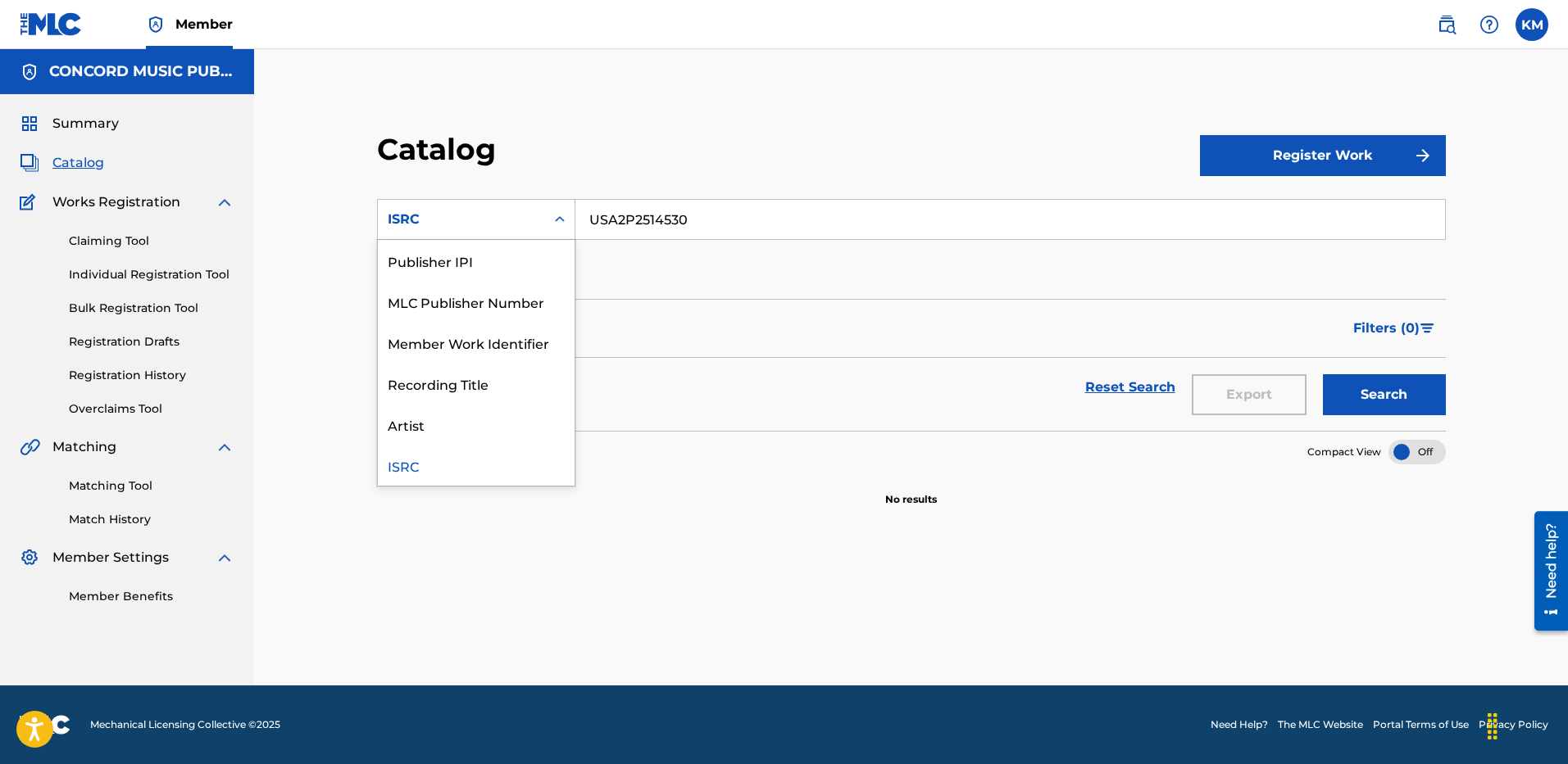
scroll to position [0, 0]
click at [488, 265] on div "Work Title" at bounding box center [476, 260] width 197 height 41
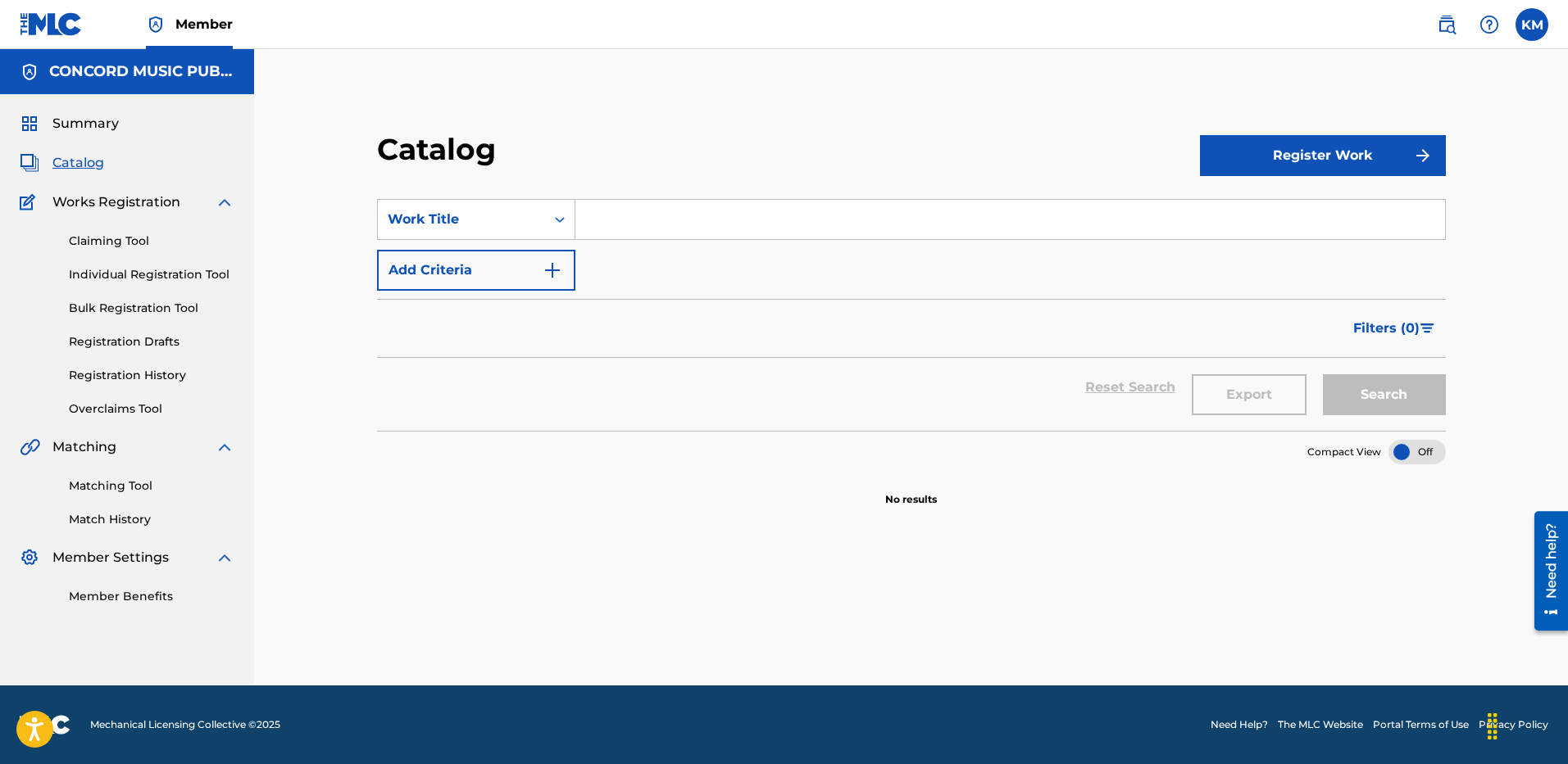
click at [609, 214] on input "Search Form" at bounding box center [1010, 219] width 869 height 39
paste input "A Thousand Mountains"
type input "A Thousand Mountains"
click at [556, 268] on img "Search Form" at bounding box center [552, 270] width 20 height 20
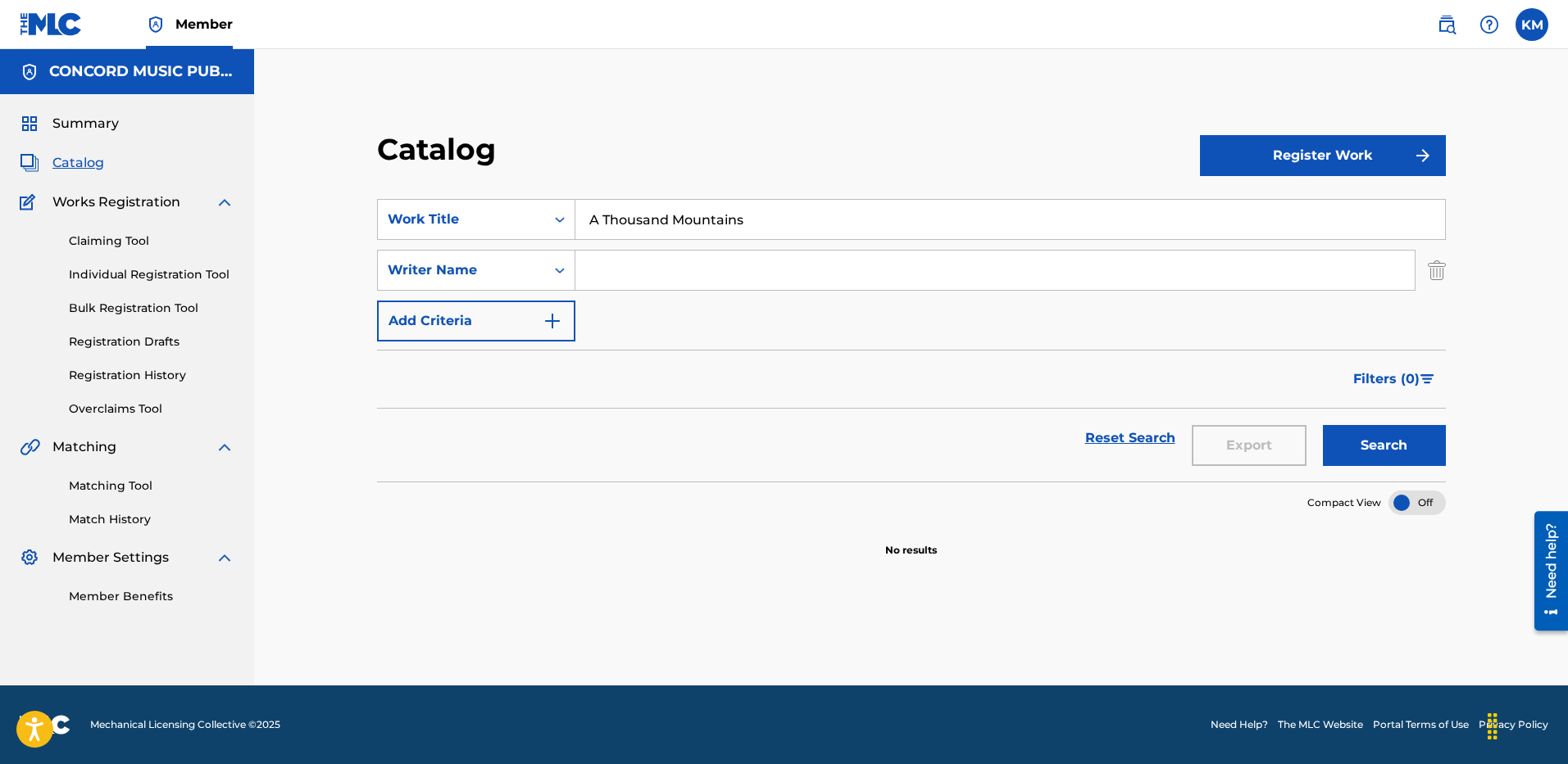
click at [634, 261] on input "Search Form" at bounding box center [994, 270] width 839 height 39
click at [1410, 452] on button "Search" at bounding box center [1385, 445] width 123 height 41
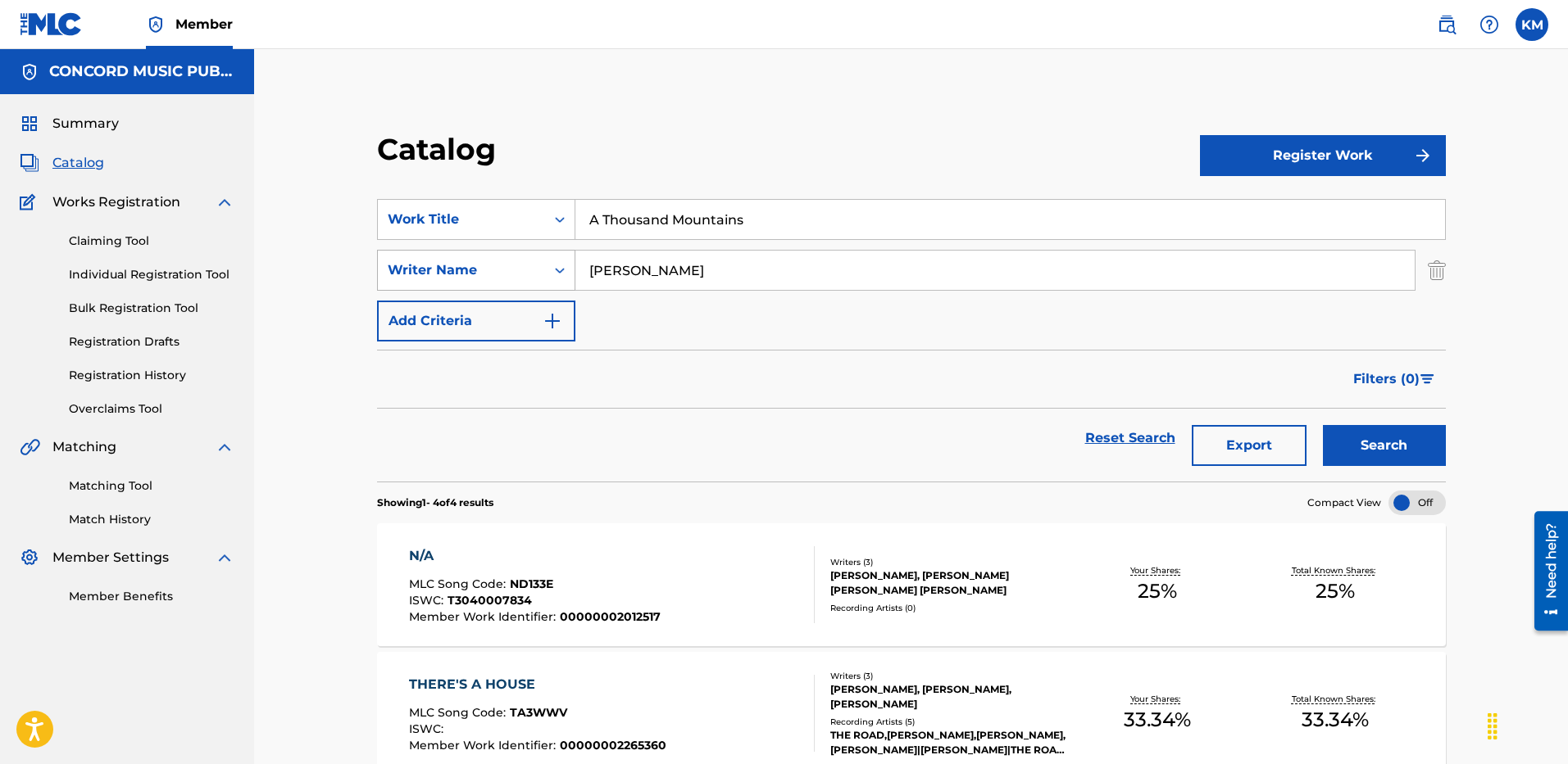
drag, startPoint x: 646, startPoint y: 271, endPoint x: 482, endPoint y: 254, distance: 164.9
click at [485, 254] on div "SearchWithCriteria6a0c25f2-63e7-46d7-a961-13d42cf13062 Writer Name [PERSON_NAME]" at bounding box center [912, 270] width 1069 height 41
type input "MAMAN"
click at [1323, 425] on button "Search" at bounding box center [1385, 445] width 123 height 41
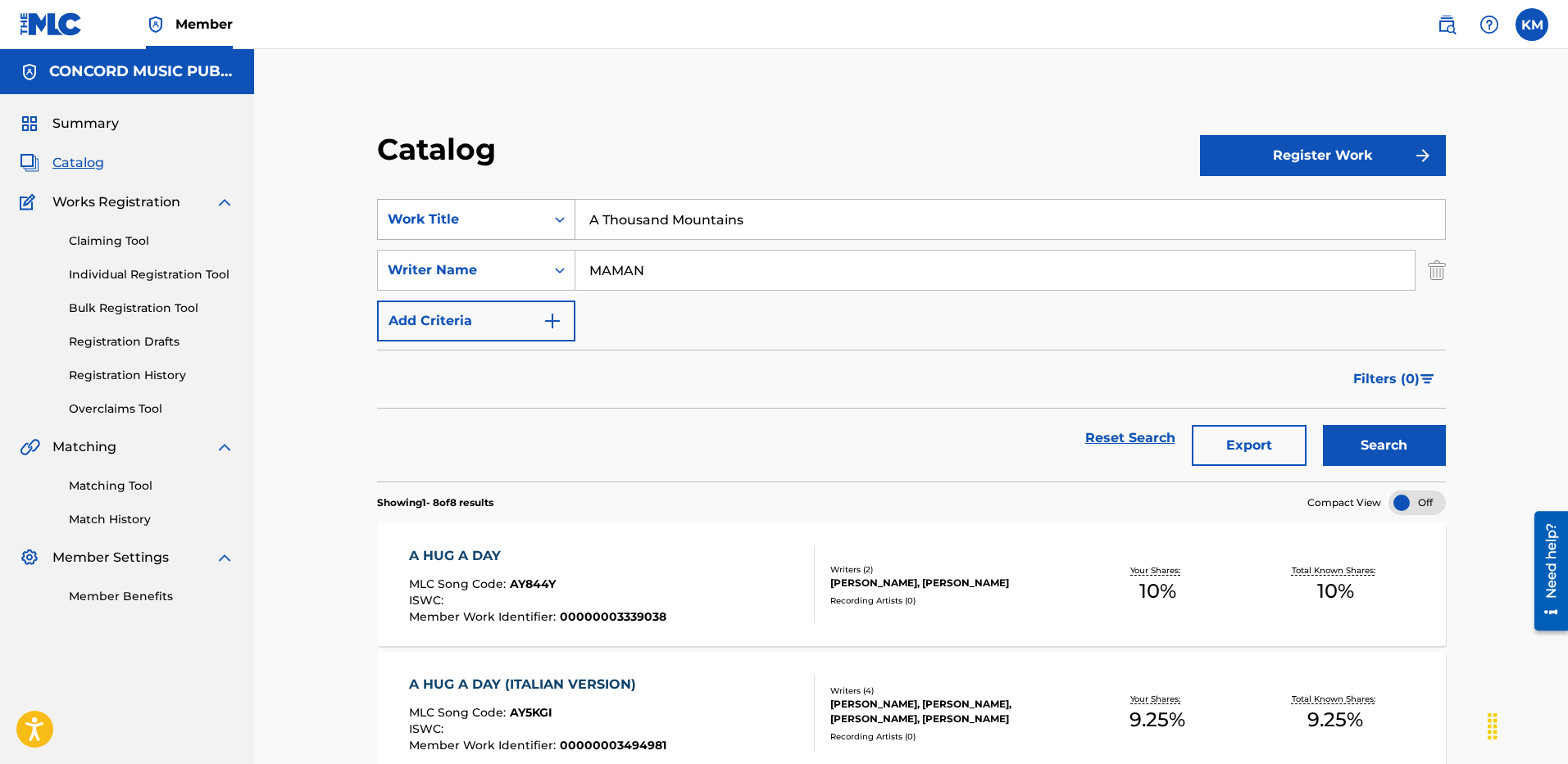
click at [556, 218] on icon "Search Form" at bounding box center [560, 219] width 16 height 16
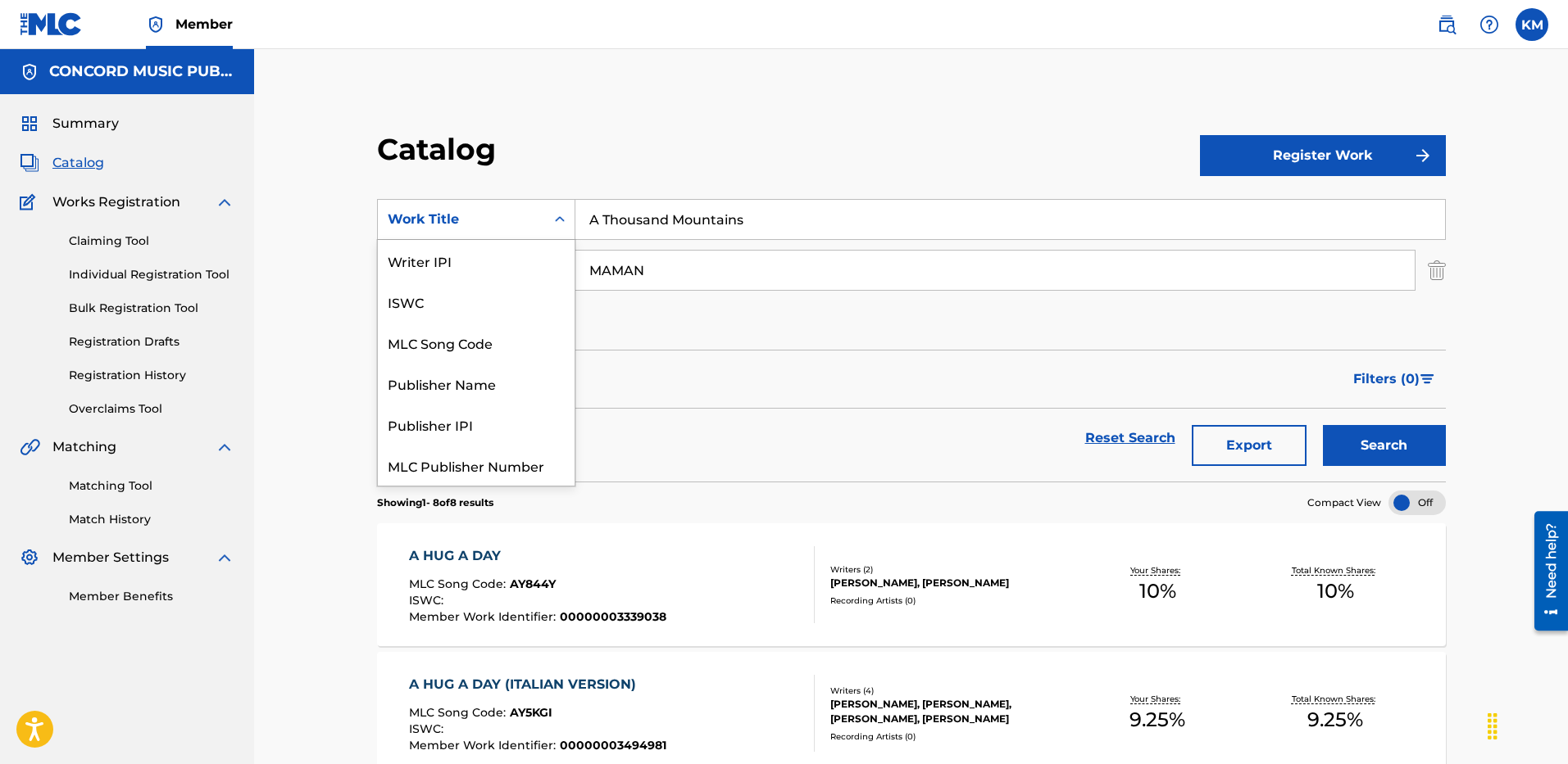
scroll to position [205, 0]
click at [488, 434] on div "ISRC" at bounding box center [476, 424] width 197 height 41
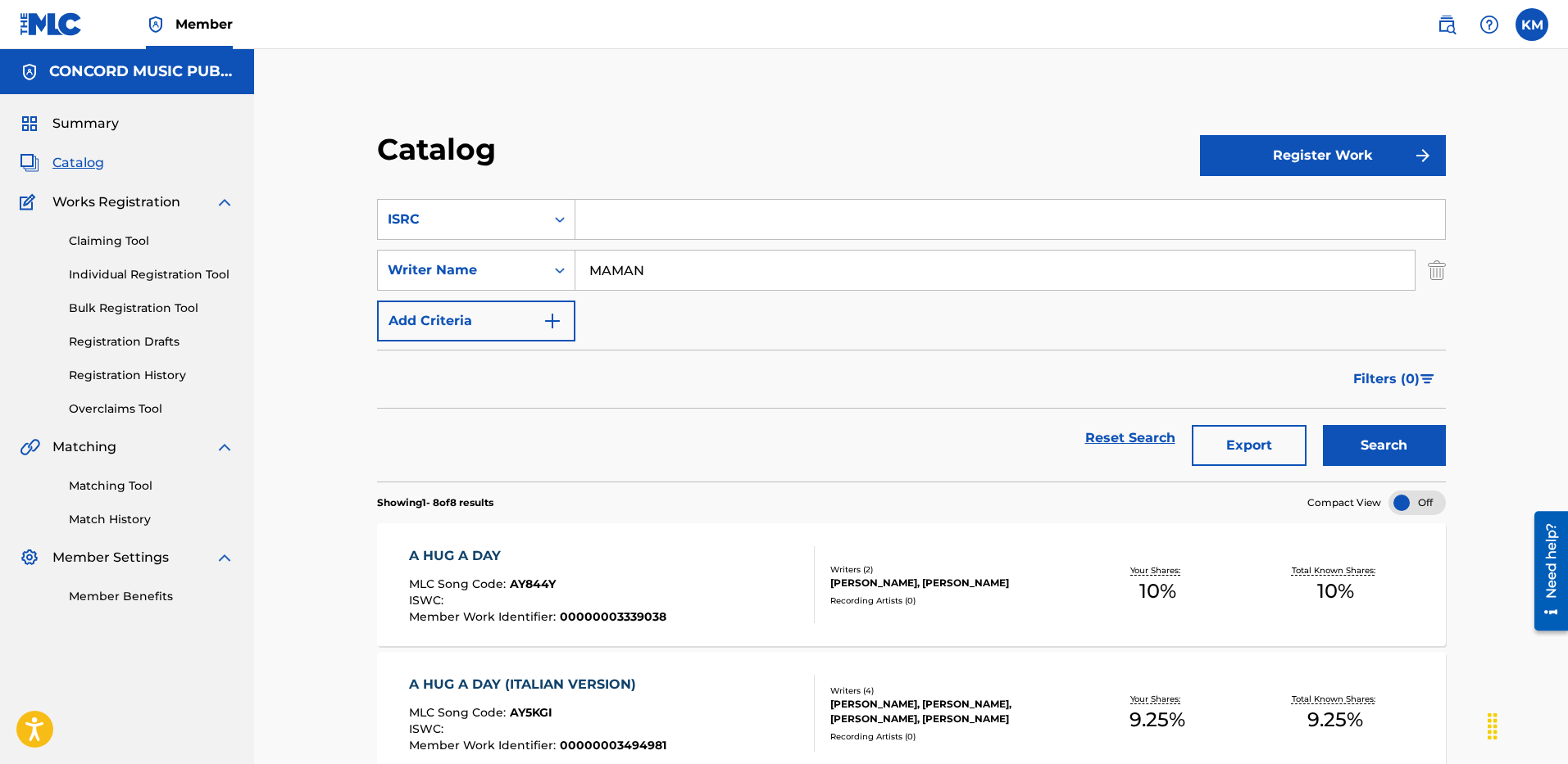
click at [603, 238] on input "Search Form" at bounding box center [1010, 219] width 869 height 39
paste input "QMDA62545719"
type input "QMDA62545719"
click at [1443, 274] on img "Search Form" at bounding box center [1437, 270] width 18 height 41
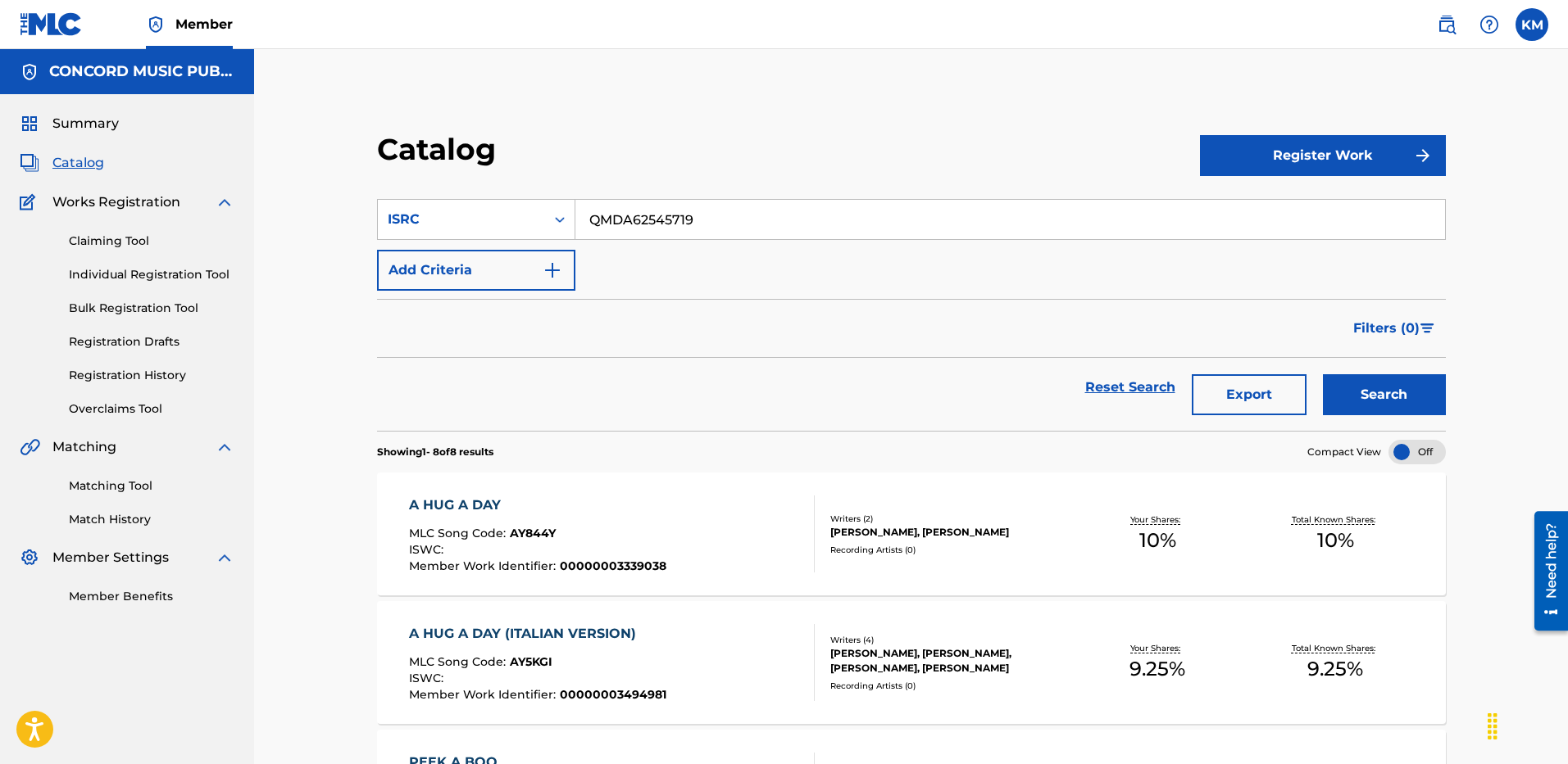
click at [1397, 382] on button "Search" at bounding box center [1385, 395] width 123 height 41
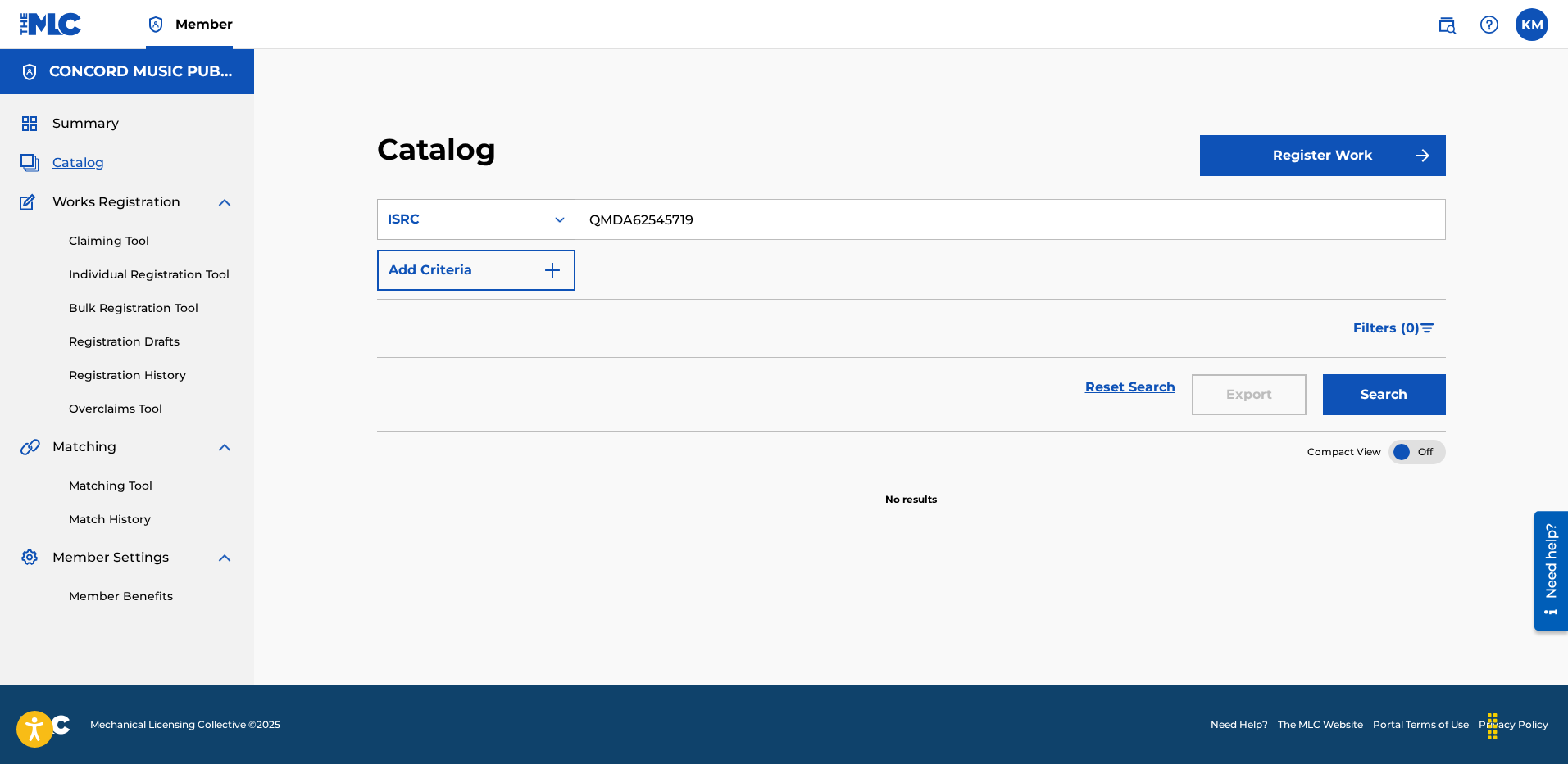
click at [561, 225] on icon "Search Form" at bounding box center [560, 219] width 16 height 16
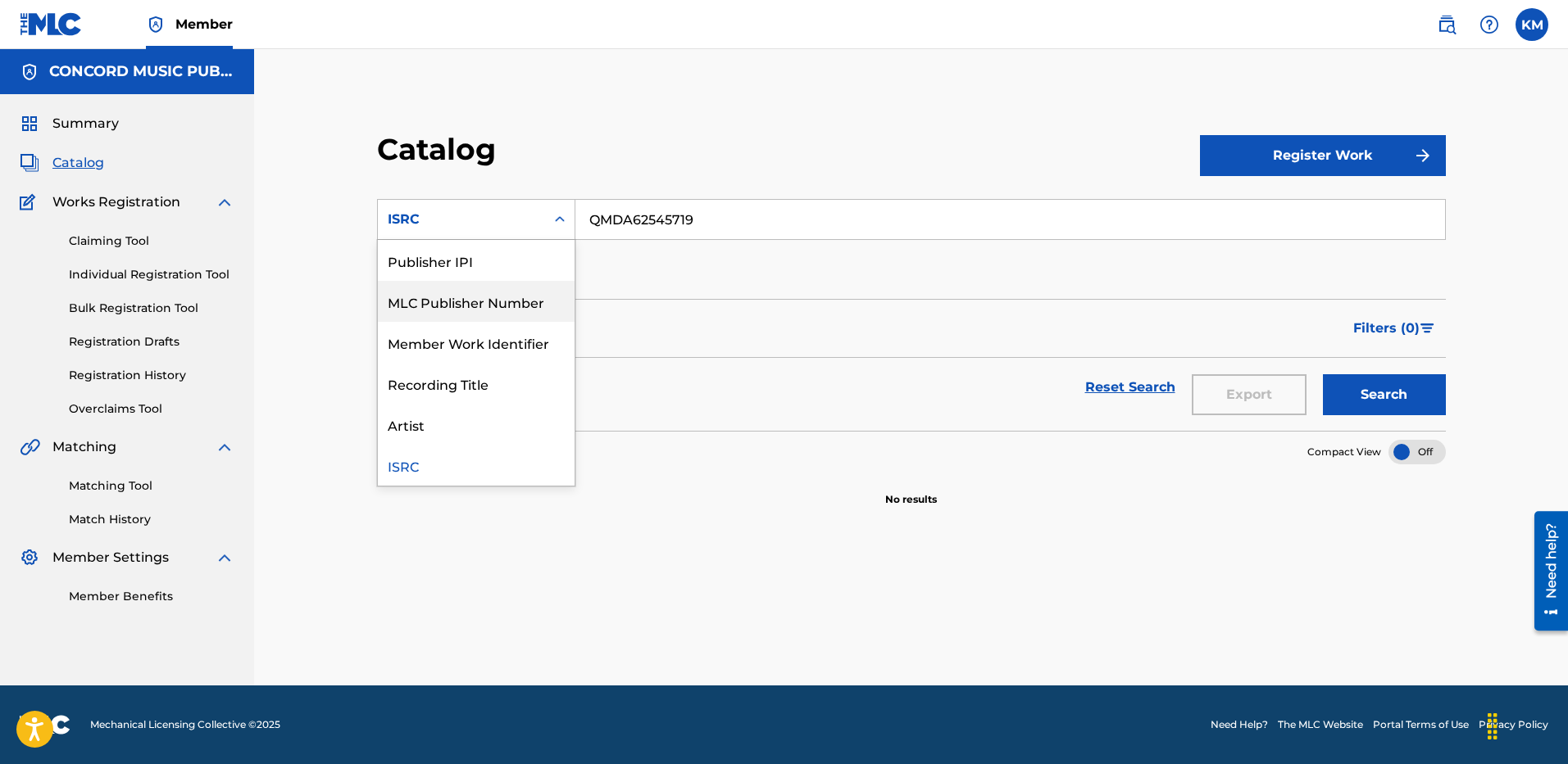
scroll to position [0, 0]
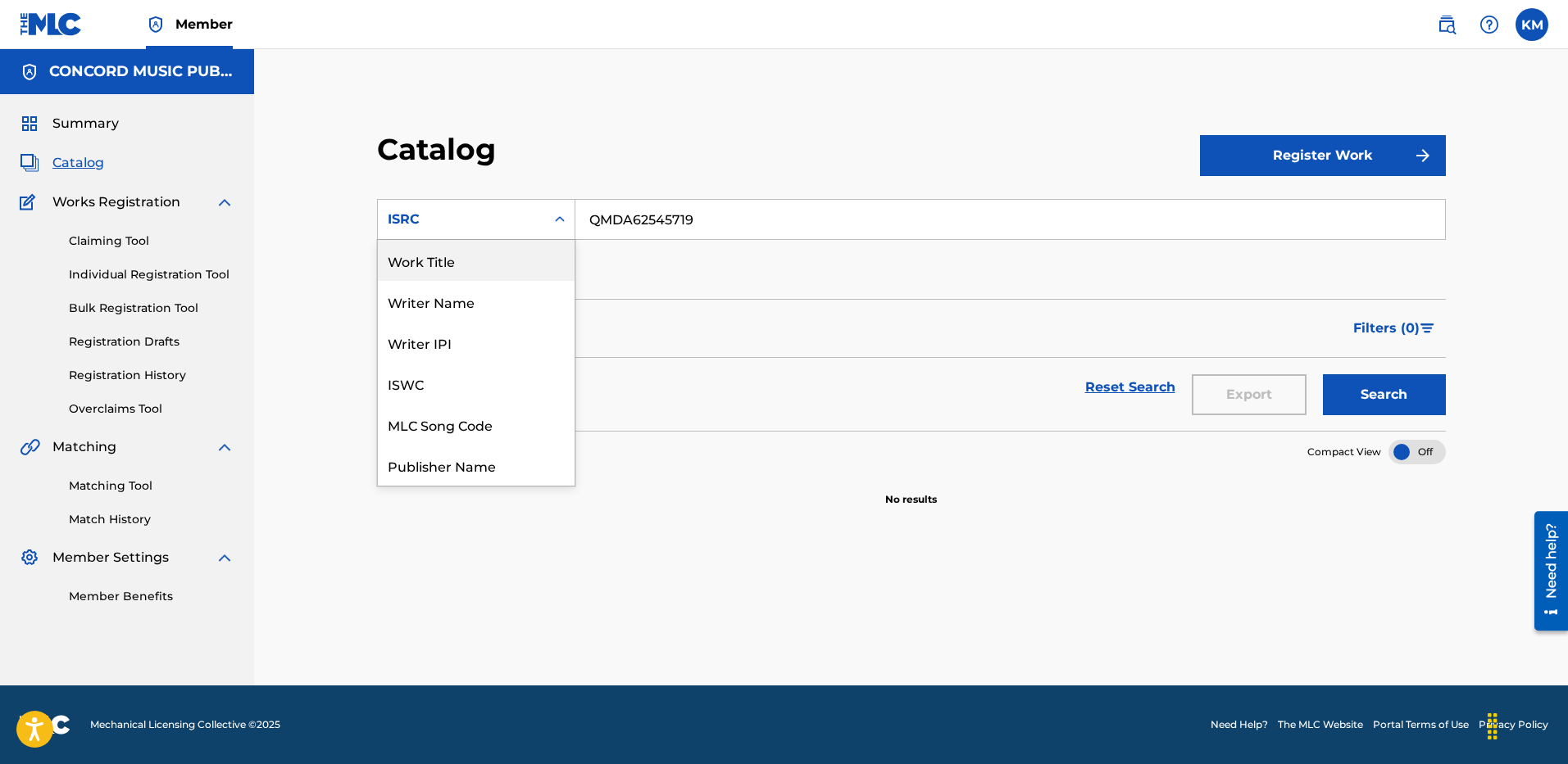
click at [506, 264] on div "Work Title" at bounding box center [476, 260] width 197 height 41
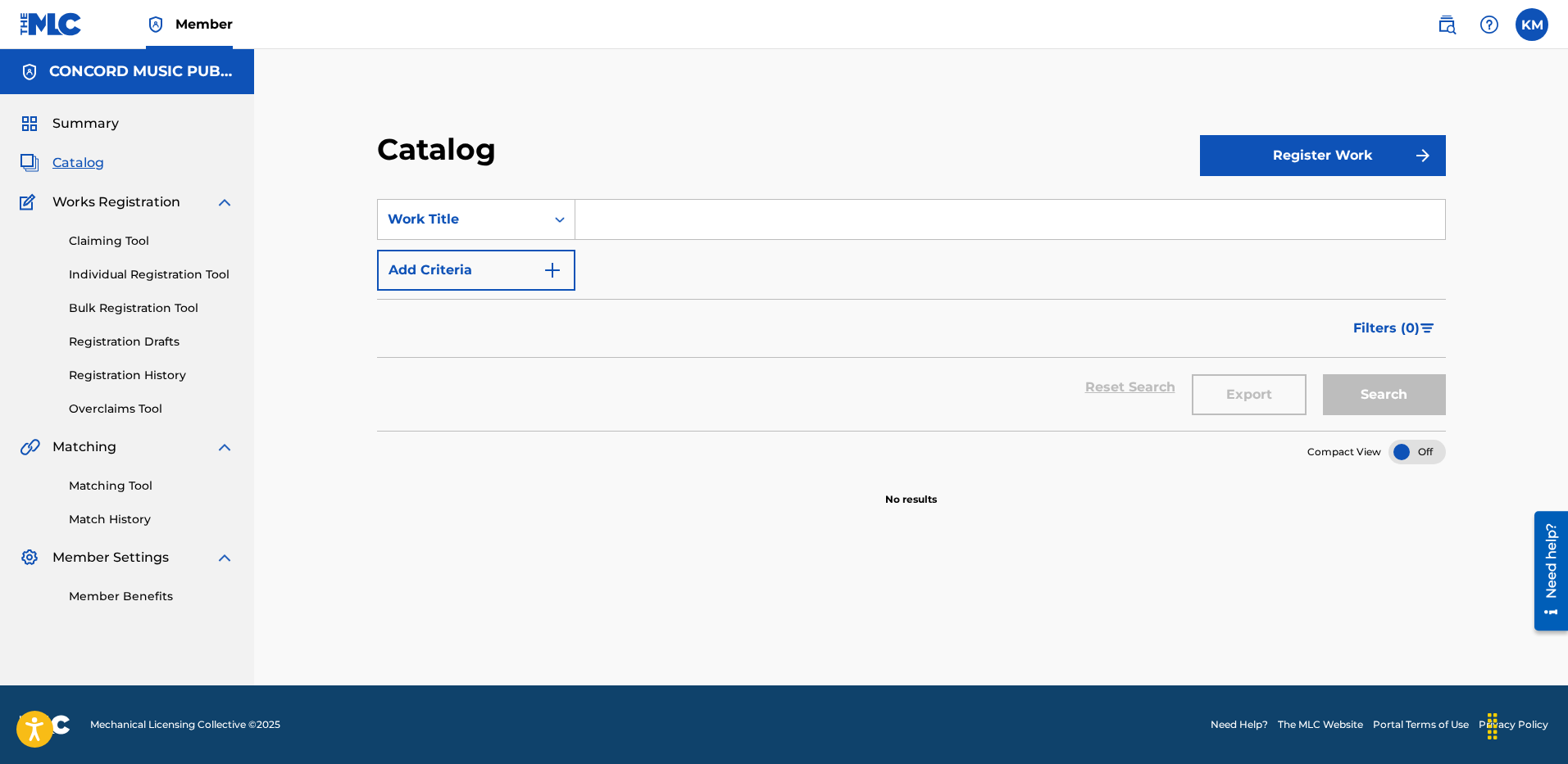
click at [582, 228] on input "Search Form" at bounding box center [1010, 219] width 869 height 39
paste input "Primer Lugar"
type input "Primer Lugar"
click at [561, 264] on img "Search Form" at bounding box center [552, 270] width 20 height 20
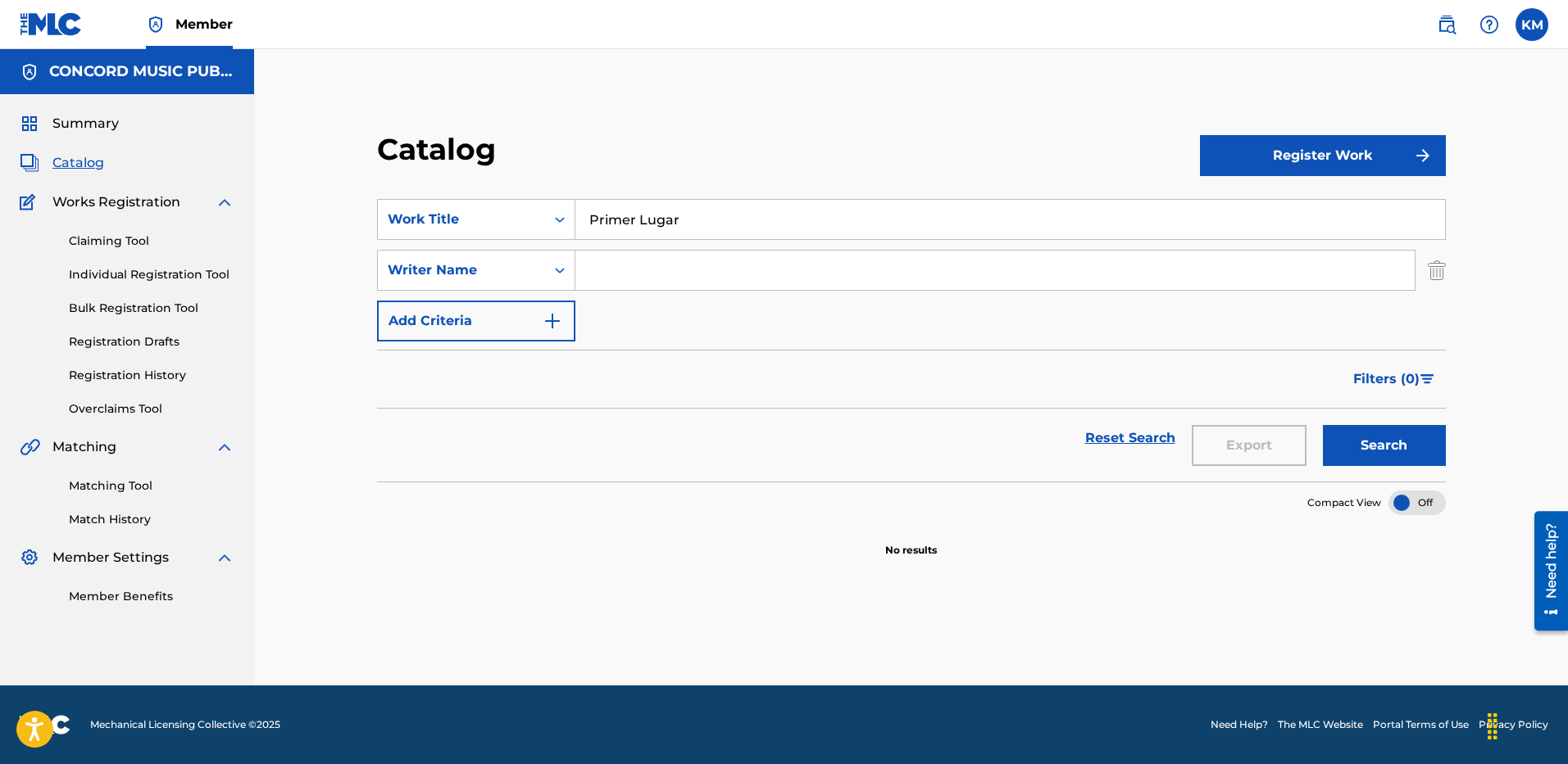
click at [617, 276] on input "Search Form" at bounding box center [994, 270] width 839 height 39
paste input "[PERSON_NAME]"
click at [1366, 447] on button "Search" at bounding box center [1385, 445] width 123 height 41
paste input "Moral"
drag, startPoint x: 640, startPoint y: 274, endPoint x: 482, endPoint y: 271, distance: 158.0
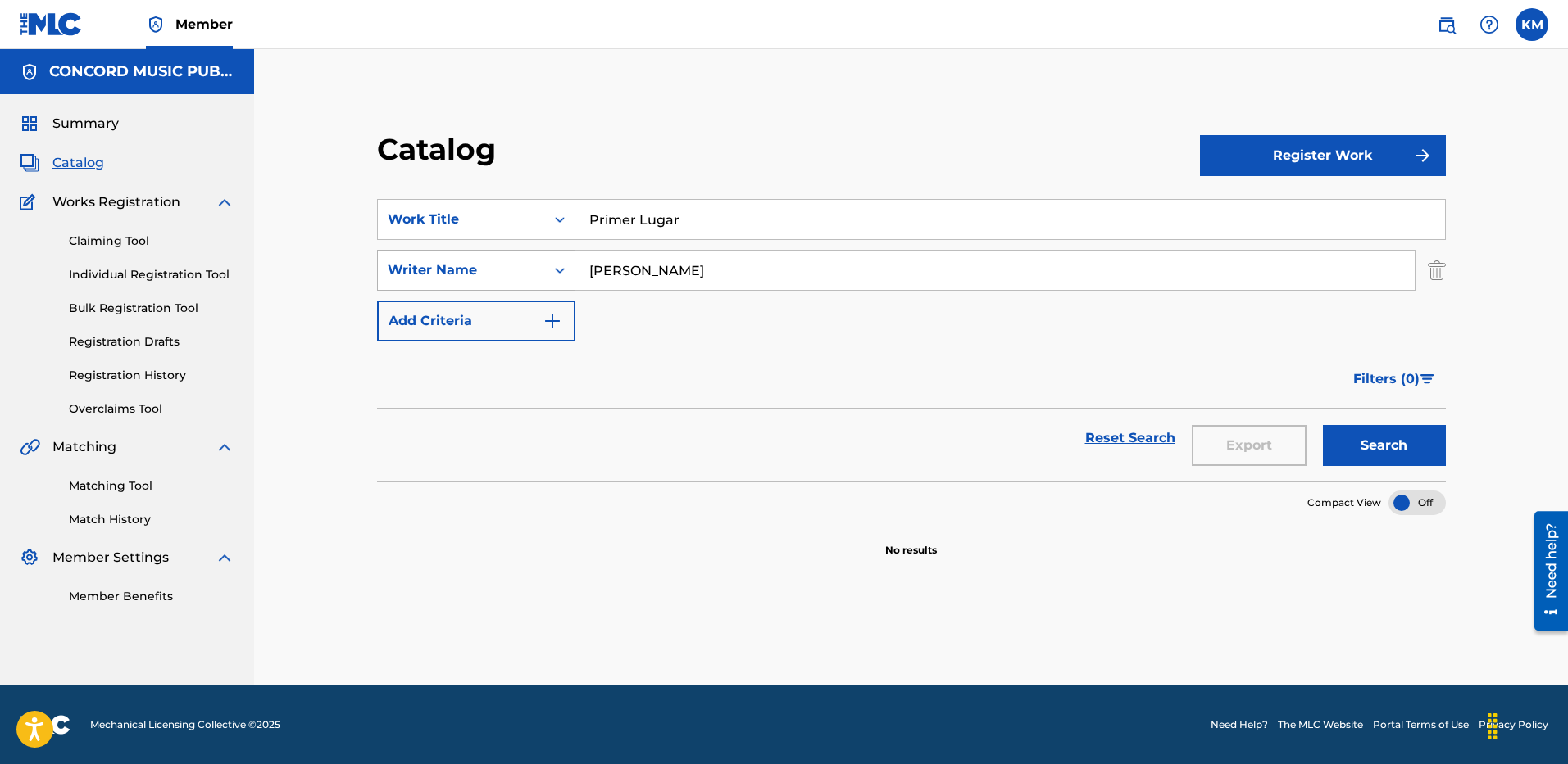
click at [492, 271] on div "SearchWithCriteria6a0c25f2-63e7-46d7-a961-13d42cf13062 Writer Name [PERSON_NAME]" at bounding box center [912, 270] width 1069 height 41
type input "[PERSON_NAME]"
click at [1389, 438] on button "Search" at bounding box center [1385, 445] width 123 height 41
